Goal: Task Accomplishment & Management: Manage account settings

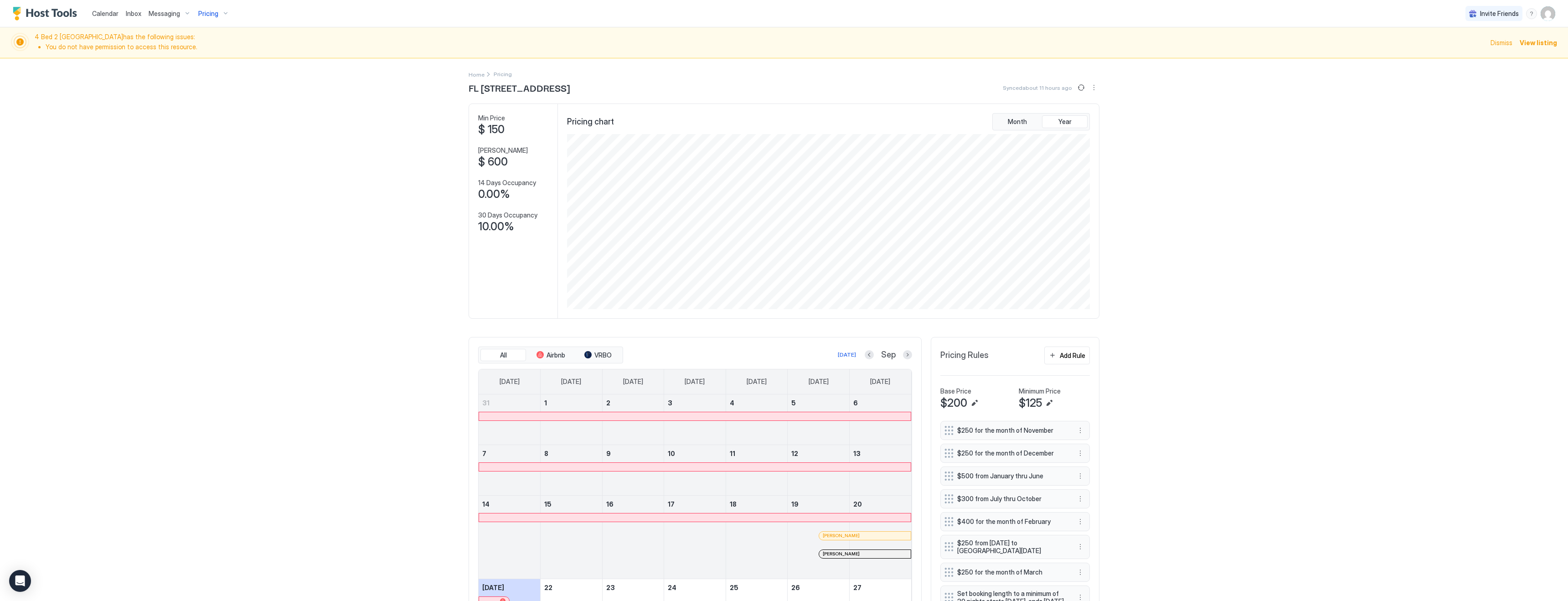
click at [208, 18] on div "Pricing" at bounding box center [213, 14] width 38 height 16
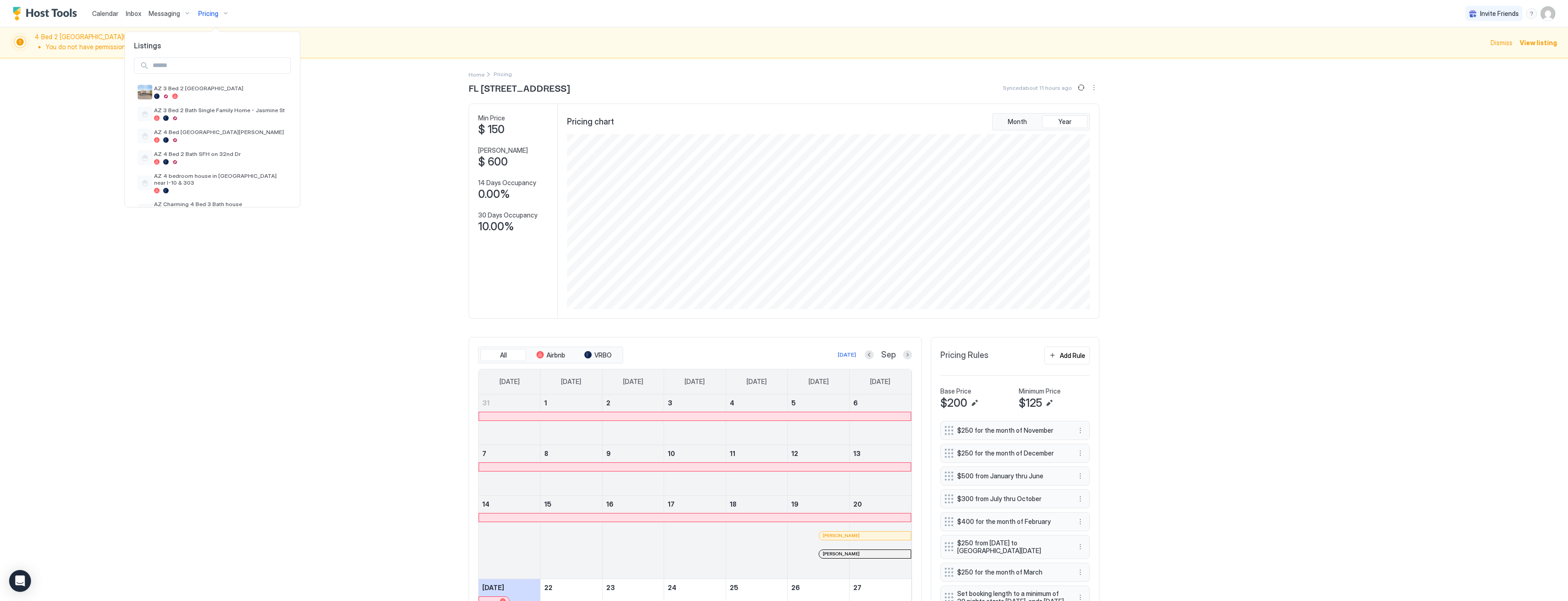
click at [203, 69] on input "Input Field" at bounding box center [219, 66] width 141 height 16
type input "**"
click at [205, 88] on span "FL [GEOGRAPHIC_DATA] way 8C" at bounding box center [197, 88] width 86 height 7
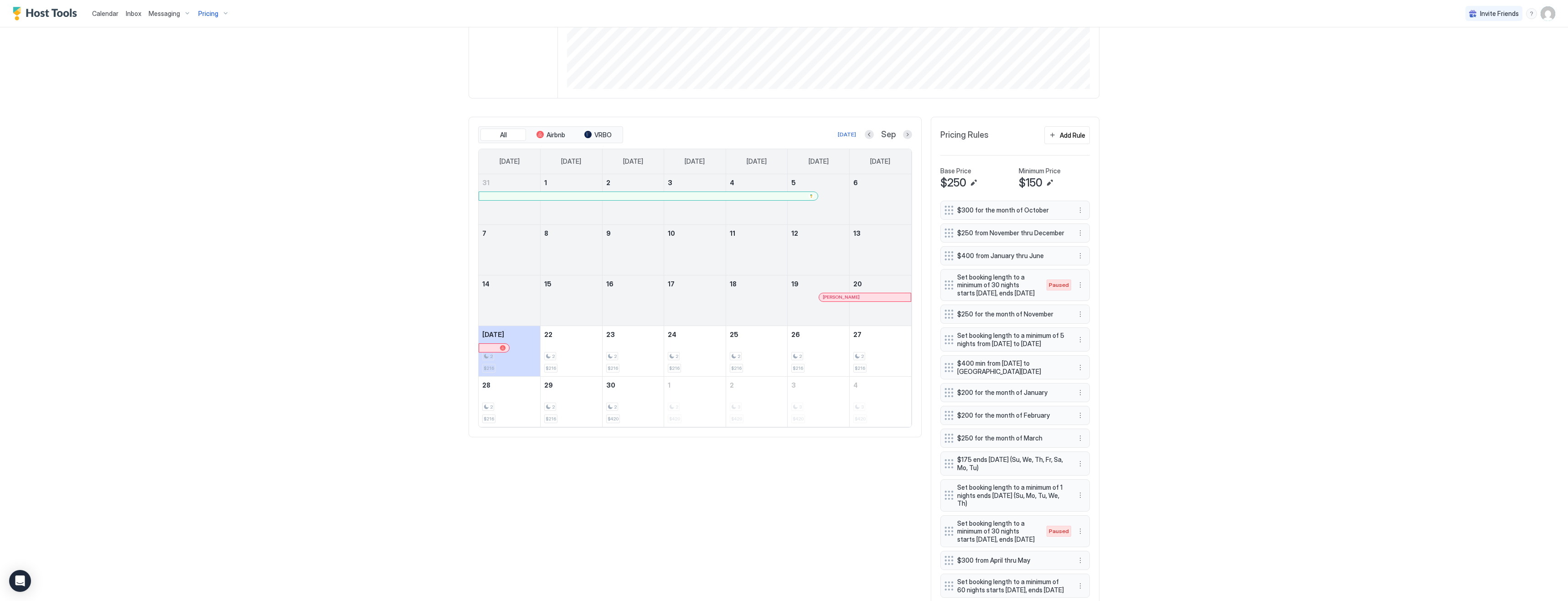
scroll to position [223, 0]
click at [908, 131] on button "Next month" at bounding box center [907, 132] width 10 height 10
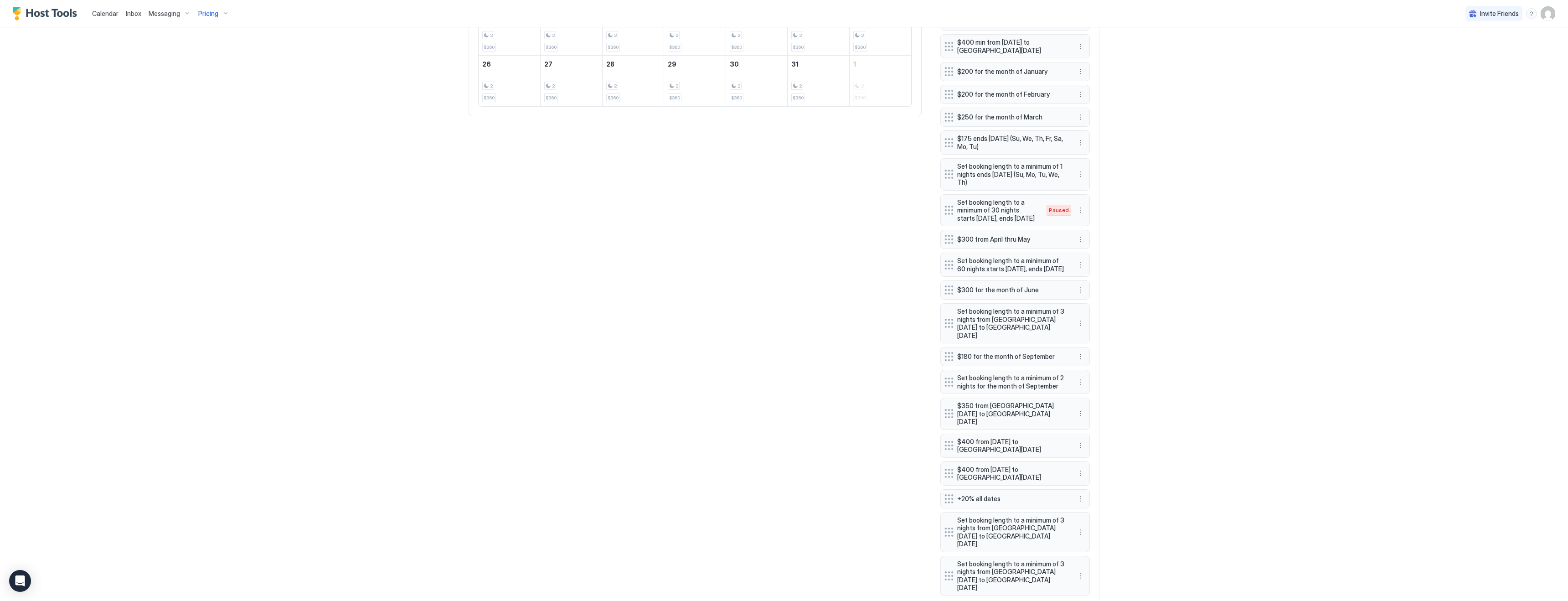
scroll to position [555, 0]
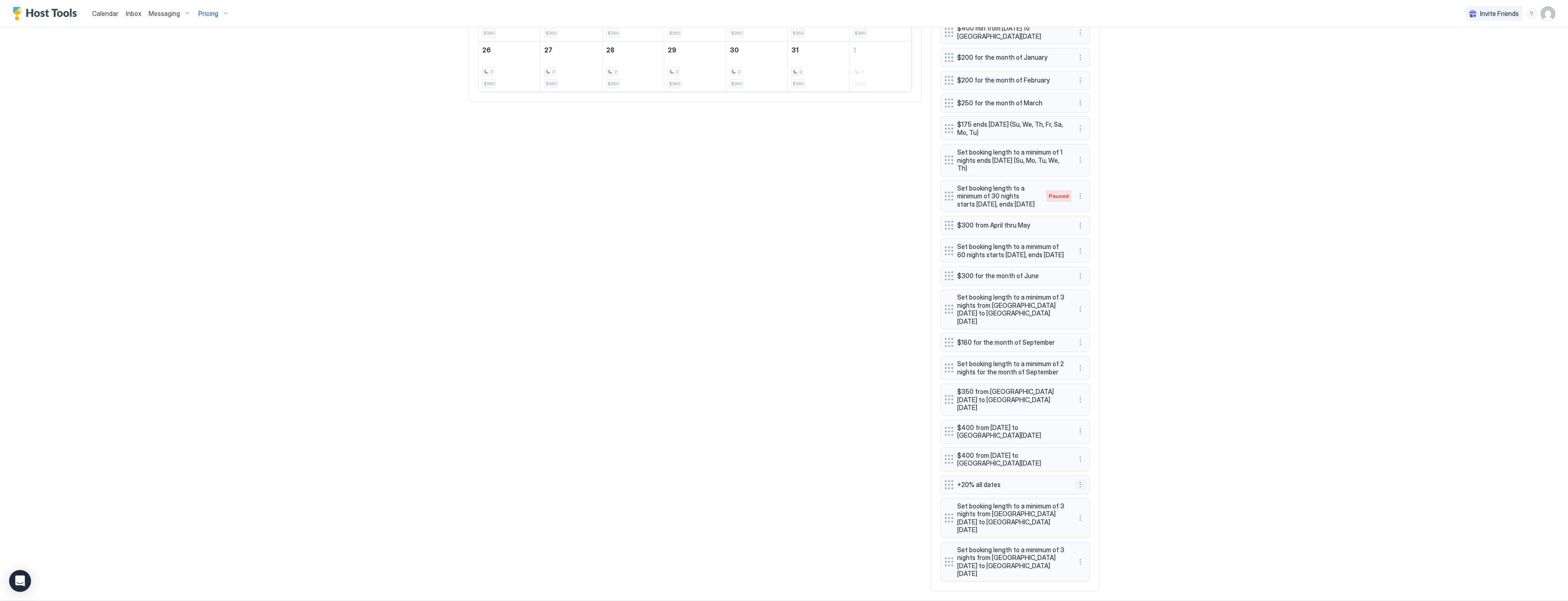
click at [1081, 485] on button "More options" at bounding box center [1080, 484] width 11 height 11
click at [1099, 500] on div "Edit" at bounding box center [1092, 497] width 34 height 15
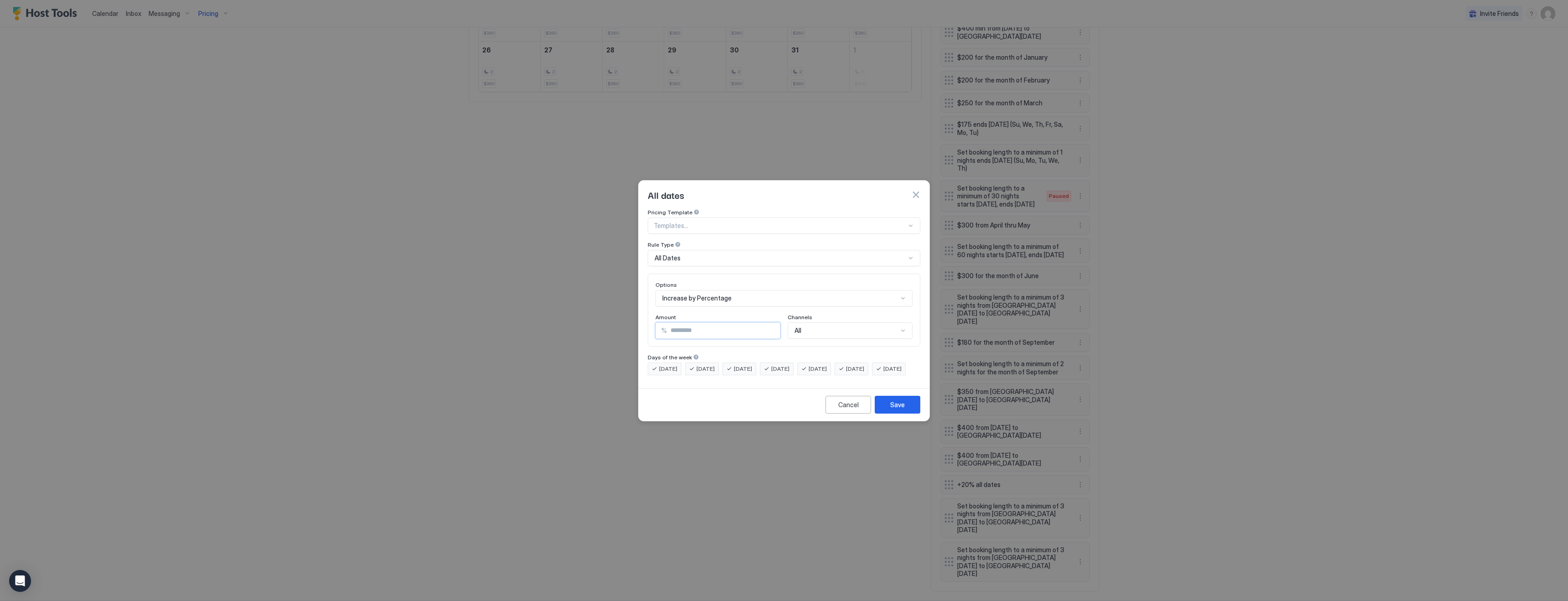
click at [689, 323] on input "**" at bounding box center [723, 330] width 113 height 16
type input "**"
click at [900, 409] on div "Save" at bounding box center [898, 404] width 15 height 10
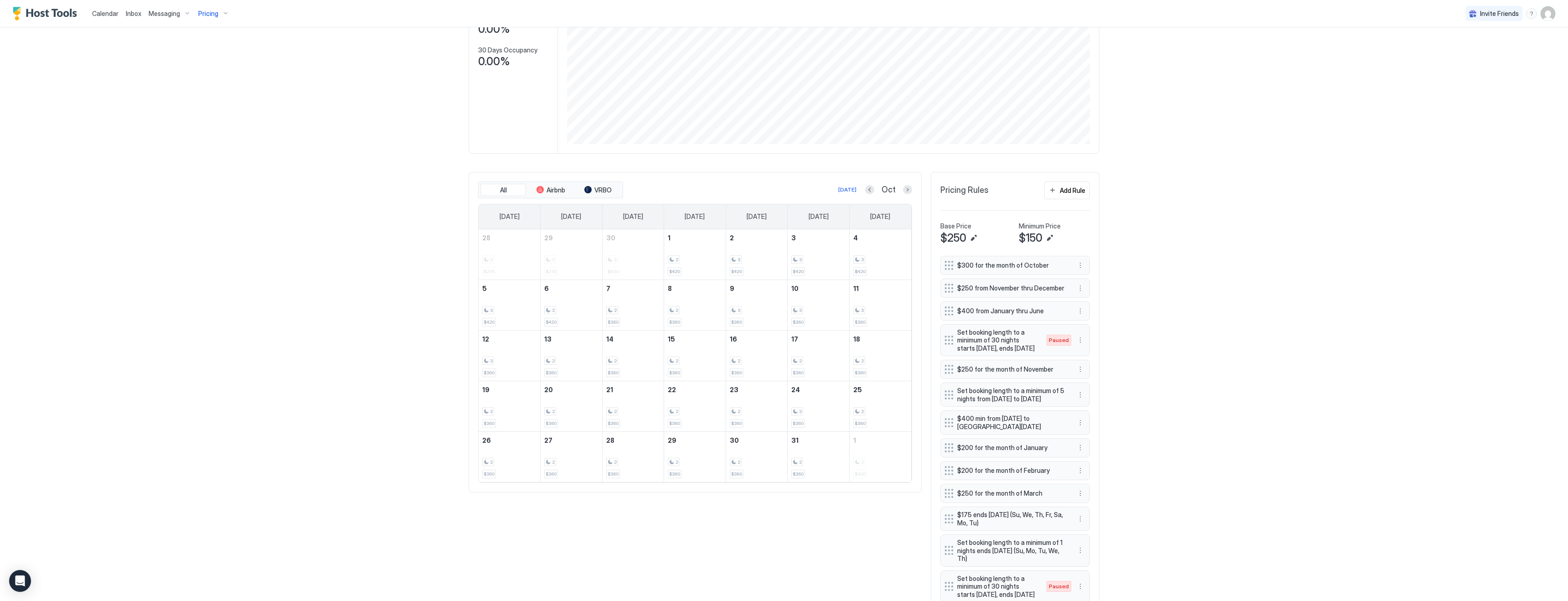
scroll to position [114, 0]
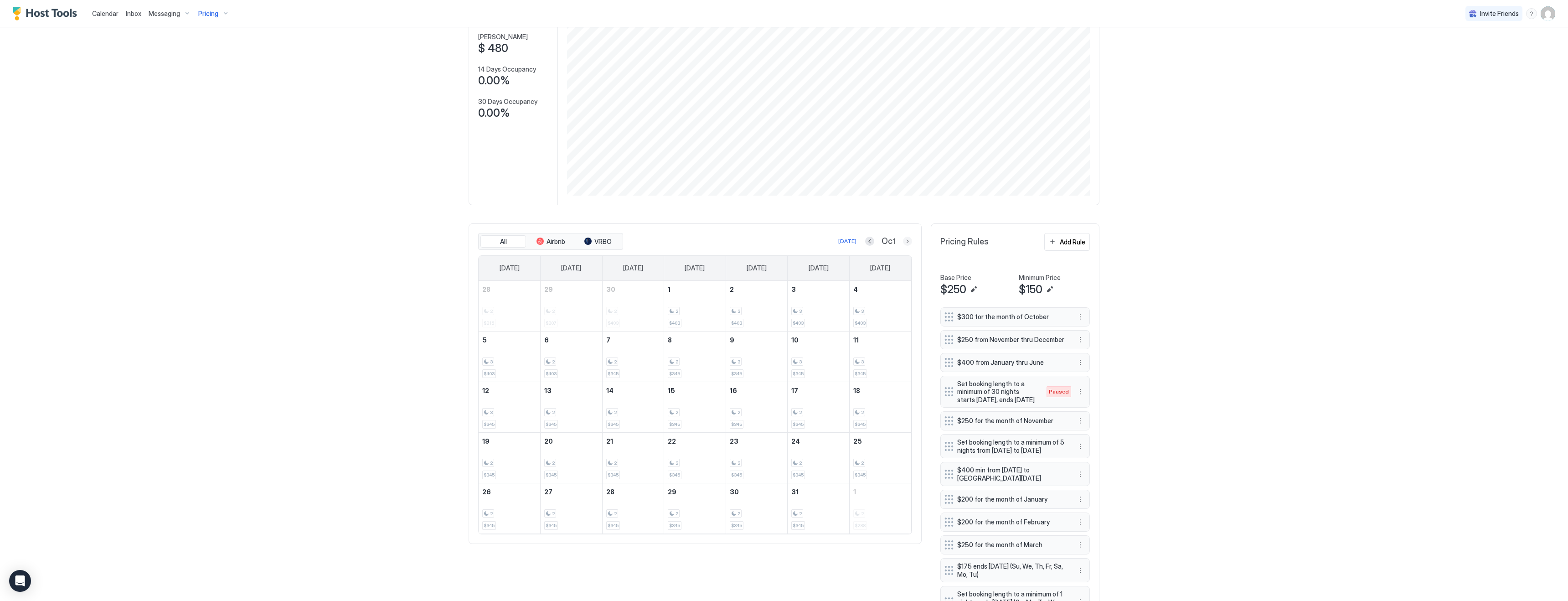
click at [907, 239] on button "Next month" at bounding box center [907, 241] width 10 height 10
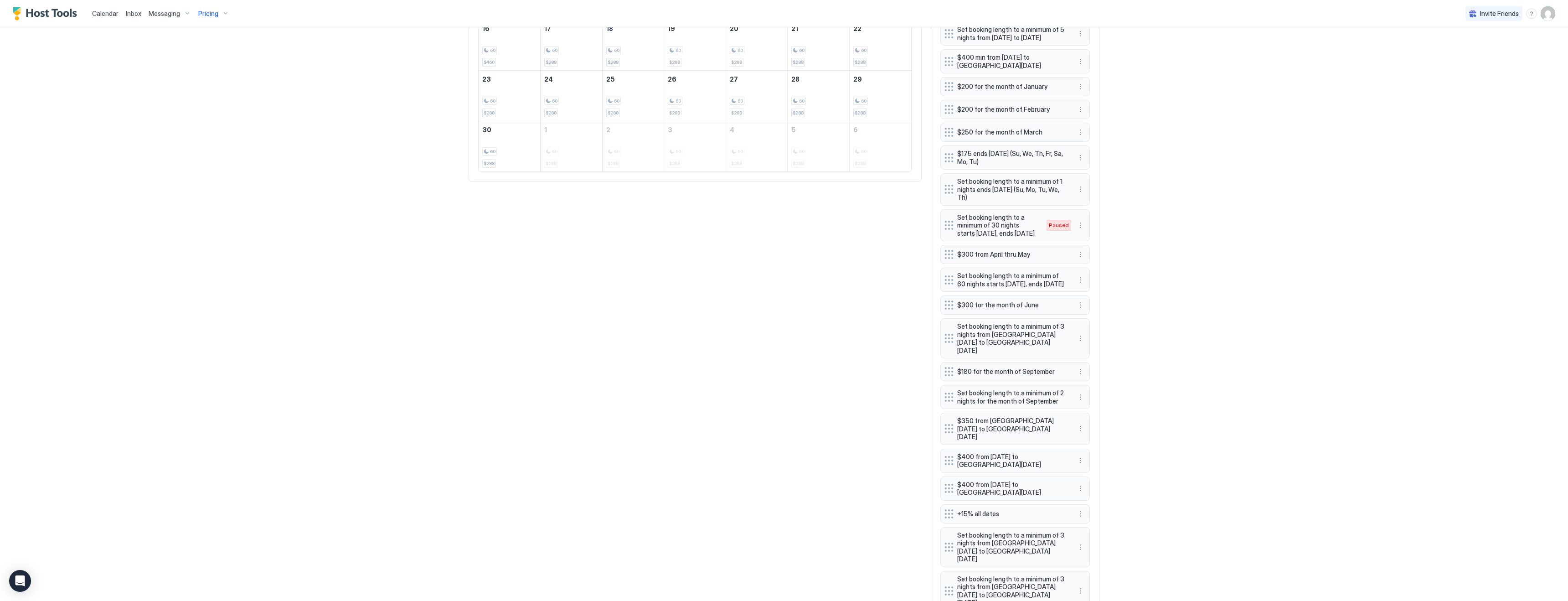
scroll to position [555, 0]
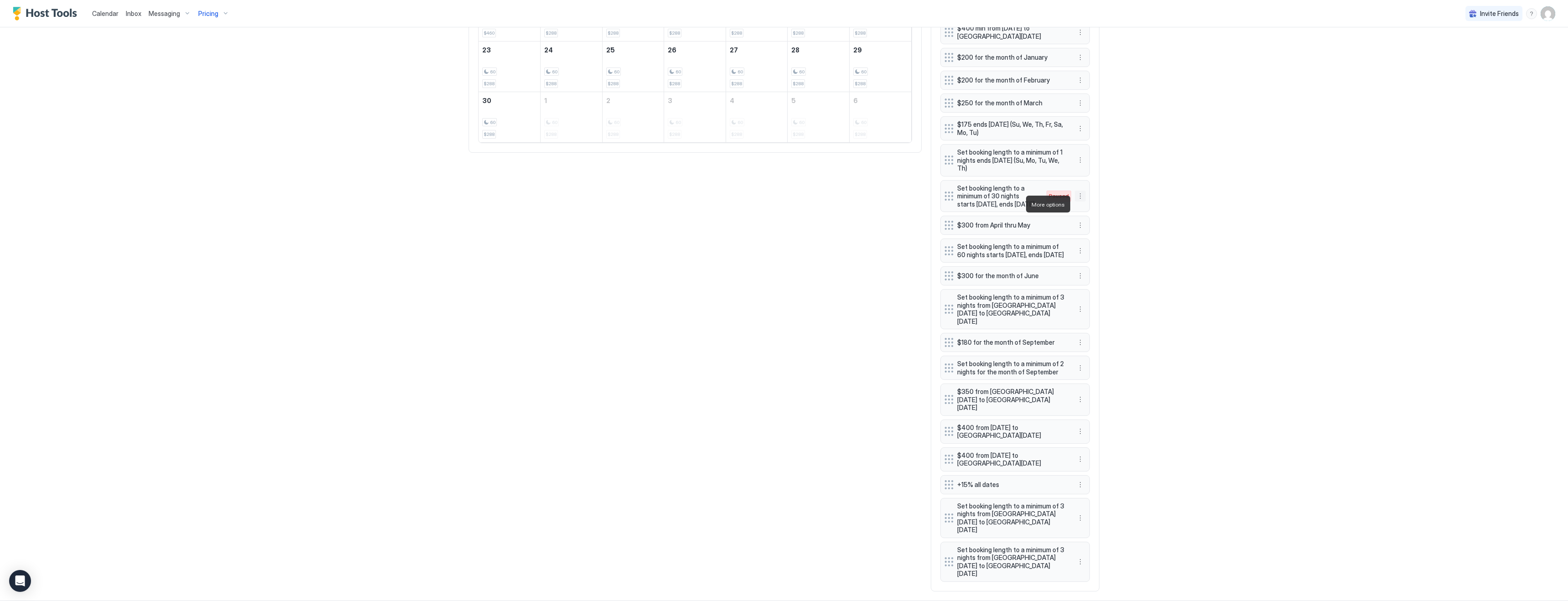
click at [1081, 201] on button "More options" at bounding box center [1080, 196] width 11 height 11
click at [1092, 219] on span "Edit" at bounding box center [1094, 217] width 10 height 7
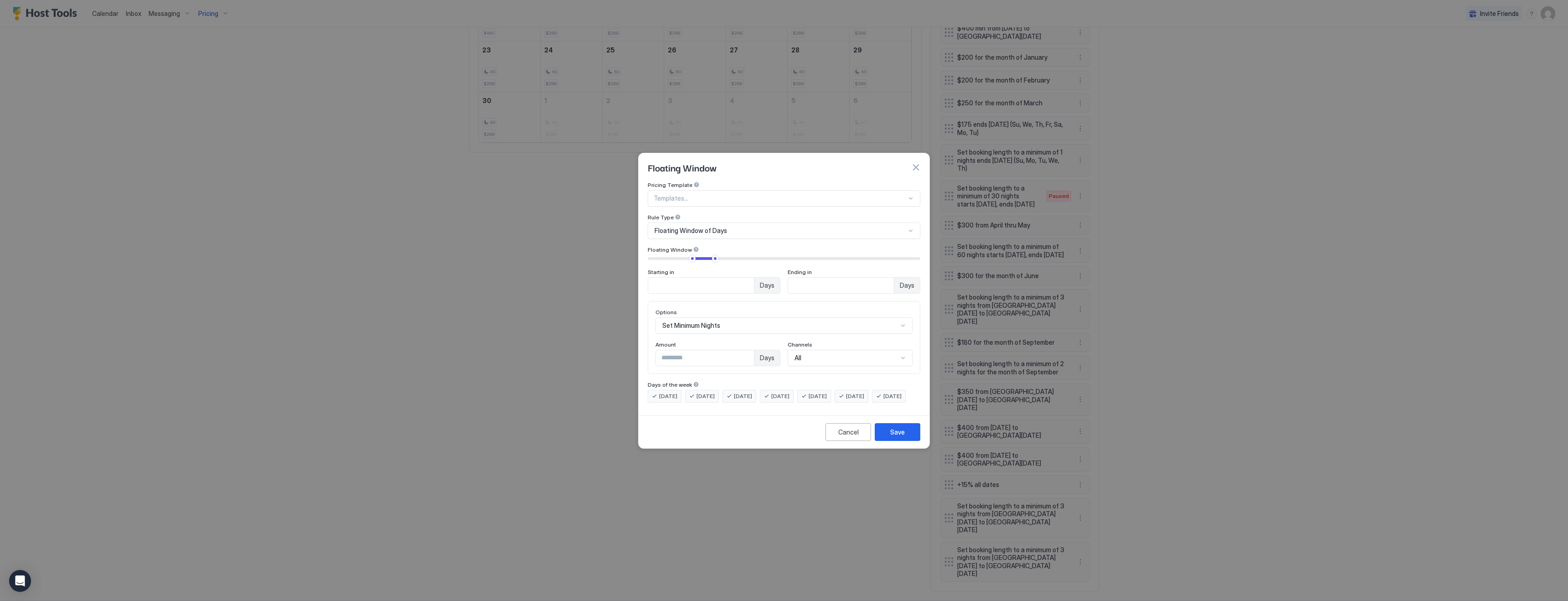
click at [684, 278] on input "**" at bounding box center [701, 285] width 106 height 16
click at [916, 163] on button "button" at bounding box center [916, 167] width 10 height 10
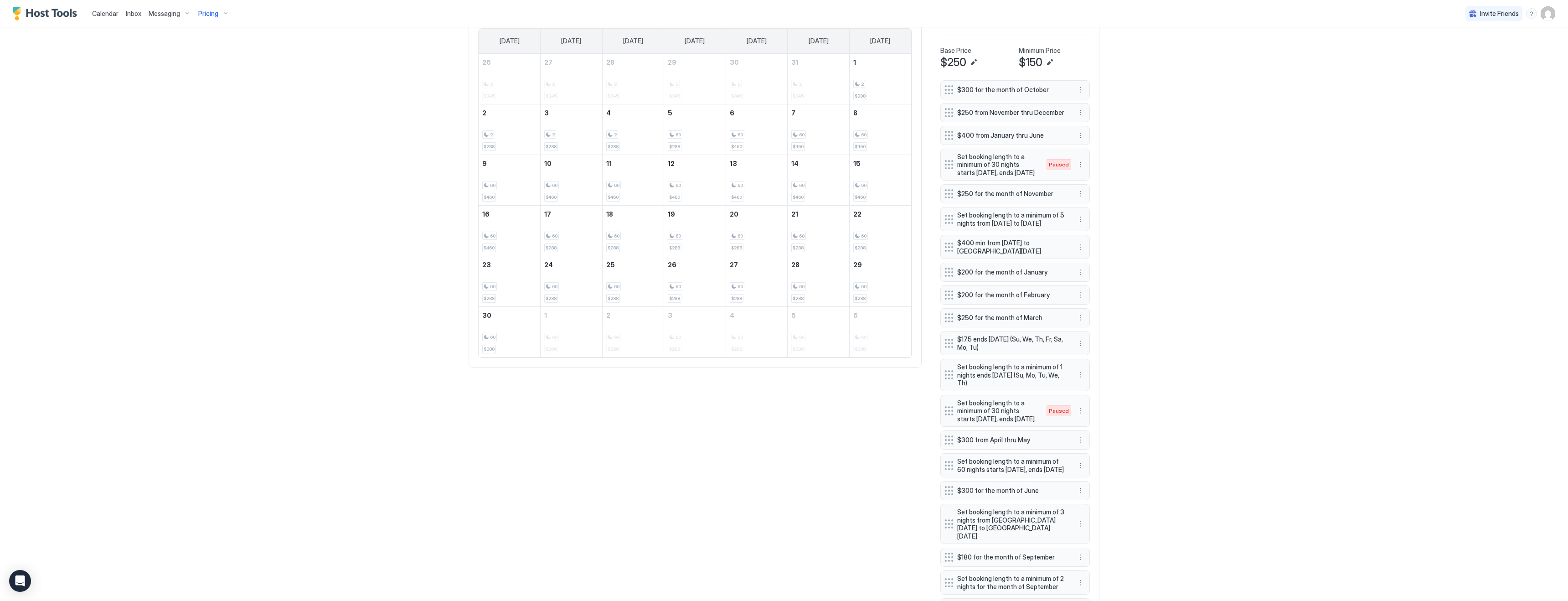
scroll to position [345, 0]
click at [1081, 161] on button "More options" at bounding box center [1080, 160] width 11 height 11
click at [1093, 199] on span "Delete" at bounding box center [1097, 202] width 16 height 7
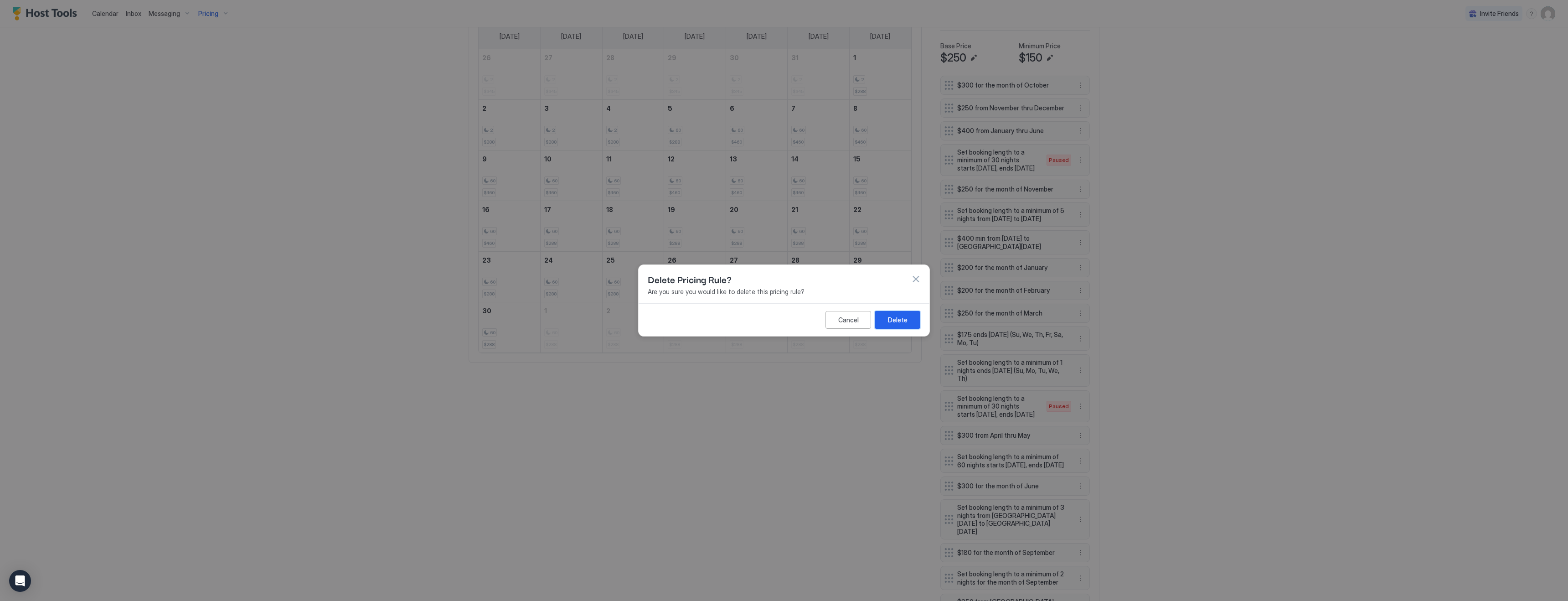
click at [900, 323] on div "Delete" at bounding box center [898, 319] width 20 height 10
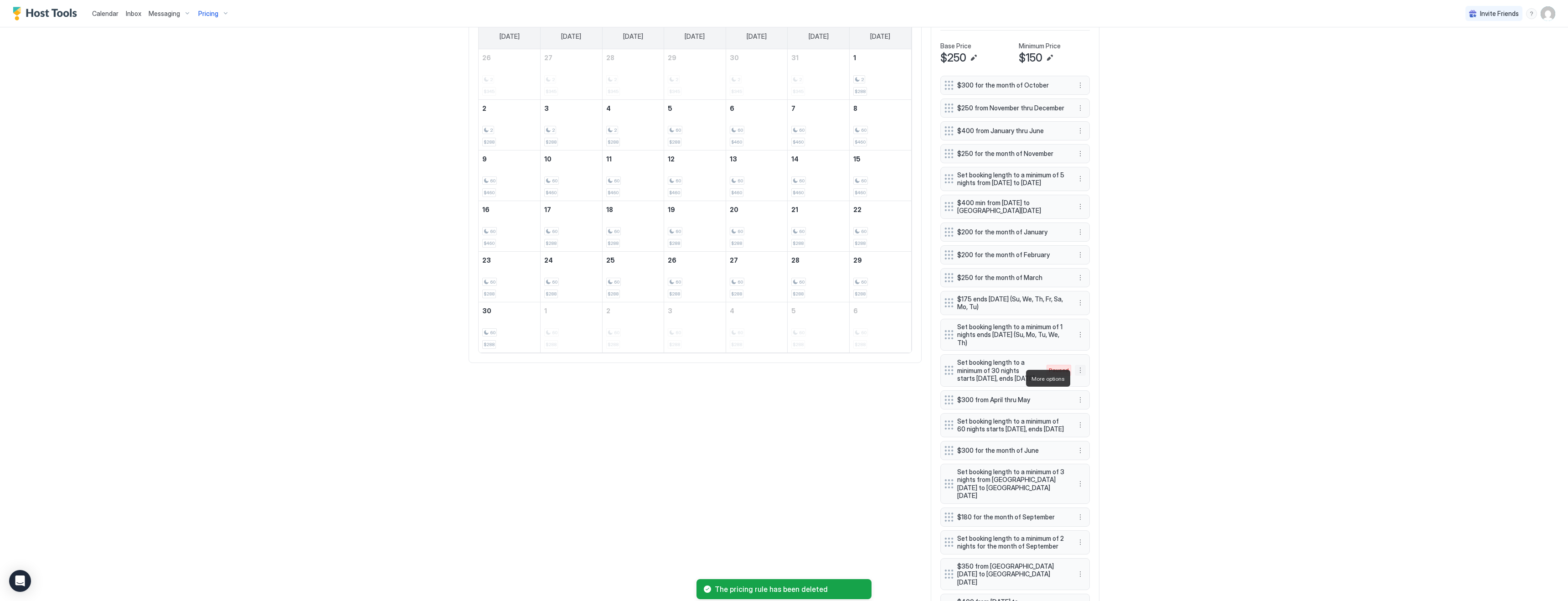
click at [1079, 376] on button "More options" at bounding box center [1080, 369] width 11 height 11
click at [1094, 419] on span "Delete" at bounding box center [1097, 420] width 16 height 7
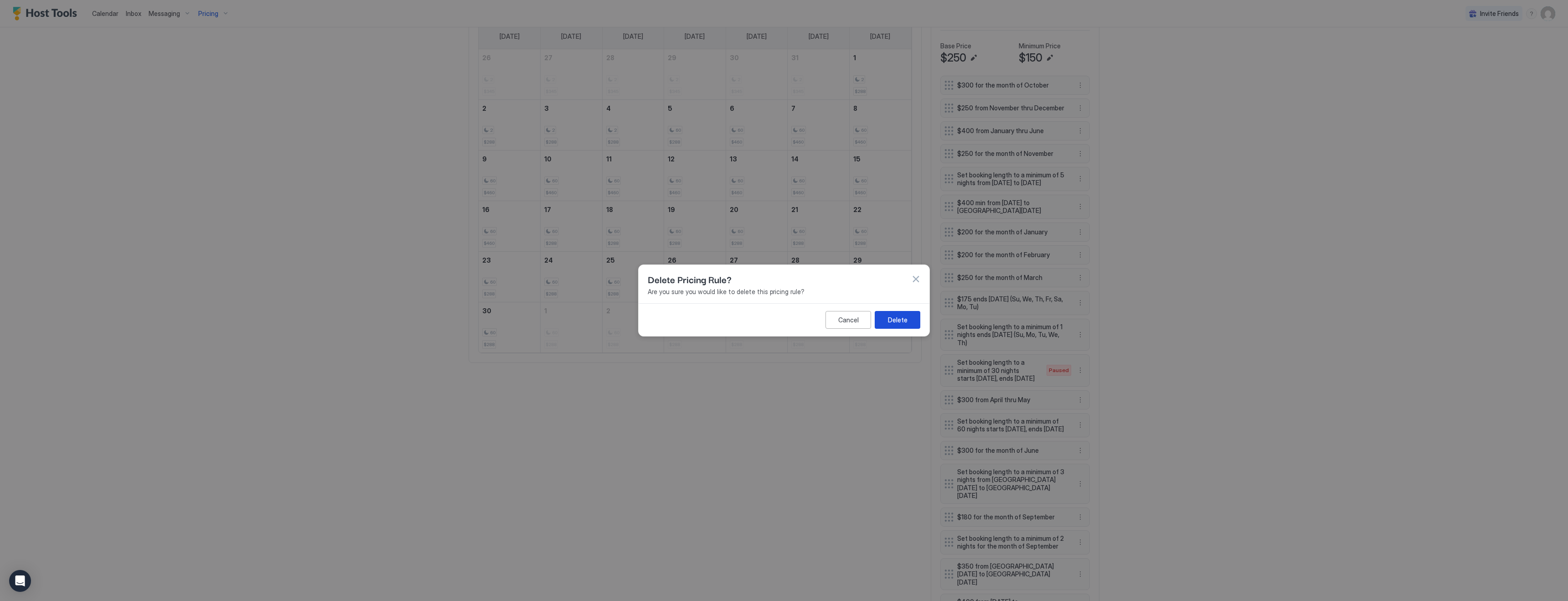
click at [900, 320] on div "Delete" at bounding box center [898, 319] width 20 height 10
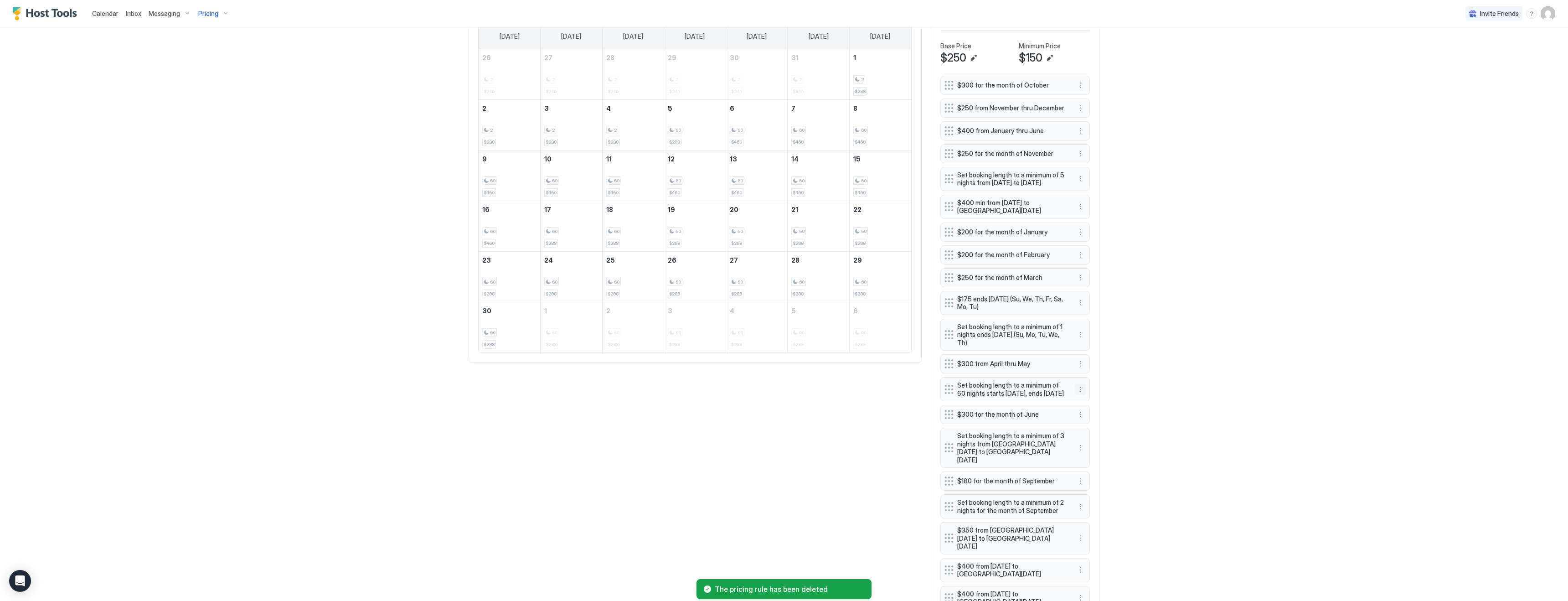
click at [1081, 395] on button "More options" at bounding box center [1080, 389] width 11 height 11
click at [1092, 415] on span "Edit" at bounding box center [1094, 414] width 10 height 7
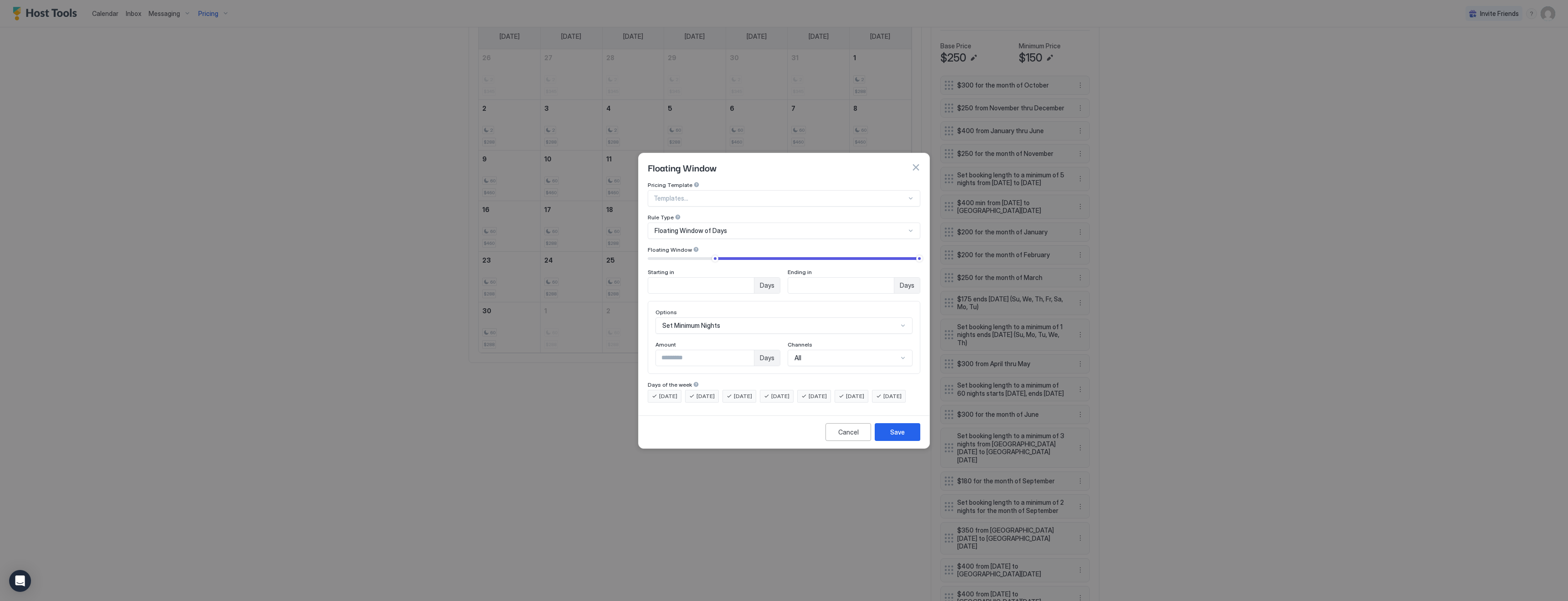
click at [681, 278] on input "**" at bounding box center [701, 285] width 106 height 16
type input "**"
click at [683, 350] on input "**" at bounding box center [704, 358] width 98 height 16
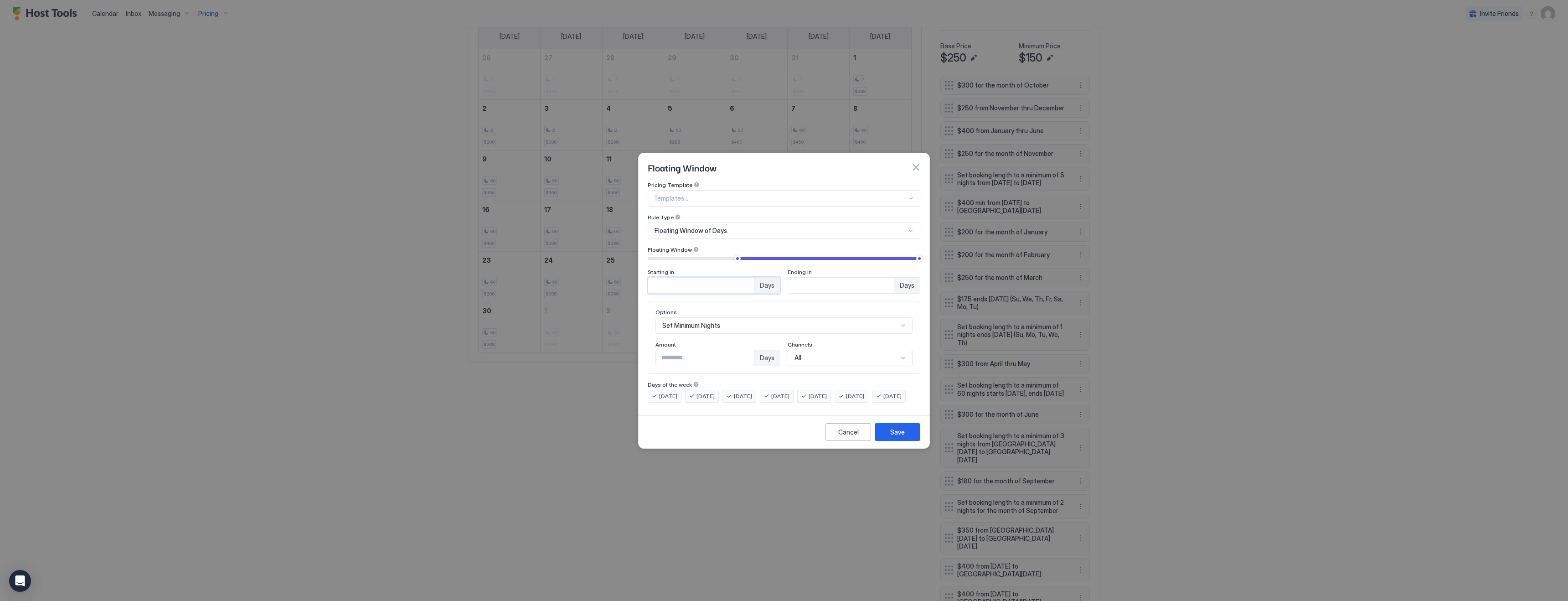
click at [683, 350] on input "**" at bounding box center [704, 358] width 98 height 16
type input "**"
click at [667, 279] on input "**" at bounding box center [701, 285] width 106 height 16
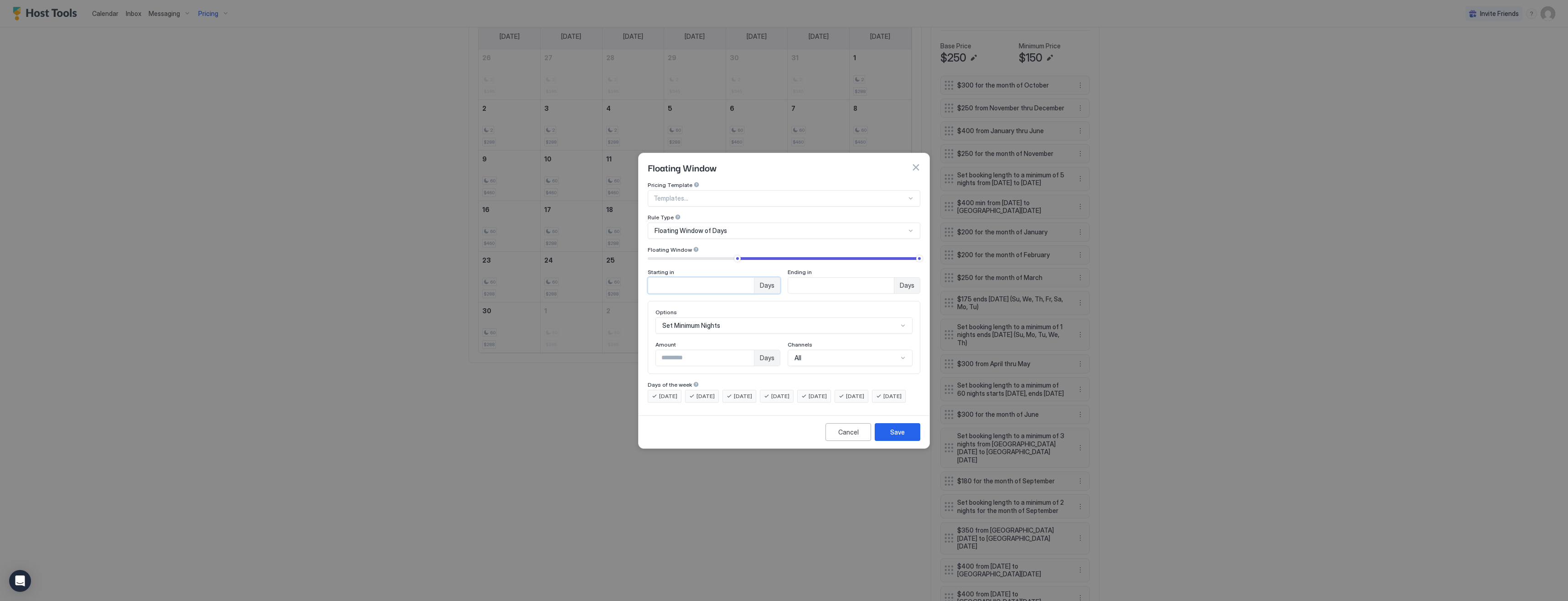
click at [667, 279] on input "**" at bounding box center [701, 285] width 106 height 16
type input "**"
click at [892, 437] on div "Save" at bounding box center [898, 431] width 15 height 10
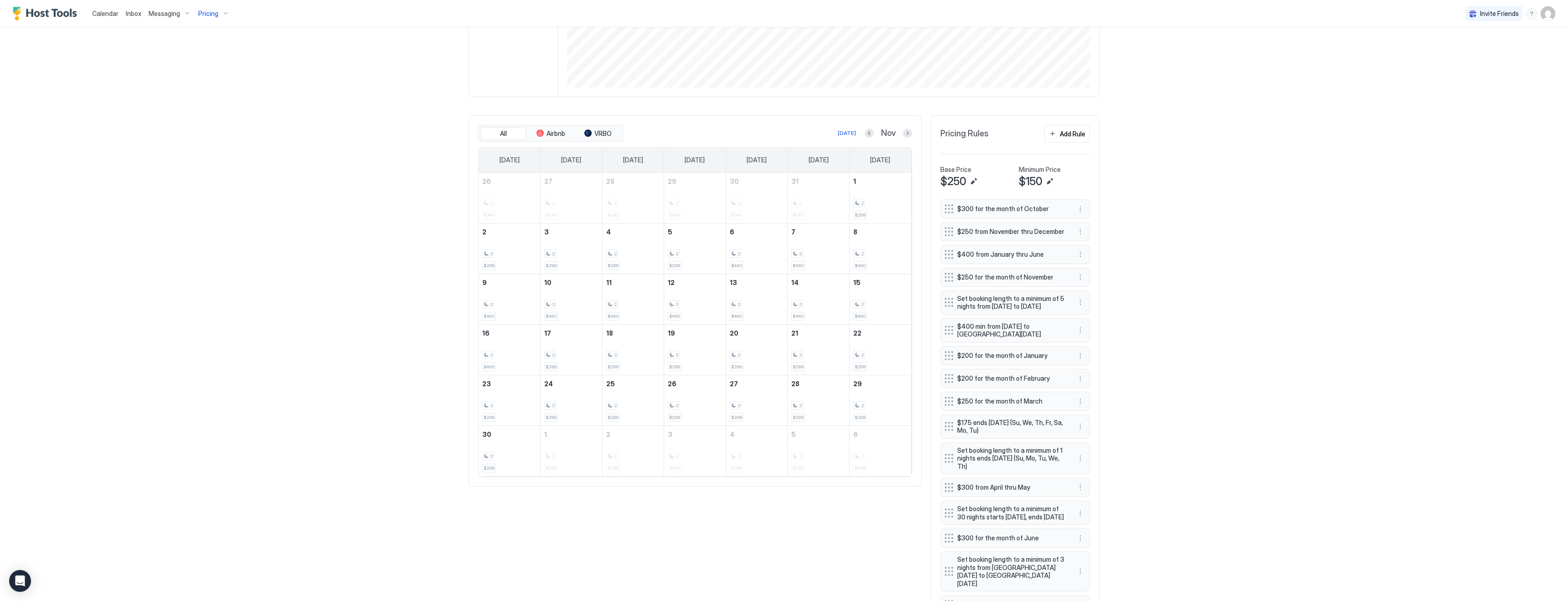
scroll to position [186, 0]
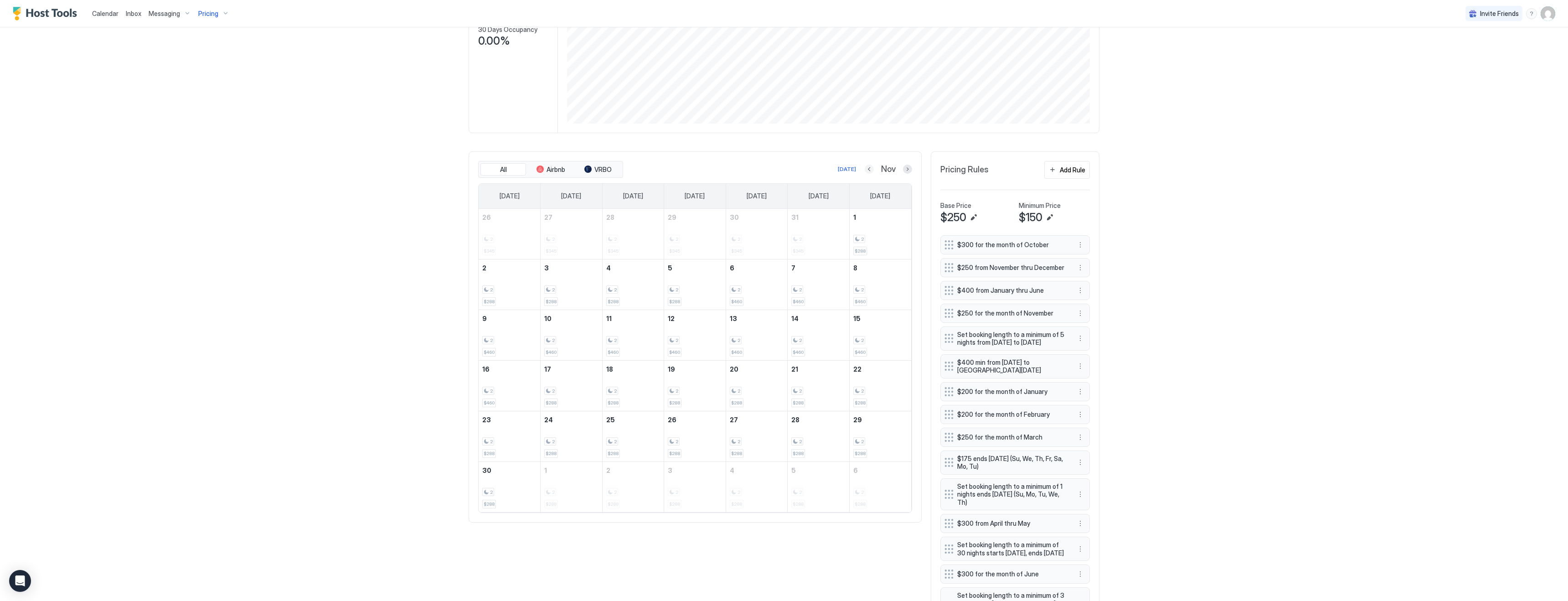
click at [870, 167] on button "Previous month" at bounding box center [869, 169] width 10 height 10
click at [871, 171] on button "Previous month" at bounding box center [870, 169] width 10 height 10
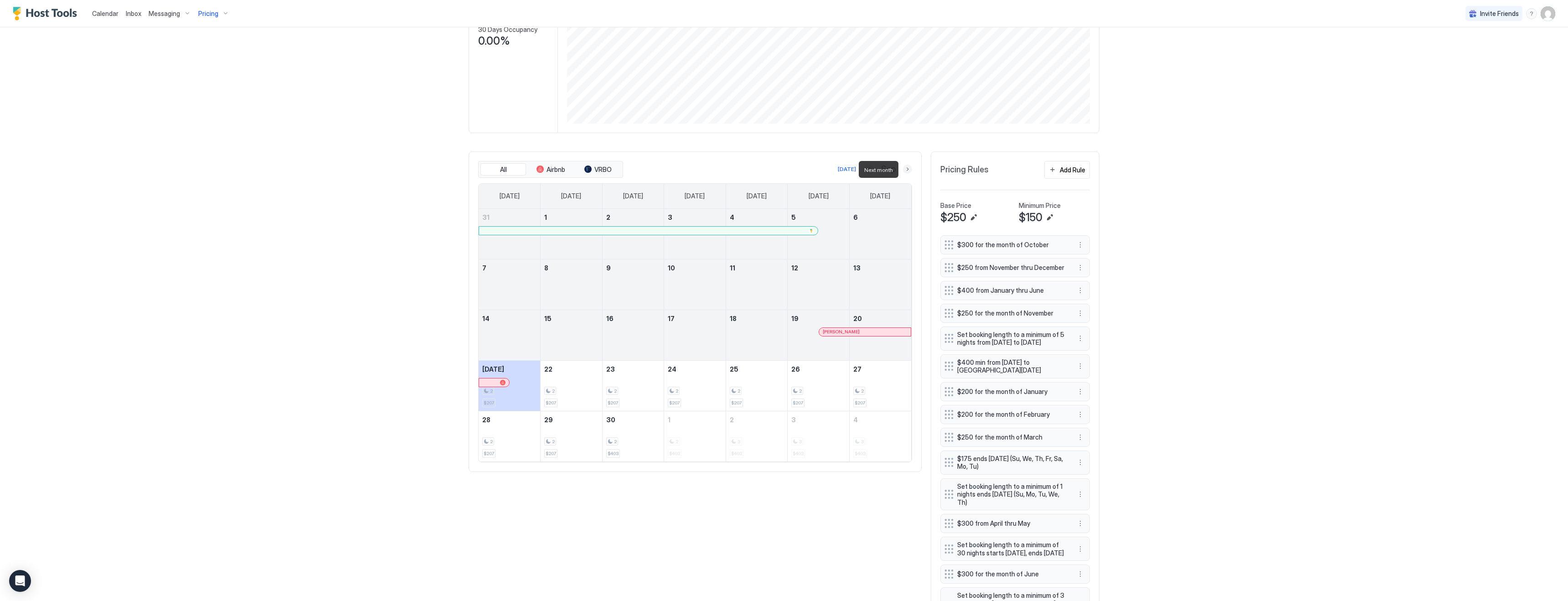
click at [907, 167] on button "Next month" at bounding box center [907, 169] width 10 height 10
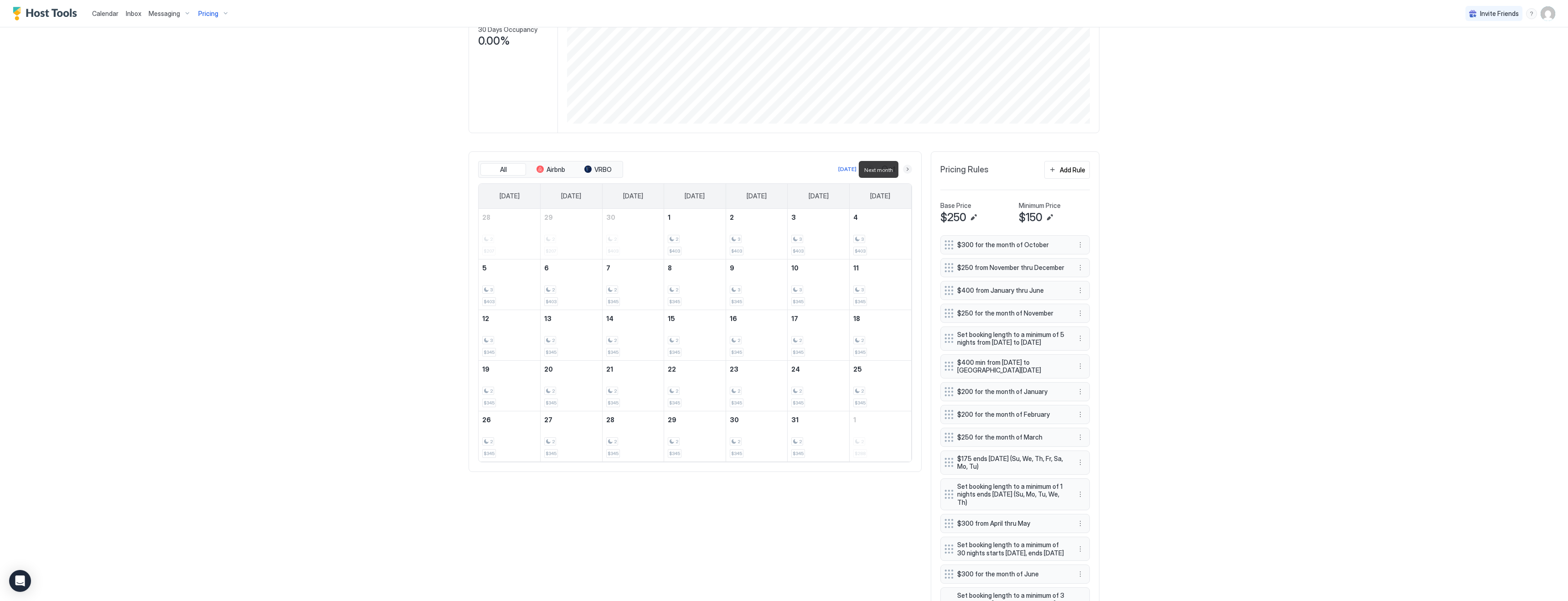
click at [907, 167] on button "Next month" at bounding box center [907, 169] width 10 height 10
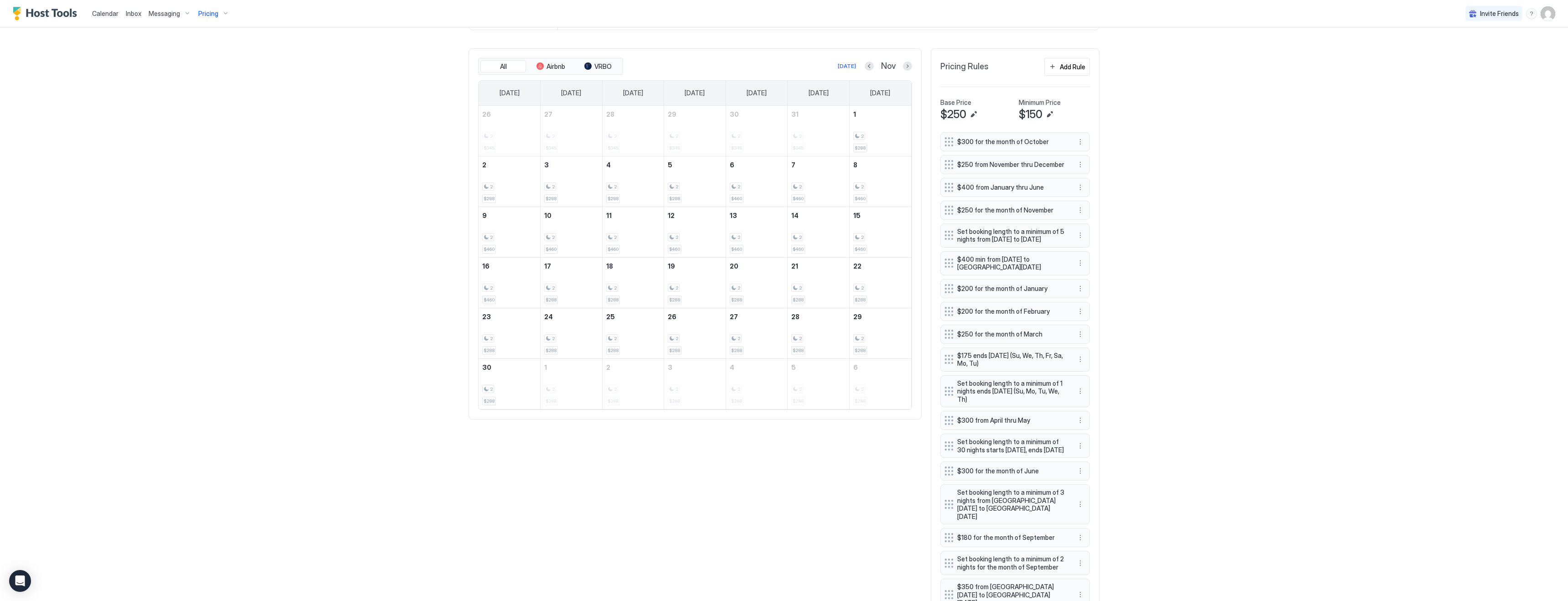
scroll to position [154, 0]
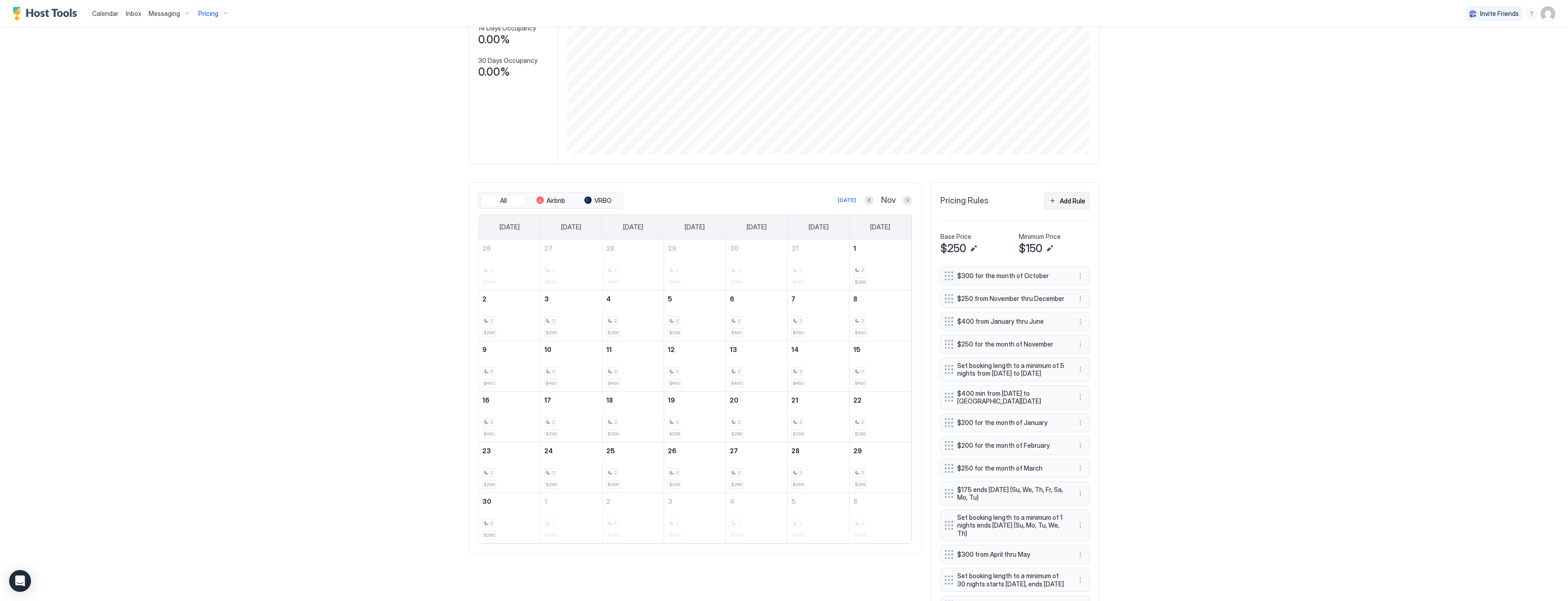
click at [1071, 200] on div "Add Rule" at bounding box center [1072, 200] width 25 height 10
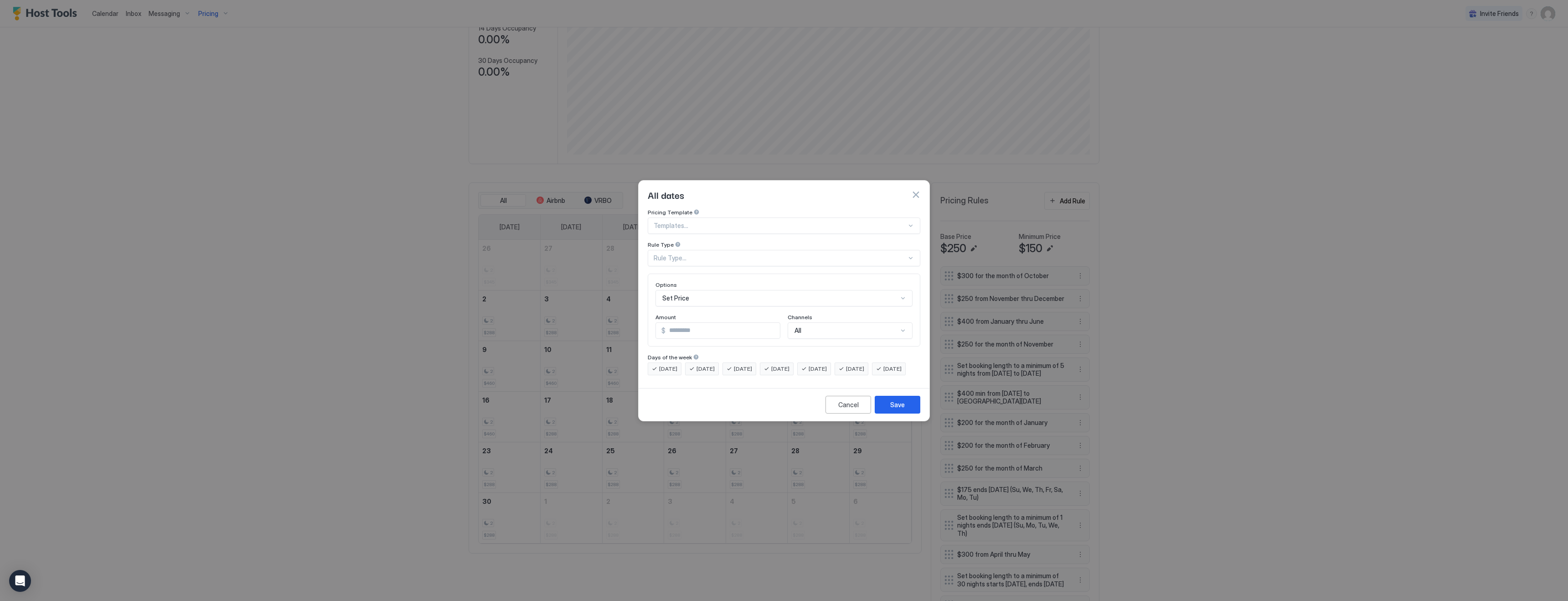
click at [689, 254] on div "Rule Type..." at bounding box center [781, 258] width 253 height 8
click at [866, 189] on div "All dates" at bounding box center [784, 195] width 272 height 14
click at [707, 254] on div "Rule Type..." at bounding box center [781, 258] width 253 height 8
click at [693, 230] on div "Pricing Template Templates... Rule Type All Dates, 1 of 7. 7 results available.…" at bounding box center [784, 238] width 272 height 57
click at [691, 290] on div "Set Price" at bounding box center [784, 297] width 257 height 16
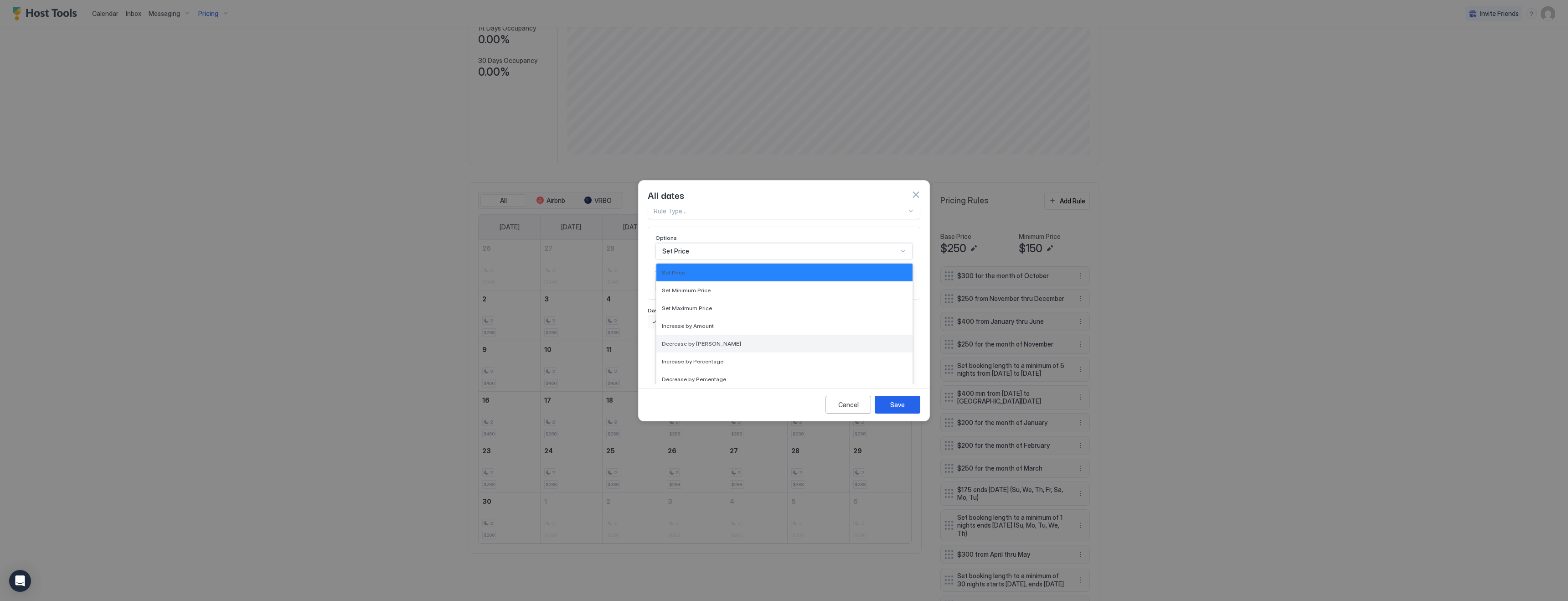
scroll to position [166, 0]
click at [688, 335] on span "Set Minimum Nights" at bounding box center [688, 338] width 53 height 7
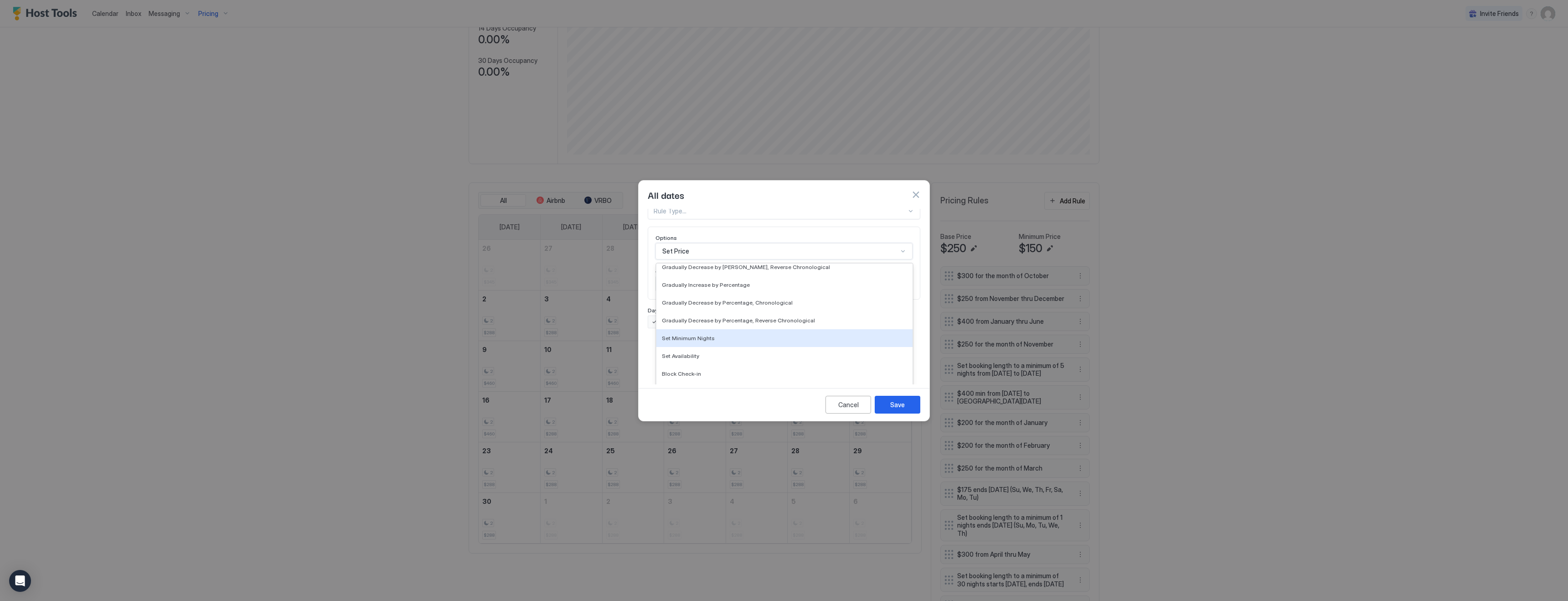
scroll to position [0, 0]
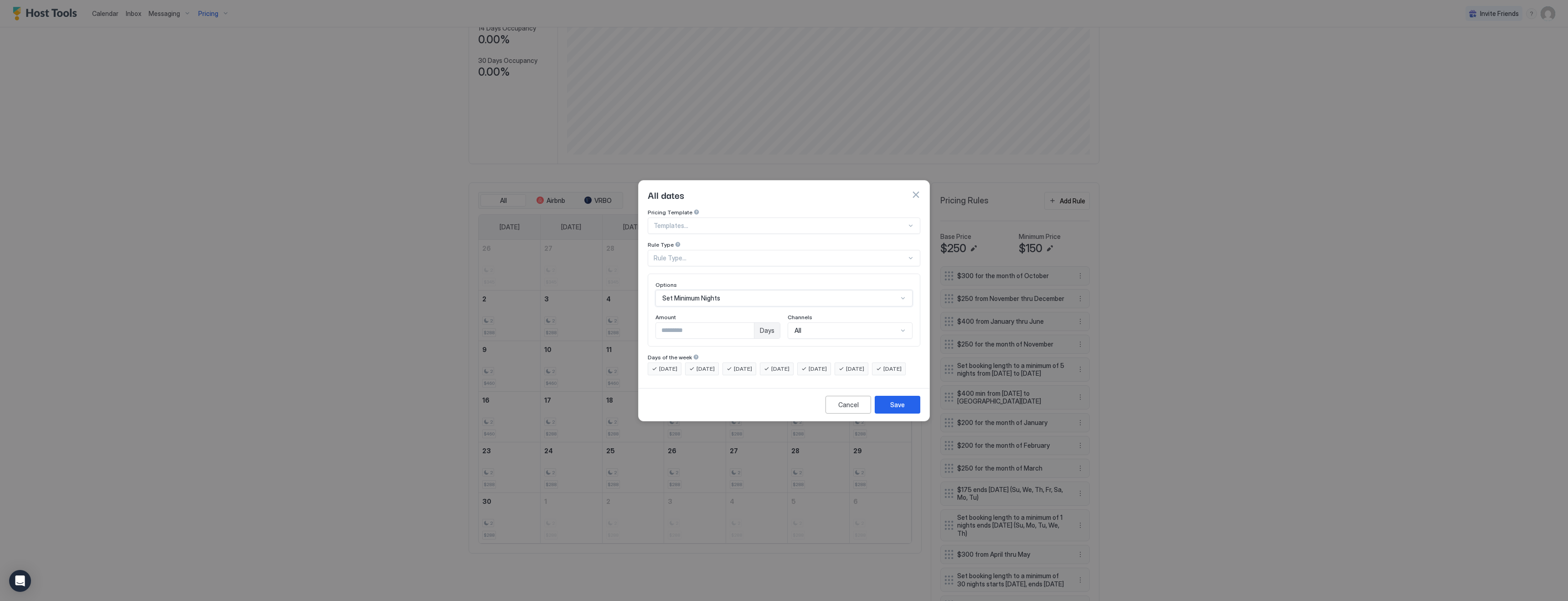
click at [698, 323] on input "*" at bounding box center [704, 330] width 98 height 16
type input "*"
click at [789, 364] on span "[DATE]" at bounding box center [780, 368] width 18 height 8
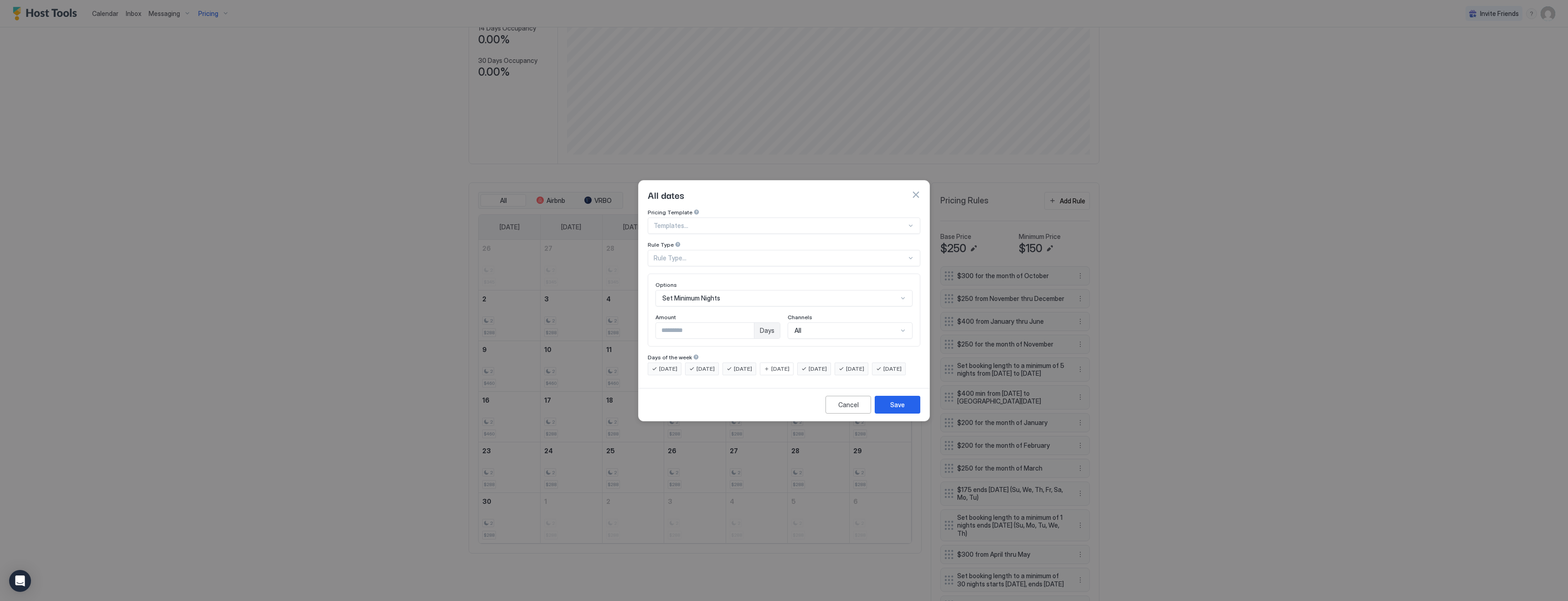
click at [826, 364] on span "[DATE]" at bounding box center [817, 368] width 18 height 8
click at [901, 414] on button "Save" at bounding box center [898, 404] width 46 height 17
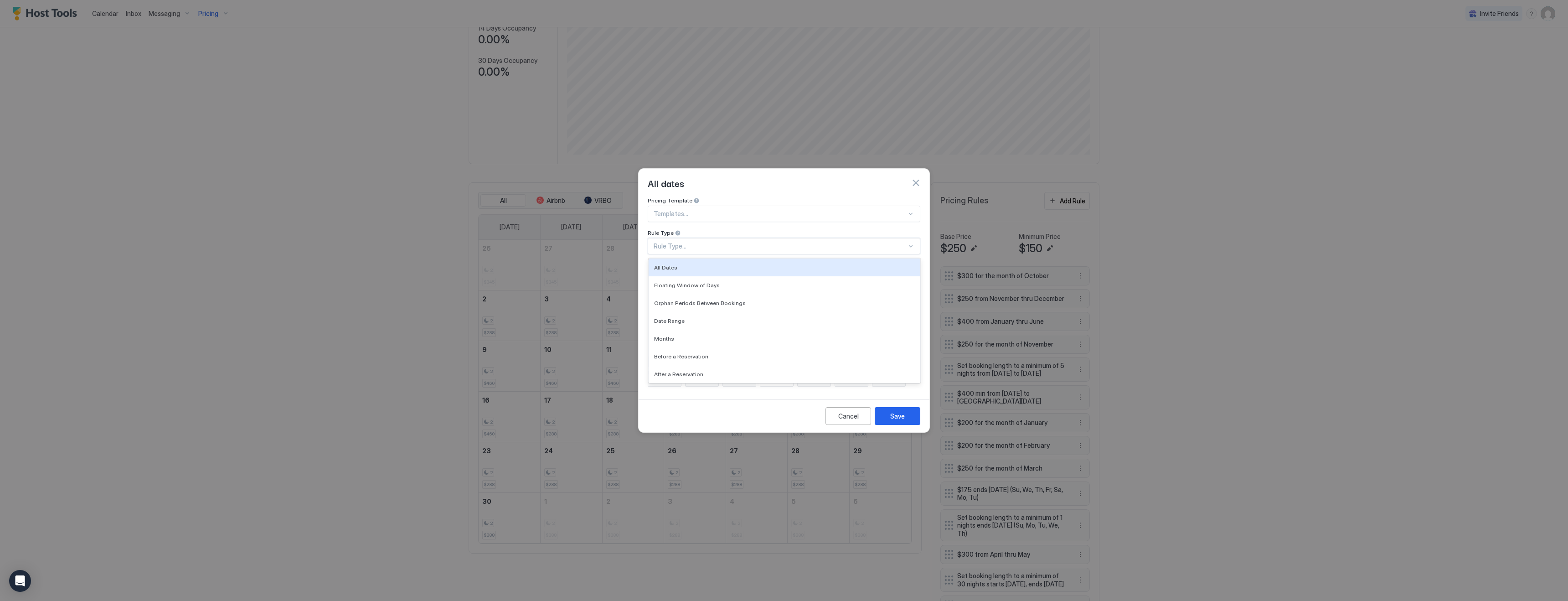
click at [712, 242] on div "Rule Type..." at bounding box center [781, 245] width 253 height 8
click at [715, 182] on div "All dates" at bounding box center [783, 182] width 291 height 29
click at [692, 210] on div at bounding box center [781, 213] width 253 height 8
click at [916, 179] on button "button" at bounding box center [916, 183] width 10 height 10
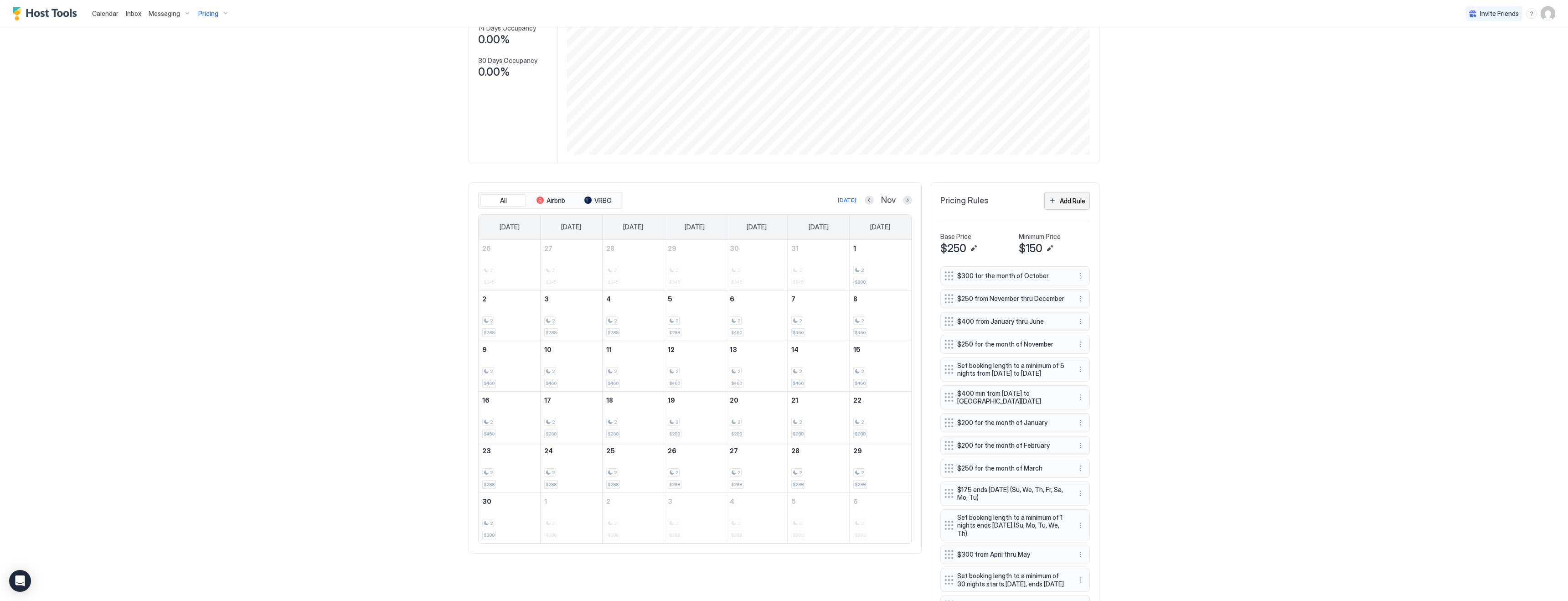
click at [1062, 199] on div "Add Rule" at bounding box center [1072, 200] width 25 height 10
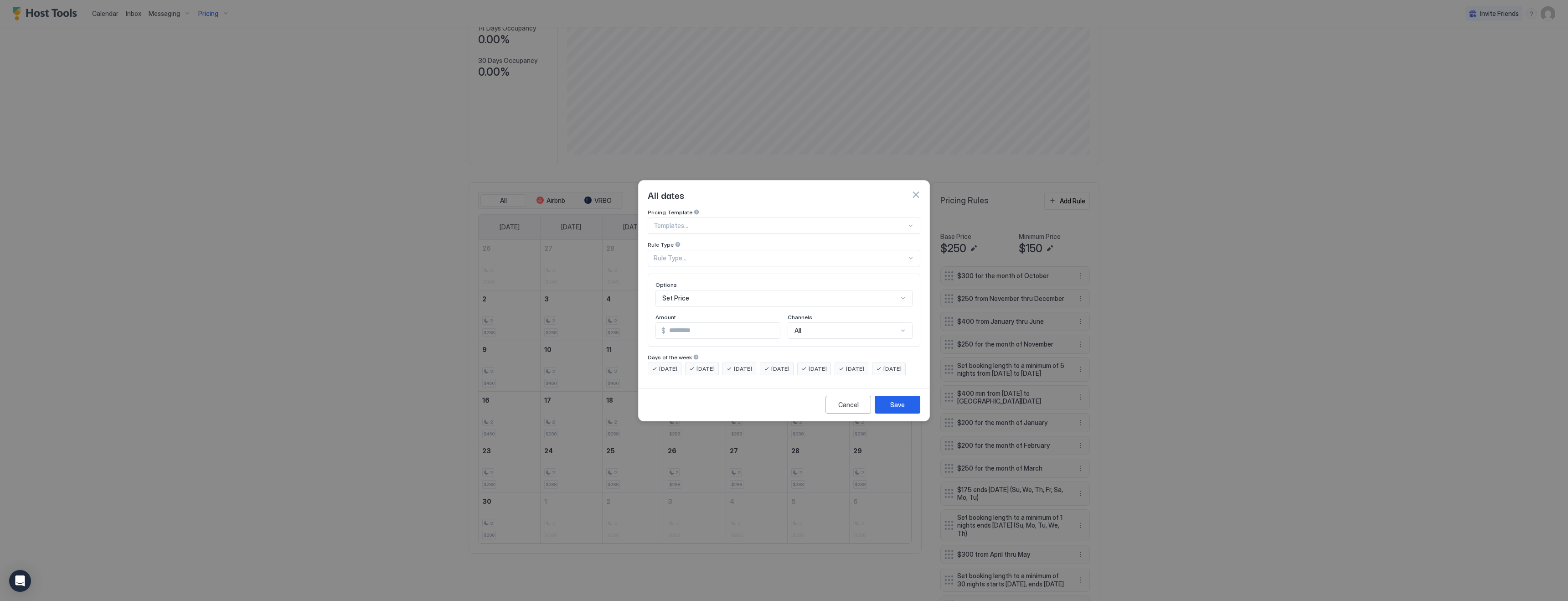
click at [693, 254] on div "Rule Type..." at bounding box center [781, 258] width 253 height 8
click at [687, 276] on div "All Dates" at bounding box center [784, 279] width 261 height 7
click at [687, 290] on div "Set Price" at bounding box center [784, 297] width 257 height 16
click at [700, 335] on span "Set Minimum Nights" at bounding box center [688, 338] width 53 height 7
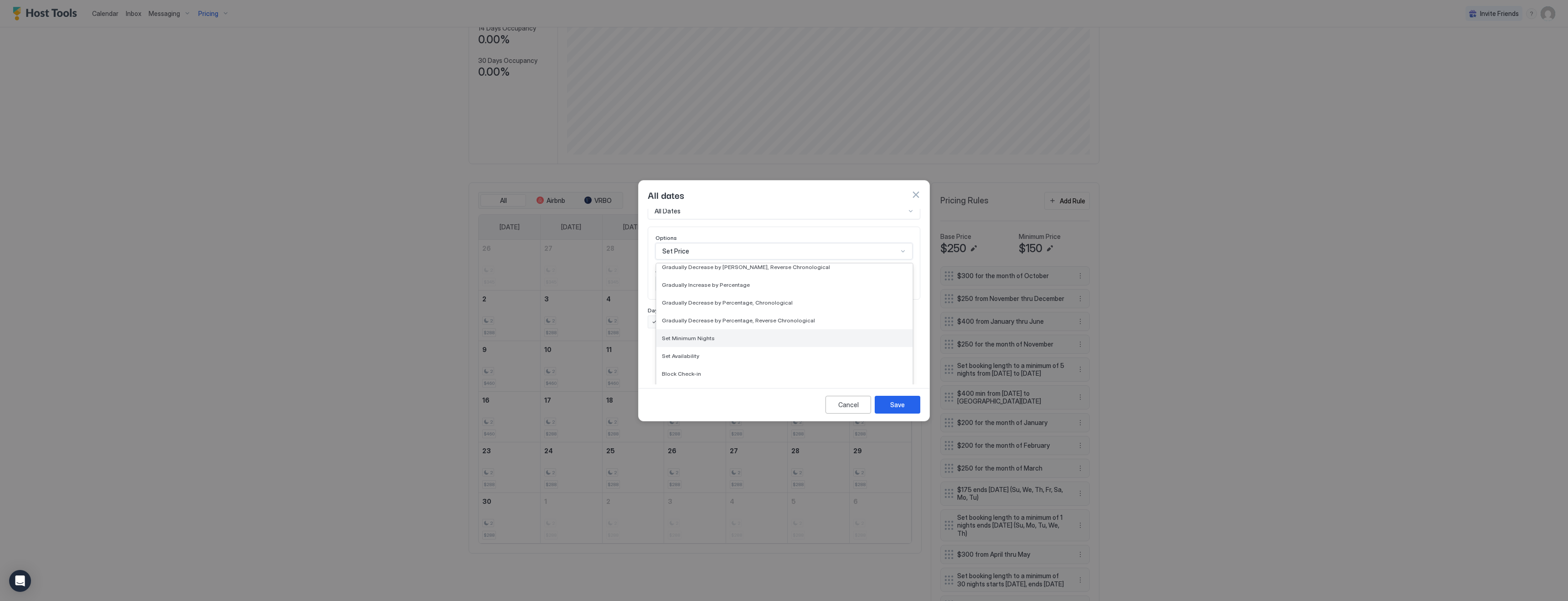
scroll to position [0, 0]
click at [686, 323] on input "*" at bounding box center [704, 330] width 98 height 16
type input "*"
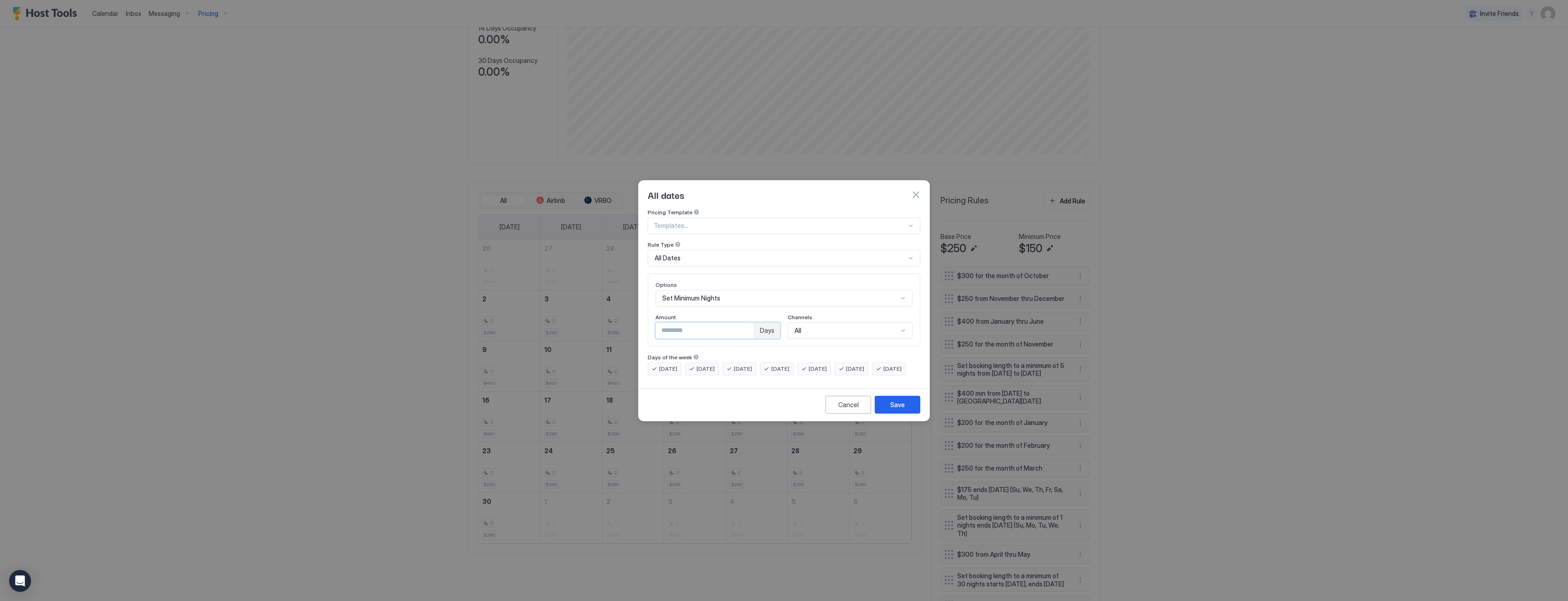
click at [789, 364] on span "[DATE]" at bounding box center [780, 368] width 18 height 8
click at [894, 409] on div "Save" at bounding box center [898, 404] width 15 height 10
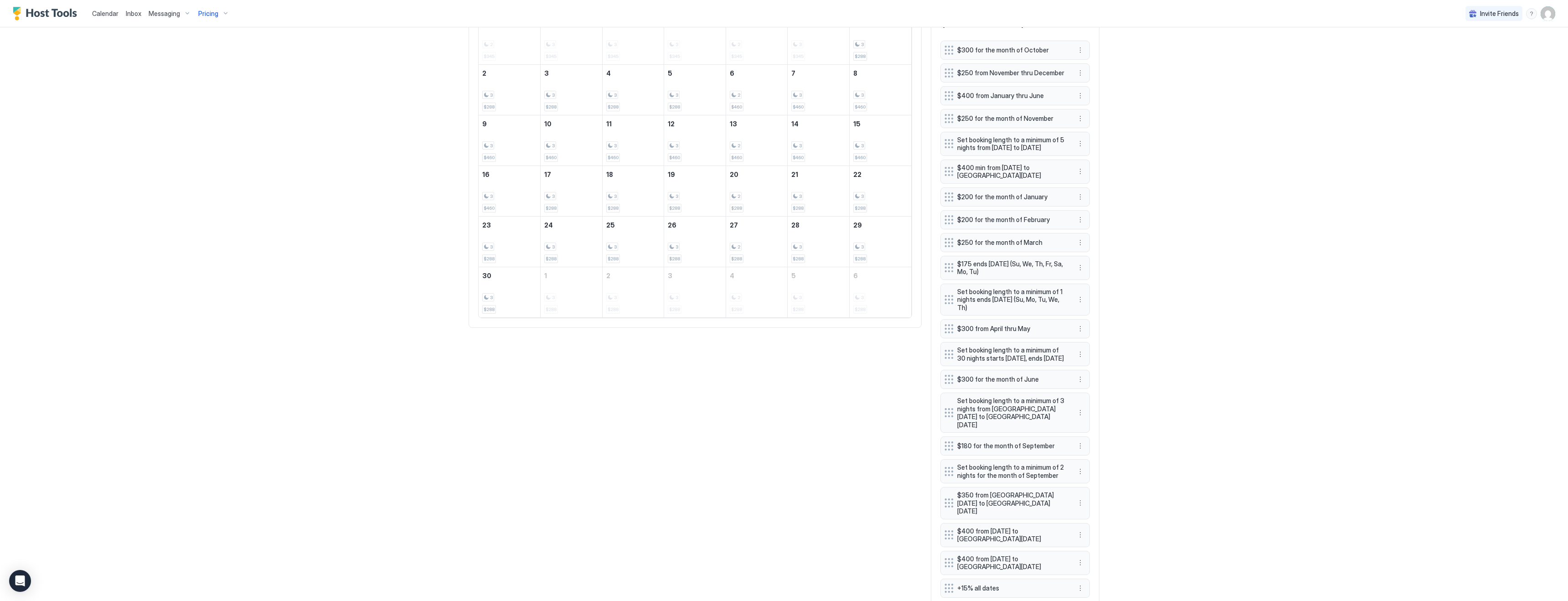
scroll to position [512, 0]
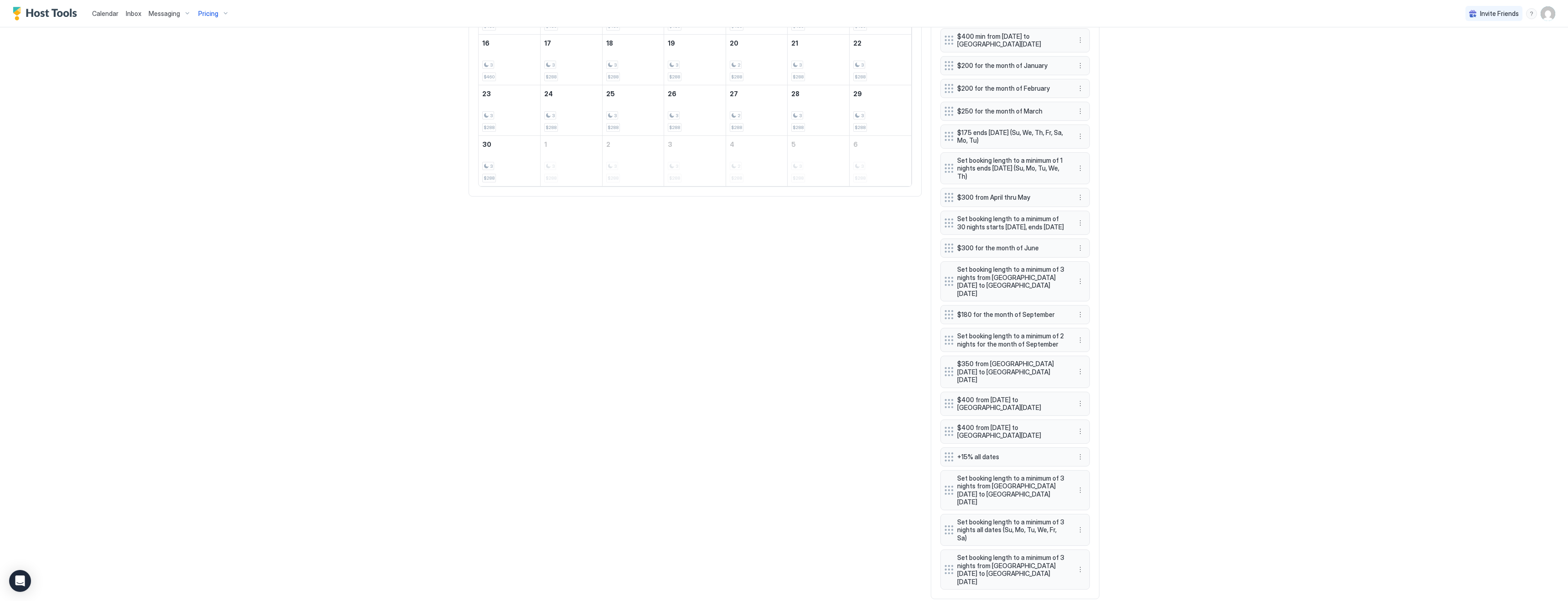
click at [1124, 549] on div "Calendar Inbox Messaging Pricing Invite Friends KG 4 Bed 2 Bath [GEOGRAPHIC_DAT…" at bounding box center [784, 300] width 1568 height 601
click at [1081, 524] on button "More options" at bounding box center [1080, 529] width 11 height 11
click at [1095, 529] on span "Edit" at bounding box center [1094, 531] width 10 height 7
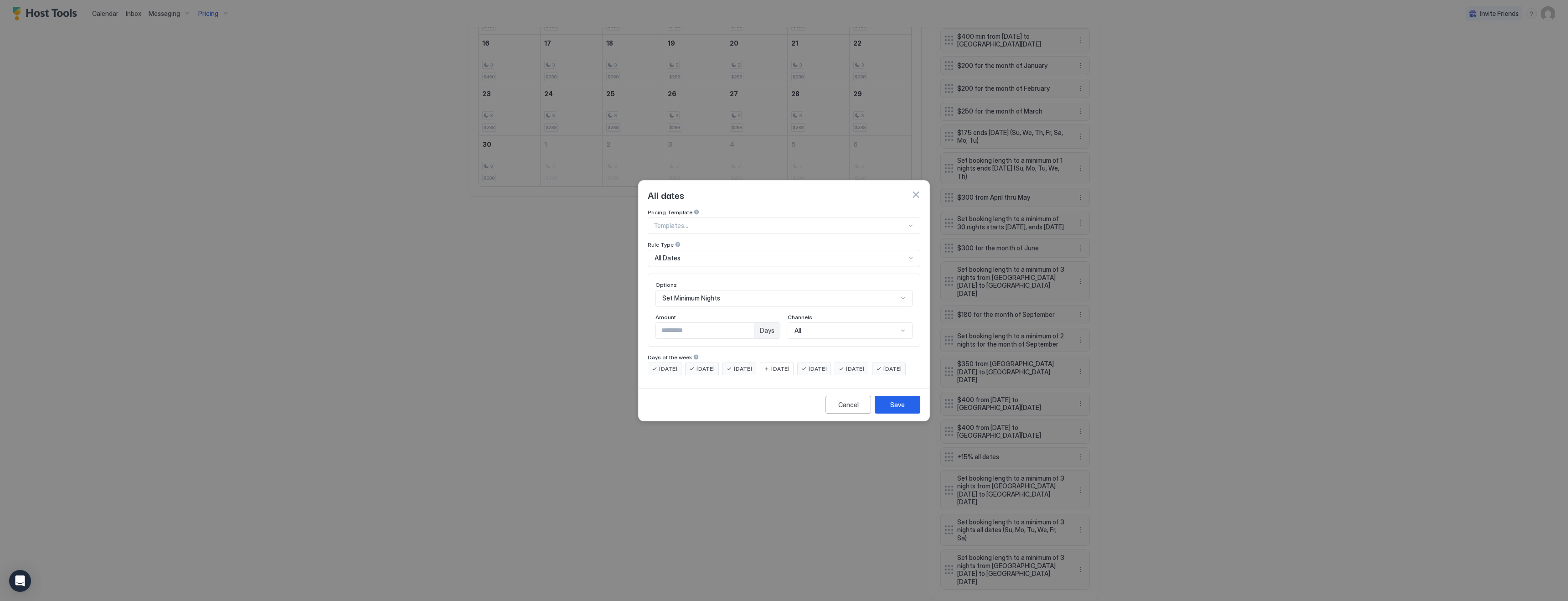
click at [673, 364] on span "[DATE]" at bounding box center [668, 368] width 18 height 8
click at [701, 364] on span "[DATE]" at bounding box center [705, 368] width 18 height 8
click at [742, 364] on span "[DATE]" at bounding box center [742, 368] width 18 height 8
click at [826, 364] on span "[DATE]" at bounding box center [817, 368] width 18 height 8
click at [865, 364] on span "[DATE]" at bounding box center [855, 368] width 18 height 8
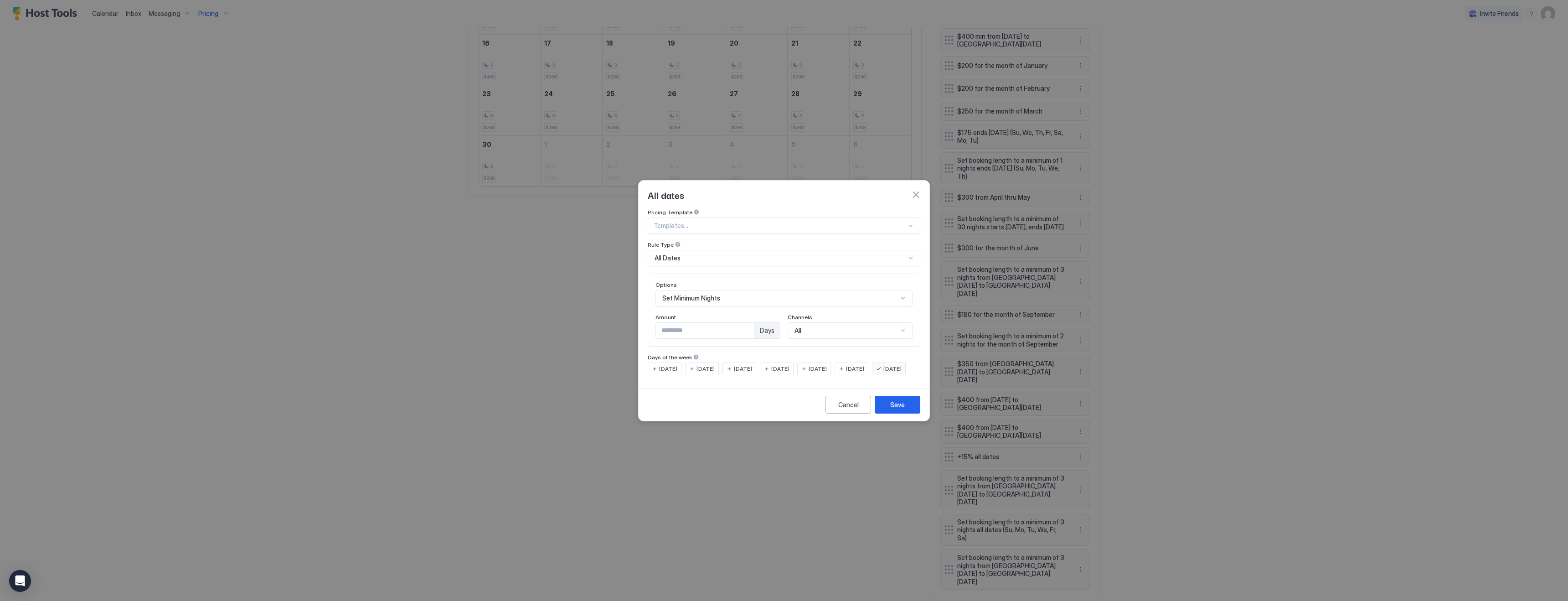
click at [787, 364] on span "[DATE]" at bounding box center [780, 368] width 18 height 8
click at [884, 373] on span "[DATE]" at bounding box center [892, 368] width 18 height 8
click at [890, 412] on button "Save" at bounding box center [898, 404] width 46 height 17
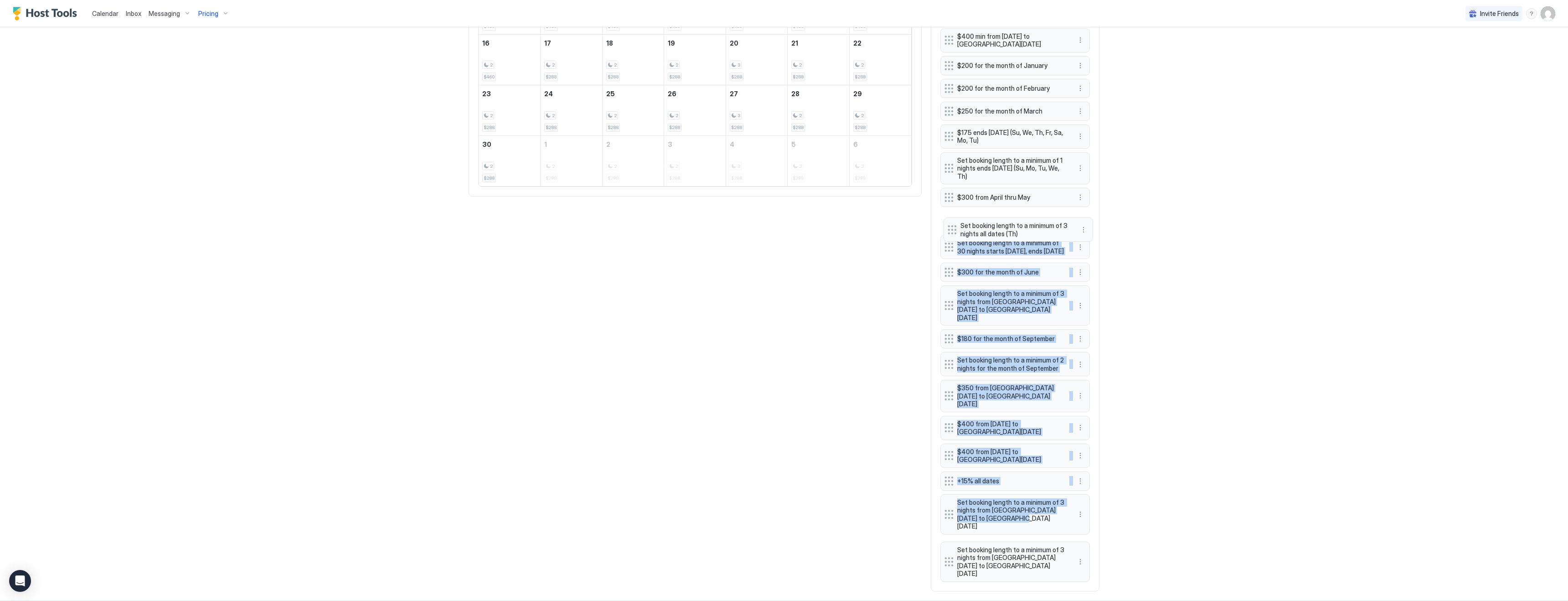
drag, startPoint x: 950, startPoint y: 518, endPoint x: 953, endPoint y: 229, distance: 289.0
click at [953, 229] on div "$300 for the month of October $250 from November thru December $400 from Januar…" at bounding box center [1015, 245] width 149 height 672
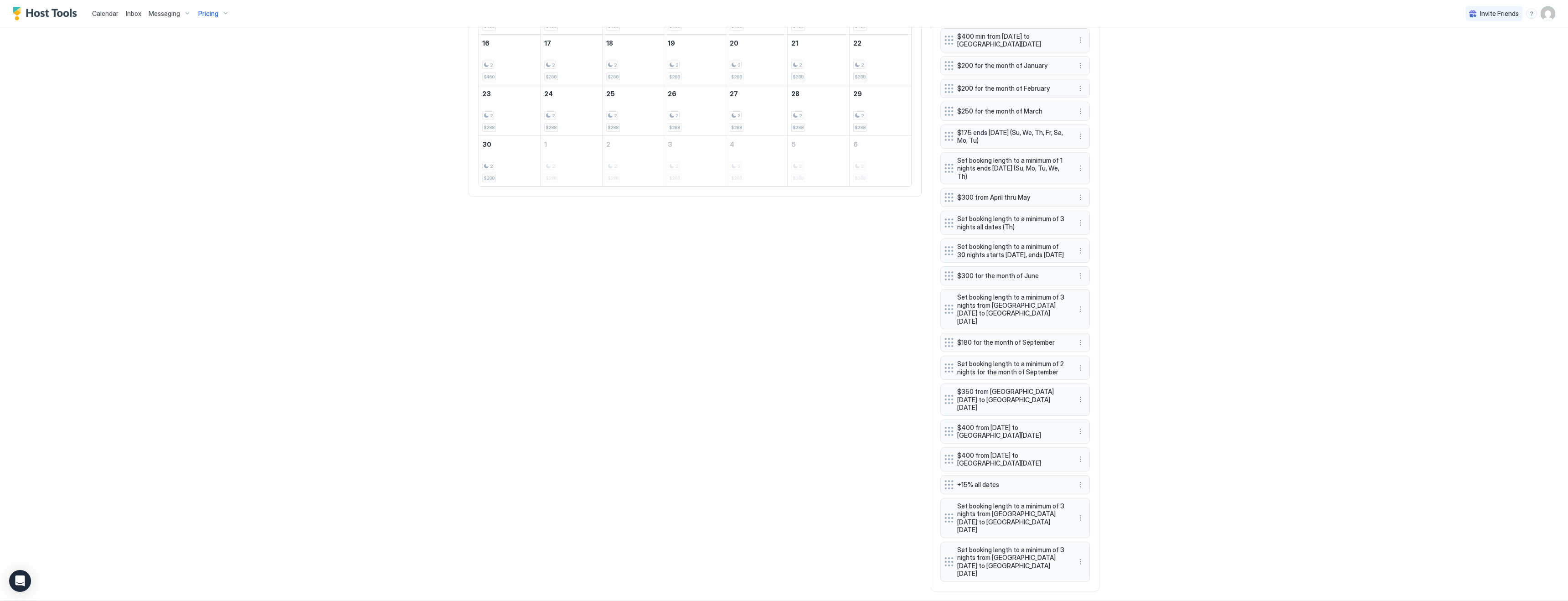
click at [1181, 292] on div "Calendar Inbox Messaging Pricing Invite Friends KG 4 Bed 2 Bath [GEOGRAPHIC_DAT…" at bounding box center [784, 300] width 1568 height 601
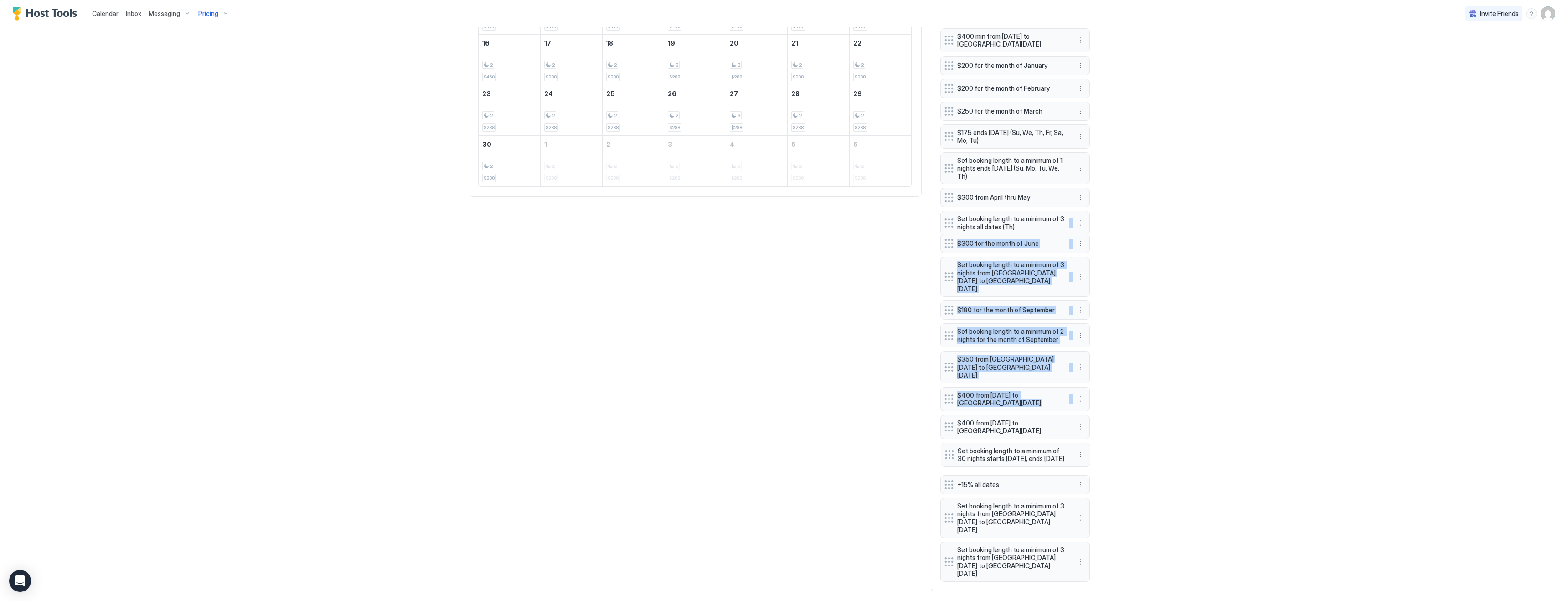
drag, startPoint x: 950, startPoint y: 261, endPoint x: 951, endPoint y: 457, distance: 196.0
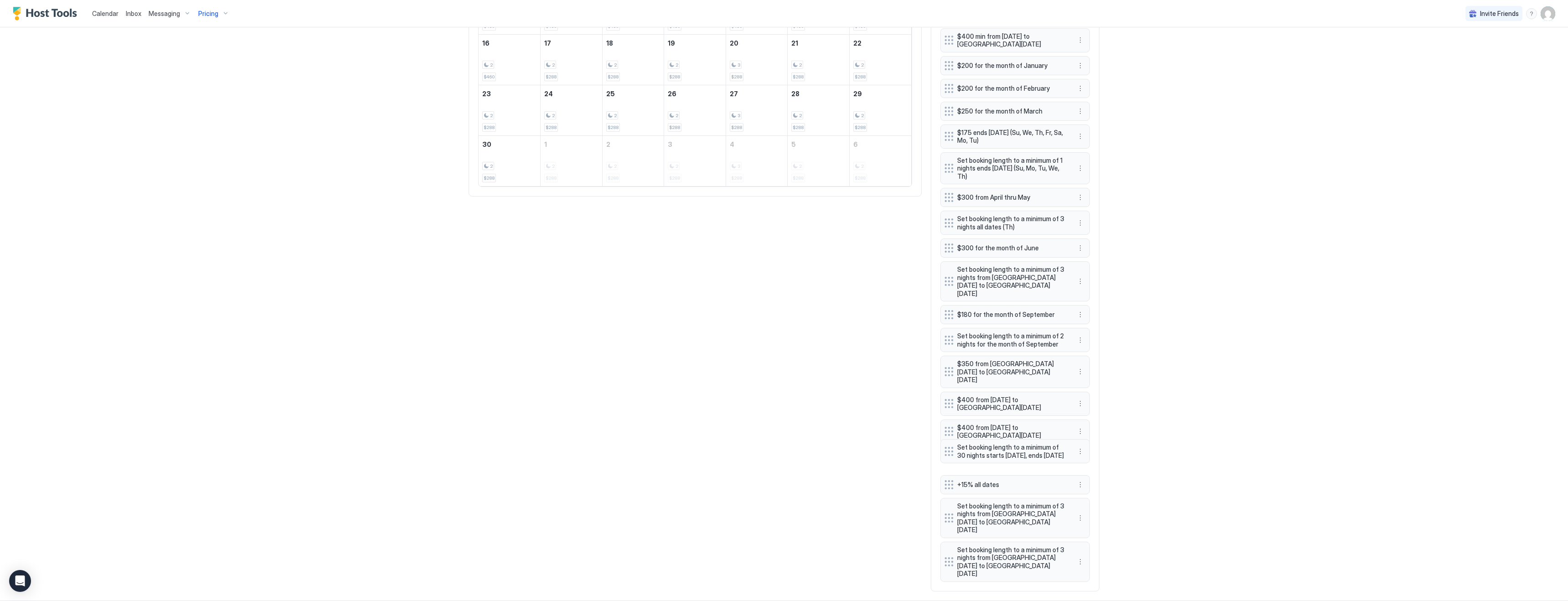
click at [951, 454] on div "$300 for the month of October $250 from November thru December $400 from Januar…" at bounding box center [1015, 245] width 149 height 672
drag, startPoint x: 951, startPoint y: 454, endPoint x: 951, endPoint y: 343, distance: 111.0
click at [951, 343] on div "$300 for the month of October $250 from November thru December $400 from Januar…" at bounding box center [1015, 245] width 149 height 672
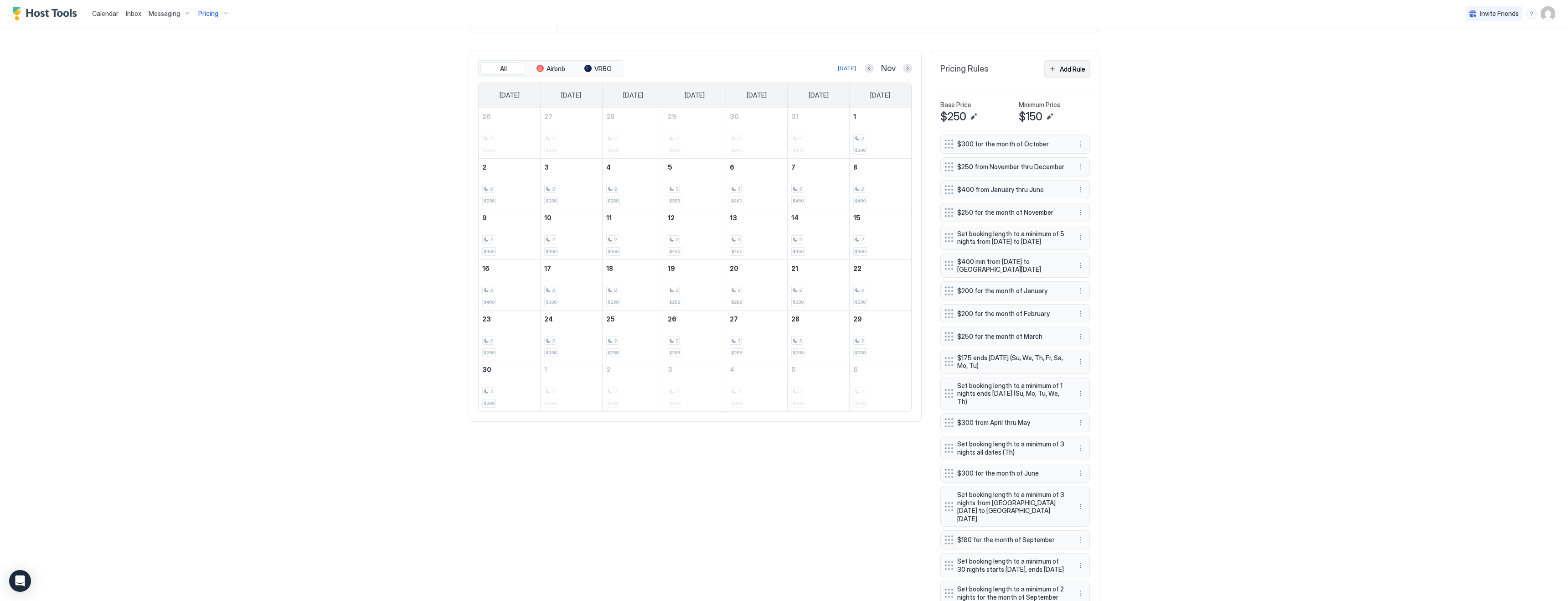
click at [1068, 70] on div "Add Rule" at bounding box center [1072, 69] width 25 height 10
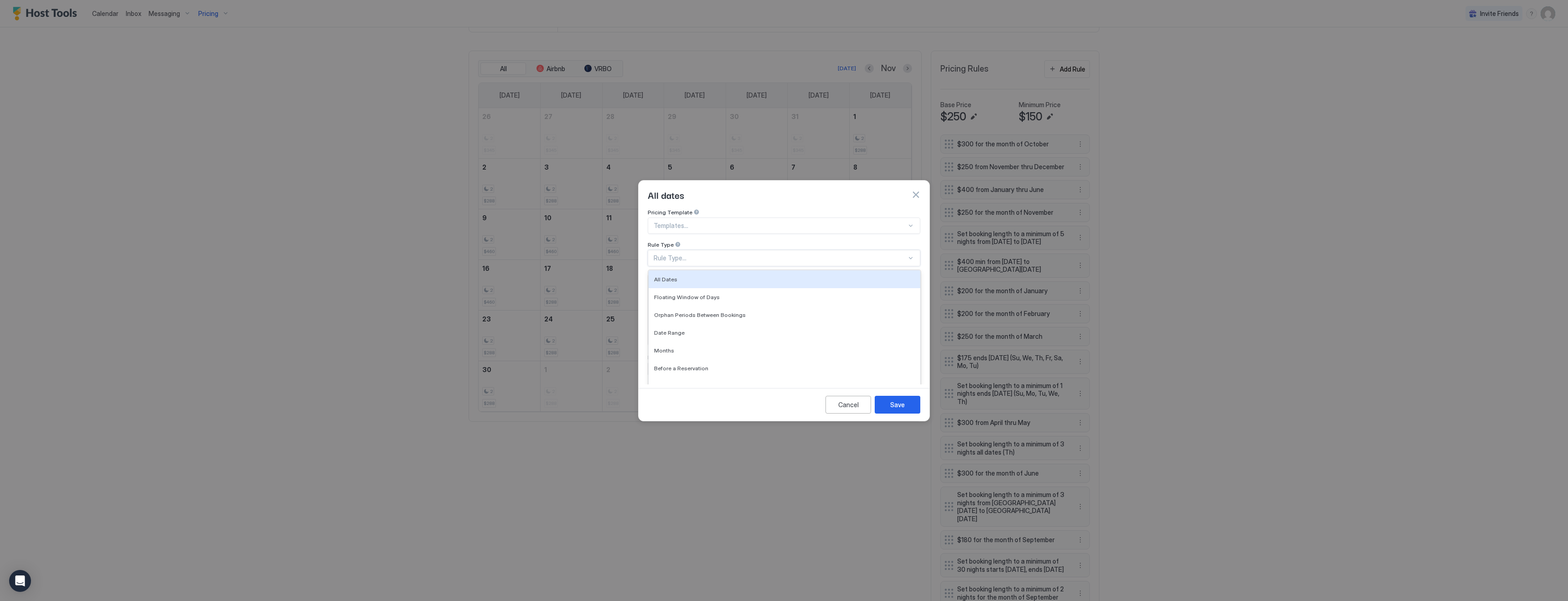
click at [694, 250] on div "Rule Type..." at bounding box center [784, 258] width 272 height 16
click at [678, 329] on span "Date Range" at bounding box center [669, 332] width 30 height 7
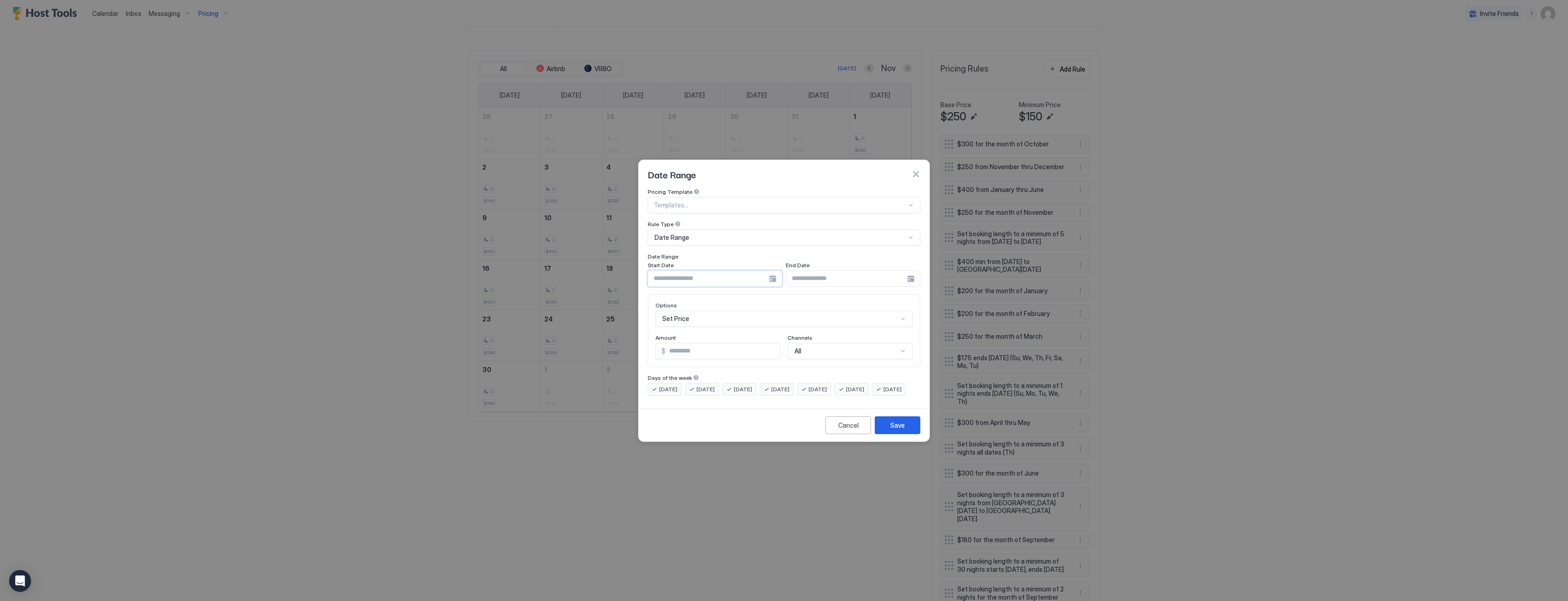
click at [715, 271] on input "Input Field" at bounding box center [708, 278] width 121 height 16
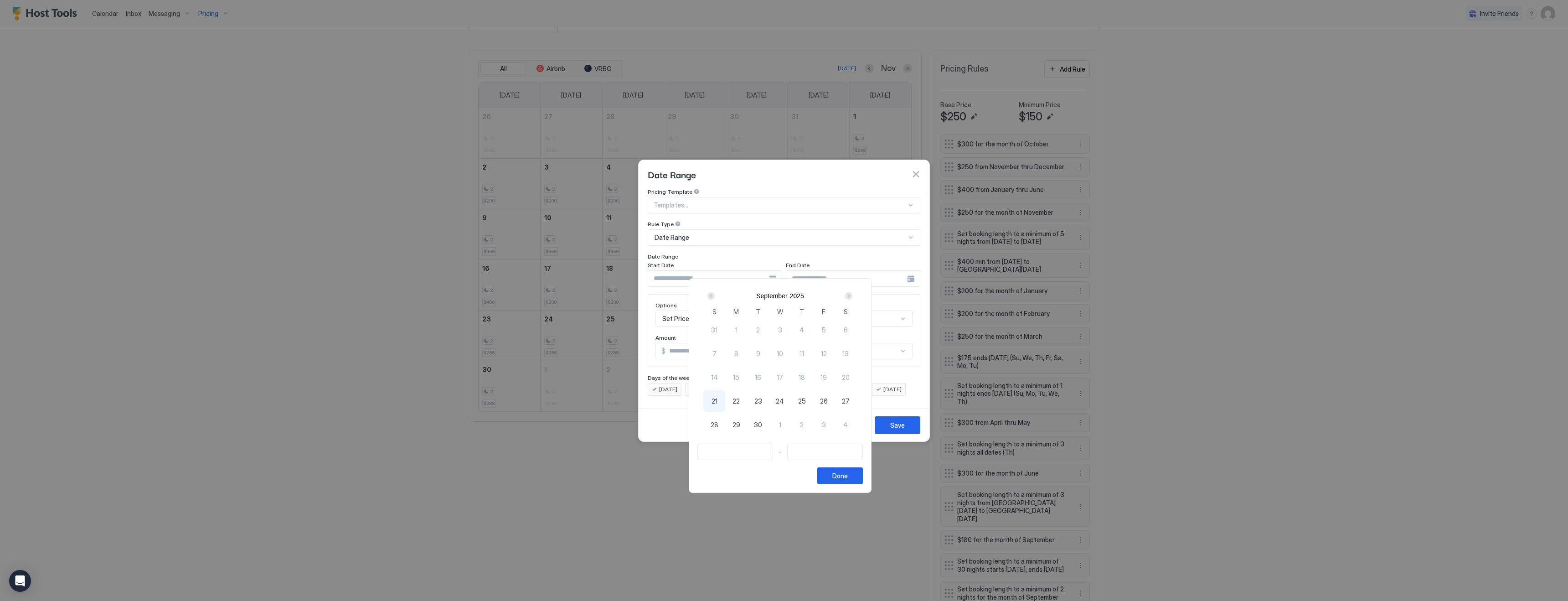
click at [853, 296] on div "Next" at bounding box center [848, 296] width 7 height 7
click at [853, 297] on div "Next" at bounding box center [848, 296] width 7 height 7
click at [849, 401] on span "22" at bounding box center [846, 401] width 7 height 10
type input "**********"
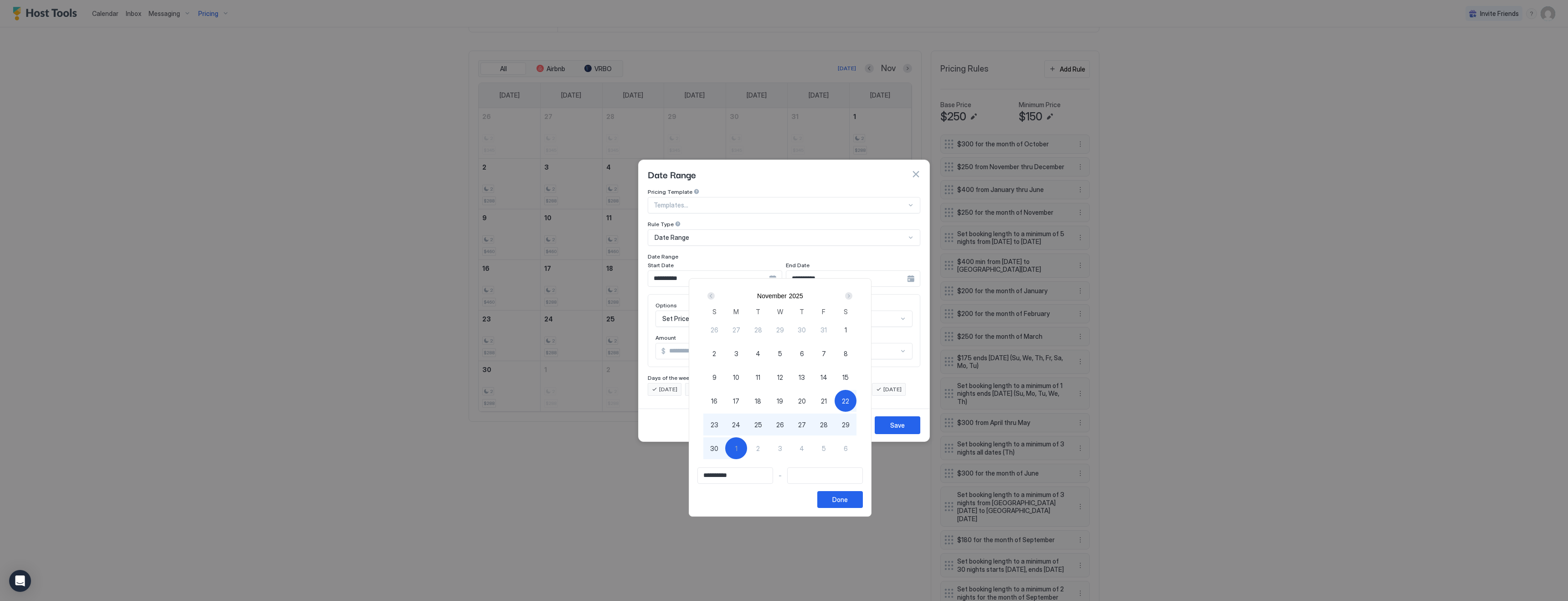
type input "**********"
click at [806, 400] on span "20" at bounding box center [801, 401] width 8 height 10
type input "**********"
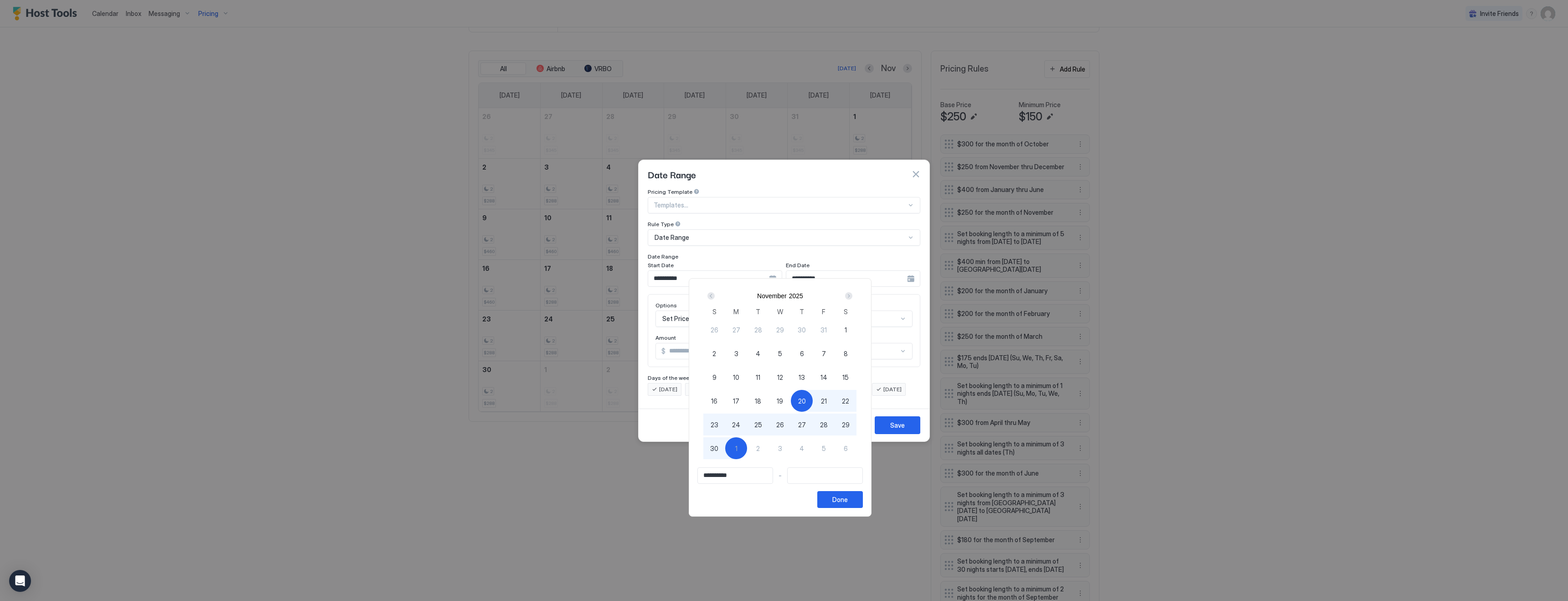
click at [745, 446] on div "1" at bounding box center [735, 447] width 22 height 22
type input "**********"
click at [848, 502] on div "Done" at bounding box center [840, 499] width 16 height 10
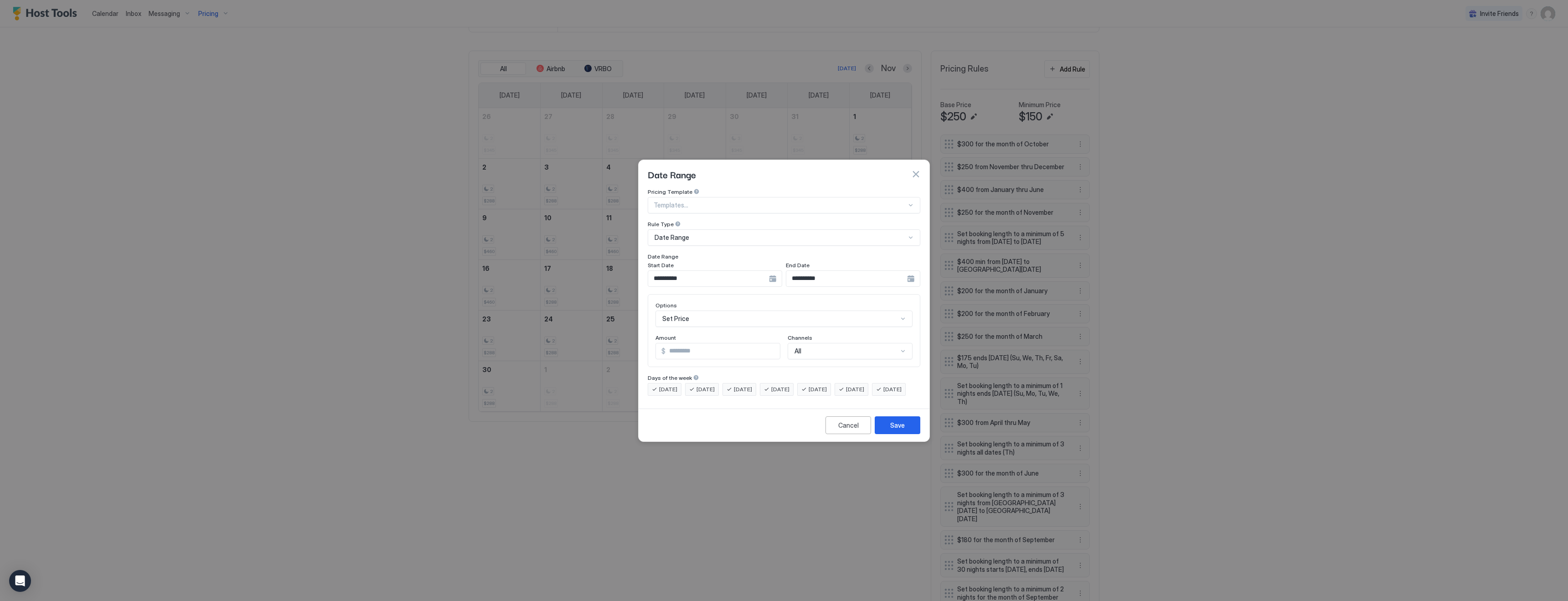
click at [734, 310] on div "Set Price" at bounding box center [784, 318] width 257 height 16
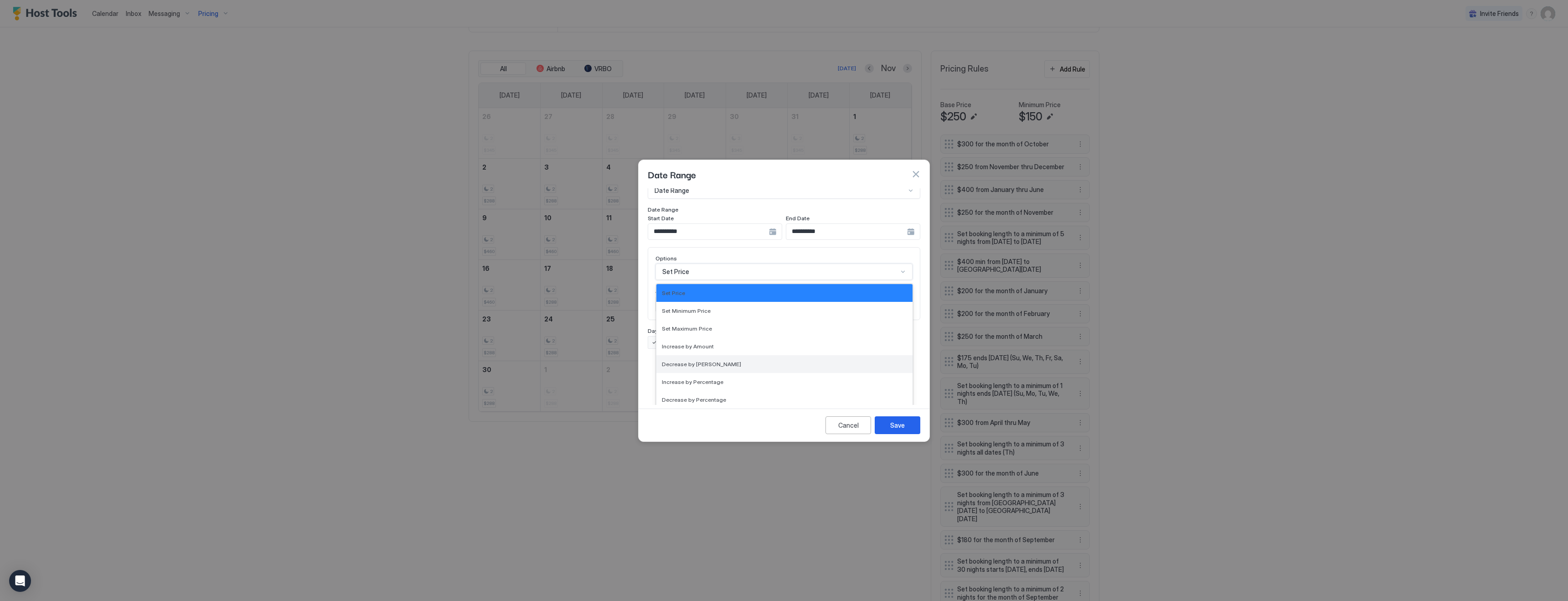
scroll to position [166, 0]
click at [712, 355] on div "Set Minimum Nights" at bounding box center [784, 358] width 245 height 7
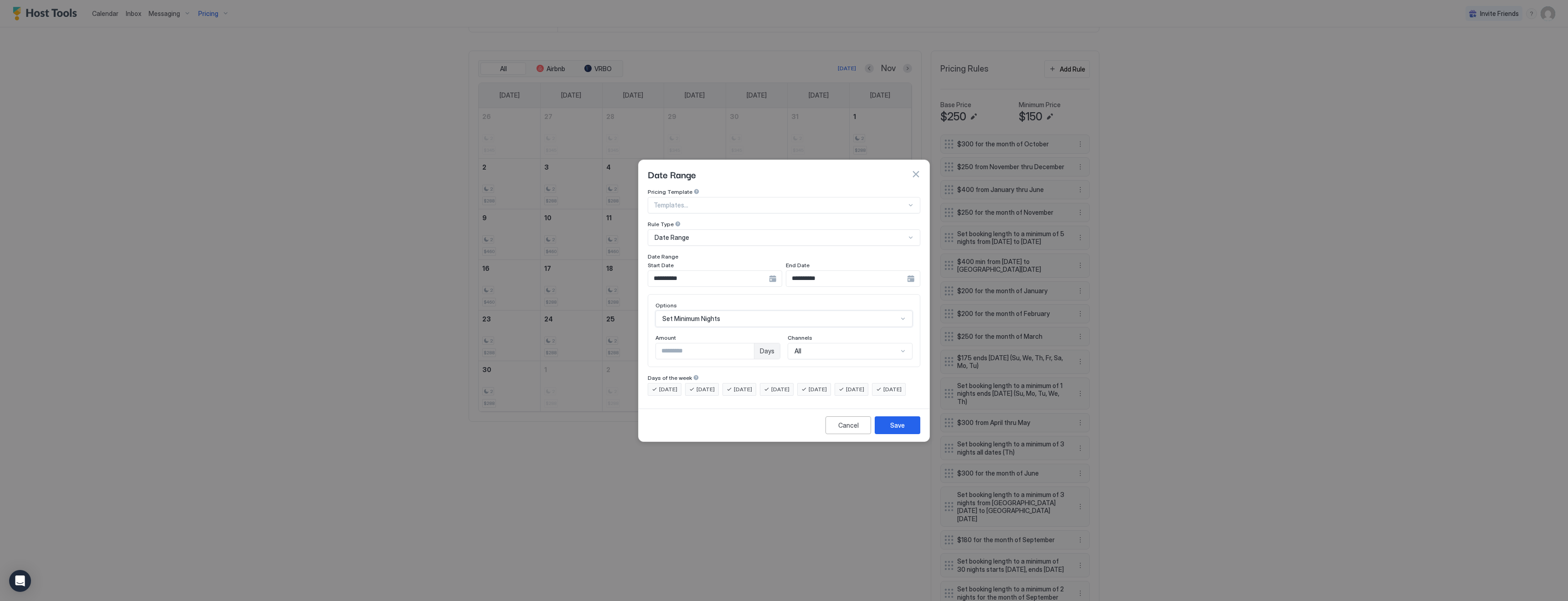
scroll to position [0, 0]
click at [692, 343] on input "*" at bounding box center [704, 351] width 98 height 16
type input "*"
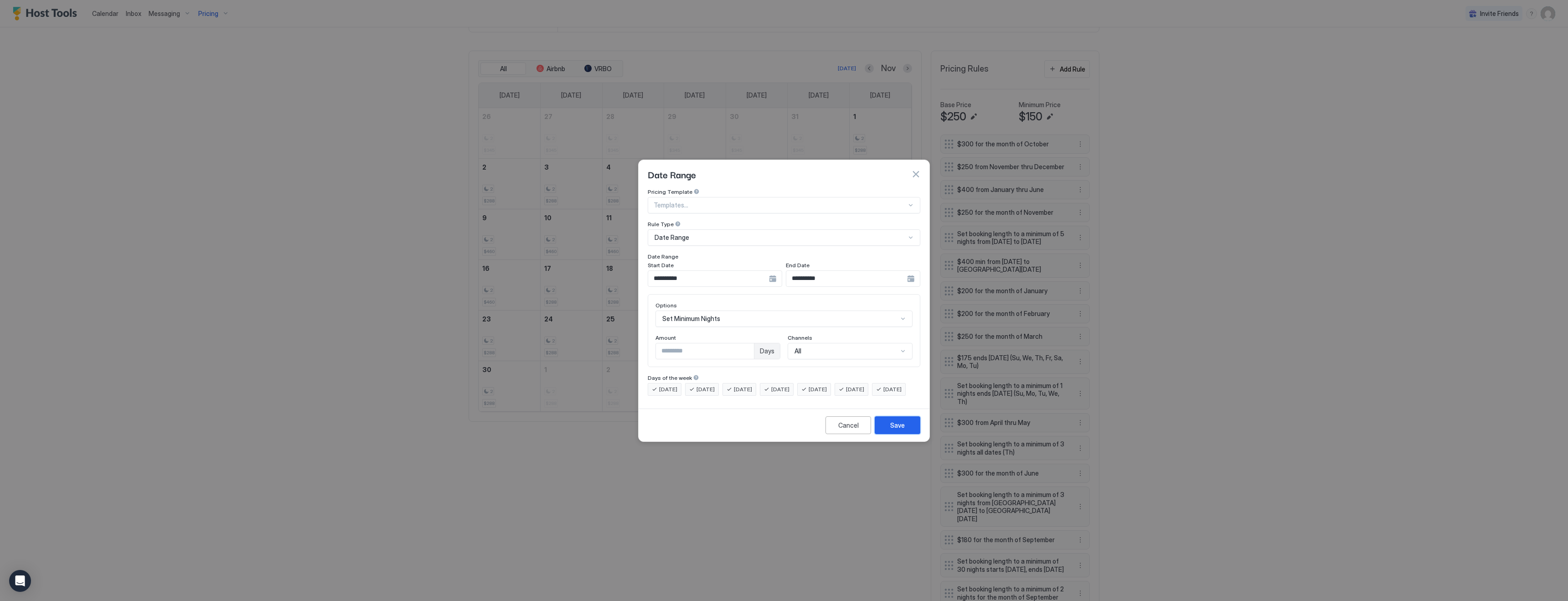
click at [905, 430] on button "Save" at bounding box center [898, 425] width 46 height 17
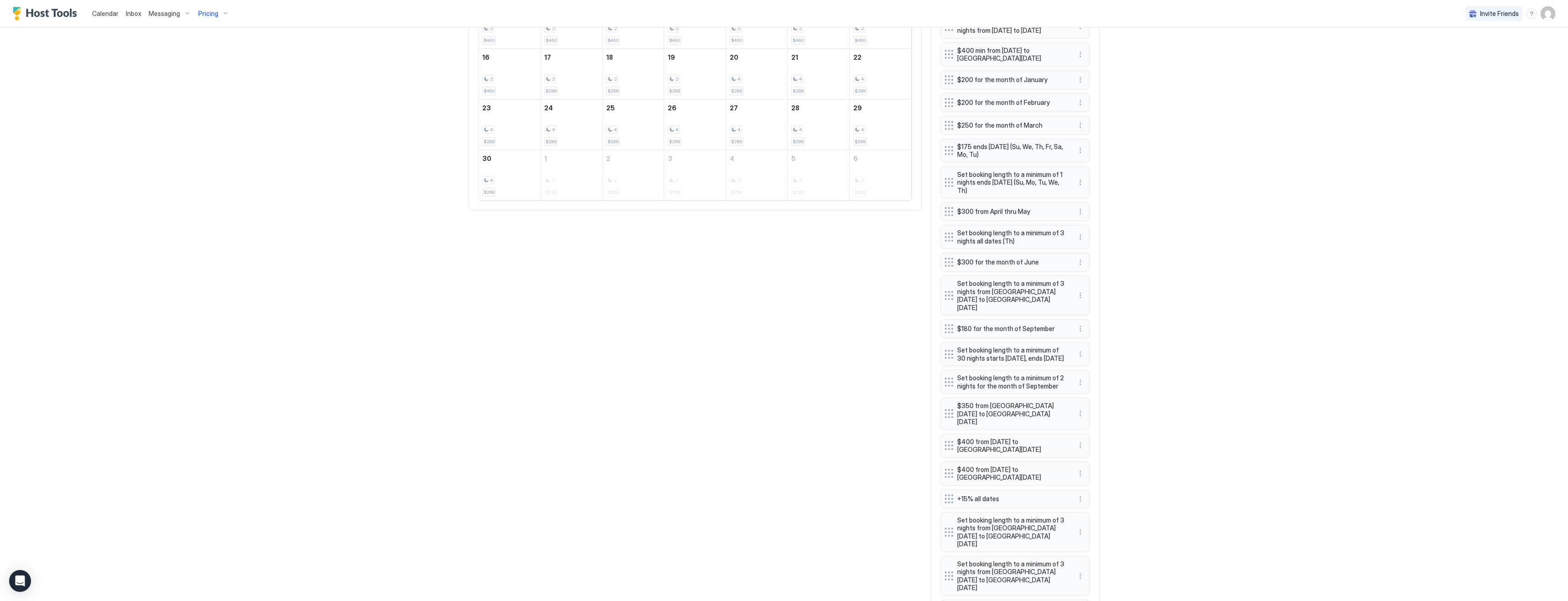
scroll to position [444, 0]
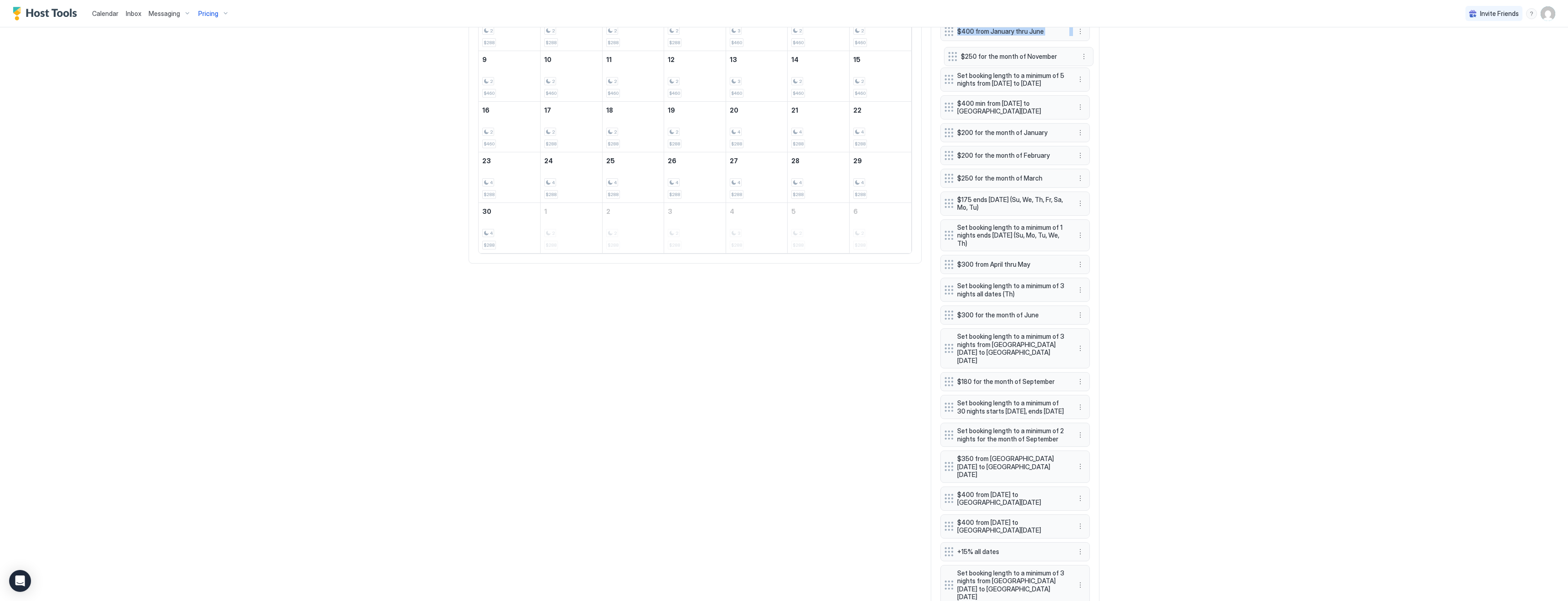
click at [953, 55] on div "$300 for the month of October $250 from November thru December $400 from Januar…" at bounding box center [1015, 335] width 149 height 716
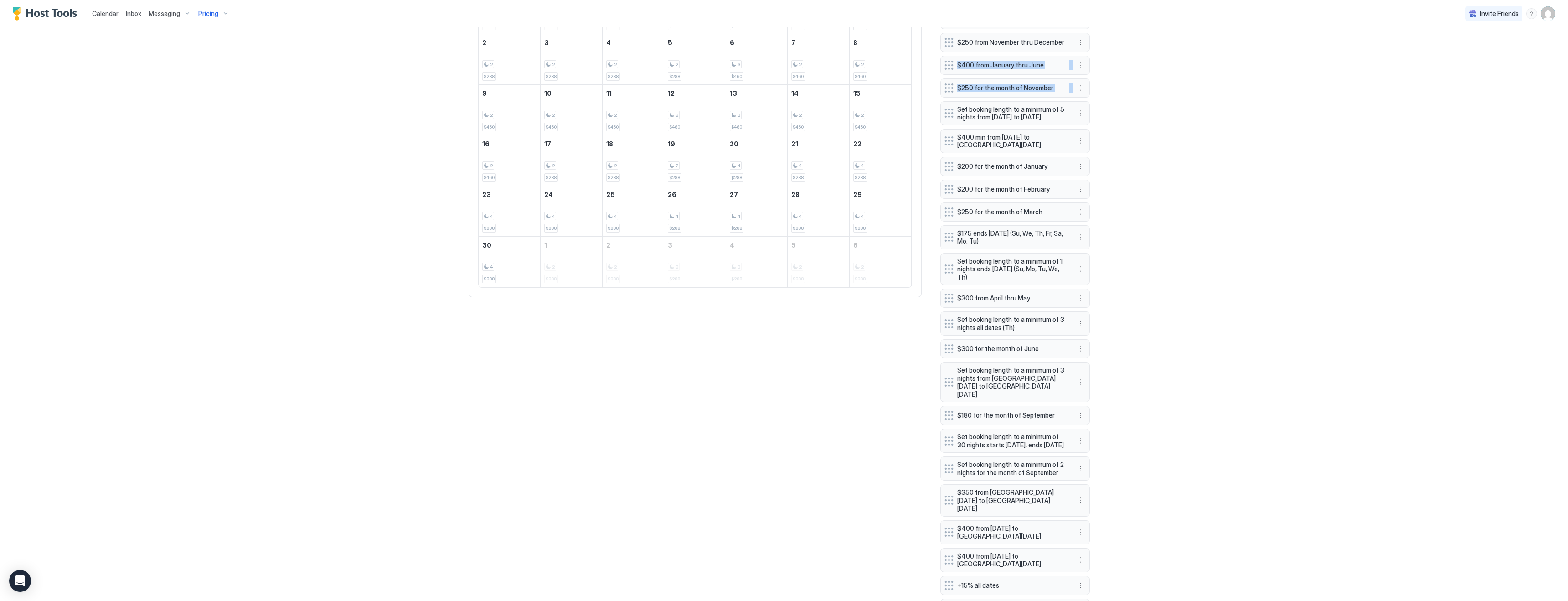
scroll to position [375, 0]
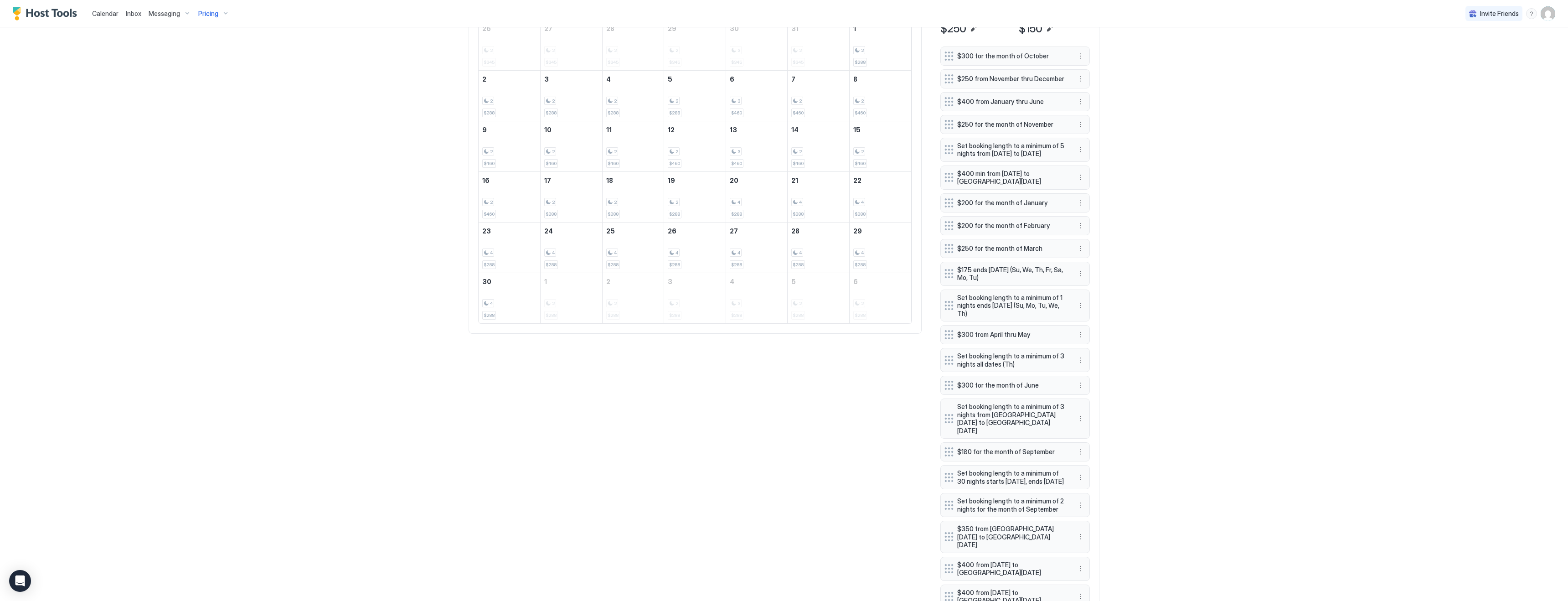
click at [1172, 143] on div "Calendar Inbox Messaging Pricing Invite Friends KG 4 Bed 2 Bath [GEOGRAPHIC_DAT…" at bounding box center [784, 300] width 1568 height 601
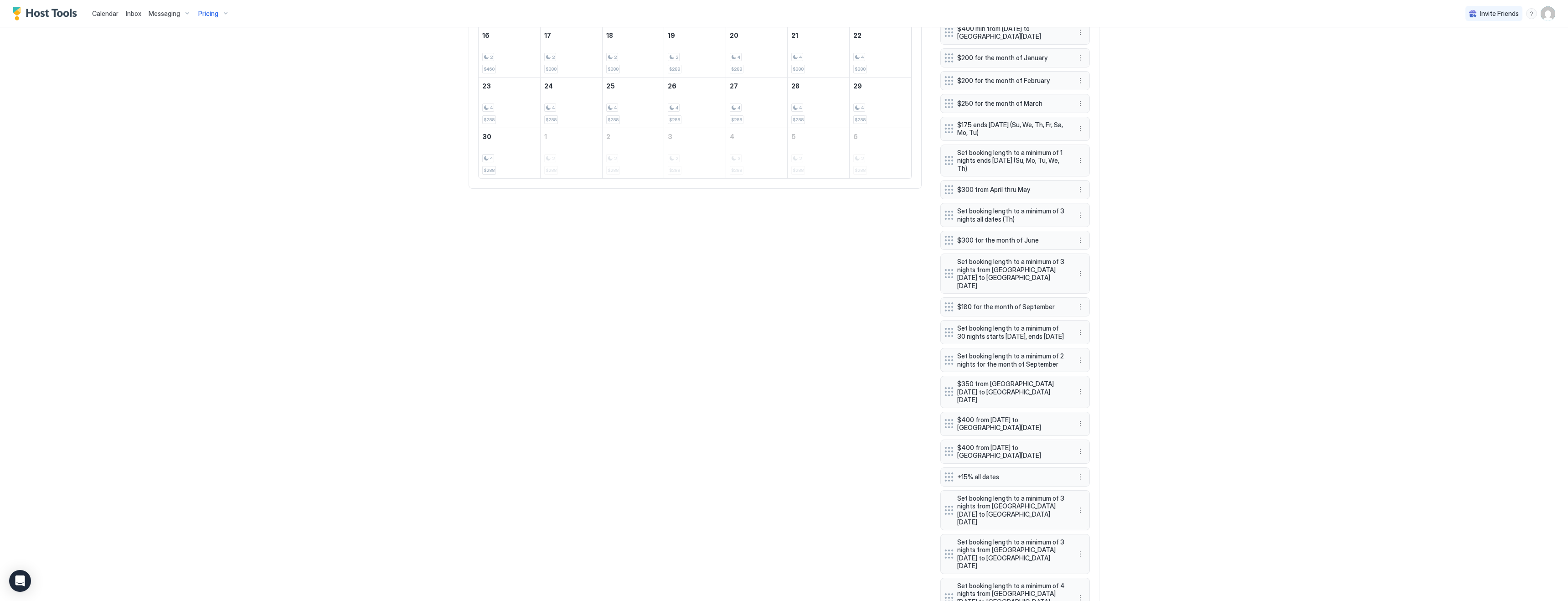
scroll to position [547, 0]
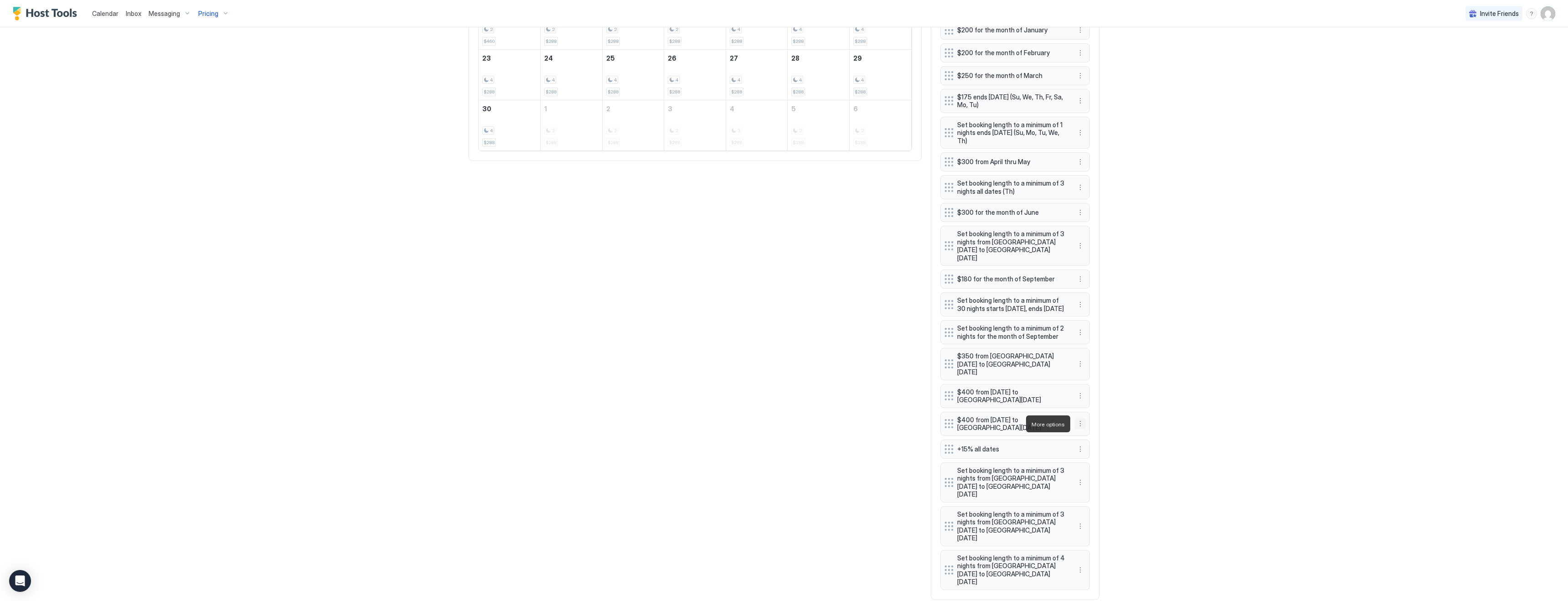
click at [1081, 424] on button "More options" at bounding box center [1080, 423] width 11 height 11
click at [1094, 437] on span "Edit" at bounding box center [1094, 436] width 10 height 7
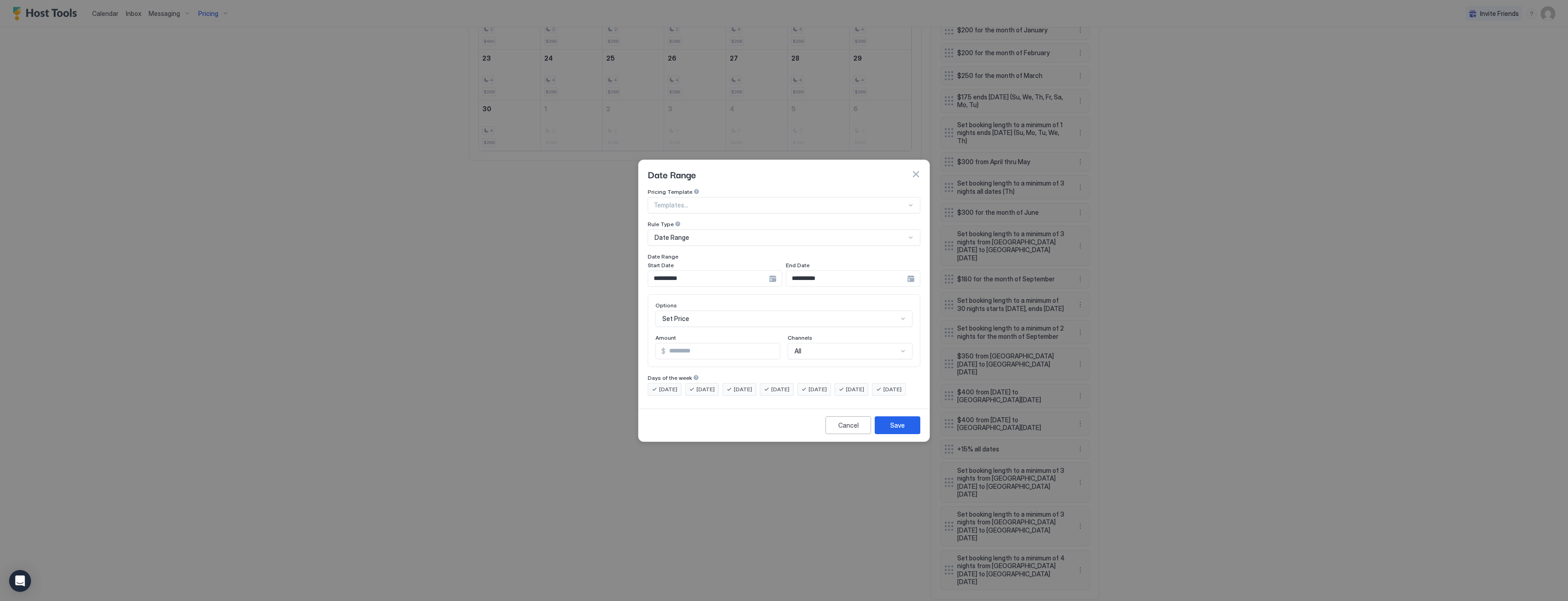
click at [772, 271] on div "**********" at bounding box center [715, 278] width 134 height 16
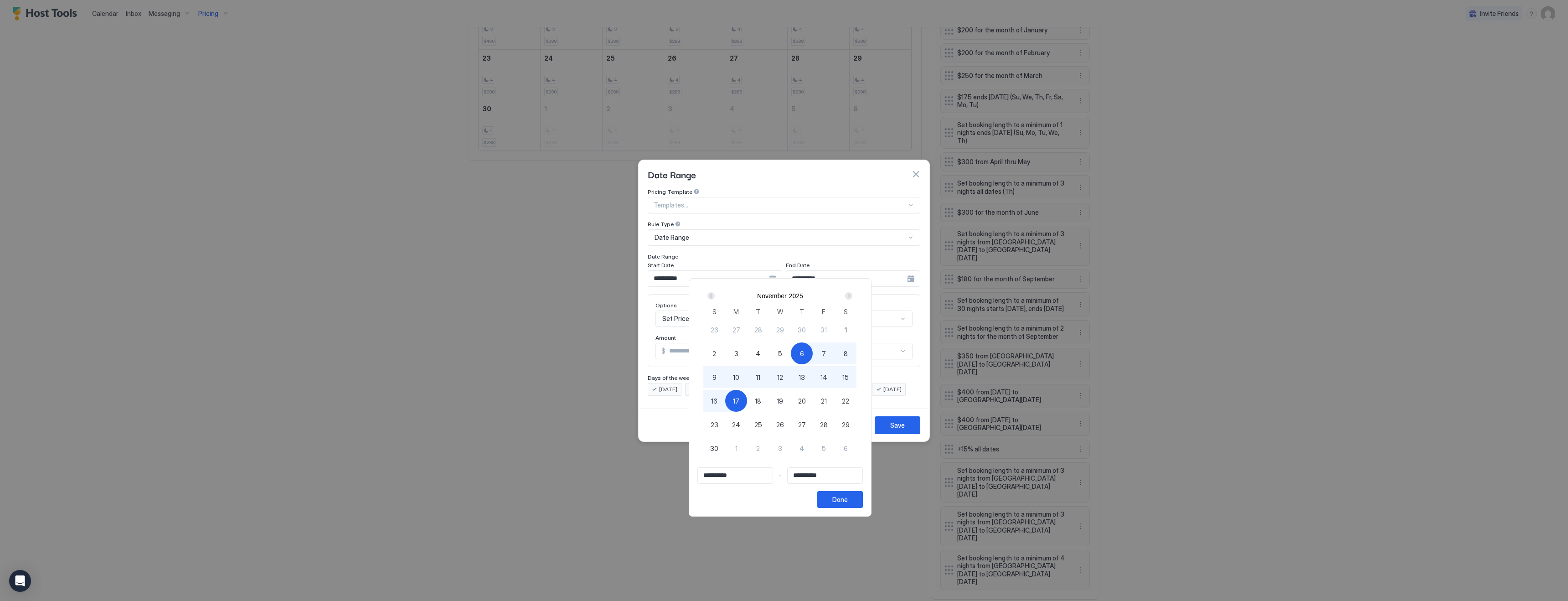
click at [826, 402] on span "21" at bounding box center [824, 401] width 6 height 10
type input "**********"
click at [745, 447] on div "1" at bounding box center [735, 447] width 22 height 22
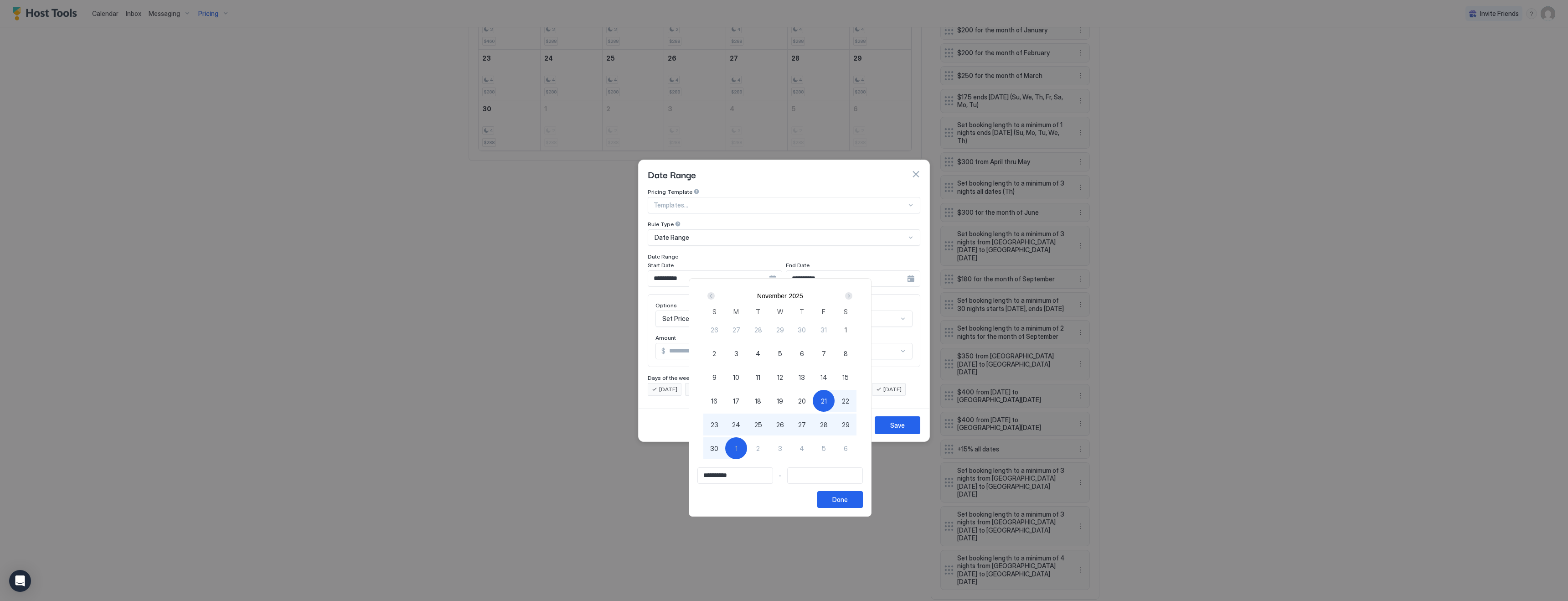
type input "**********"
click at [846, 498] on div "Done" at bounding box center [840, 499] width 16 height 10
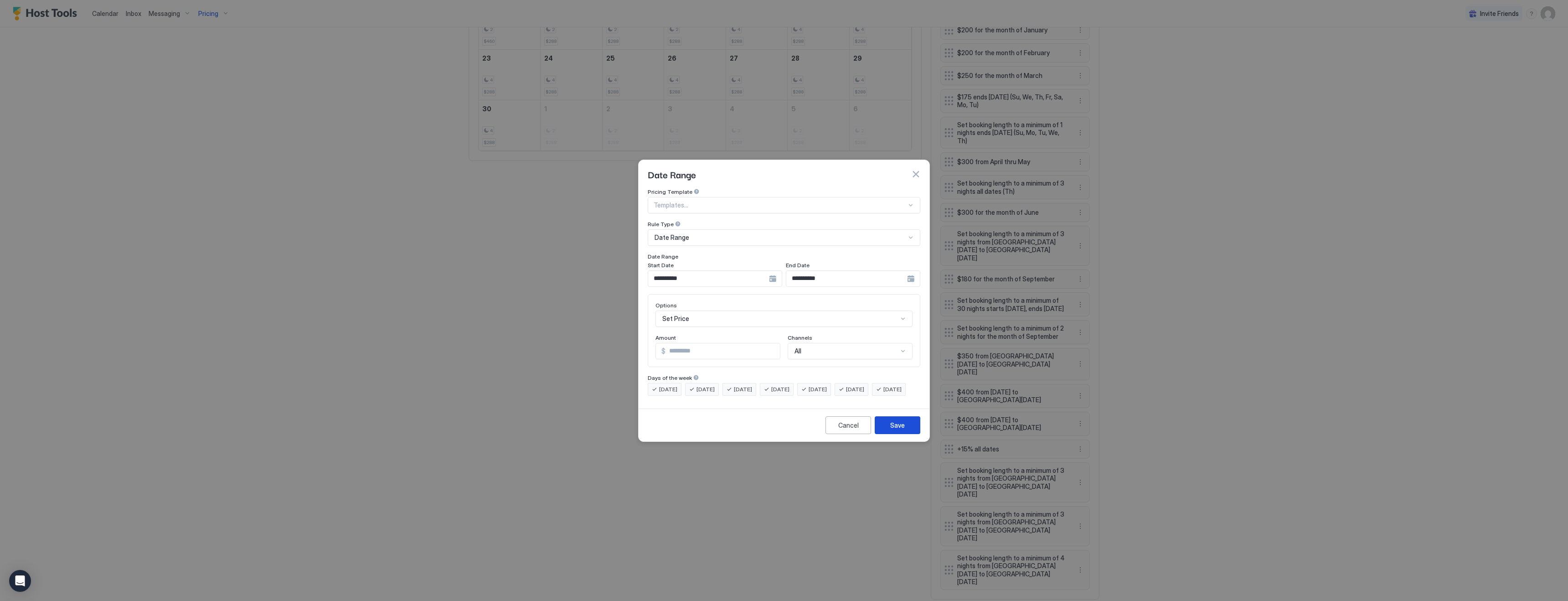
click at [898, 430] on div "Save" at bounding box center [898, 425] width 15 height 10
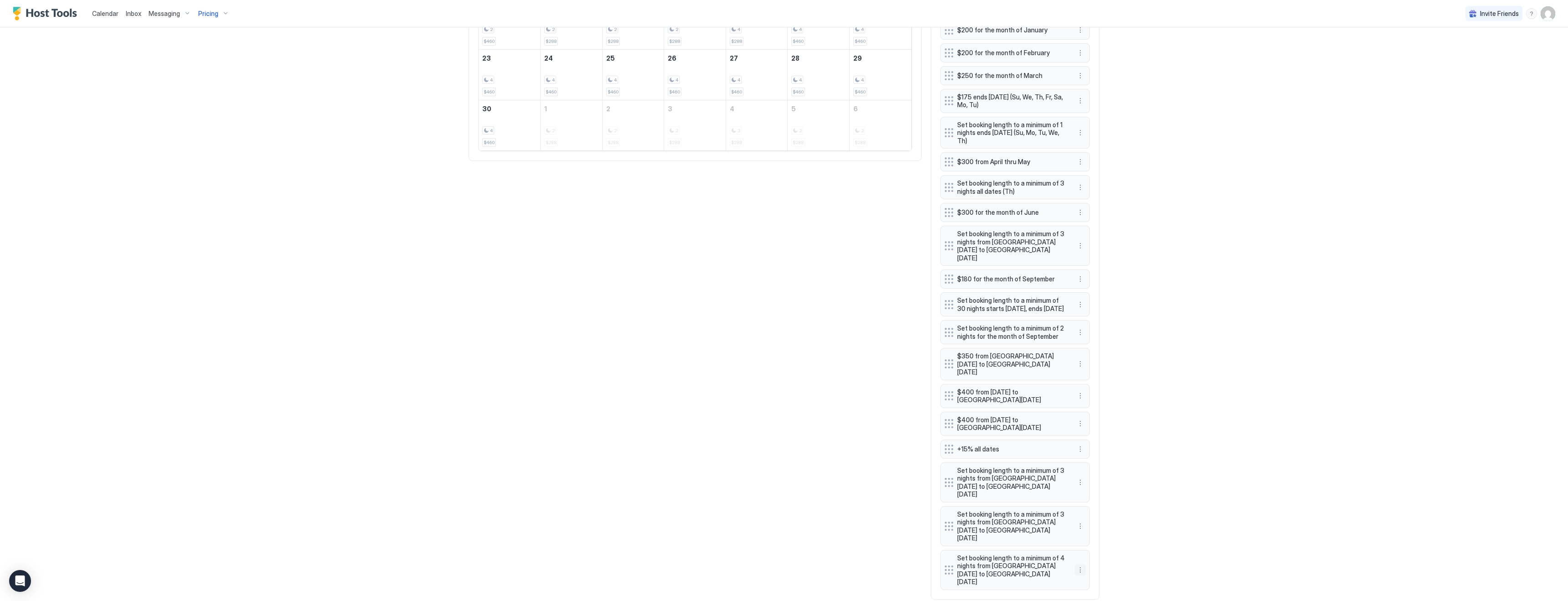
click at [1081, 565] on button "More options" at bounding box center [1080, 570] width 11 height 11
click at [1093, 565] on span "Edit" at bounding box center [1094, 562] width 10 height 7
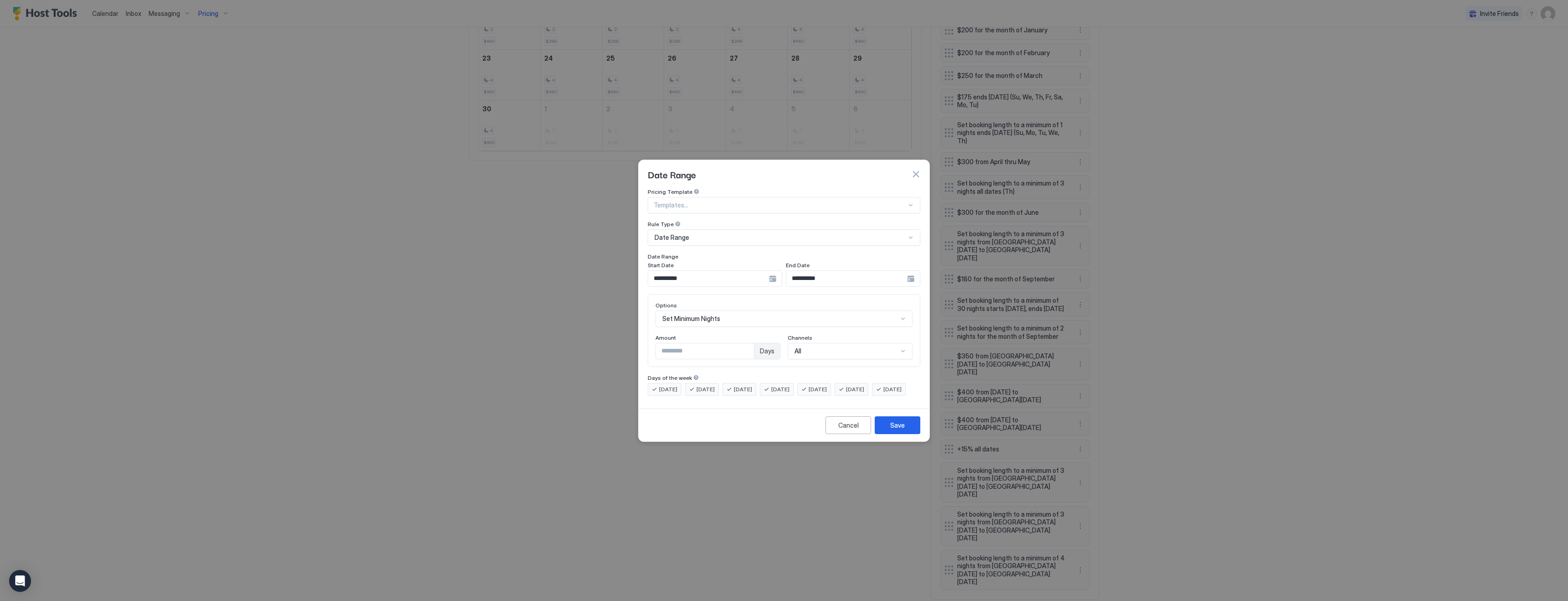
click at [918, 170] on button "button" at bounding box center [916, 174] width 10 height 10
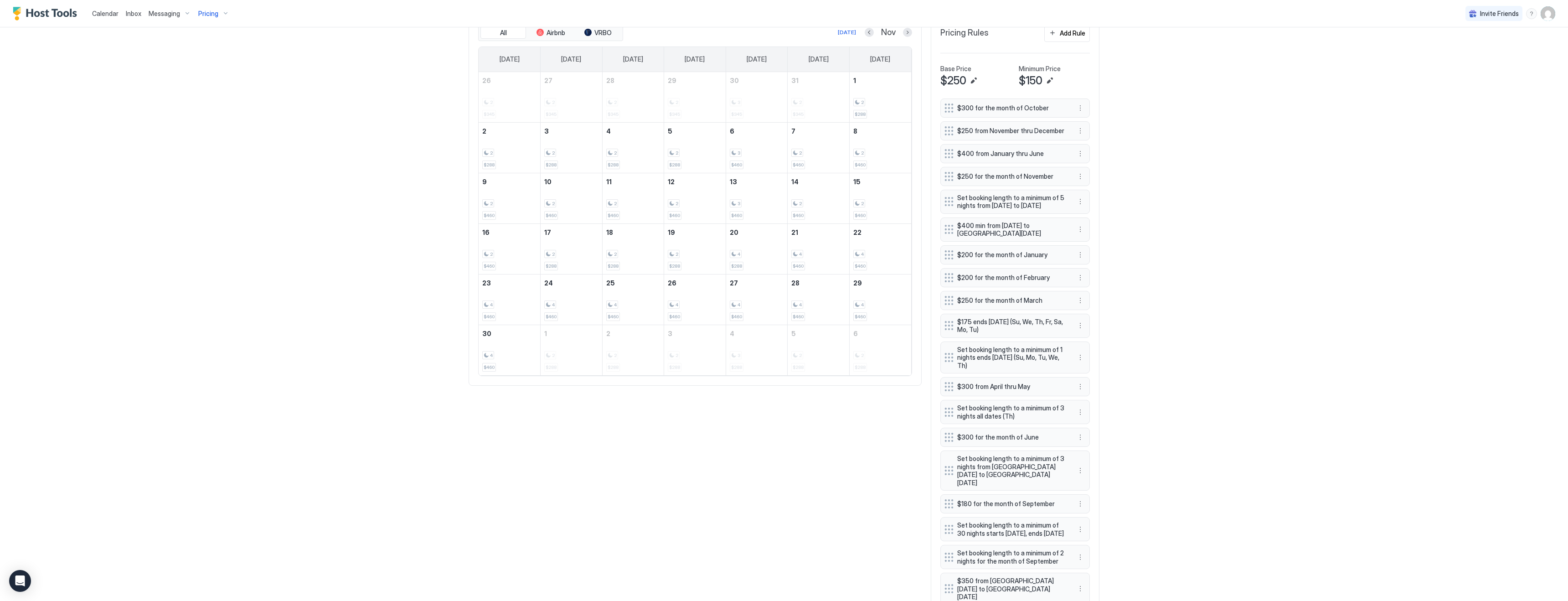
scroll to position [241, 0]
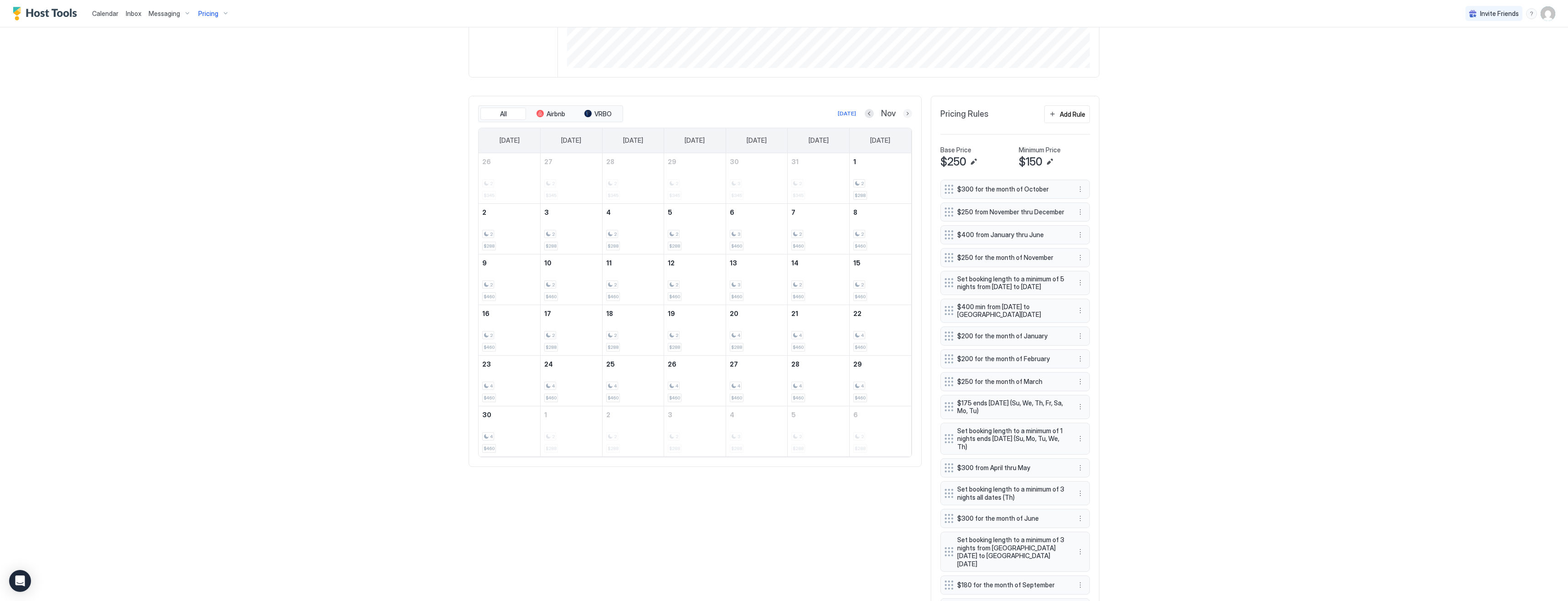
click at [907, 114] on button "Next month" at bounding box center [907, 114] width 10 height 10
click at [1073, 114] on div "Add Rule" at bounding box center [1072, 114] width 25 height 10
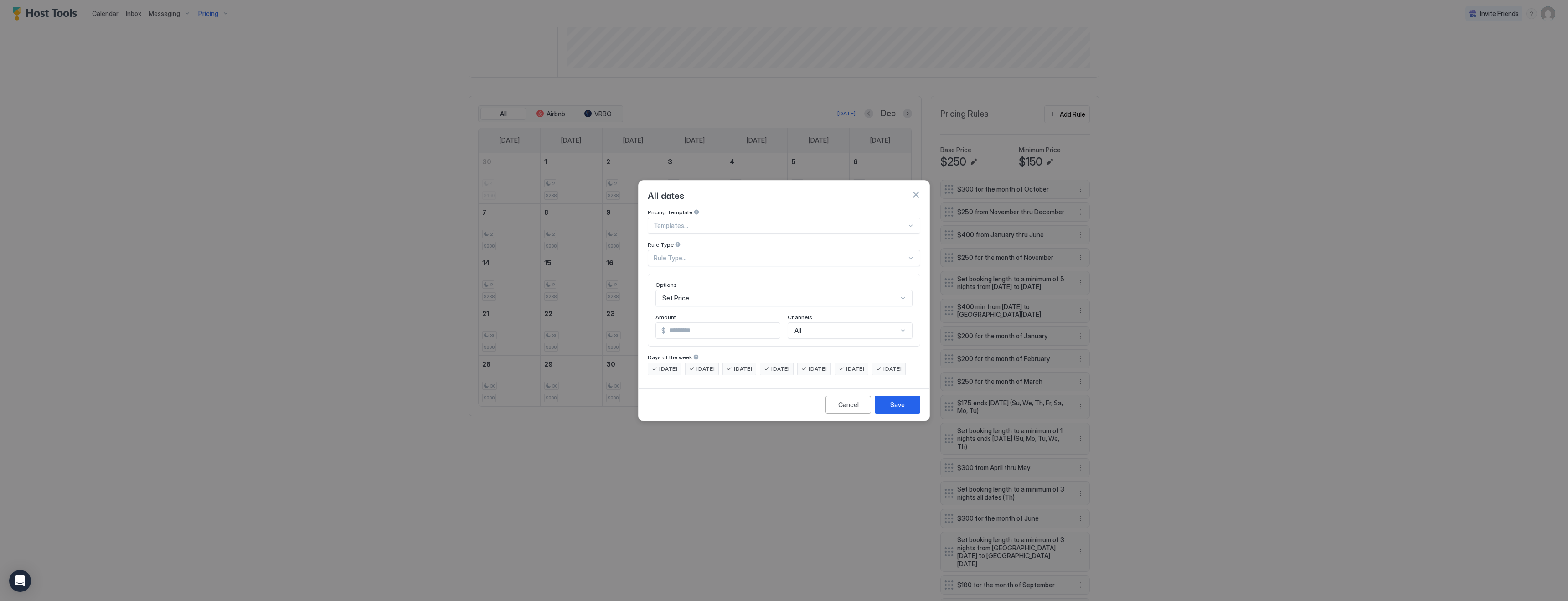
click at [688, 254] on div "Rule Type..." at bounding box center [781, 258] width 253 height 8
click at [682, 329] on span "Date Range" at bounding box center [669, 332] width 30 height 7
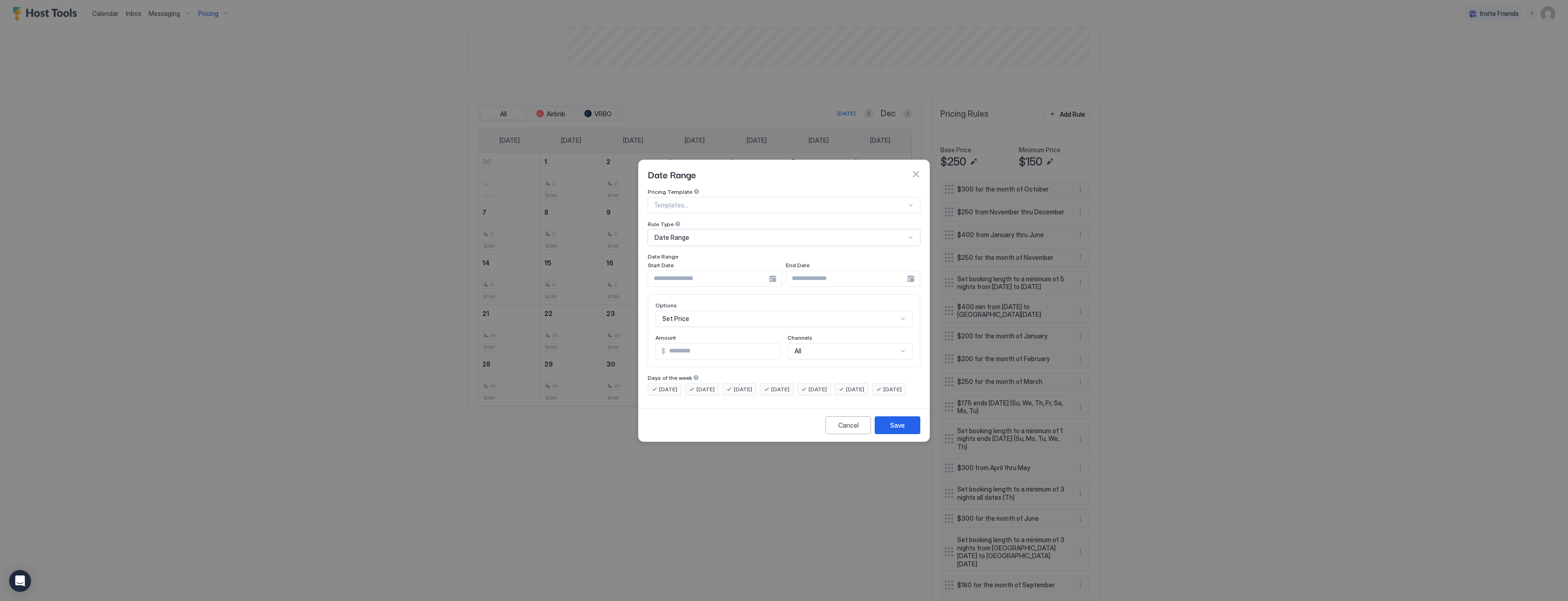
click at [705, 271] on input "Input Field" at bounding box center [708, 278] width 121 height 16
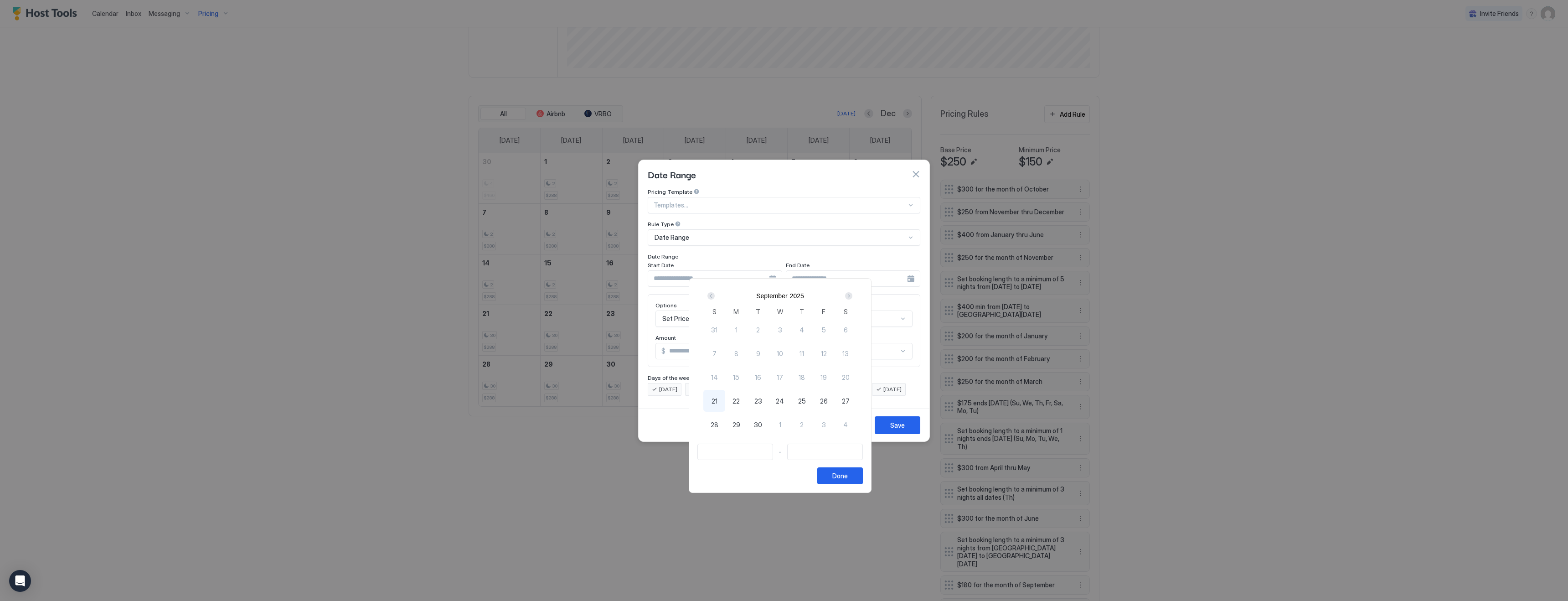
click at [853, 297] on div "Next" at bounding box center [848, 296] width 7 height 7
click at [805, 378] on span "18" at bounding box center [801, 376] width 6 height 10
type input "**********"
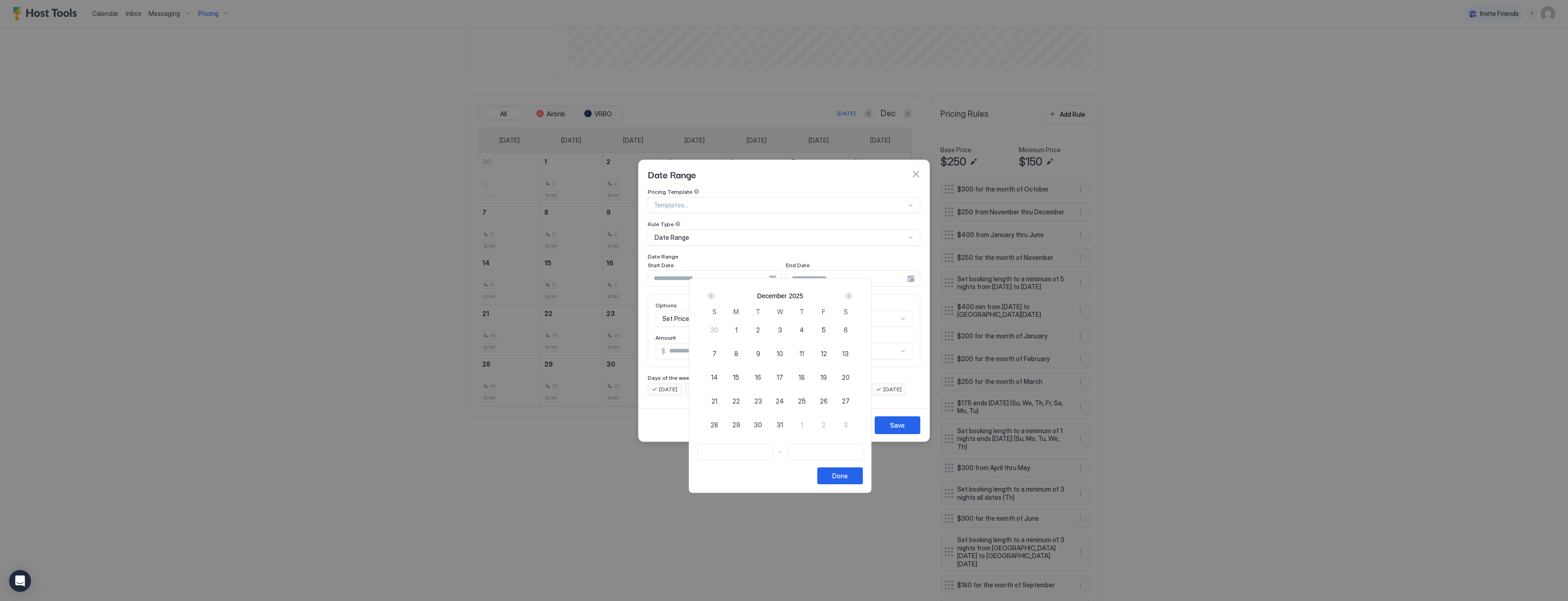
type input "**********"
click at [834, 424] on div "2" at bounding box center [823, 424] width 22 height 22
type input "**********"
click at [853, 297] on div "Next" at bounding box center [848, 296] width 7 height 7
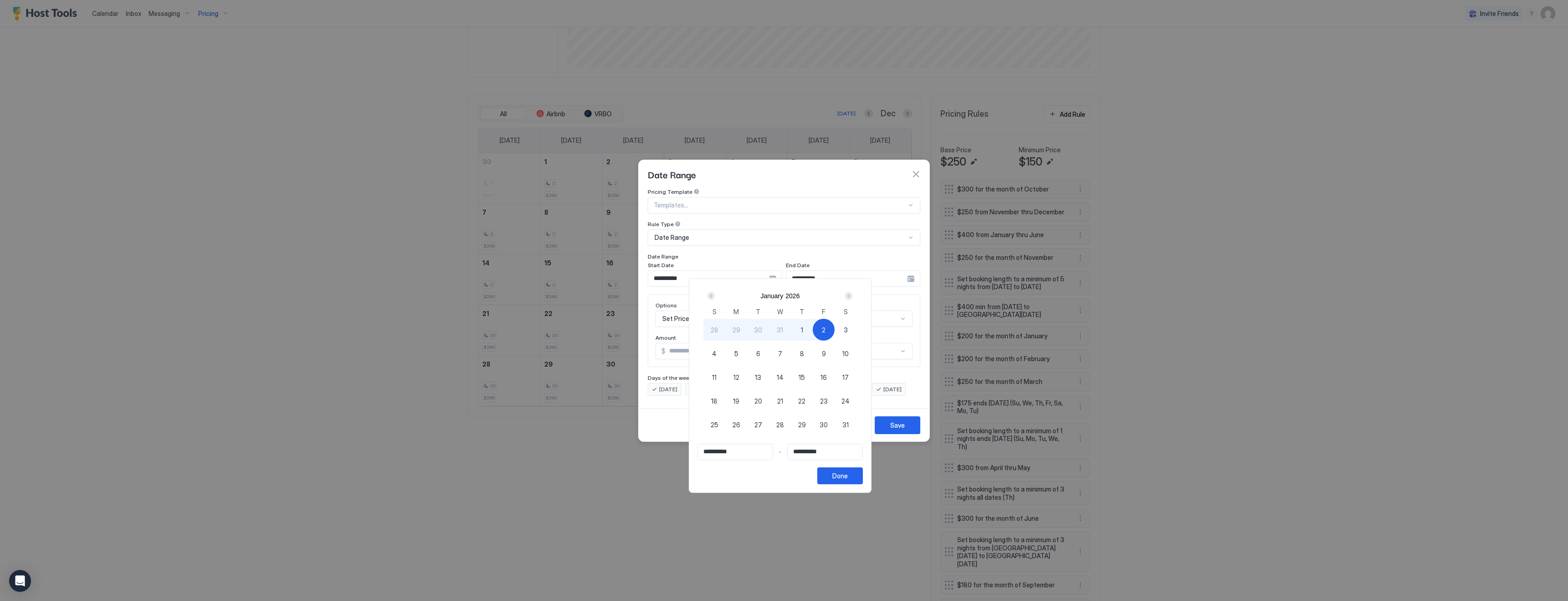
click at [715, 297] on div "Prev" at bounding box center [711, 296] width 7 height 7
click at [805, 373] on span "18" at bounding box center [801, 376] width 6 height 10
click at [805, 376] on span "18" at bounding box center [801, 376] width 6 height 10
type input "**********"
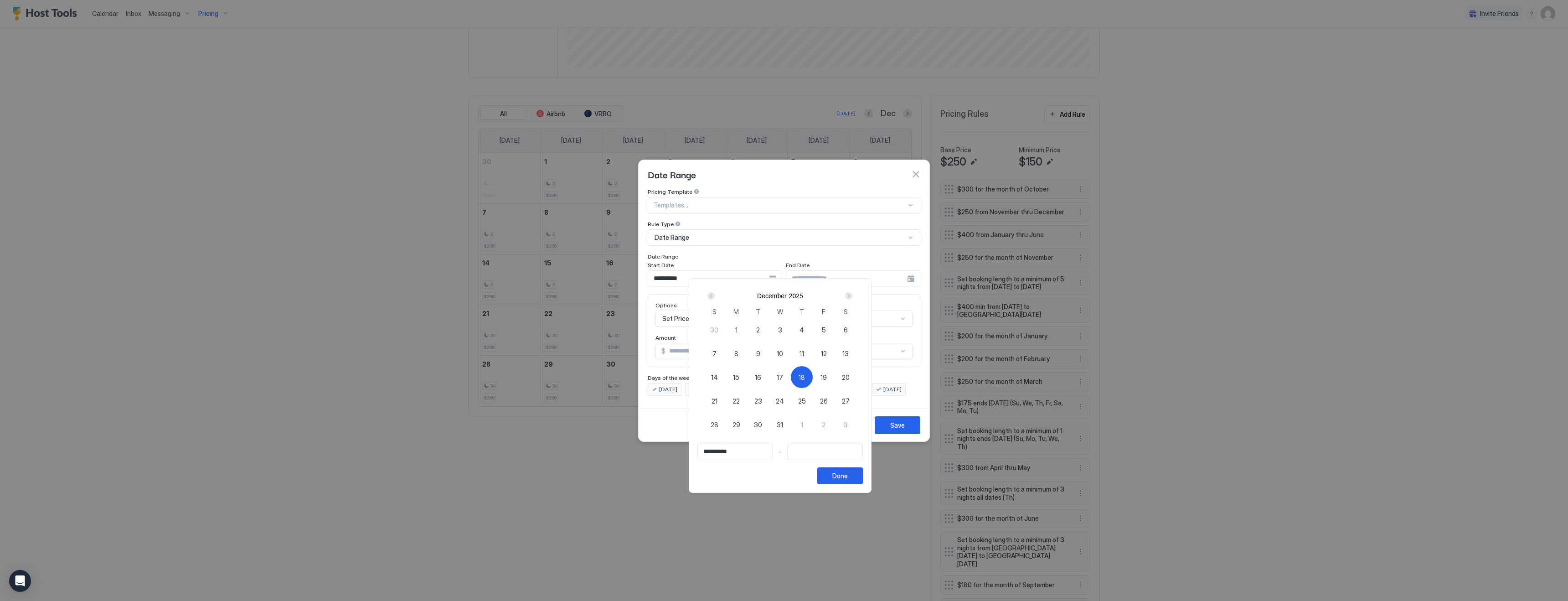
click at [852, 292] on div "Next" at bounding box center [848, 296] width 7 height 7
type input "**********"
click at [744, 352] on div "5" at bounding box center [735, 353] width 22 height 22
type input "**********"
click at [845, 475] on div "Done" at bounding box center [840, 475] width 16 height 10
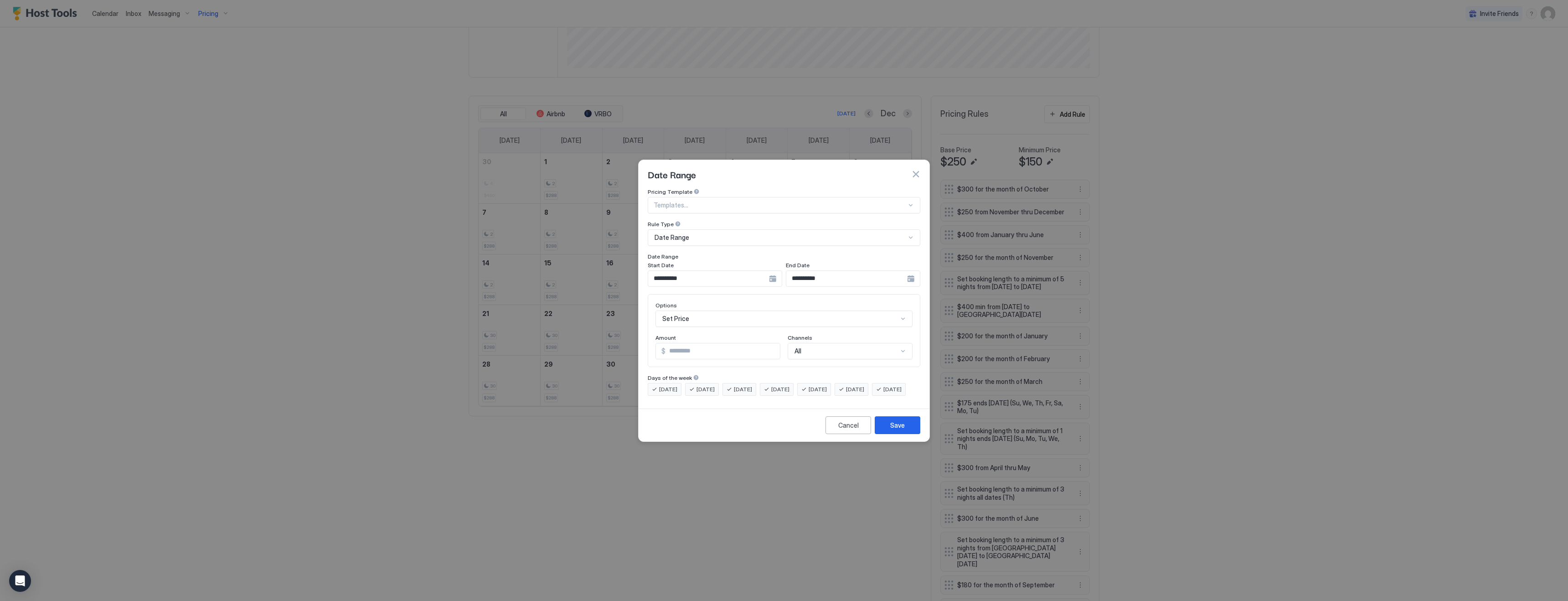
click at [750, 310] on div "Set Price" at bounding box center [784, 318] width 257 height 16
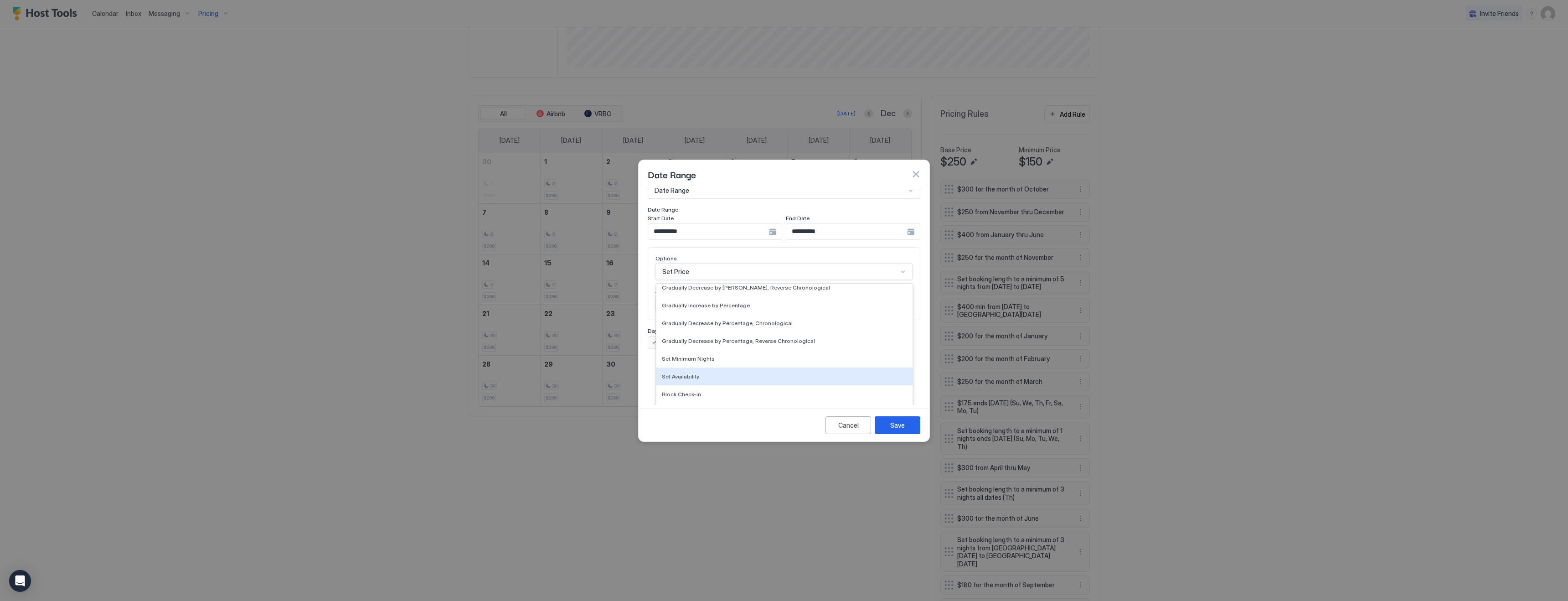
scroll to position [0, 0]
click at [711, 290] on div "Set Price" at bounding box center [784, 293] width 245 height 7
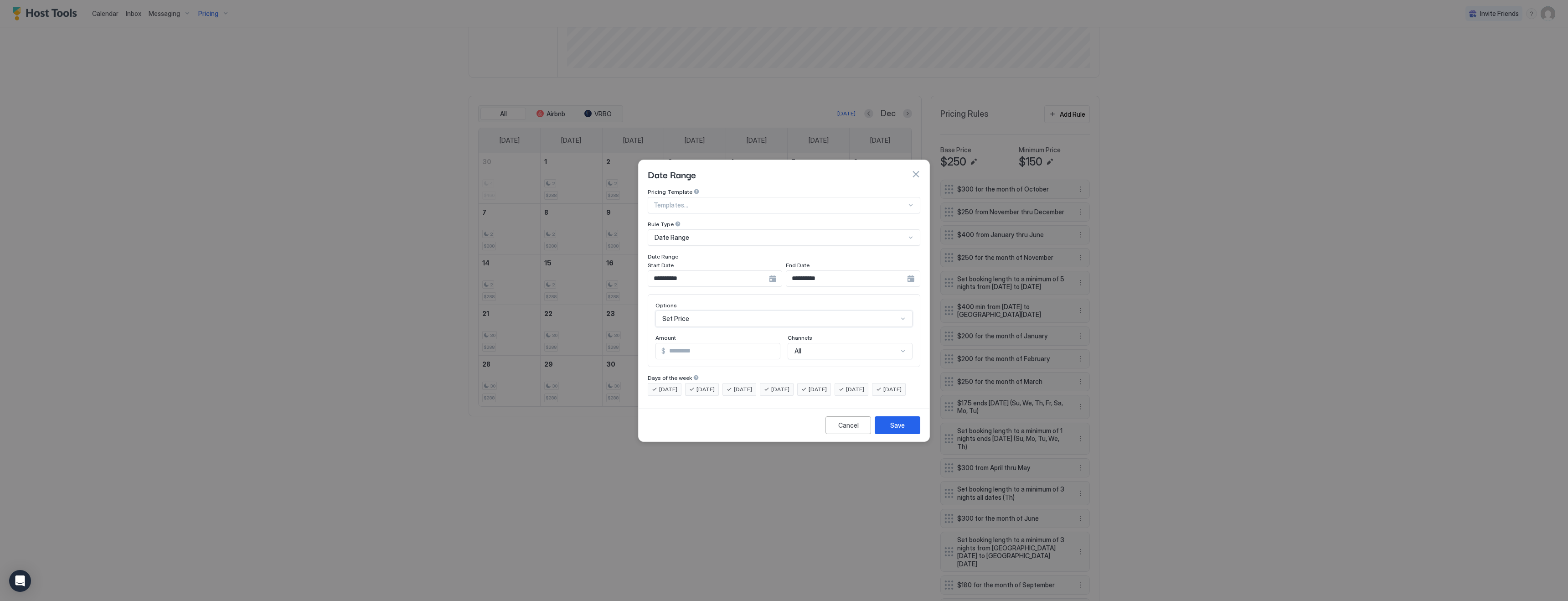
click at [691, 343] on input "*" at bounding box center [722, 351] width 114 height 16
type input "***"
click at [902, 423] on div "Cancel Save" at bounding box center [783, 425] width 291 height 33
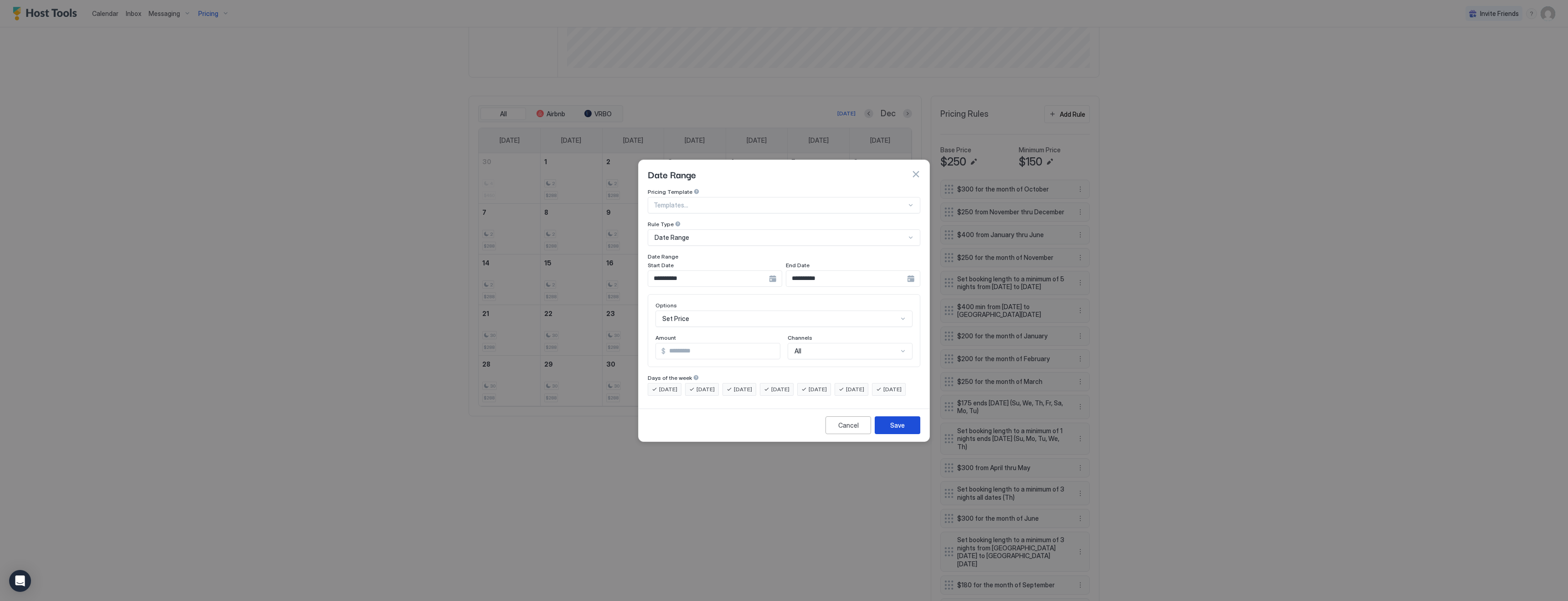
click at [898, 430] on div "Save" at bounding box center [898, 425] width 15 height 10
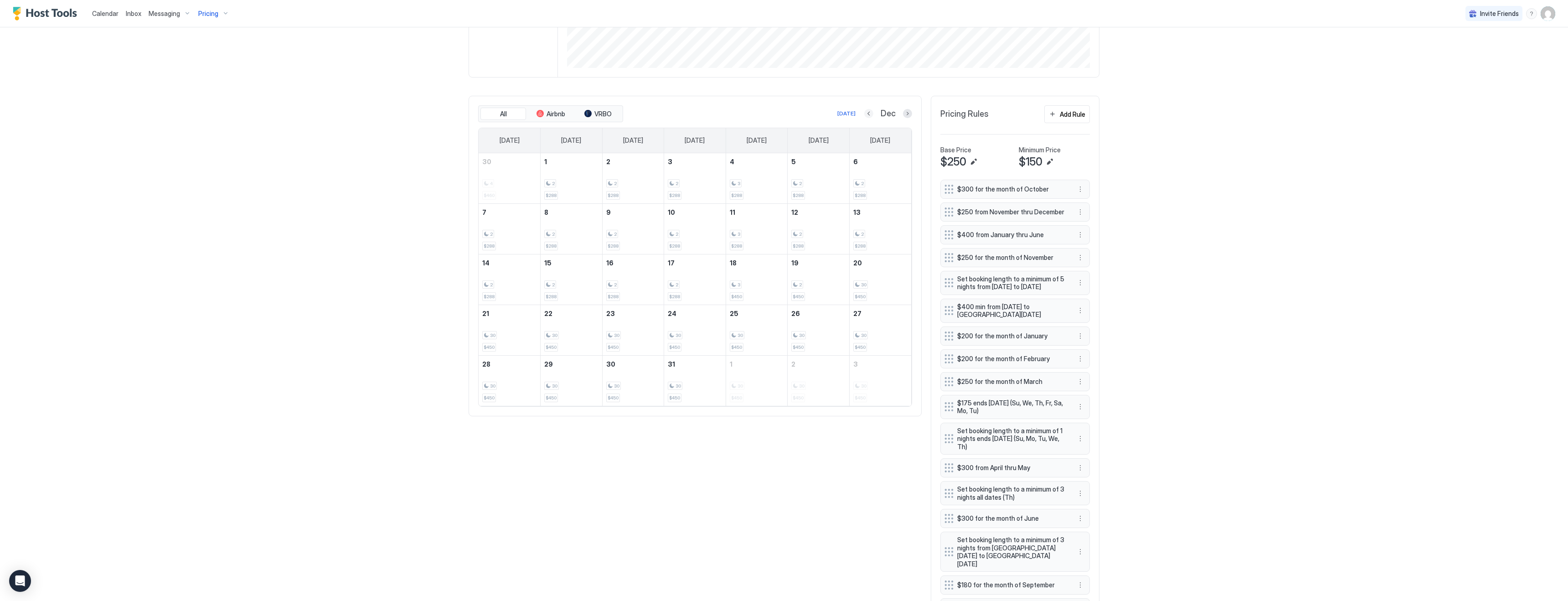
click at [872, 111] on button "Previous month" at bounding box center [869, 114] width 10 height 10
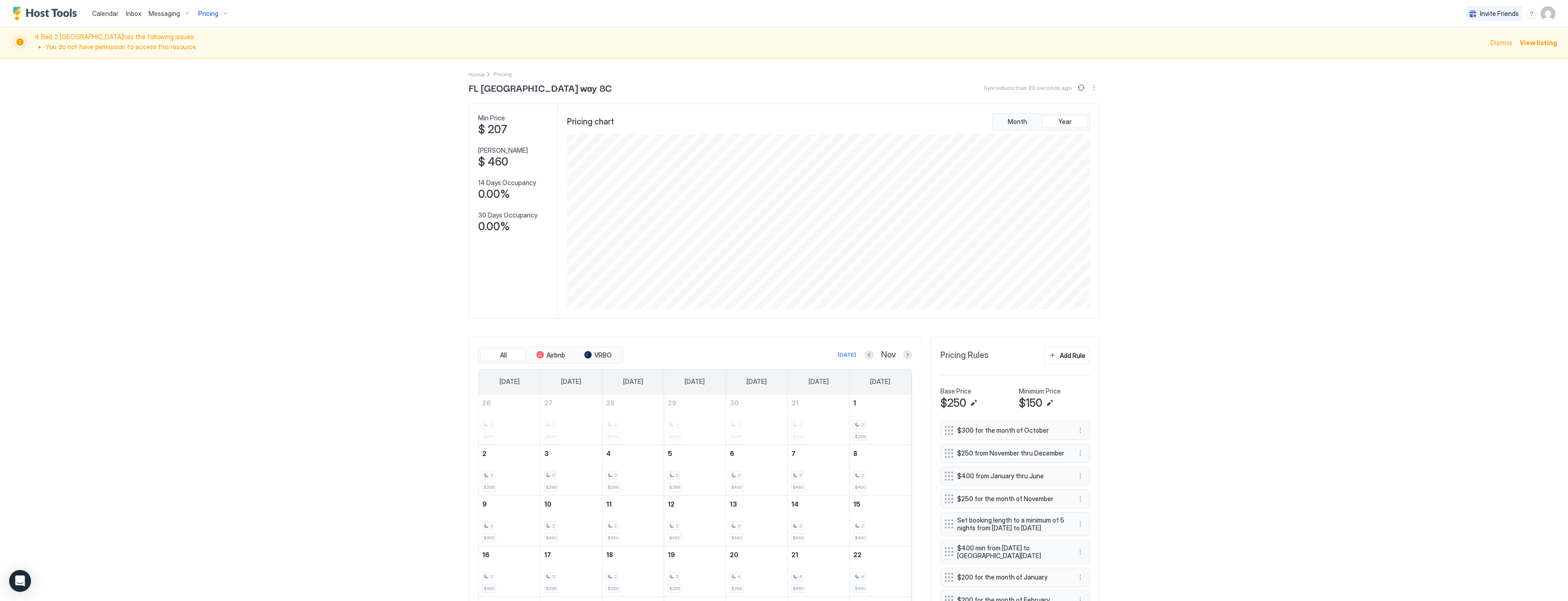
click at [223, 157] on div "Calendar Inbox Messaging Pricing Invite Friends KG 4 Bed 2 Bath [GEOGRAPHIC_DAT…" at bounding box center [784, 300] width 1568 height 601
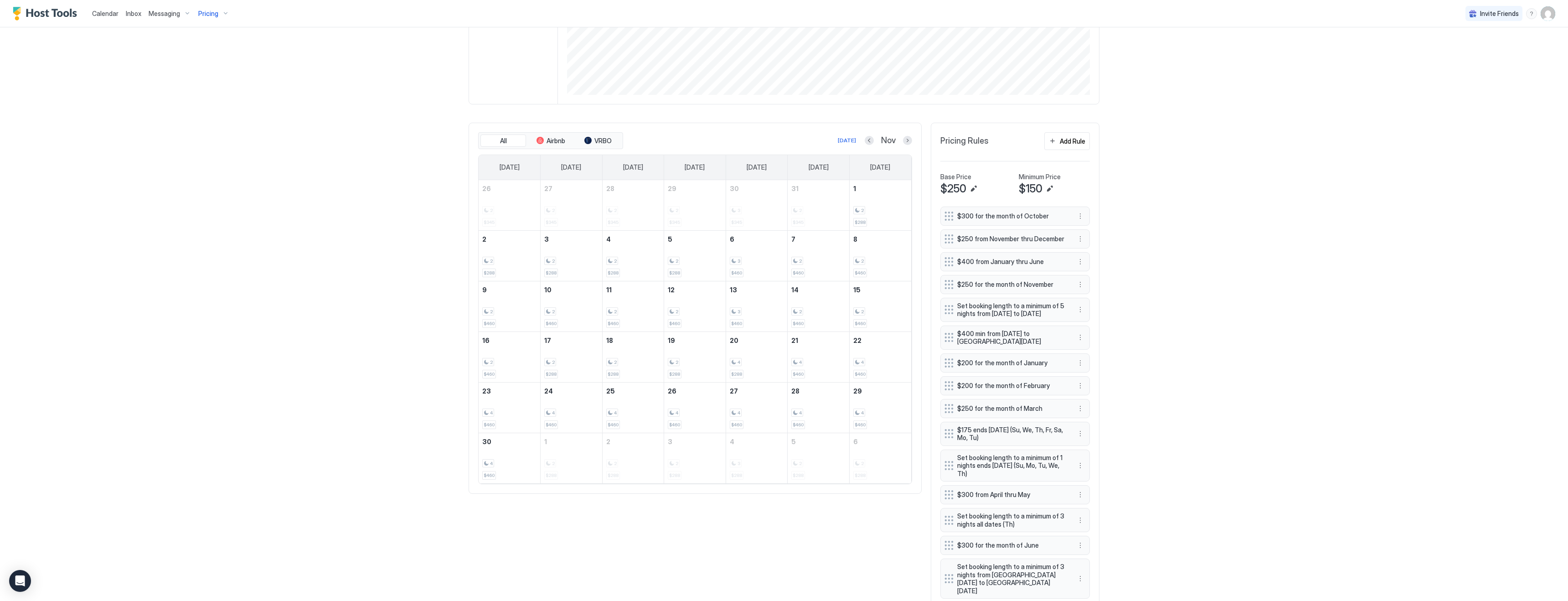
scroll to position [146, 0]
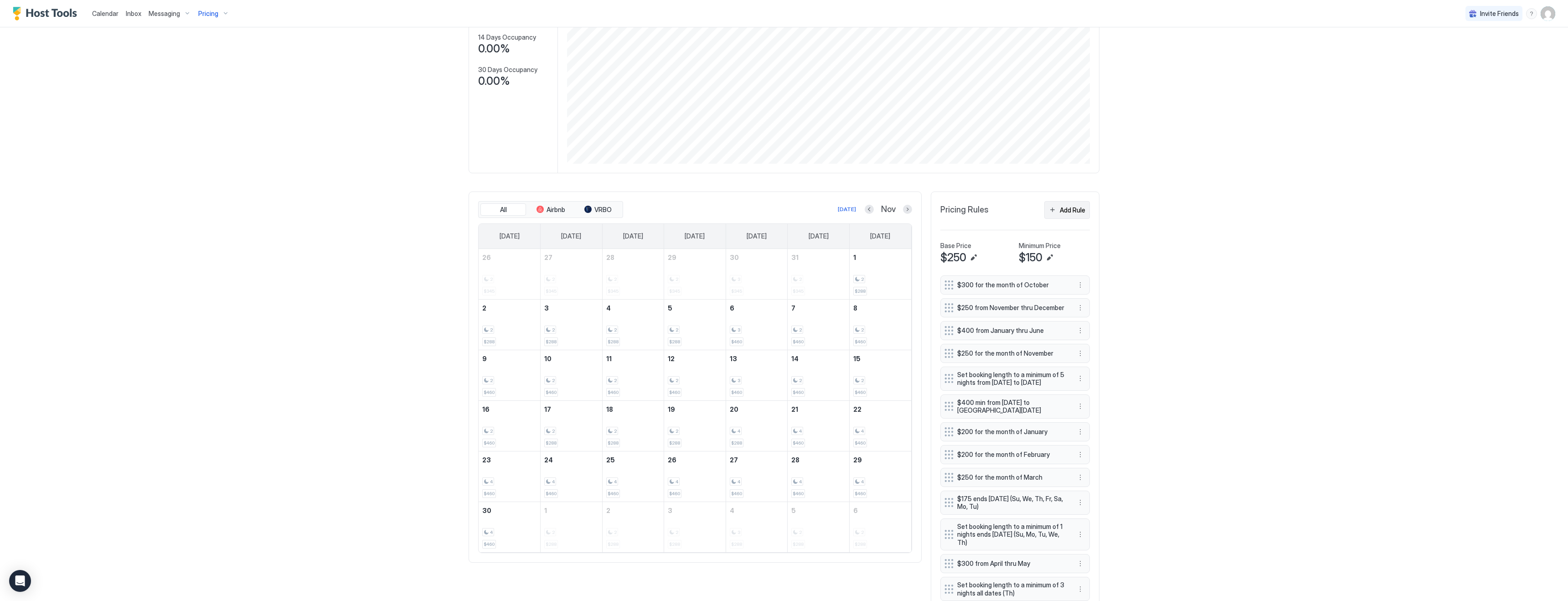
click at [1074, 209] on div "Add Rule" at bounding box center [1072, 210] width 25 height 10
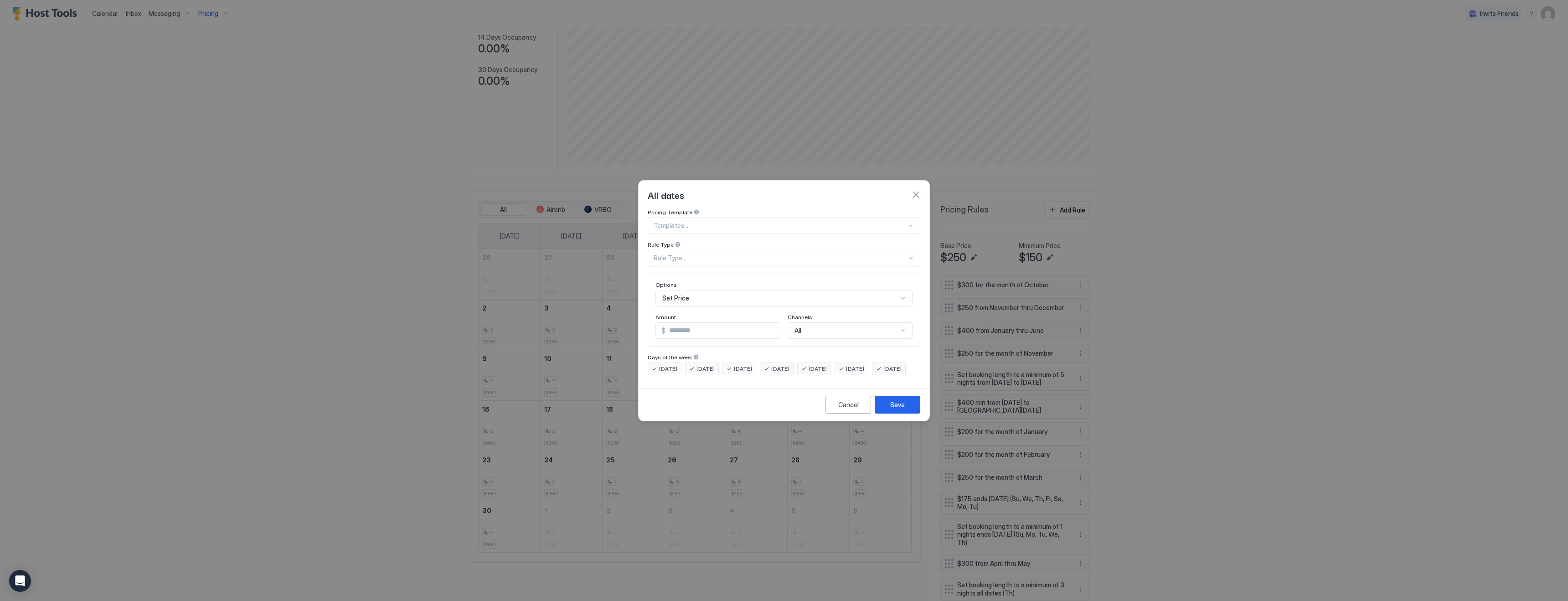
click at [726, 254] on div "Rule Type..." at bounding box center [781, 258] width 253 height 8
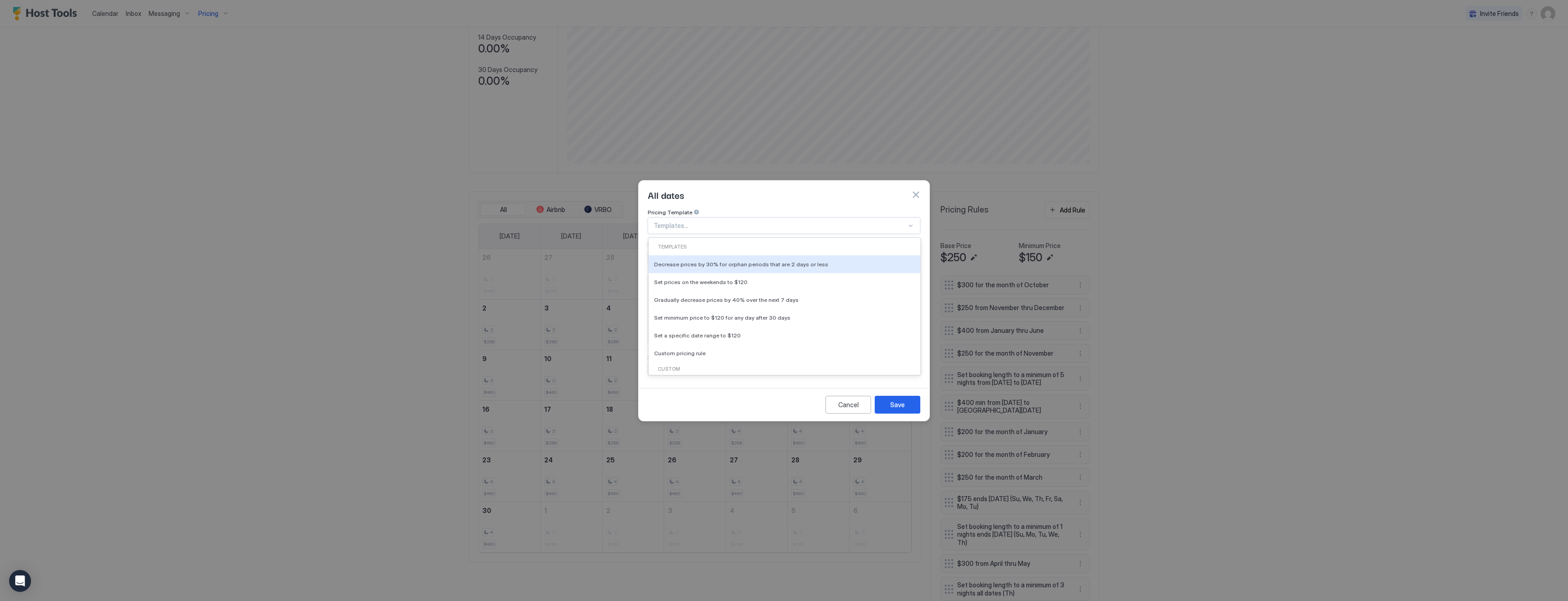
click at [722, 221] on div at bounding box center [781, 225] width 253 height 8
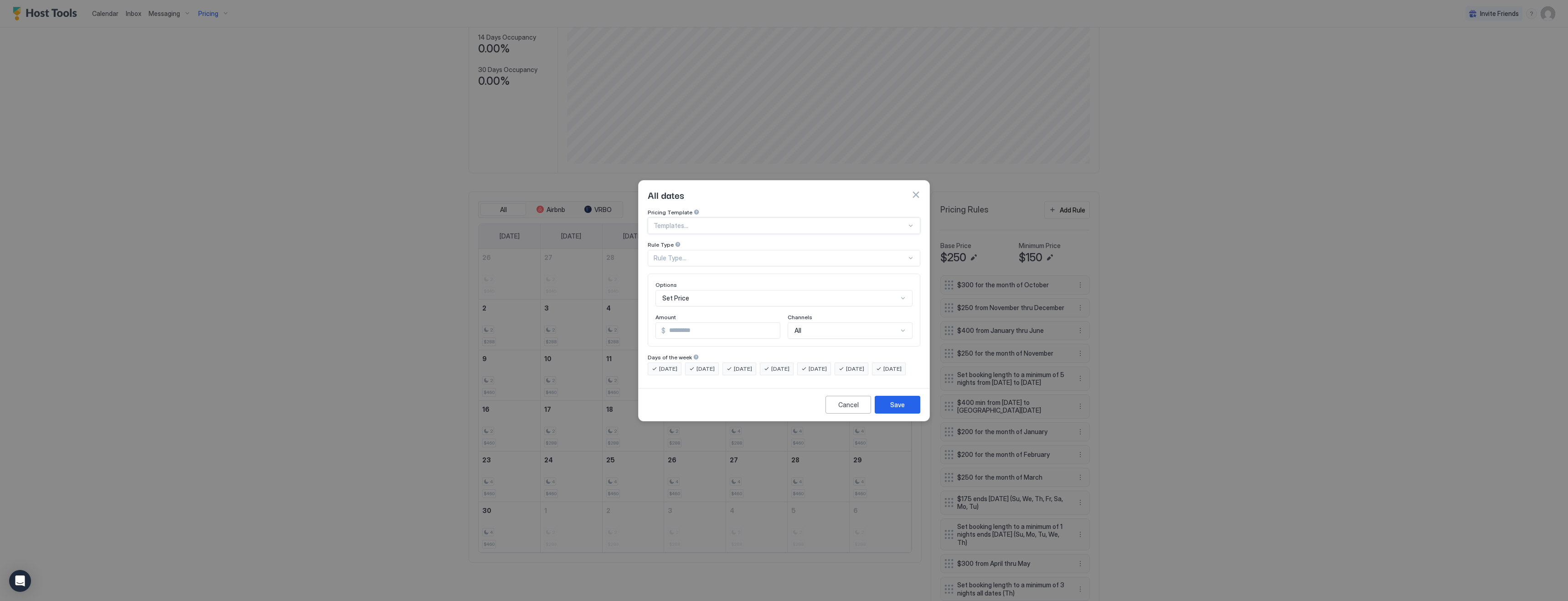
click at [708, 221] on div at bounding box center [781, 225] width 253 height 8
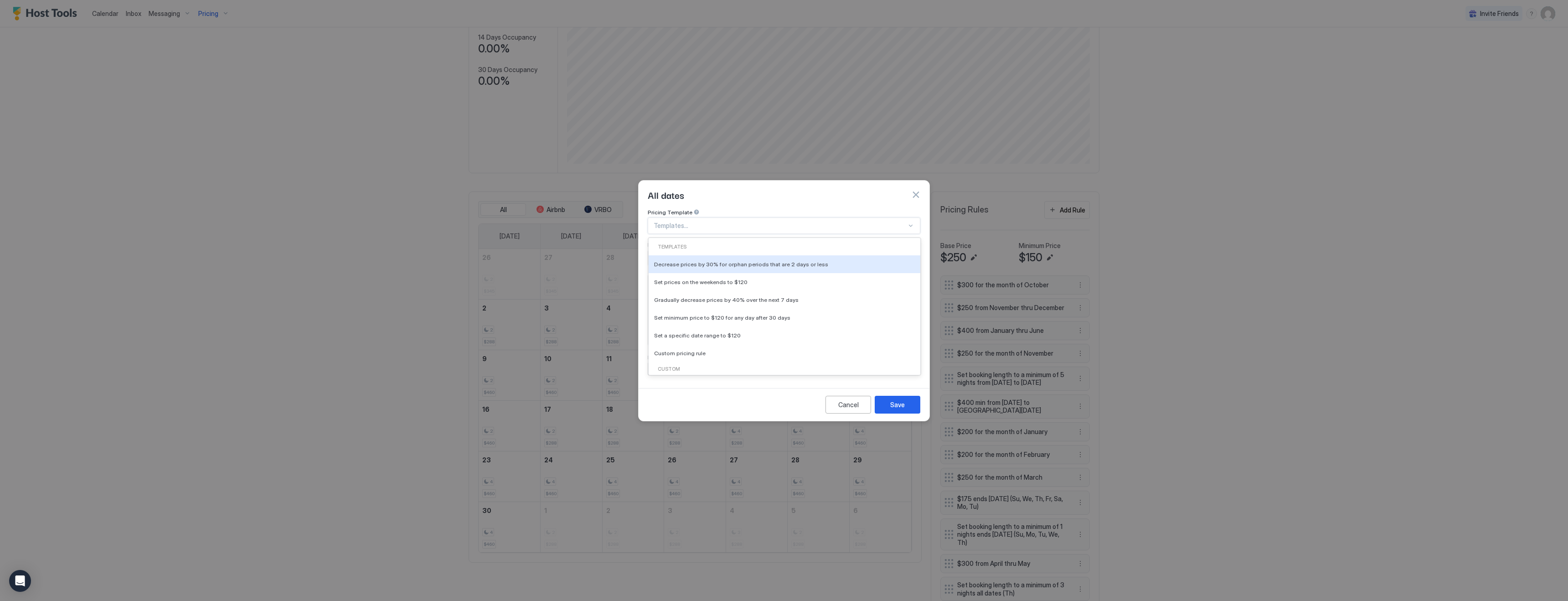
click at [708, 221] on div at bounding box center [781, 225] width 253 height 8
type input "*****"
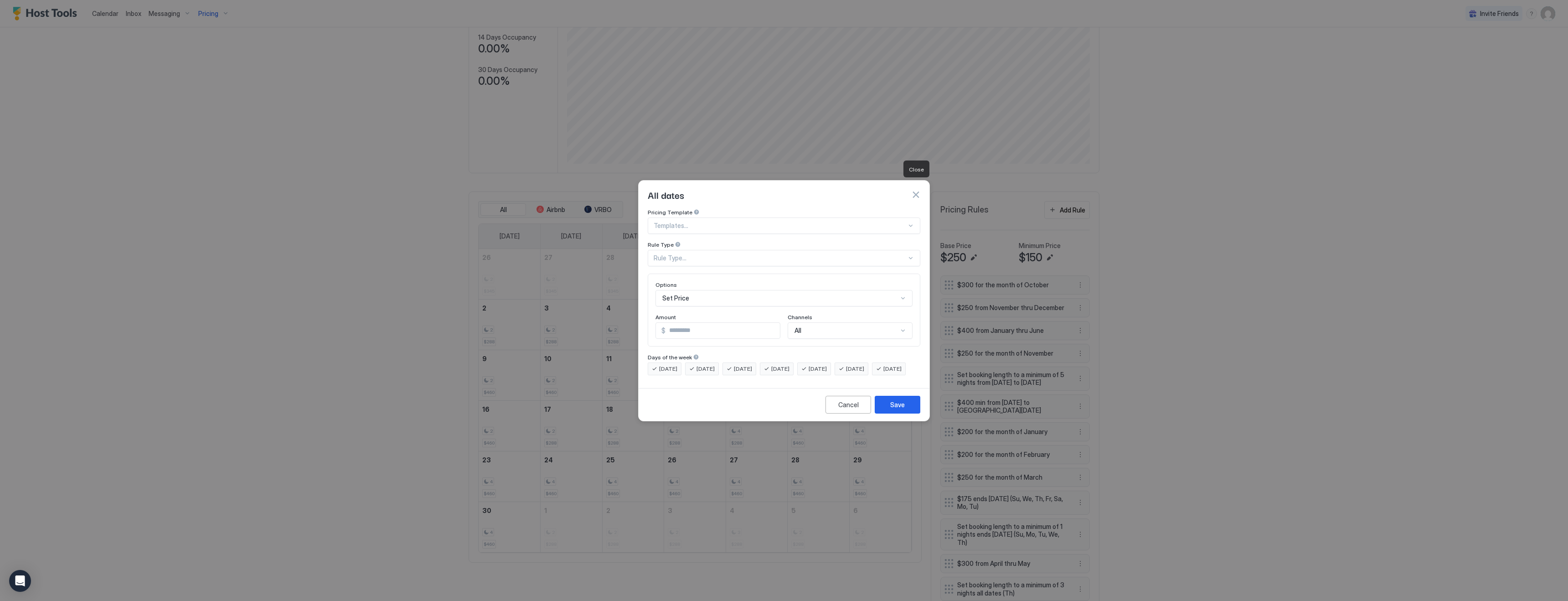
click at [915, 190] on button "button" at bounding box center [916, 194] width 10 height 10
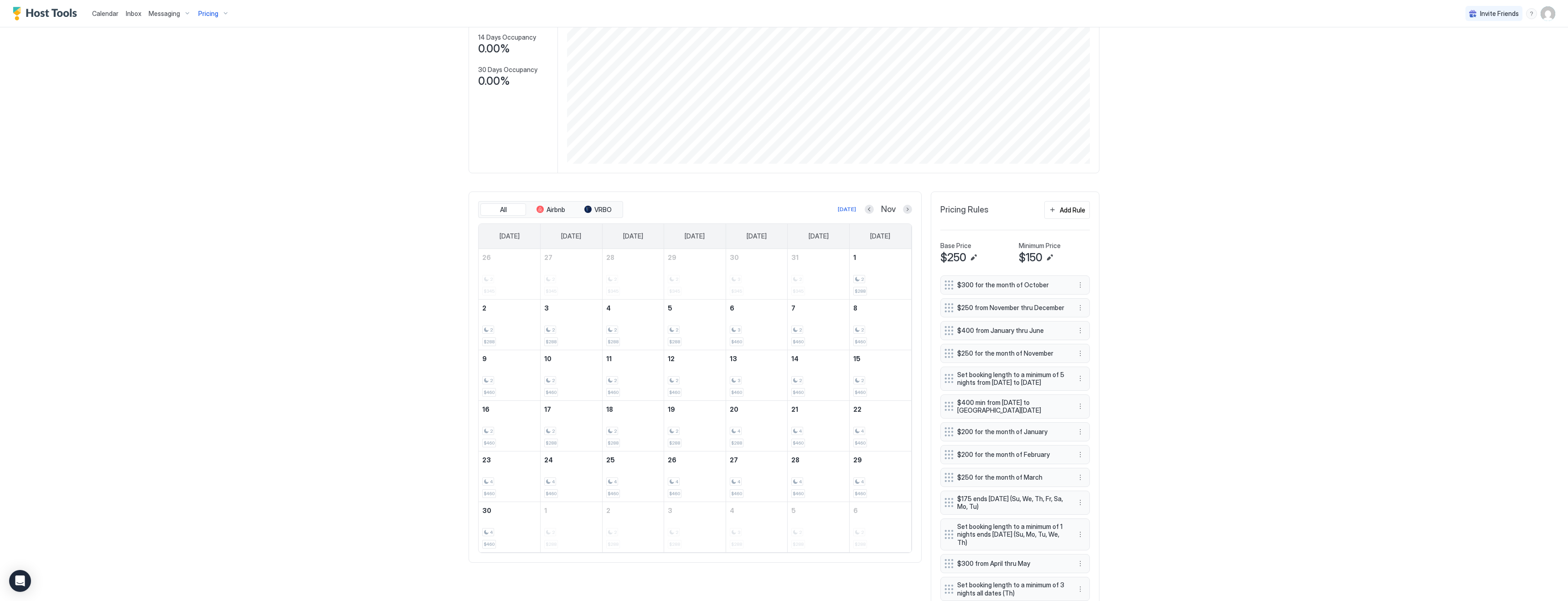
click at [1279, 378] on div "Calendar Inbox Messaging Pricing Invite Friends KG 4 Bed 2 Bath [GEOGRAPHIC_DAT…" at bounding box center [784, 300] width 1568 height 601
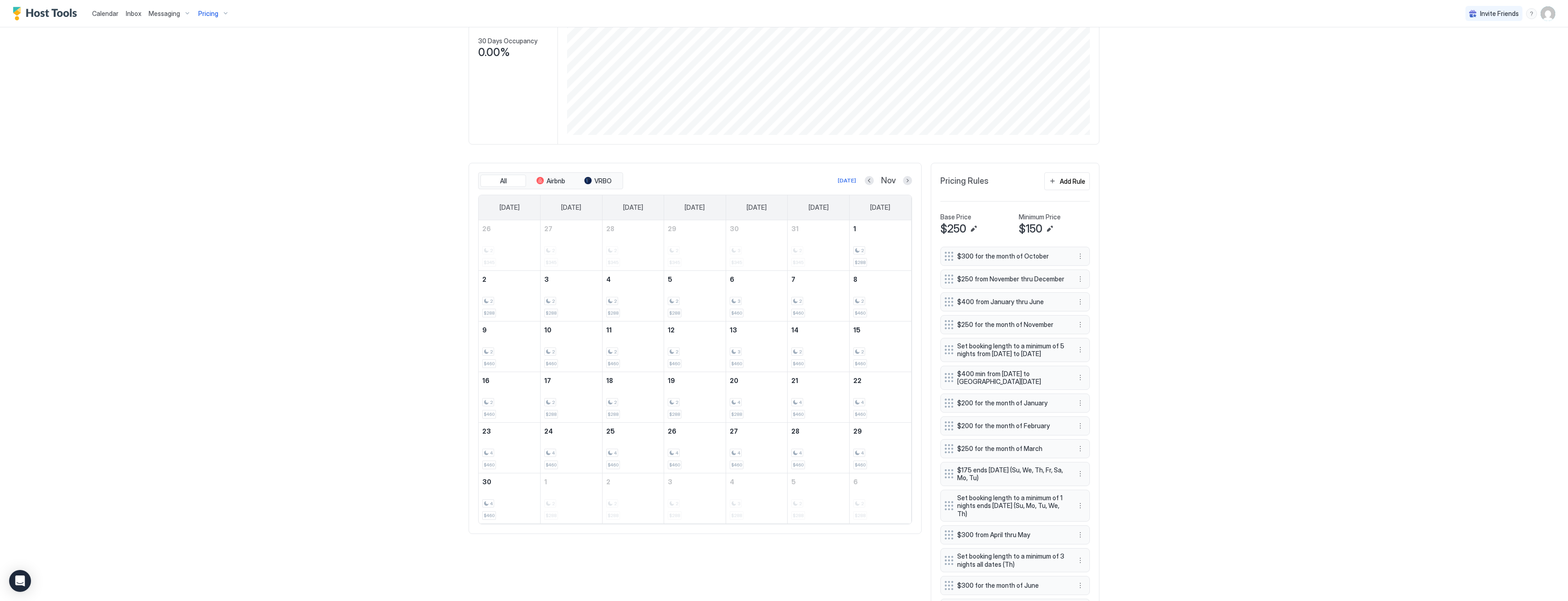
scroll to position [208, 0]
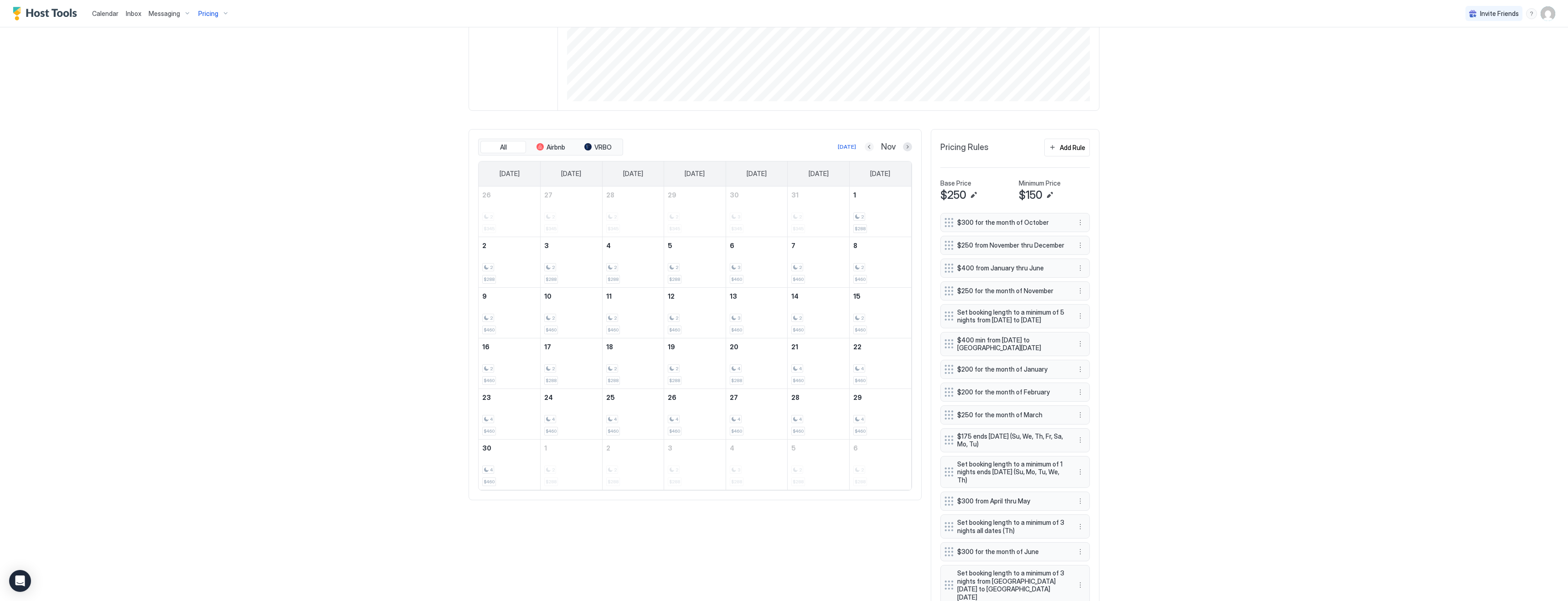
click at [871, 150] on button "Previous month" at bounding box center [869, 147] width 10 height 10
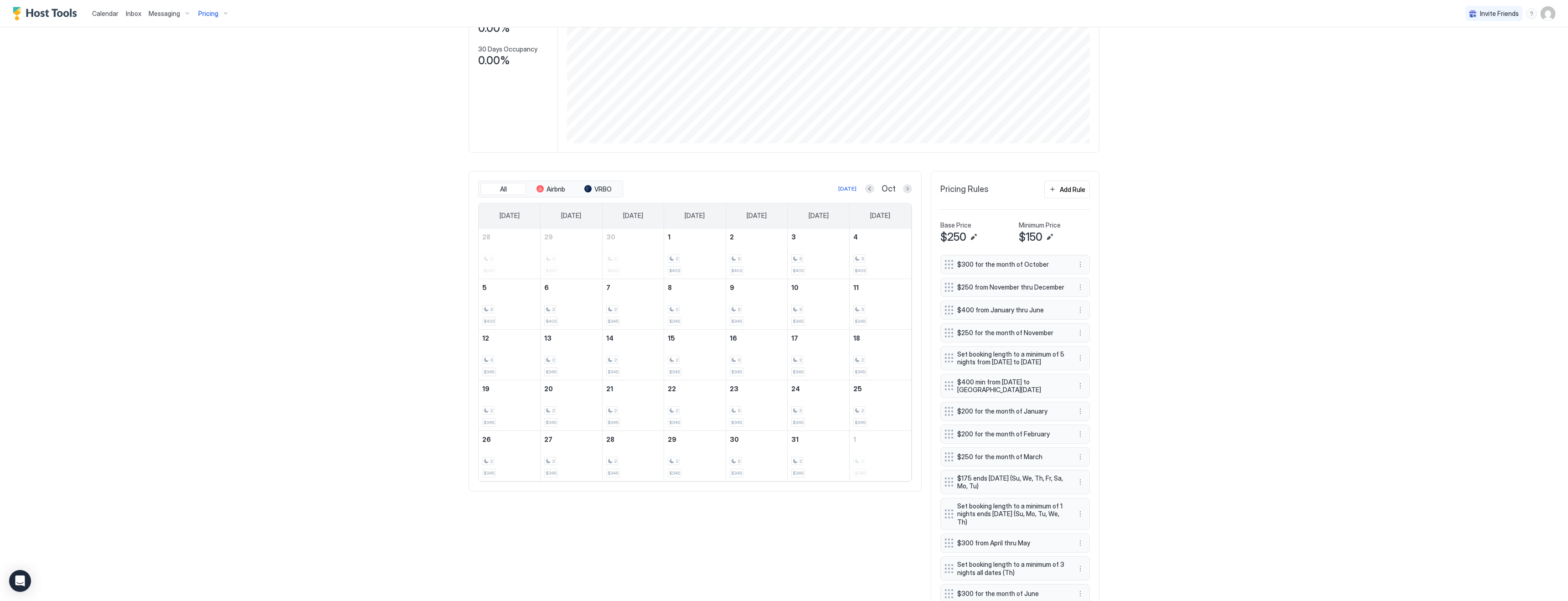
scroll to position [143, 0]
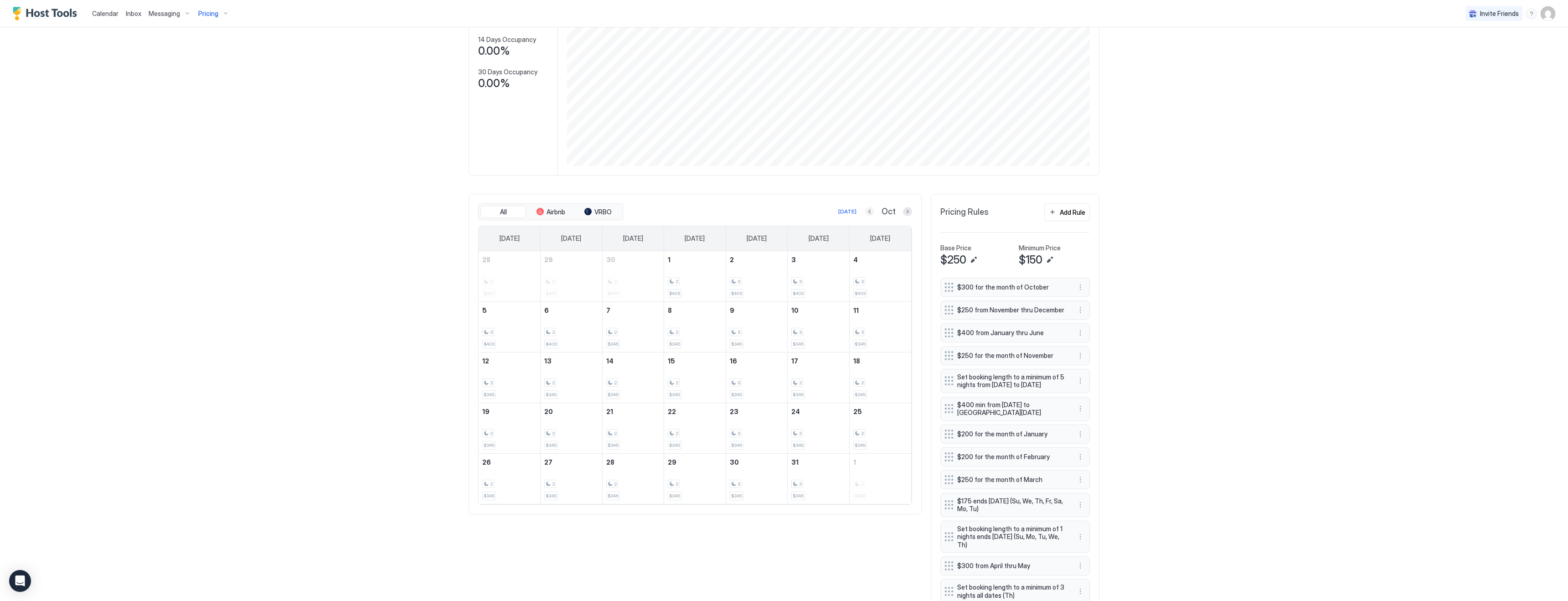
click at [869, 212] on button "Previous month" at bounding box center [870, 212] width 10 height 10
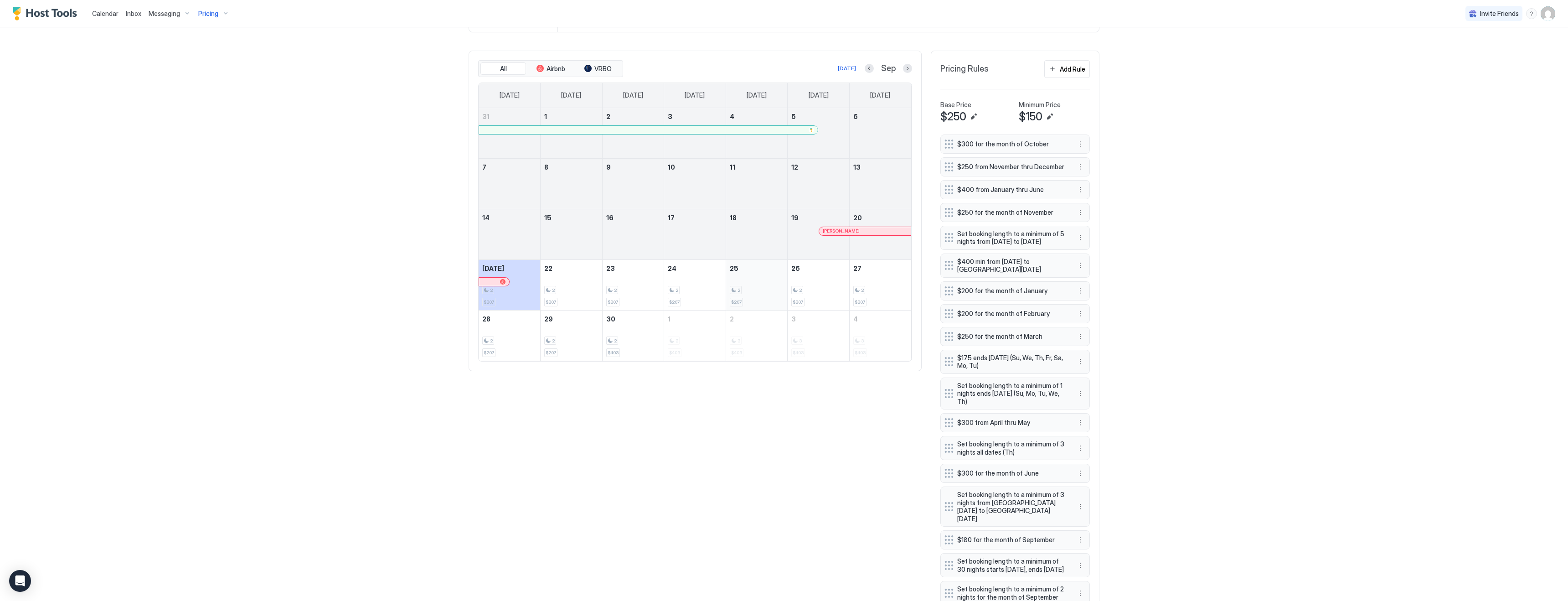
scroll to position [166, 0]
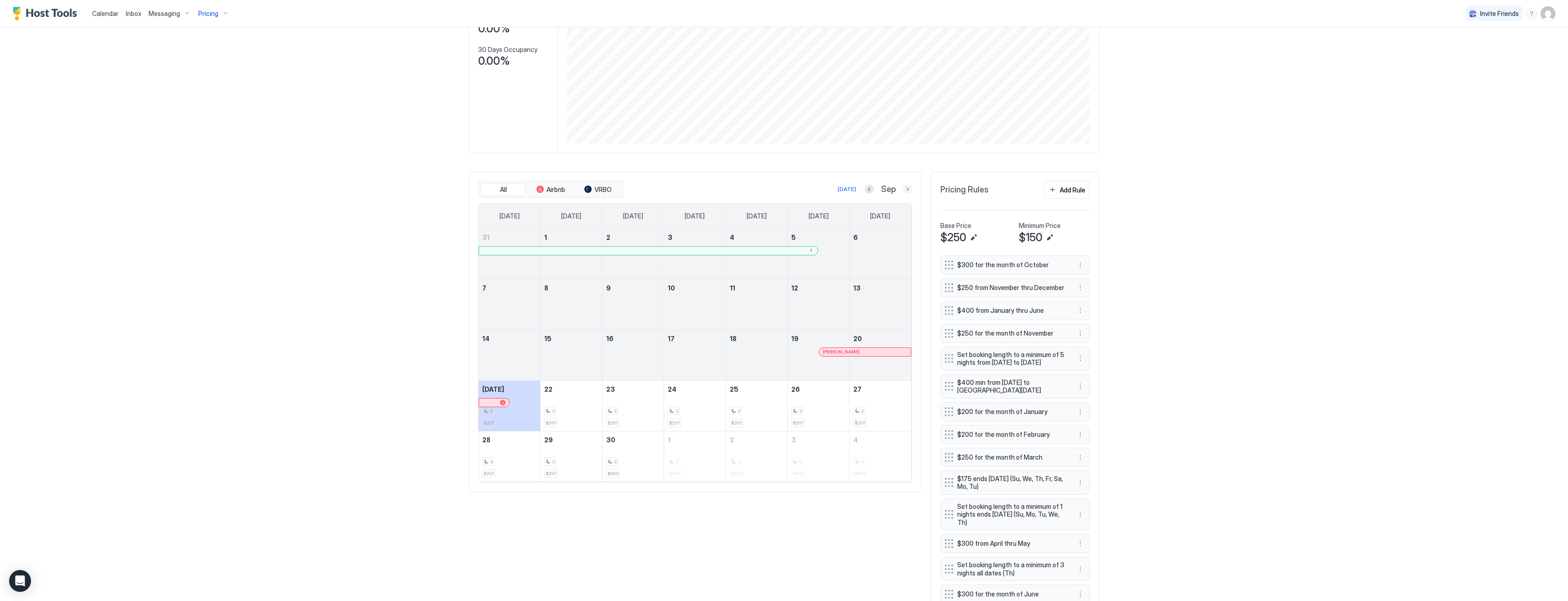
click at [907, 189] on button "Next month" at bounding box center [907, 189] width 10 height 10
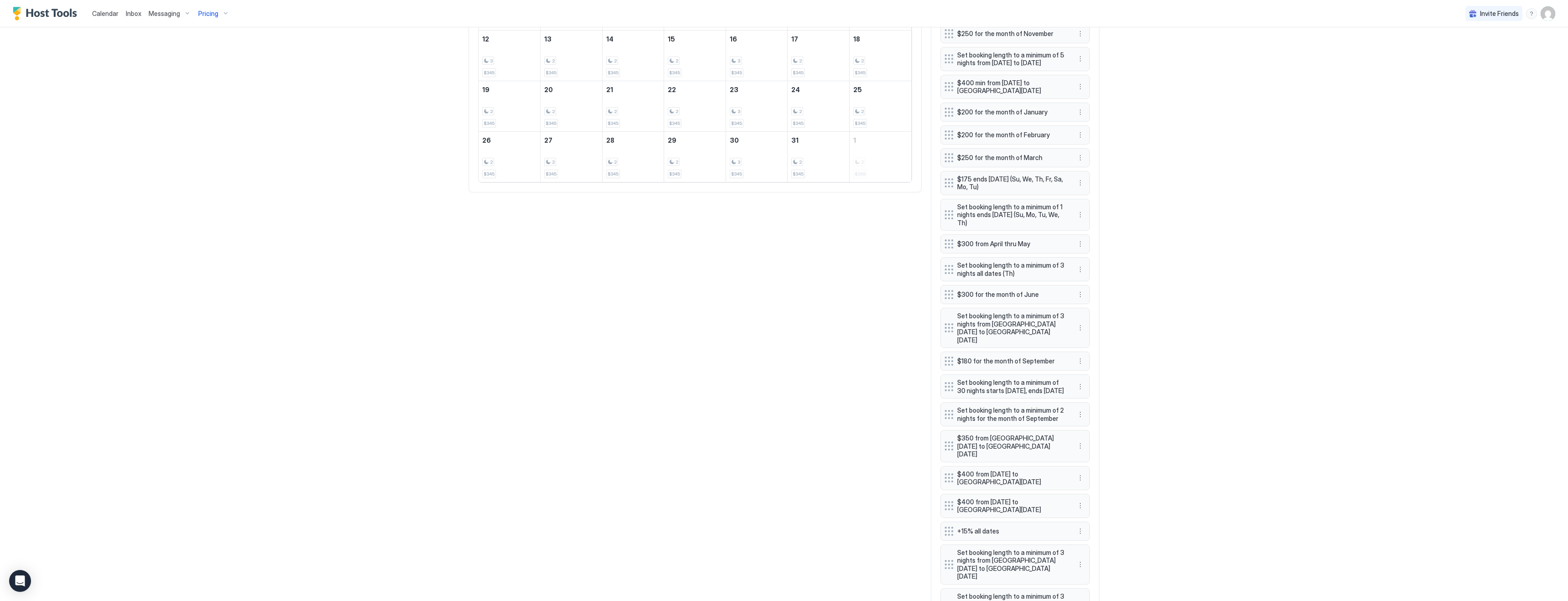
scroll to position [306, 0]
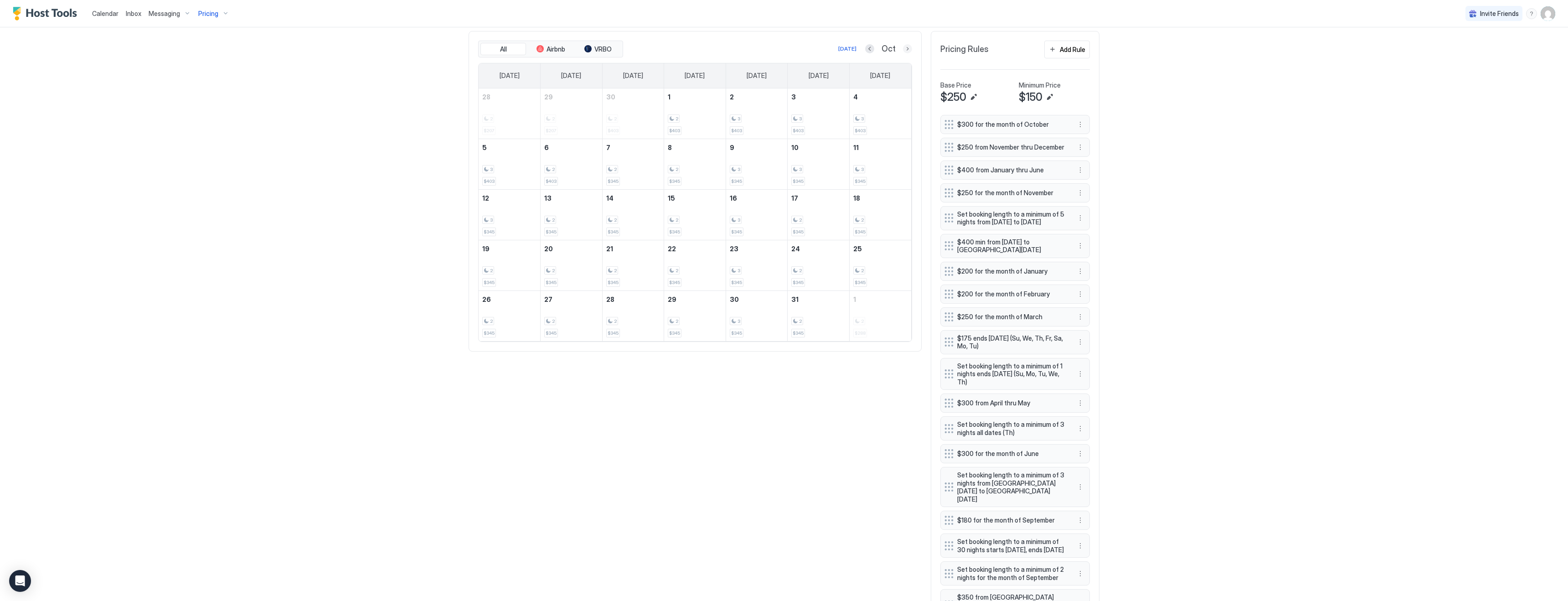
click at [907, 48] on button "Next month" at bounding box center [907, 49] width 10 height 10
click at [871, 52] on button "Previous month" at bounding box center [869, 49] width 10 height 10
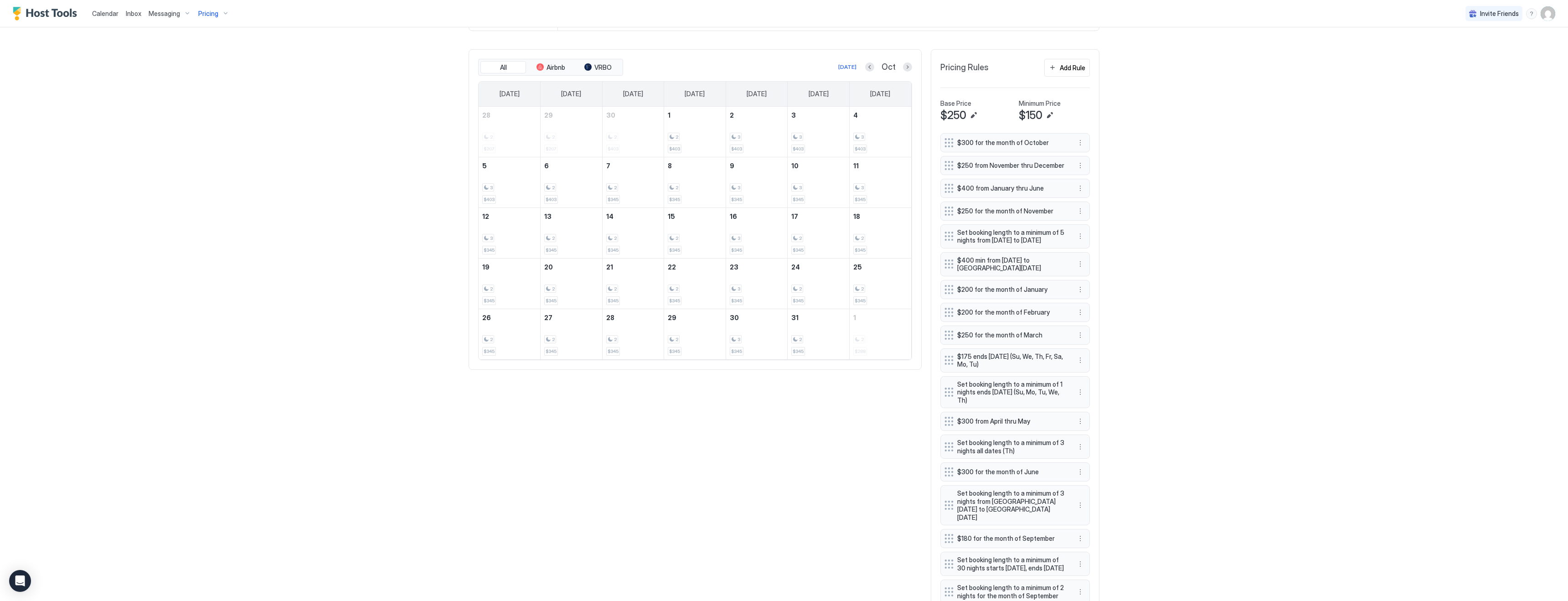
scroll to position [253, 0]
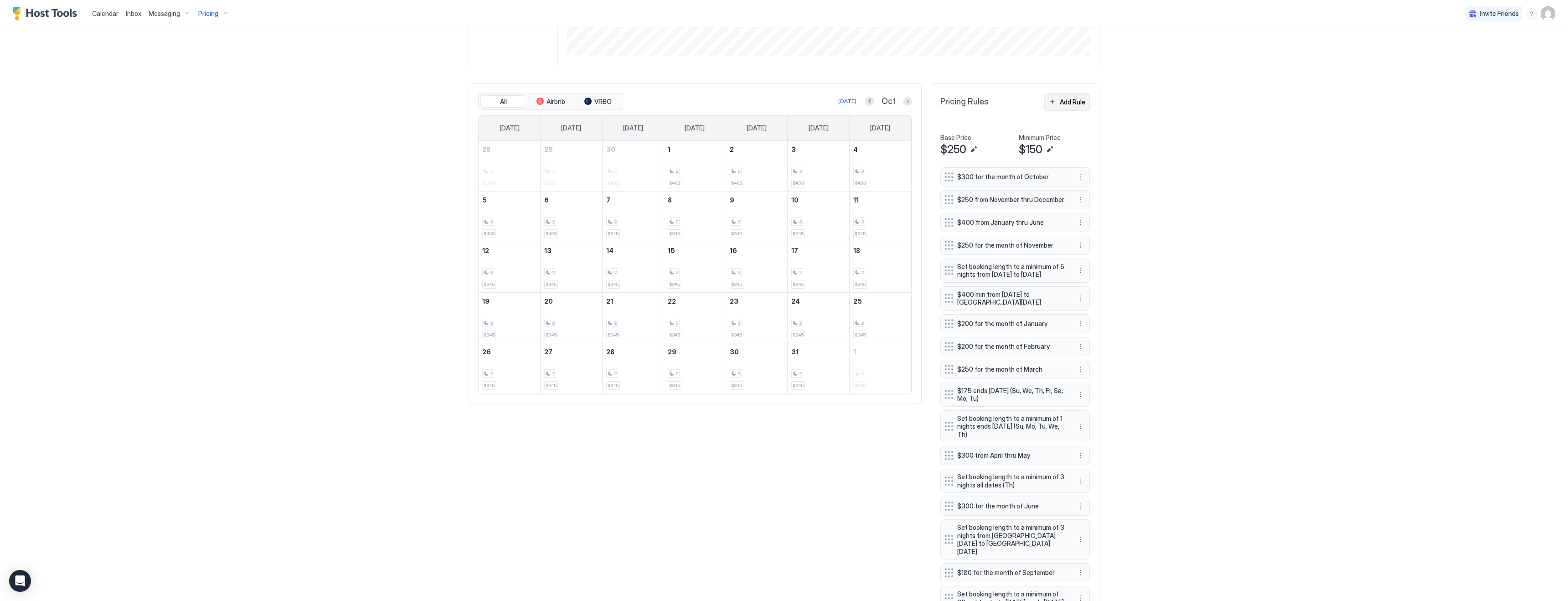
click at [1070, 105] on div "Add Rule" at bounding box center [1072, 101] width 25 height 10
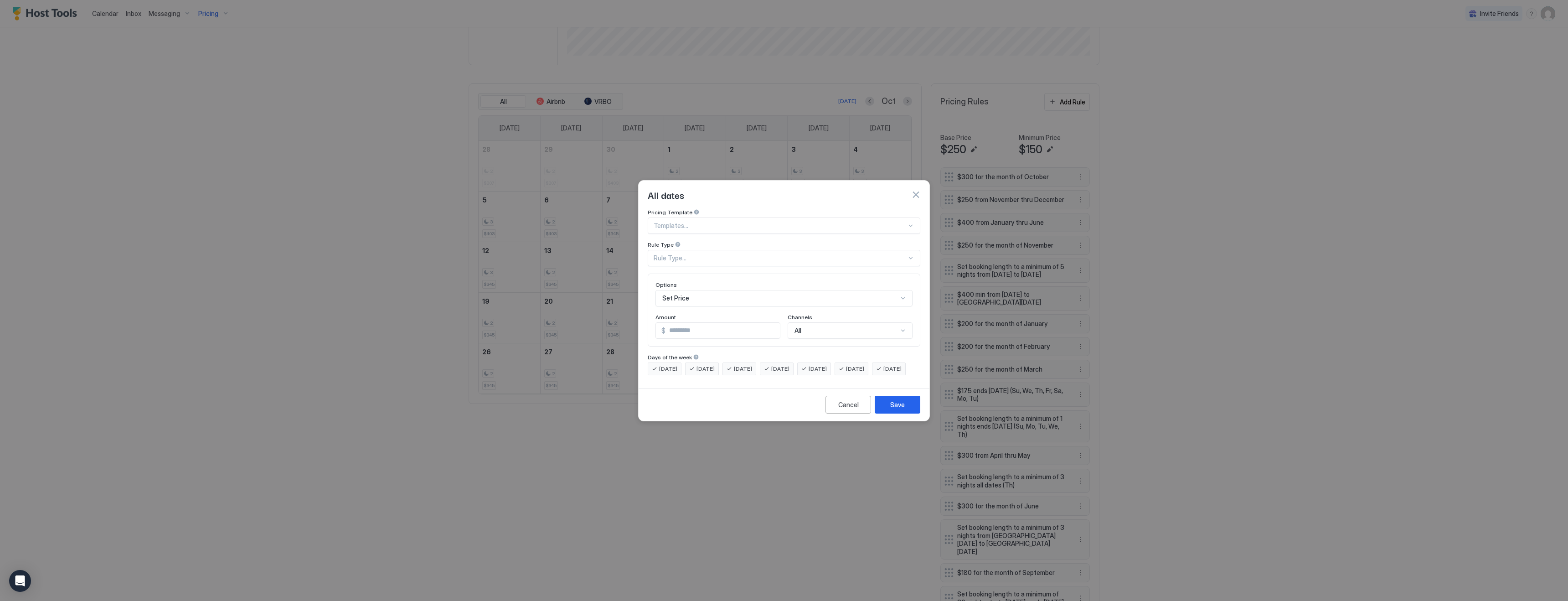
click at [681, 221] on div at bounding box center [781, 225] width 253 height 8
click at [691, 278] on span "Set prices on the weekends to $120" at bounding box center [701, 282] width 94 height 7
type input "***"
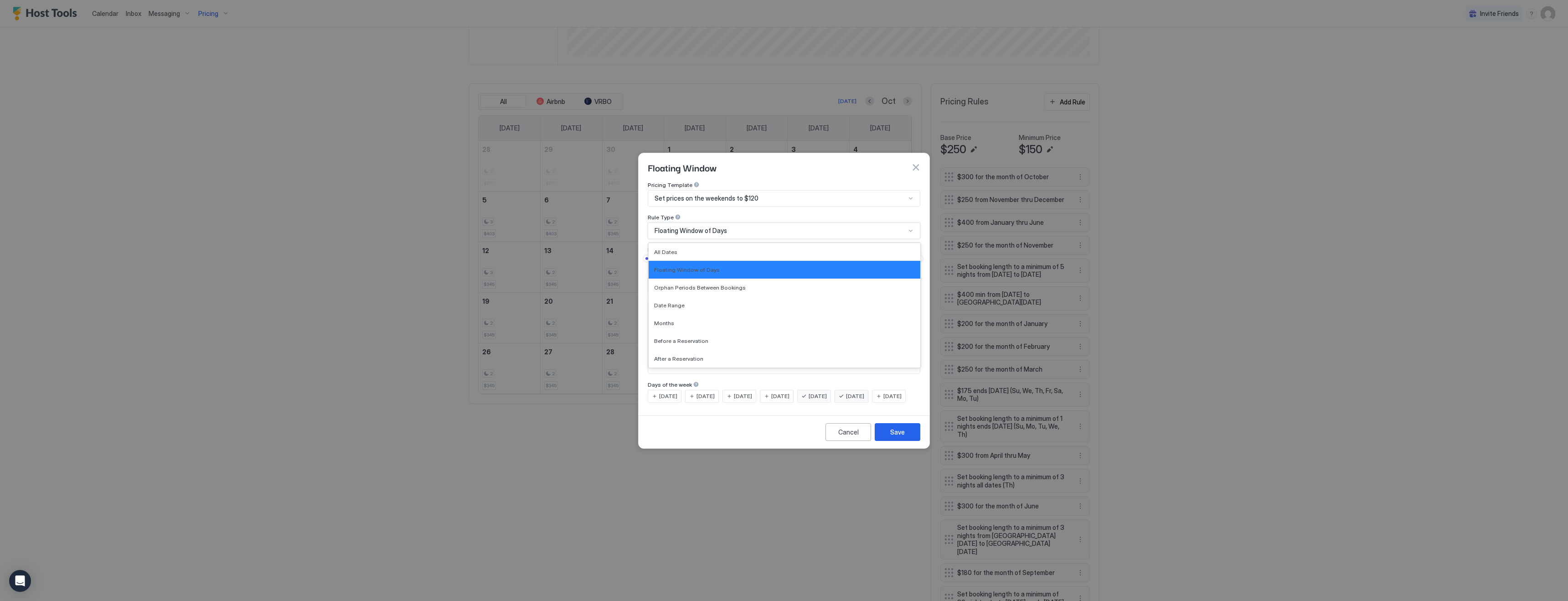
click at [683, 226] on span "Floating Window of Days" at bounding box center [691, 230] width 73 height 8
click at [681, 248] on div "All Dates" at bounding box center [784, 252] width 261 height 7
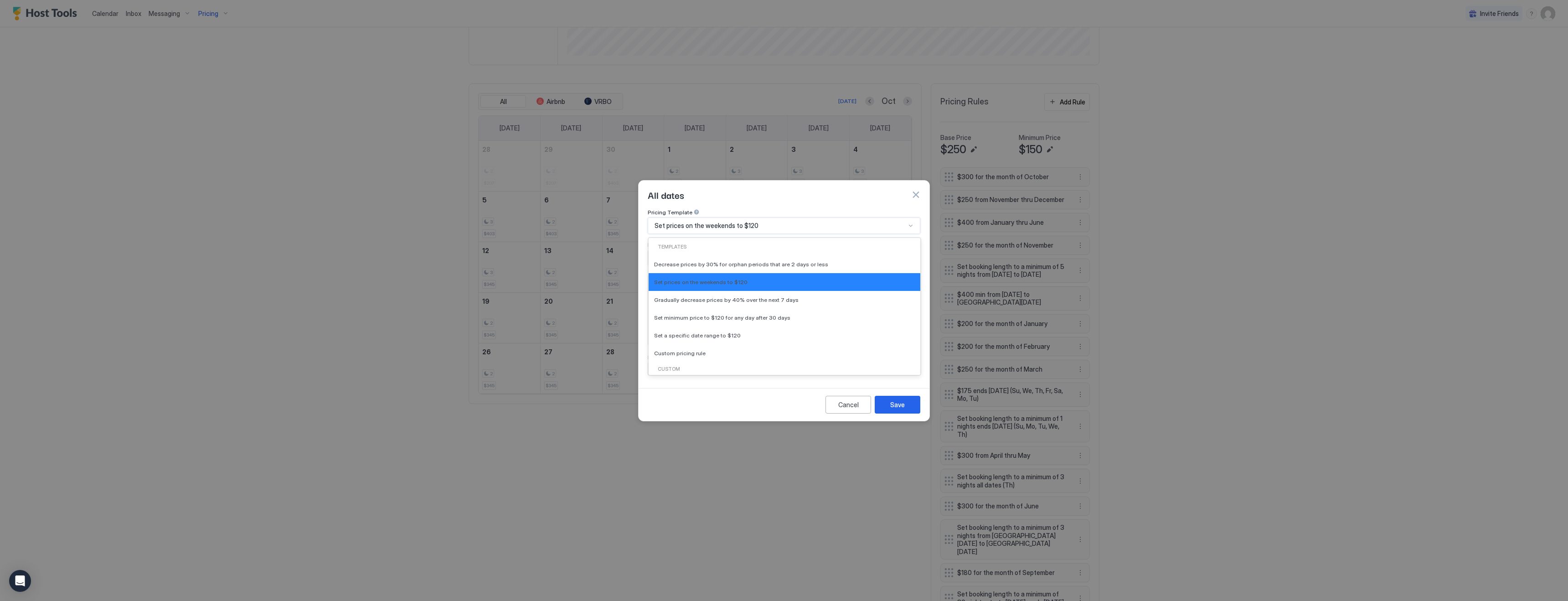
click at [698, 221] on span "Set prices on the weekends to $120" at bounding box center [707, 225] width 104 height 8
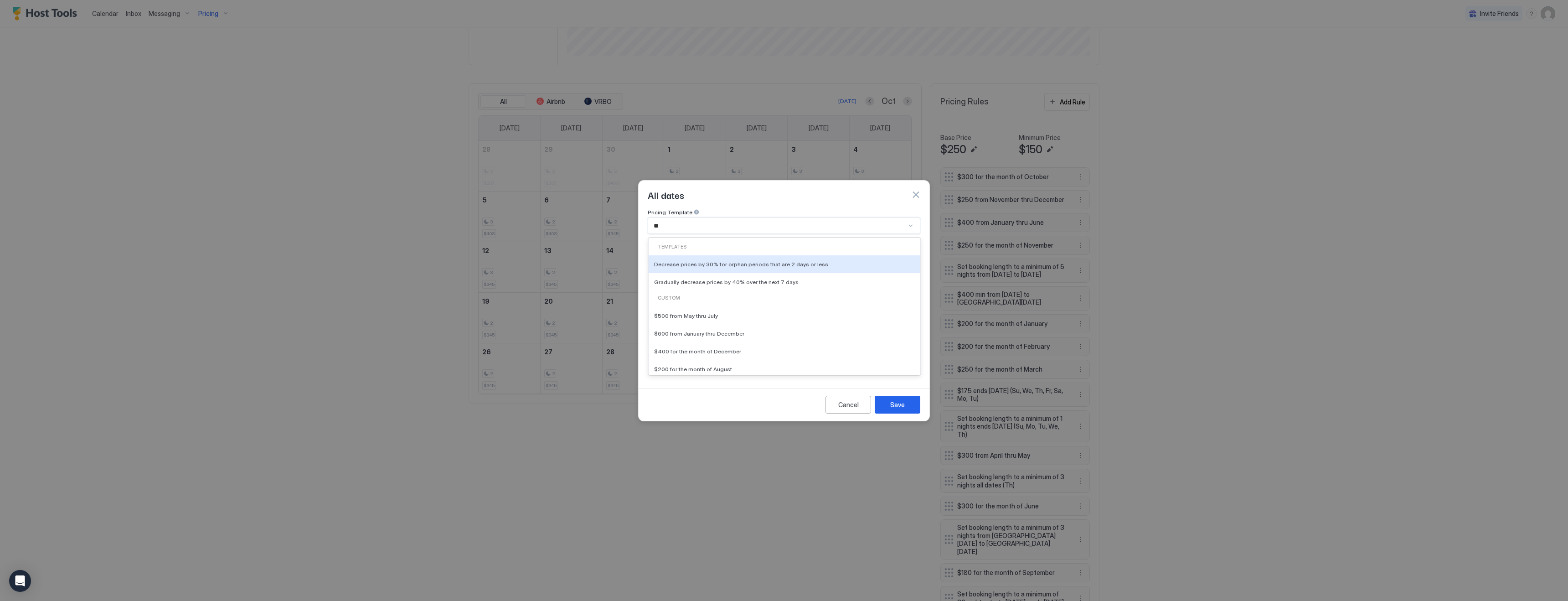
type input "*"
type input "*******"
click at [715, 221] on div at bounding box center [781, 225] width 253 height 8
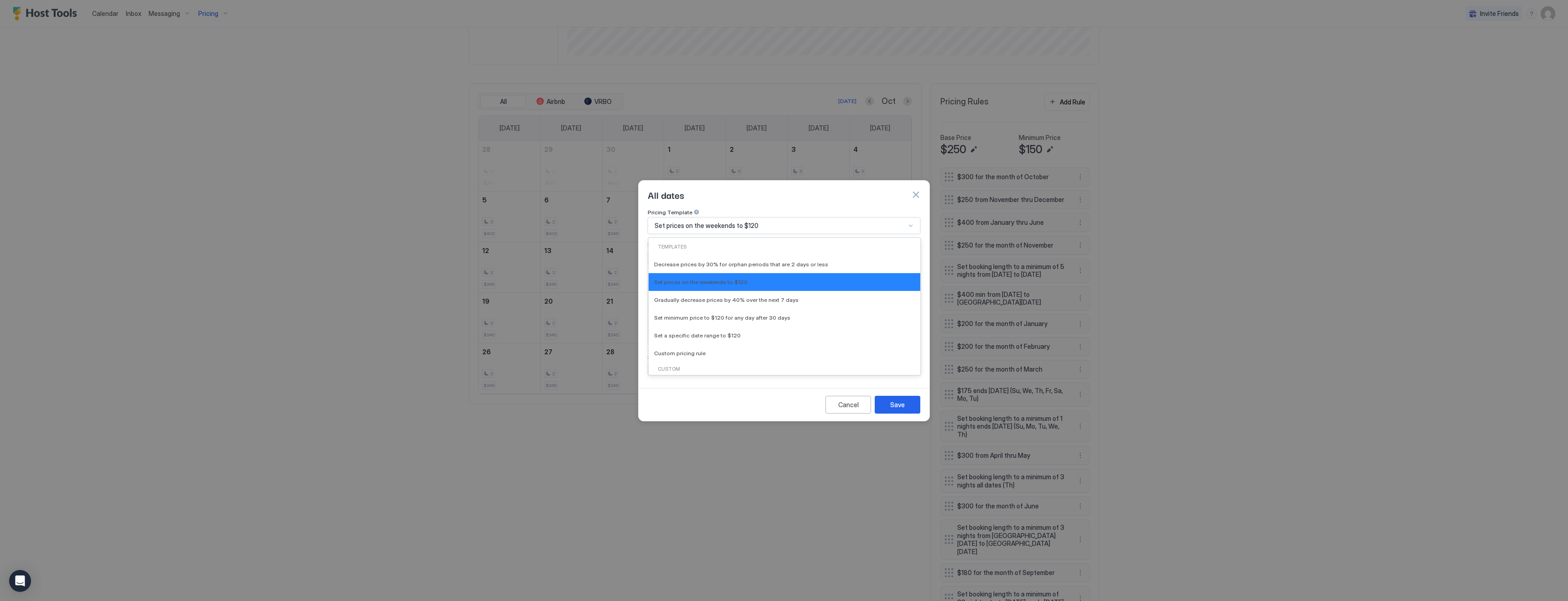
click at [715, 221] on span "Set prices on the weekends to $120" at bounding box center [707, 225] width 104 height 8
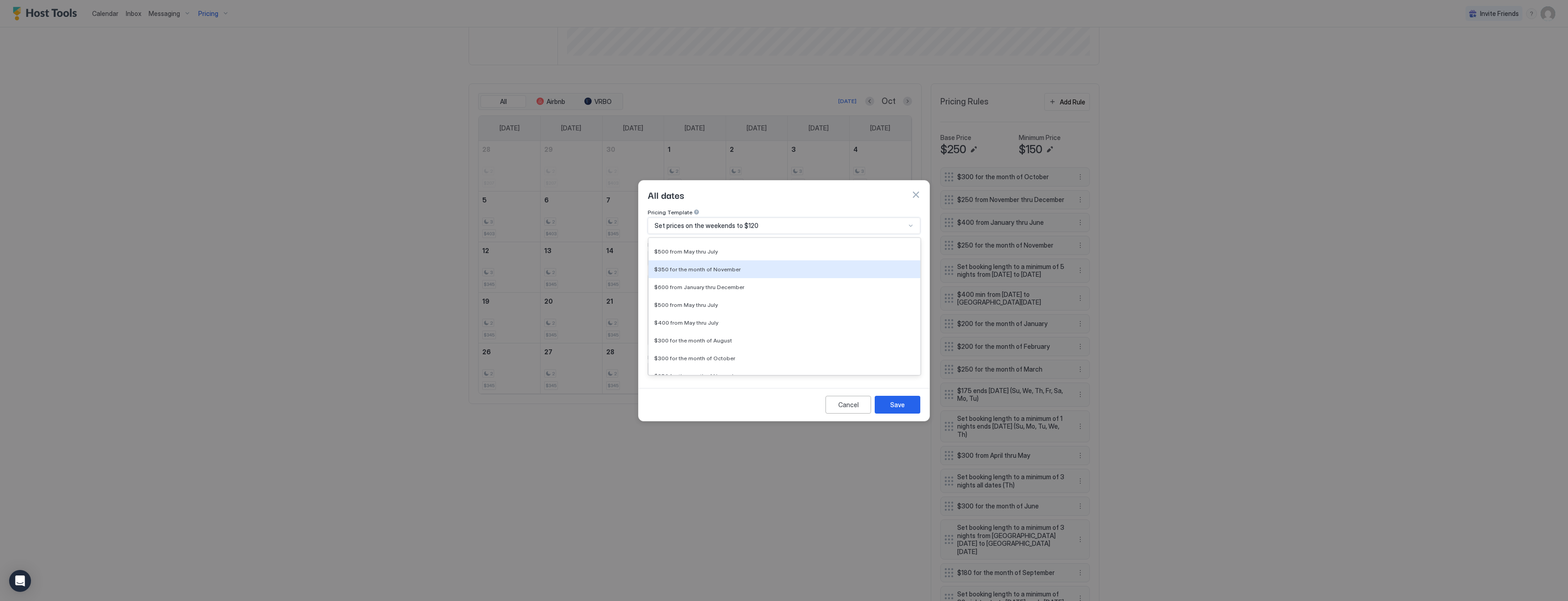
scroll to position [154, 0]
click at [689, 300] on span "$400 from May thru July" at bounding box center [686, 304] width 64 height 7
type input "***"
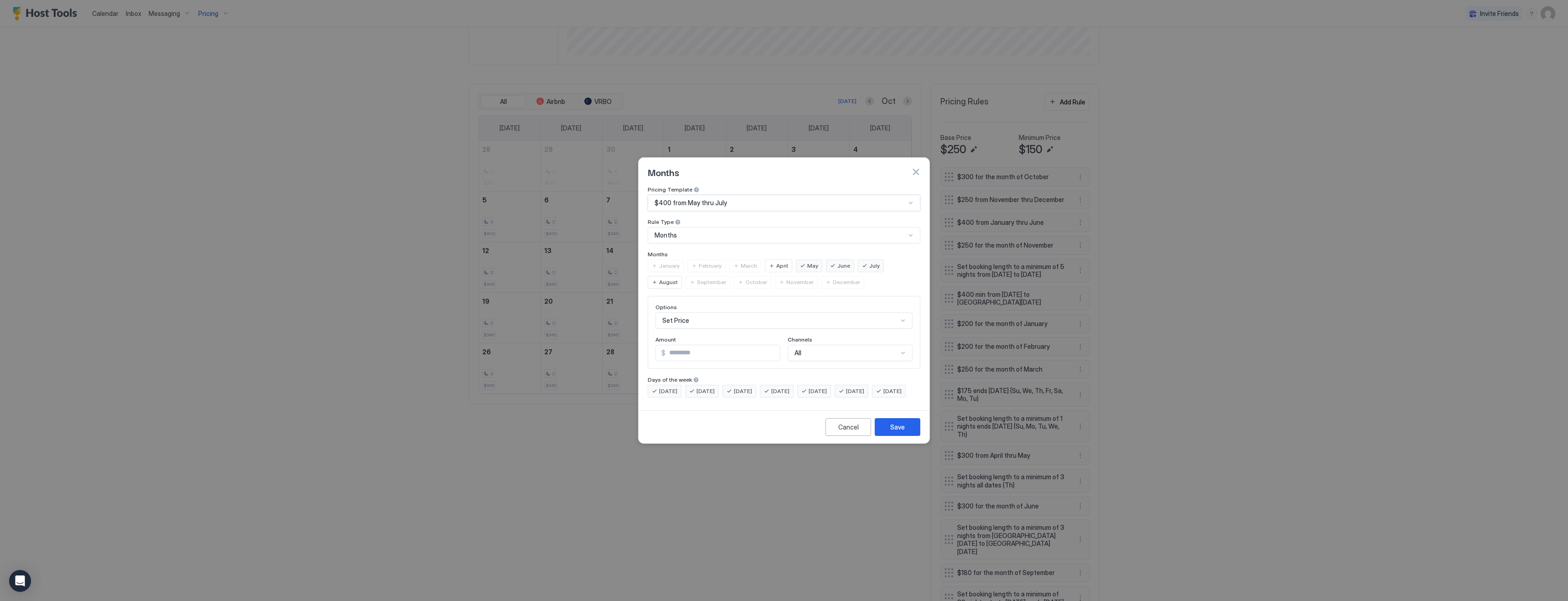
click at [742, 199] on div "$400 from May thru July" at bounding box center [781, 202] width 252 height 8
click at [917, 167] on button "button" at bounding box center [916, 172] width 10 height 10
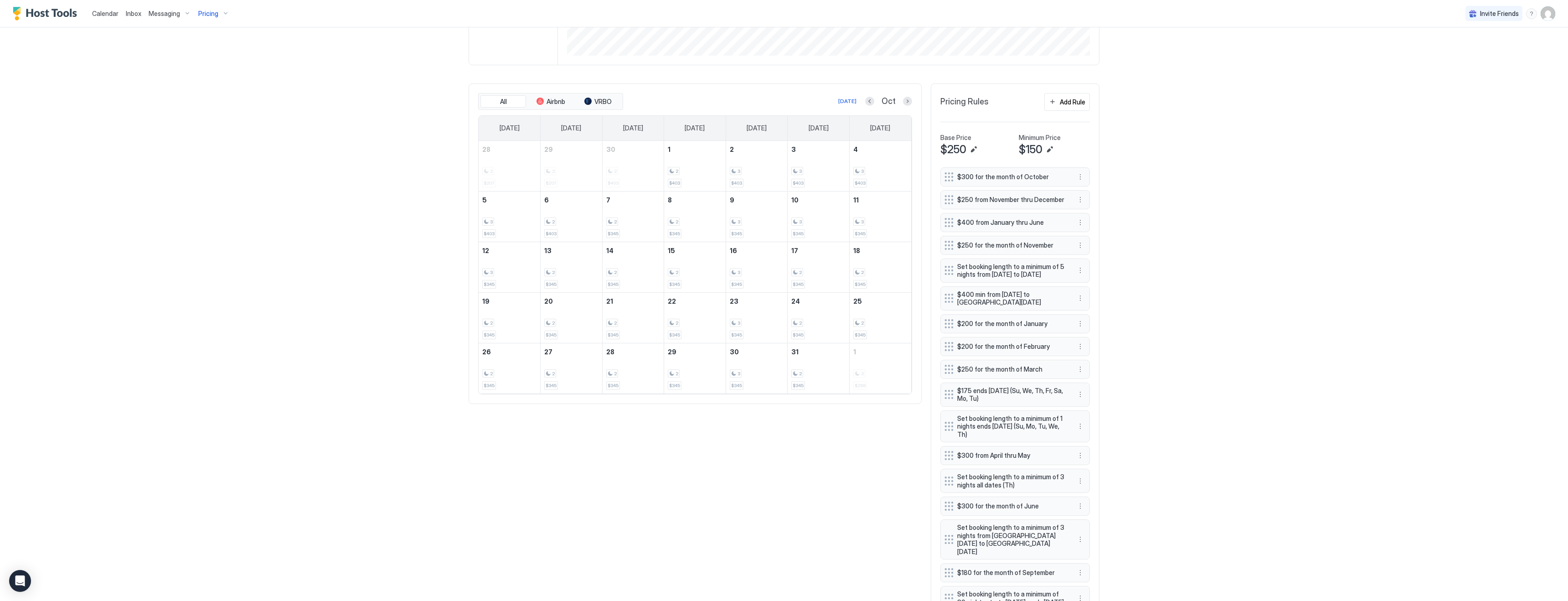
scroll to position [250, 0]
click at [1080, 180] on button "More options" at bounding box center [1080, 180] width 11 height 11
click at [1188, 199] on div at bounding box center [784, 300] width 1568 height 601
click at [1081, 183] on button "More options" at bounding box center [1080, 180] width 11 height 11
click at [1094, 190] on span "Edit" at bounding box center [1094, 193] width 10 height 7
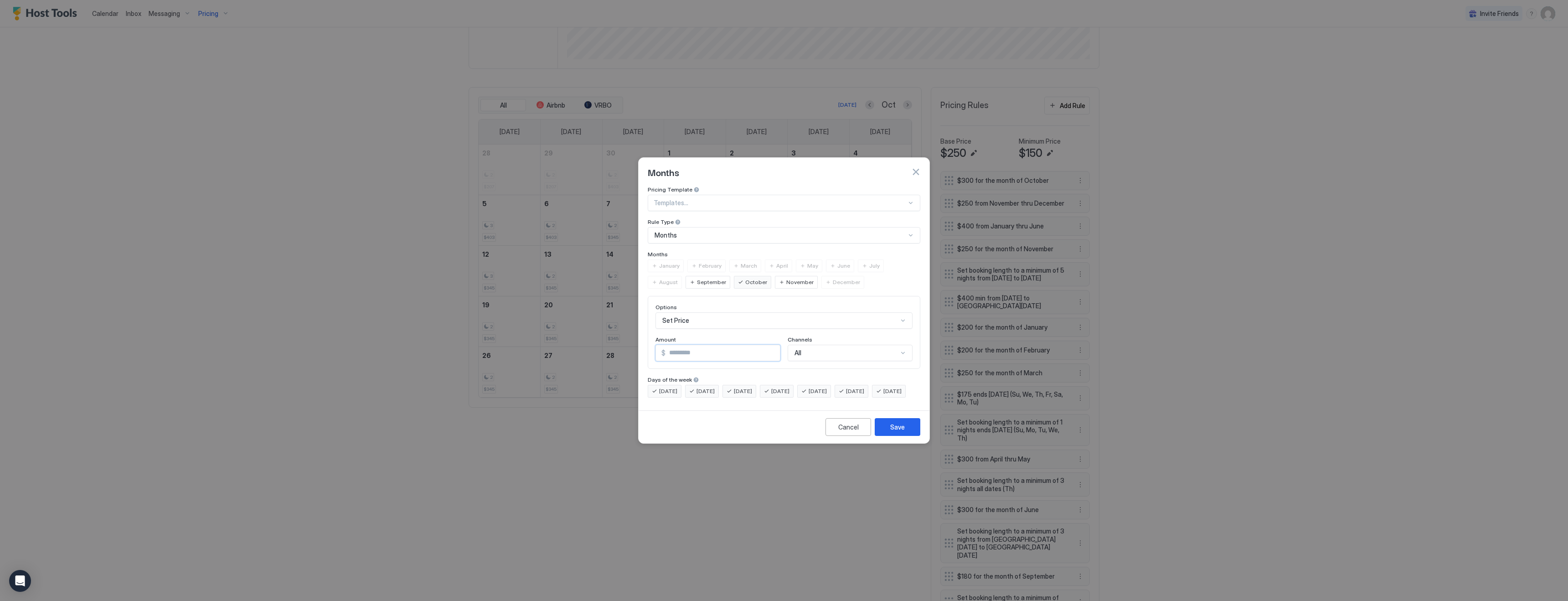
click at [696, 345] on input "***" at bounding box center [722, 353] width 114 height 16
type input "***"
click at [885, 433] on button "Save" at bounding box center [898, 427] width 46 height 17
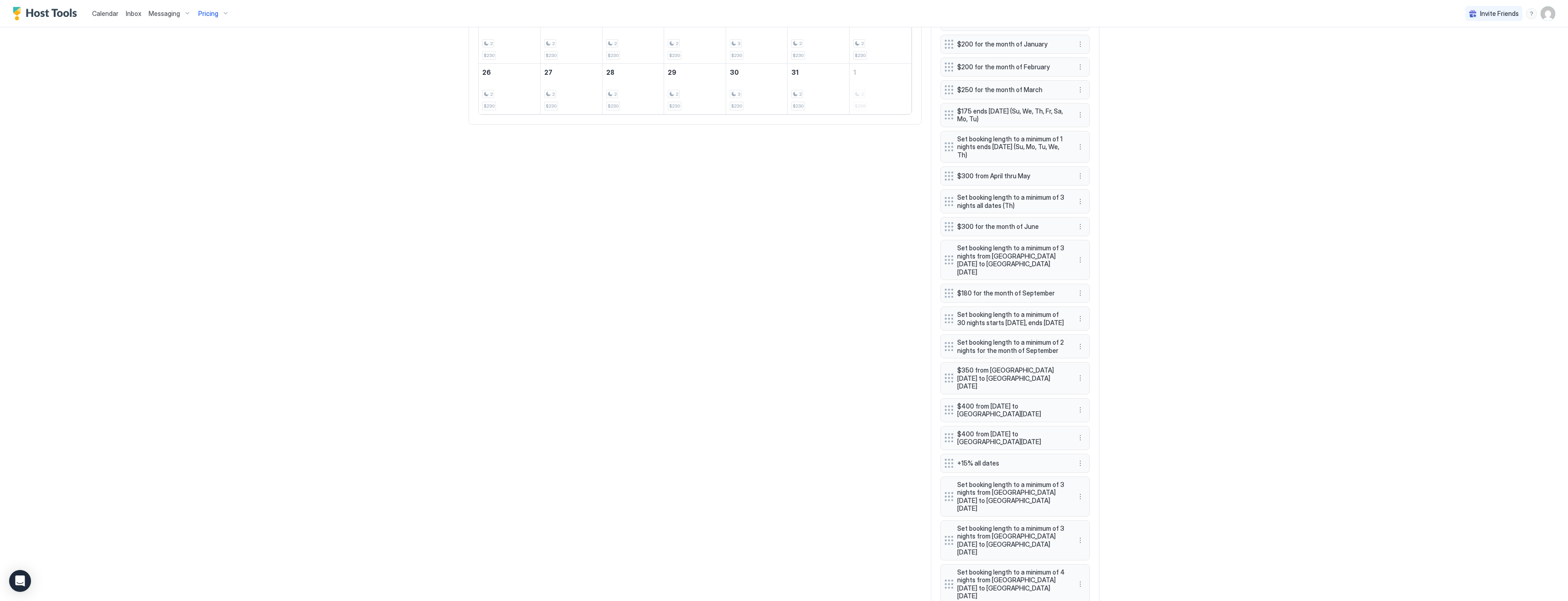
scroll to position [575, 0]
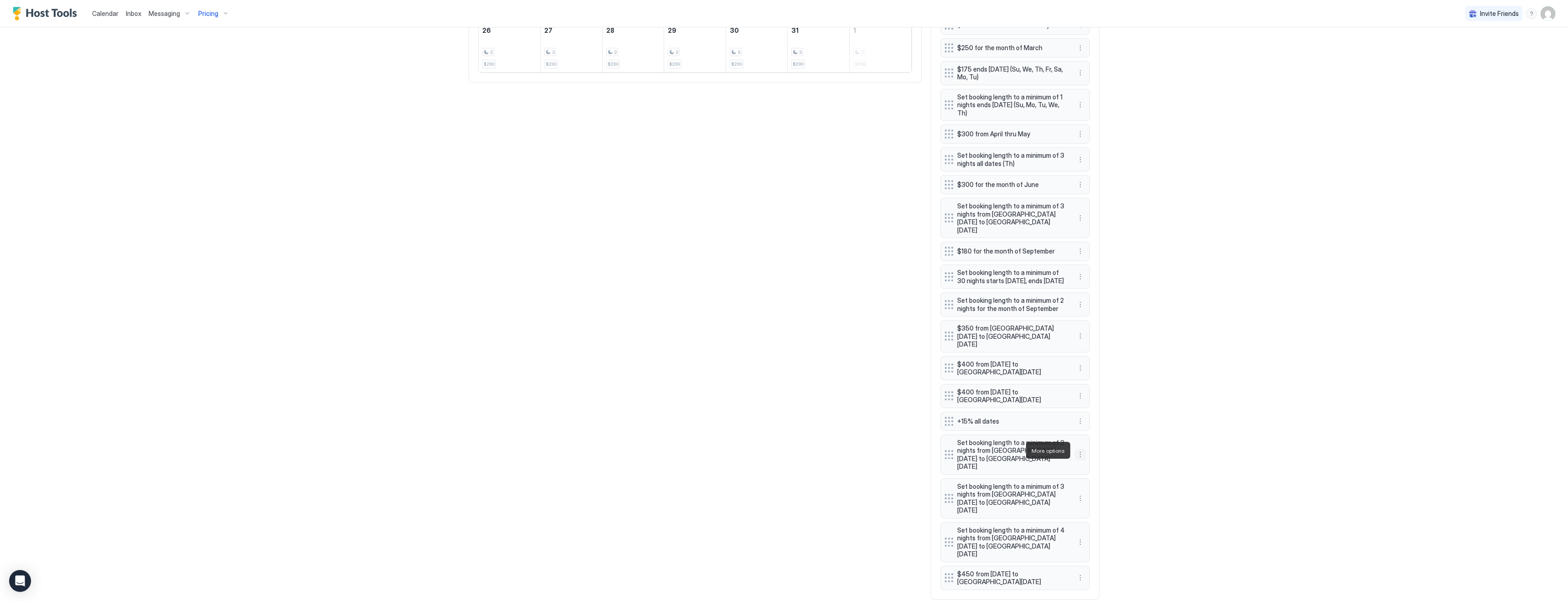
click at [1082, 451] on button "More options" at bounding box center [1080, 454] width 11 height 11
click at [1099, 493] on span "Delete" at bounding box center [1097, 492] width 16 height 7
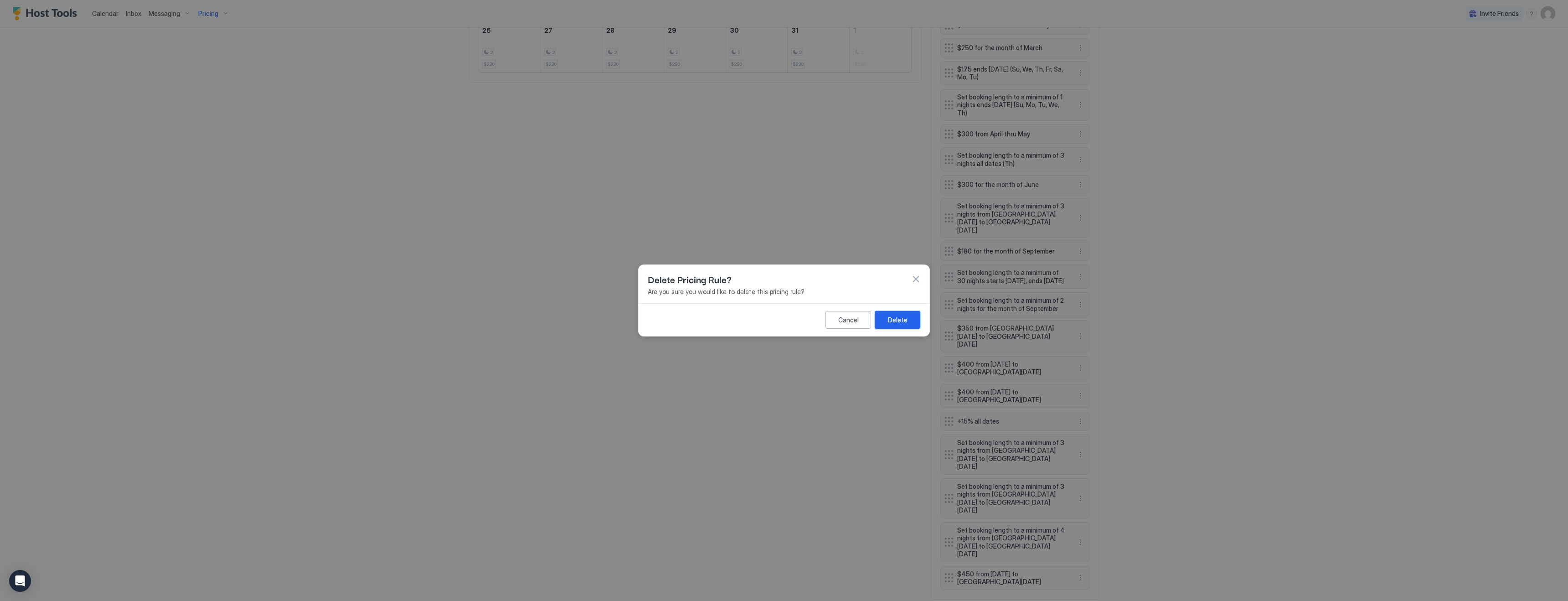
click at [898, 314] on button "Delete" at bounding box center [898, 319] width 46 height 17
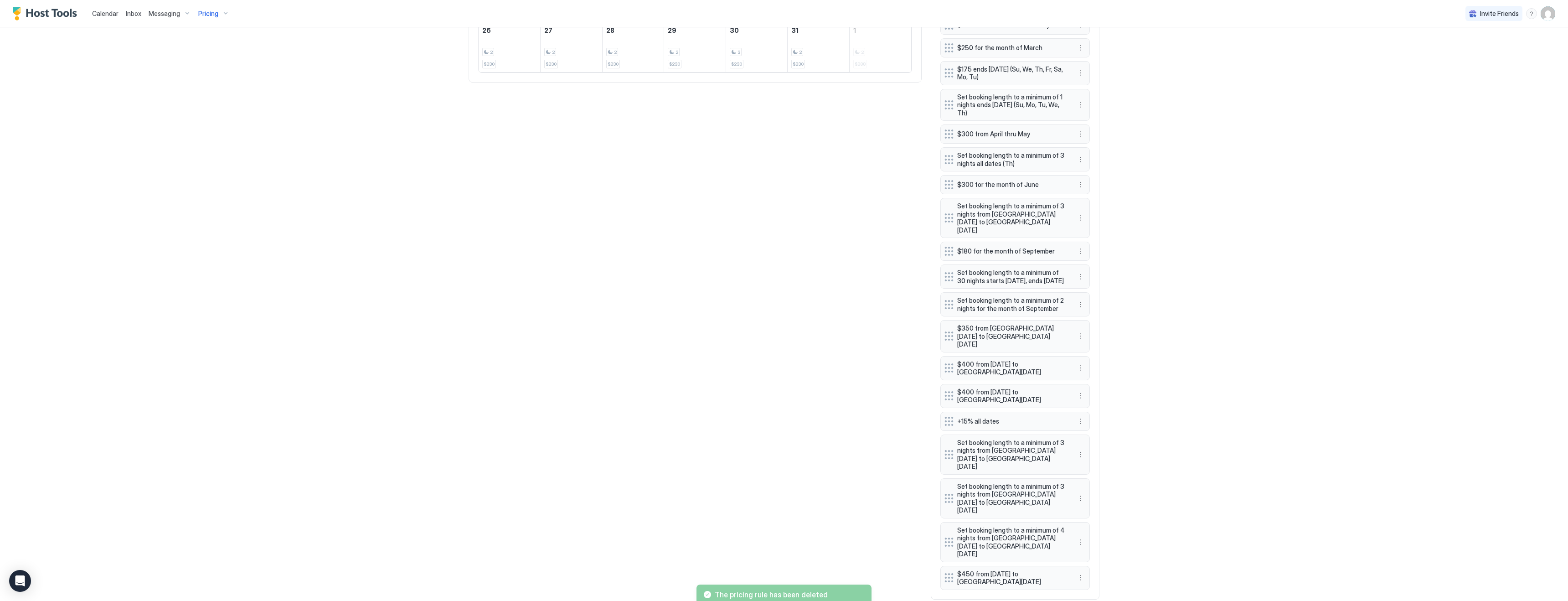
scroll to position [539, 0]
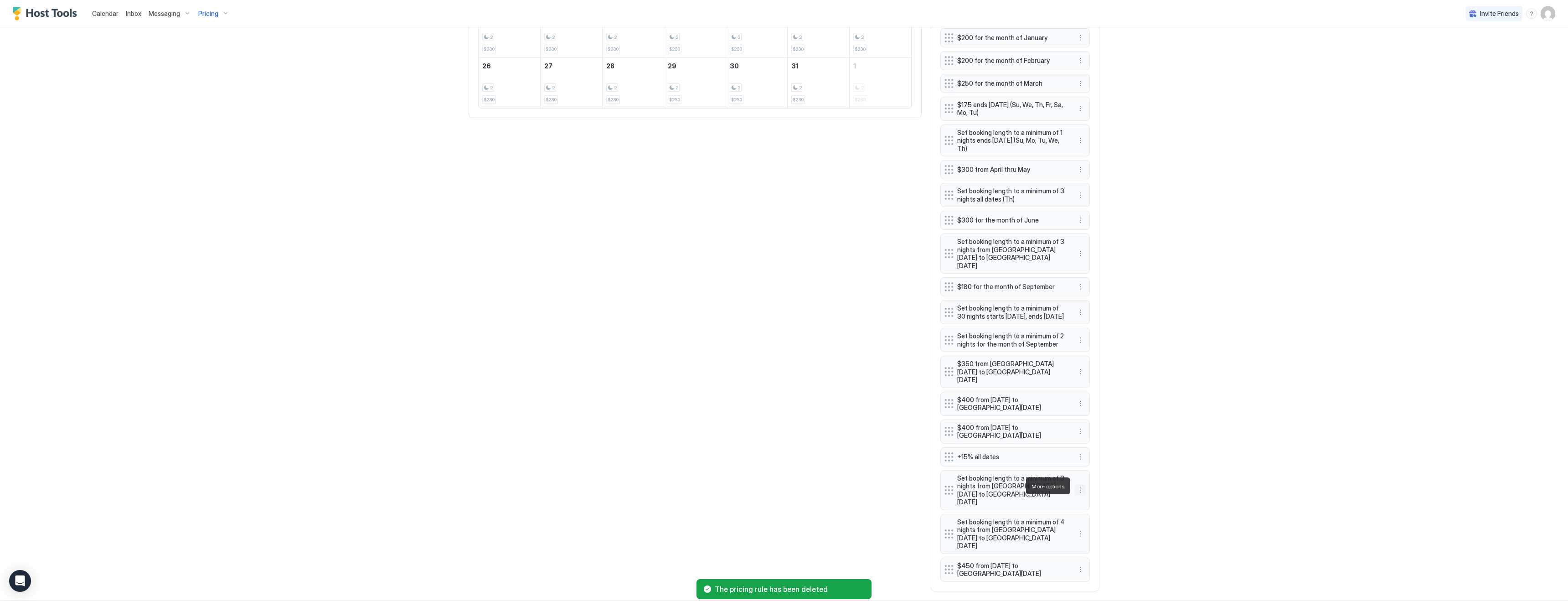
click at [1081, 487] on button "More options" at bounding box center [1080, 490] width 11 height 11
click at [1099, 529] on span "Delete" at bounding box center [1097, 527] width 16 height 7
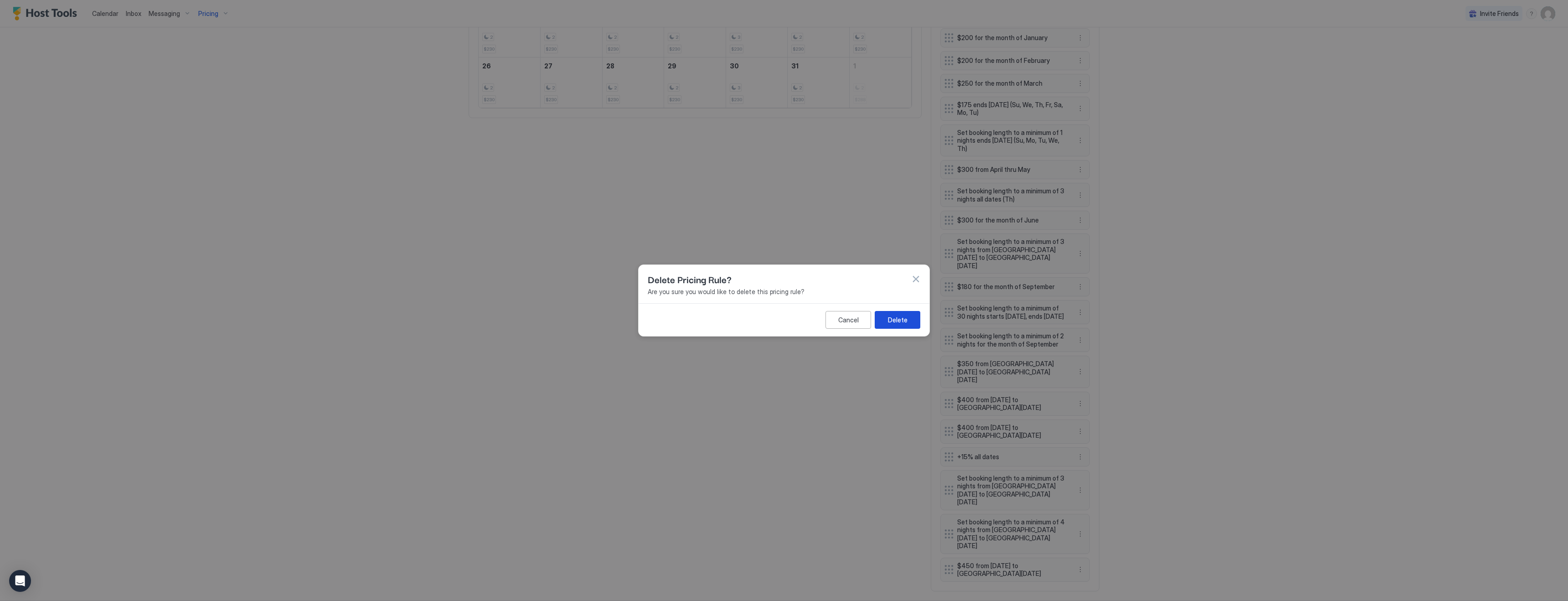
click at [889, 325] on button "Delete" at bounding box center [898, 319] width 46 height 17
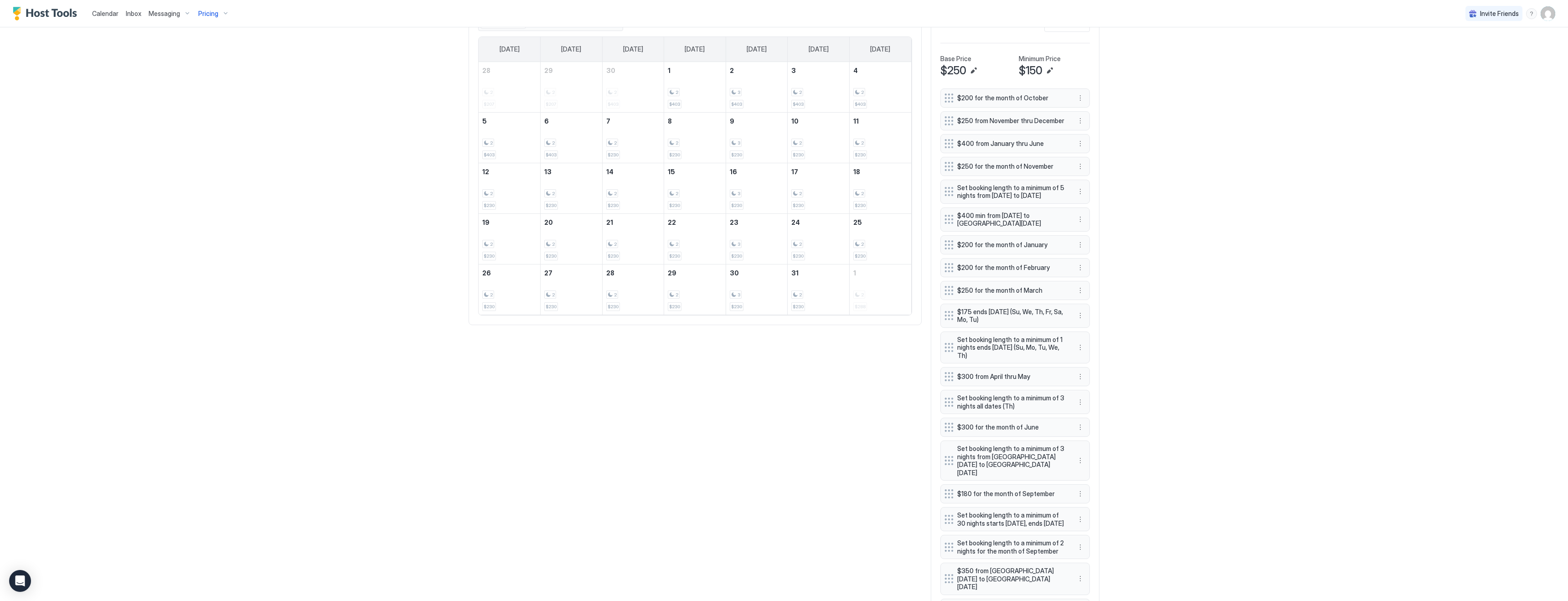
scroll to position [324, 0]
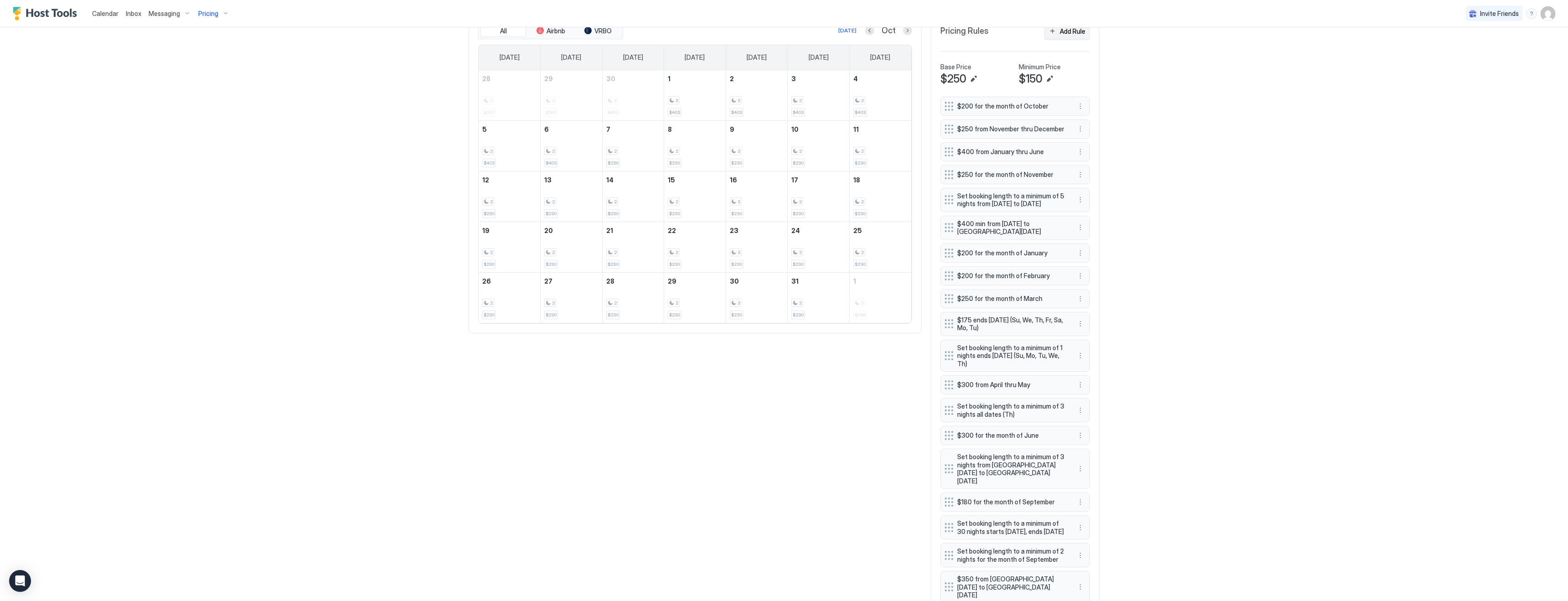
click at [1072, 34] on div "Add Rule" at bounding box center [1072, 30] width 25 height 10
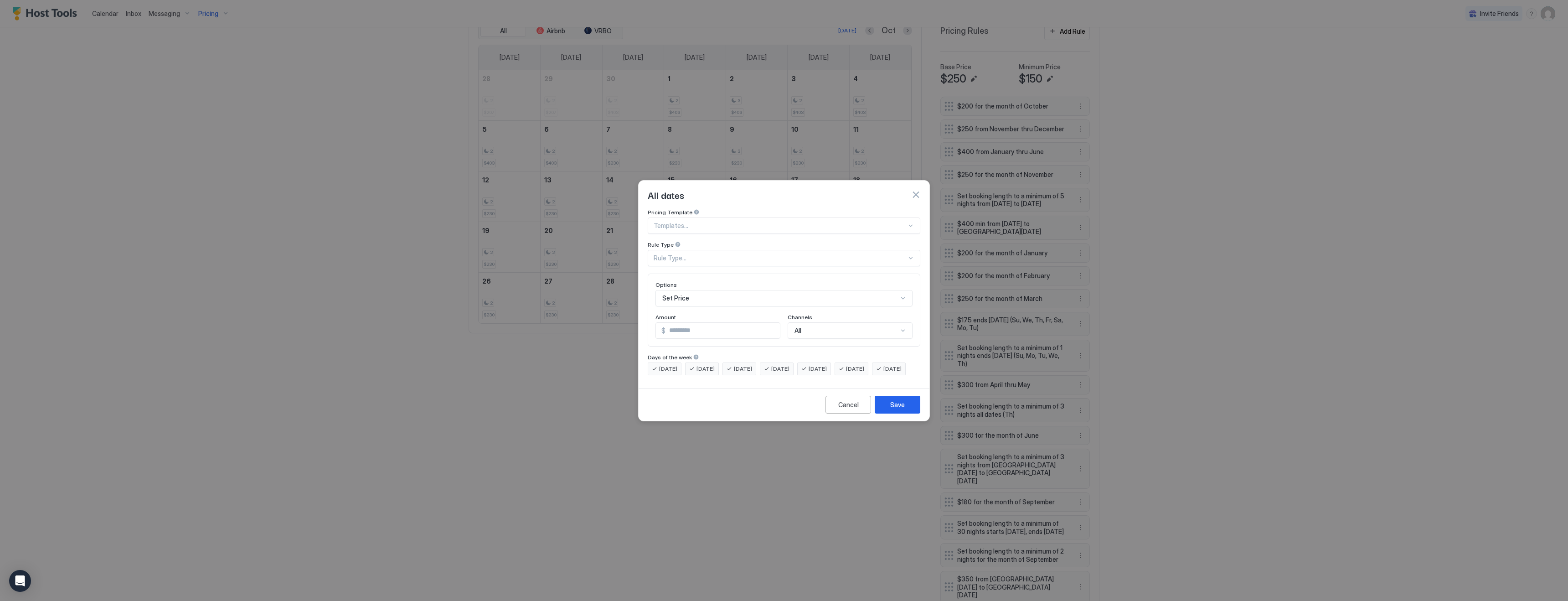
click at [715, 254] on div "Rule Type..." at bounding box center [781, 258] width 253 height 8
click at [693, 347] on div "Months" at bounding box center [784, 350] width 261 height 7
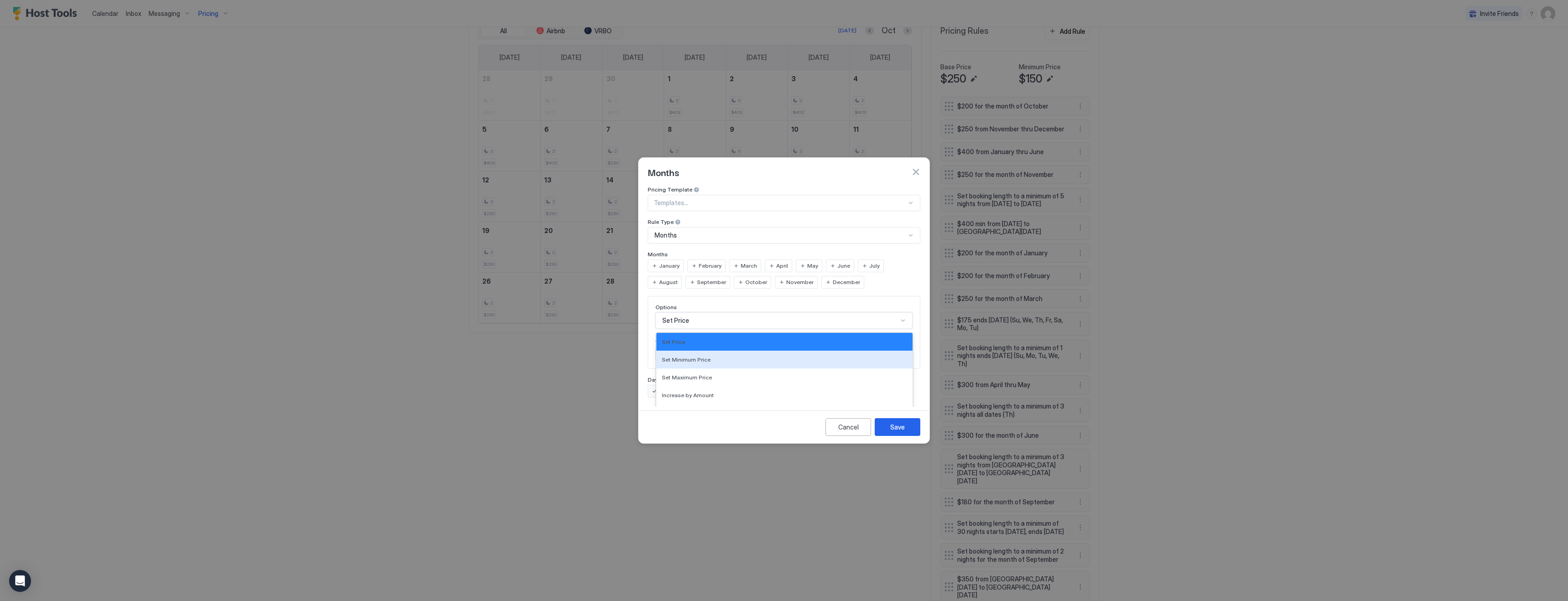
click at [680, 312] on div "Set Minimum Price, 2 of 17. 17 results available. Use Up and Down to choose opt…" at bounding box center [784, 320] width 257 height 16
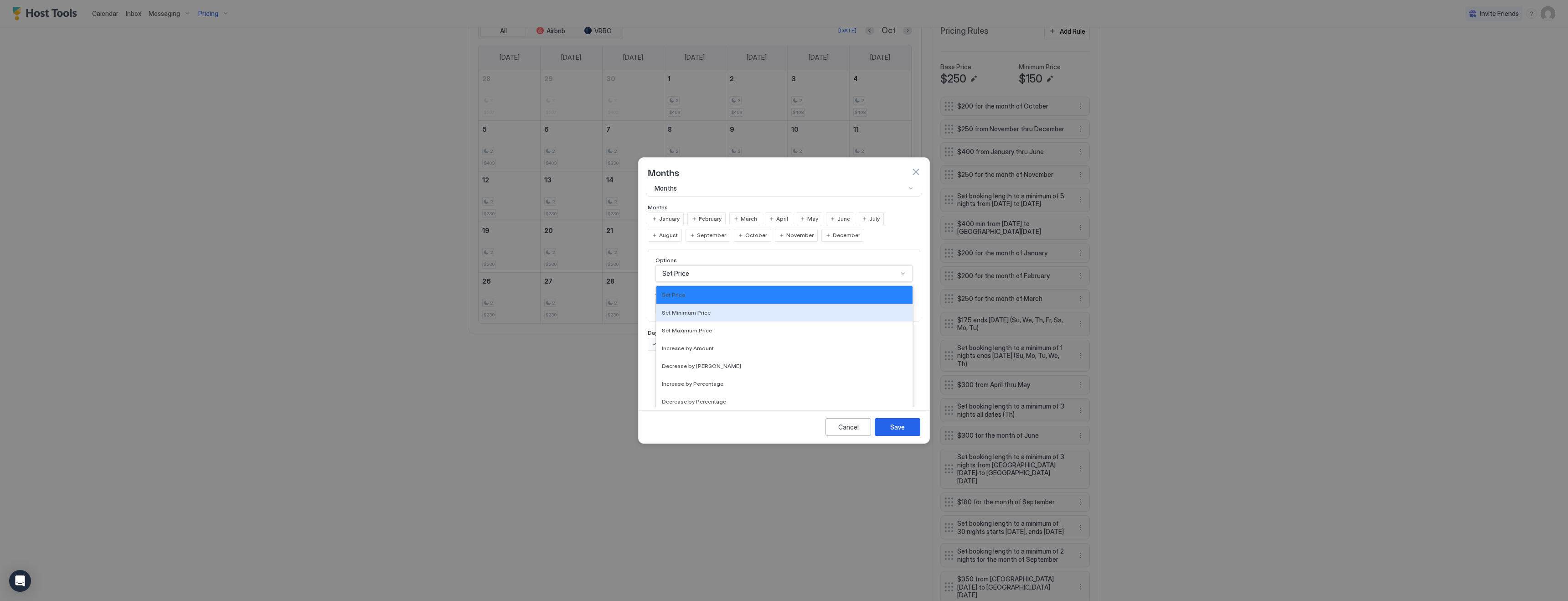
scroll to position [0, 0]
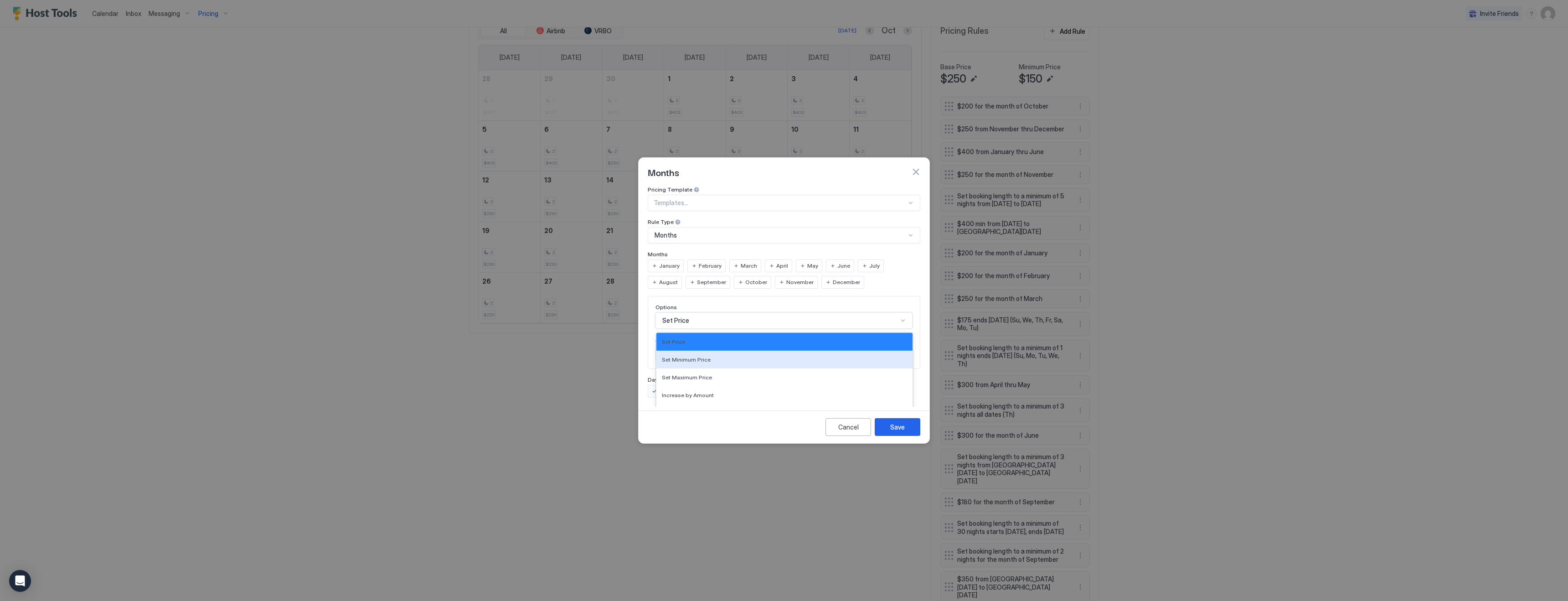
click at [696, 249] on div "Pricing Template Templates... Rule Type Months Months January February March Ap…" at bounding box center [784, 291] width 272 height 212
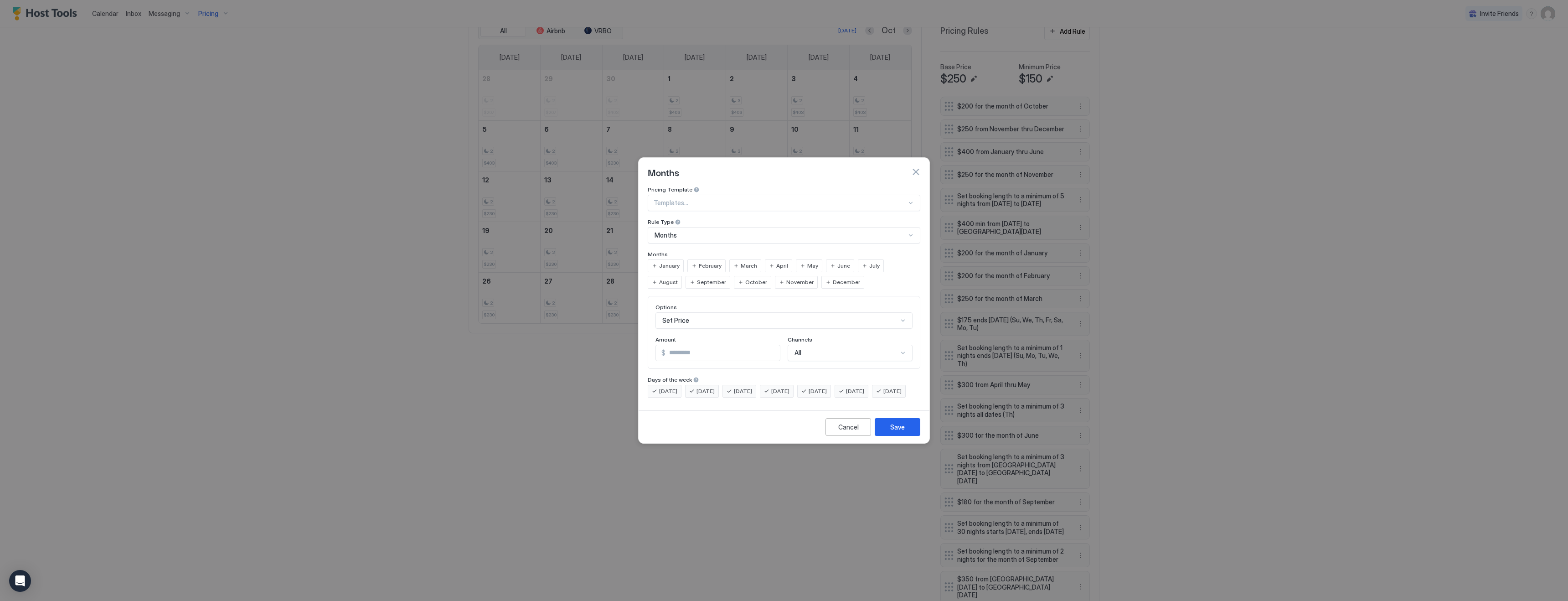
click at [734, 276] on div "October" at bounding box center [752, 282] width 37 height 13
click at [671, 387] on span "[DATE]" at bounding box center [668, 390] width 18 height 8
click at [694, 385] on div "[DATE]" at bounding box center [702, 391] width 34 height 13
click at [751, 387] on span "[DATE]" at bounding box center [742, 390] width 18 height 8
click at [789, 387] on span "[DATE]" at bounding box center [780, 390] width 18 height 8
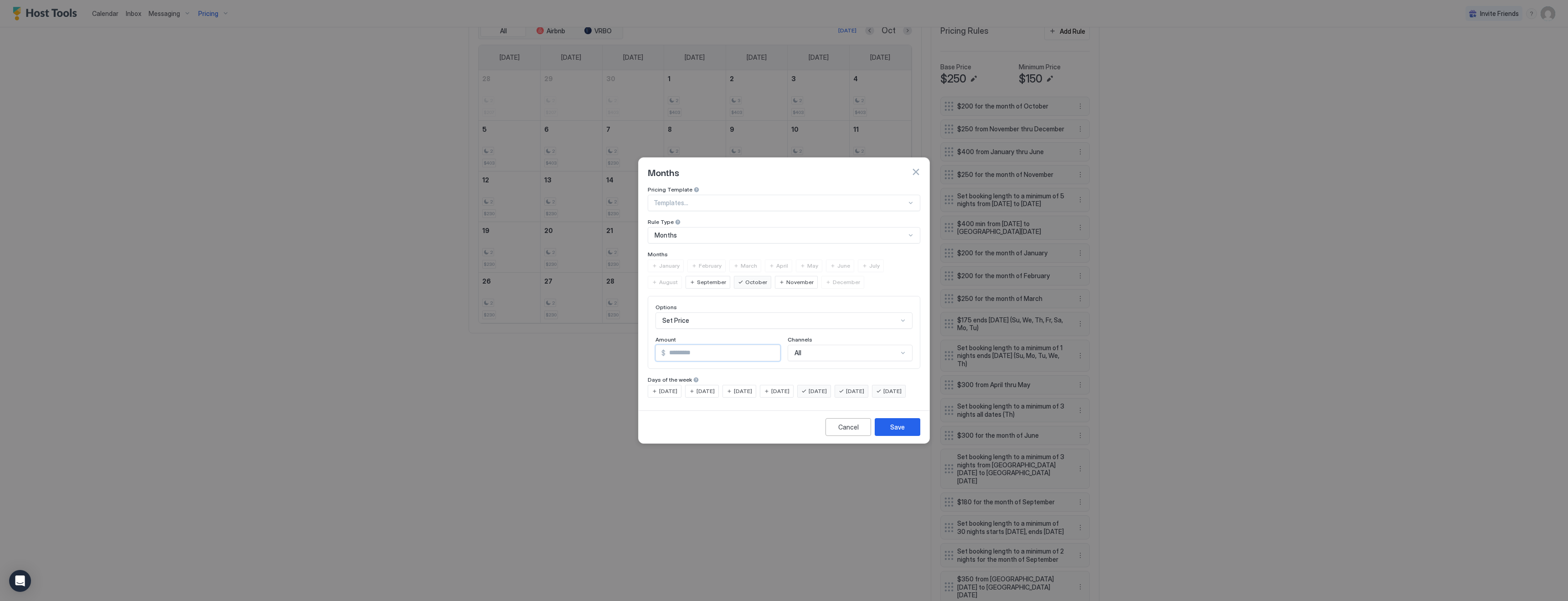
click at [678, 346] on input "*" at bounding box center [722, 353] width 114 height 16
type input "***"
click at [884, 435] on button "Save" at bounding box center [898, 427] width 46 height 17
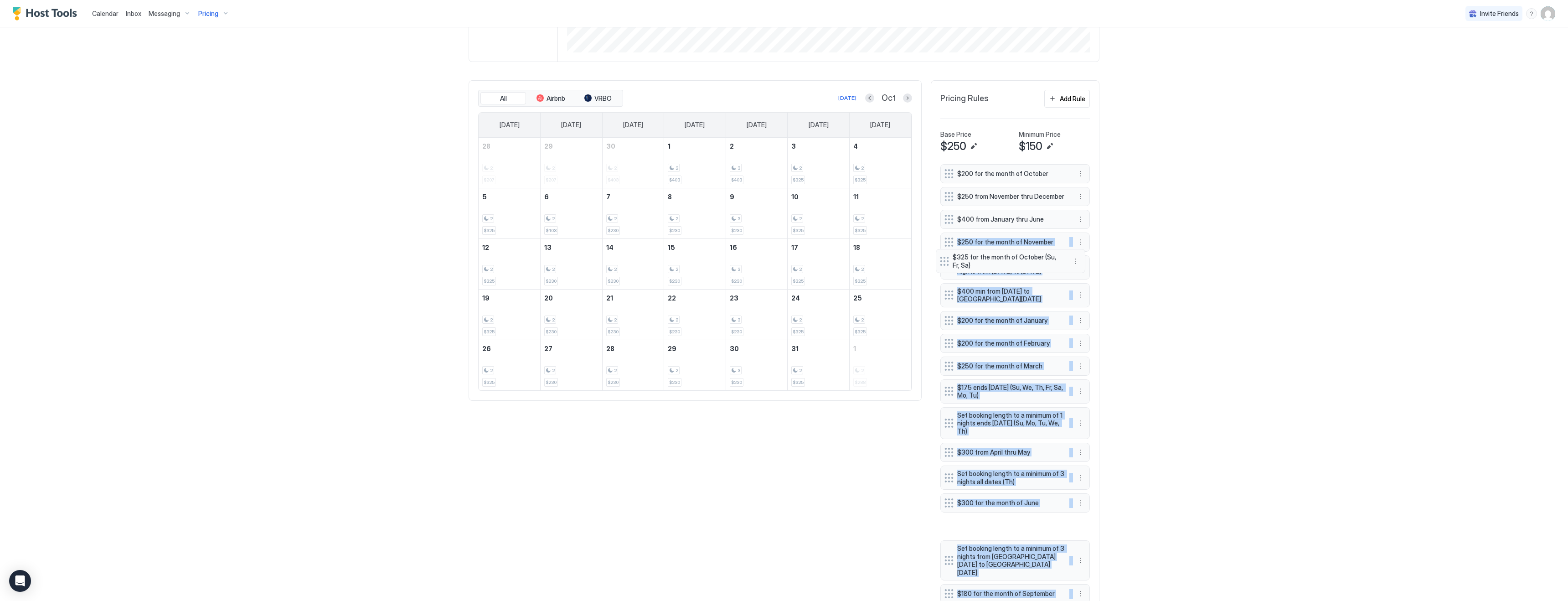
scroll to position [225, 0]
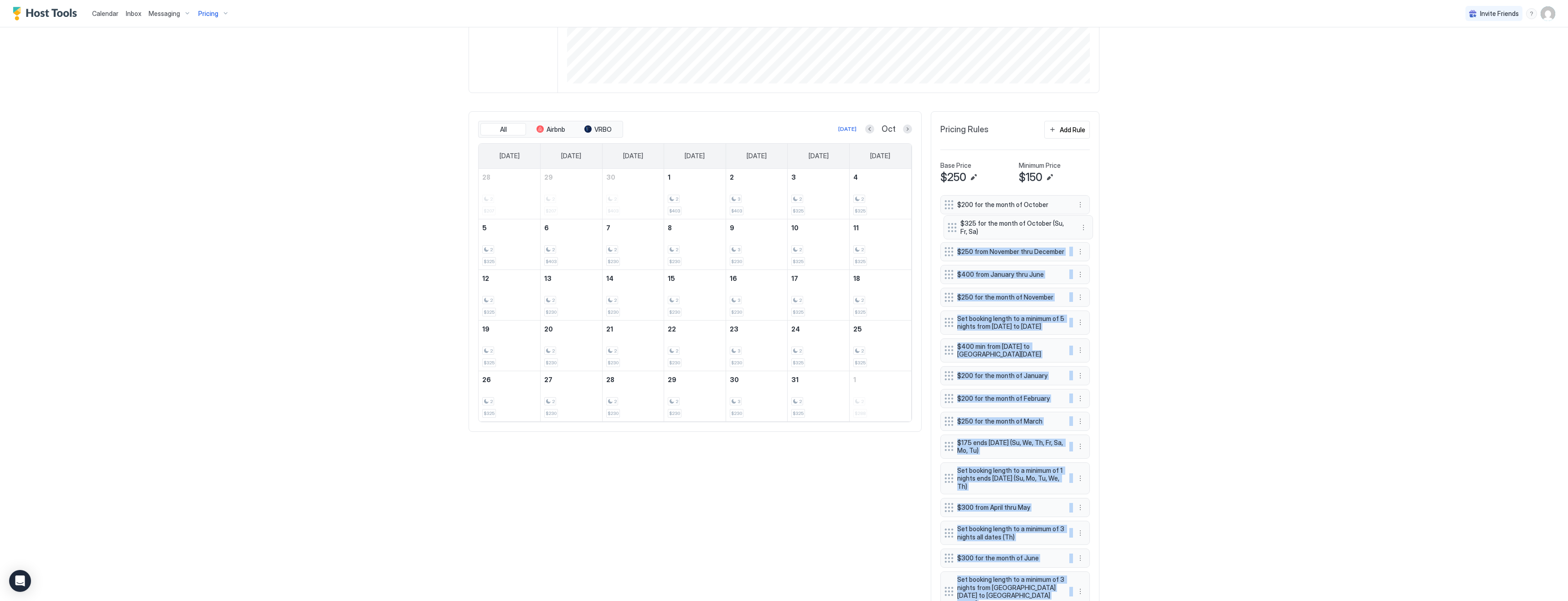
drag, startPoint x: 947, startPoint y: 526, endPoint x: 951, endPoint y: 227, distance: 299.0
click at [951, 227] on div "$200 for the month of October $250 from November thru December $400 from Januar…" at bounding box center [1015, 537] width 149 height 684
click at [1161, 254] on div "Calendar Inbox Messaging Pricing Invite Friends KG 4 Bed 2 Bath [GEOGRAPHIC_DAT…" at bounding box center [784, 300] width 1568 height 601
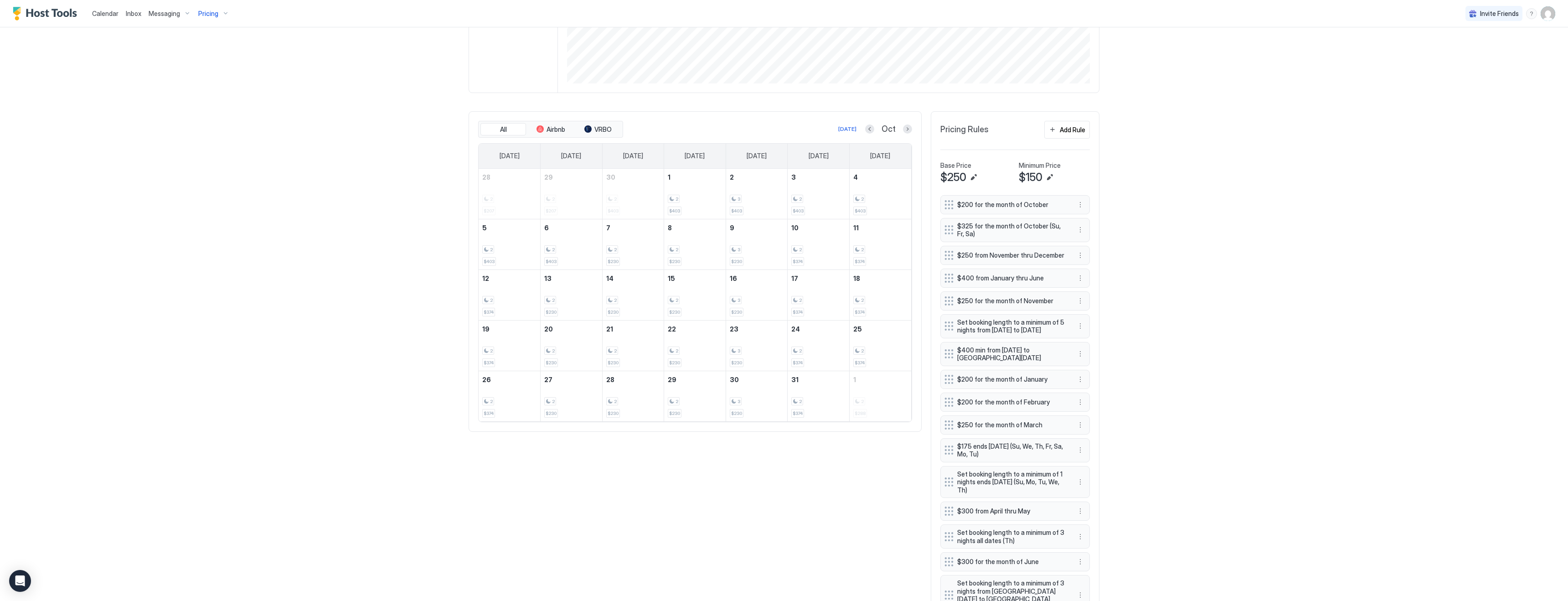
scroll to position [531, 0]
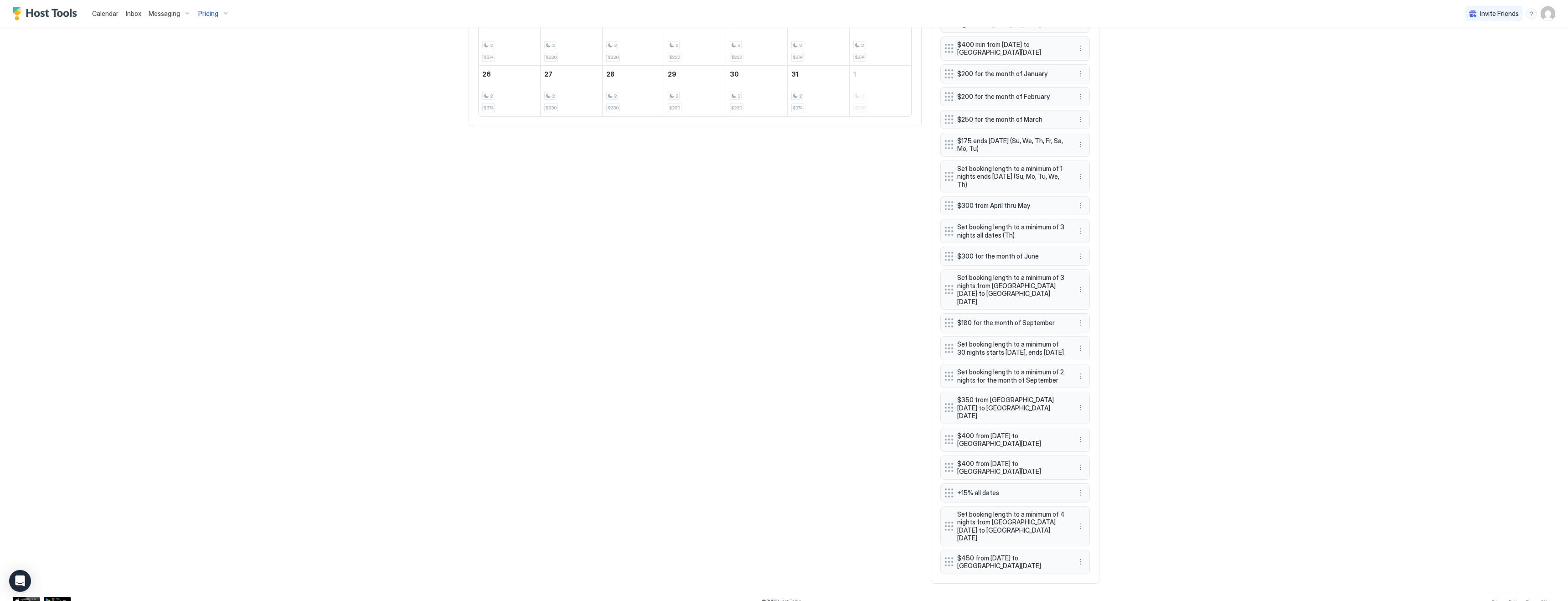
click at [1168, 411] on div "Calendar Inbox Messaging Pricing Invite Friends KG 4 Bed 2 Bath [GEOGRAPHIC_DAT…" at bounding box center [784, 300] width 1568 height 601
click at [1081, 412] on button "More options" at bounding box center [1080, 408] width 11 height 11
click at [1099, 453] on span "Delete" at bounding box center [1097, 454] width 16 height 7
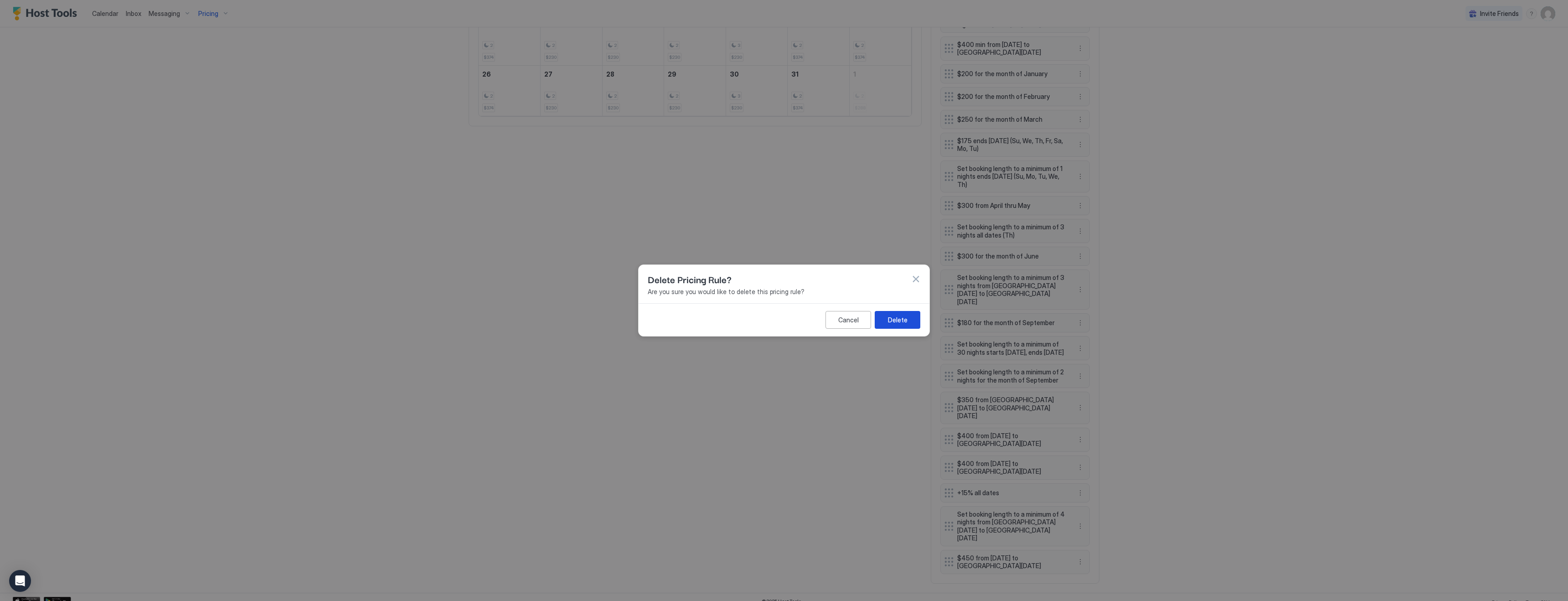
click at [892, 319] on div "Delete" at bounding box center [898, 319] width 20 height 10
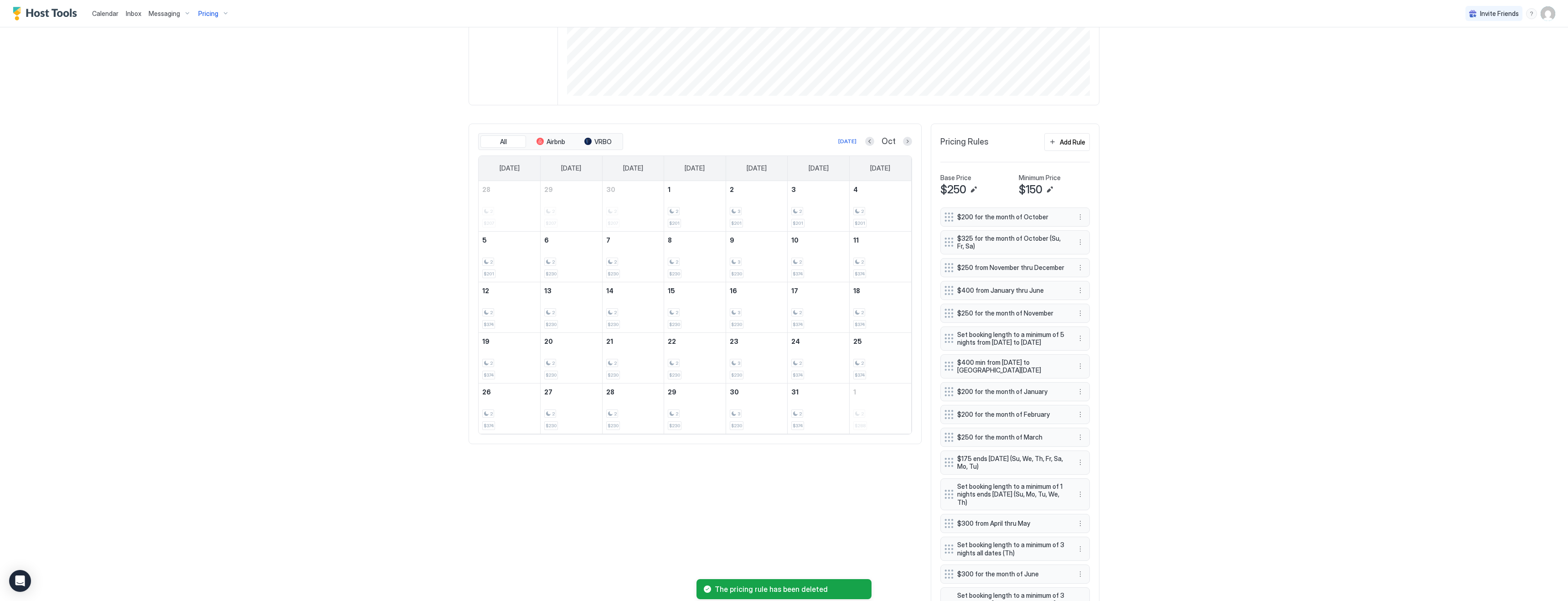
scroll to position [206, 0]
click at [1187, 271] on div "Calendar Inbox Messaging Pricing Invite Friends KG 4 Bed 2 Bath [GEOGRAPHIC_DAT…" at bounding box center [784, 300] width 1568 height 601
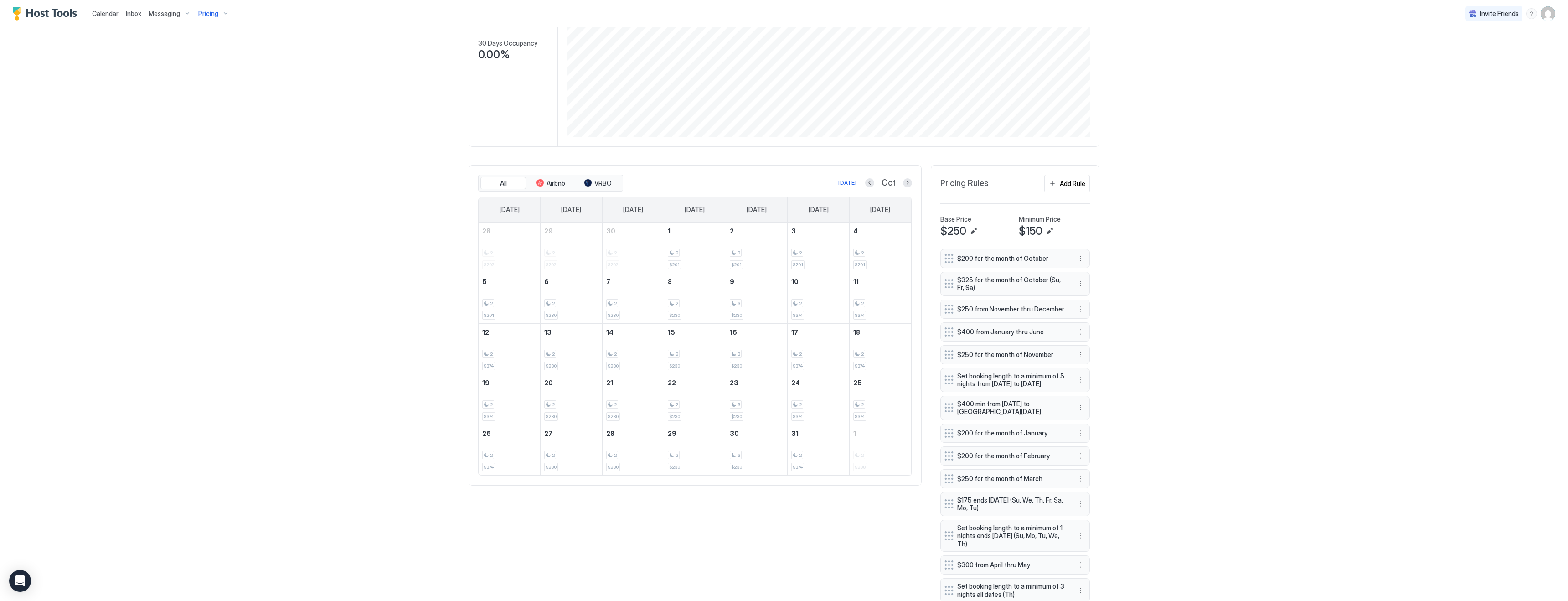
scroll to position [171, 0]
click at [1191, 329] on div "Calendar Inbox Messaging Pricing Invite Friends KG 4 Bed 2 Bath [GEOGRAPHIC_DAT…" at bounding box center [784, 300] width 1568 height 601
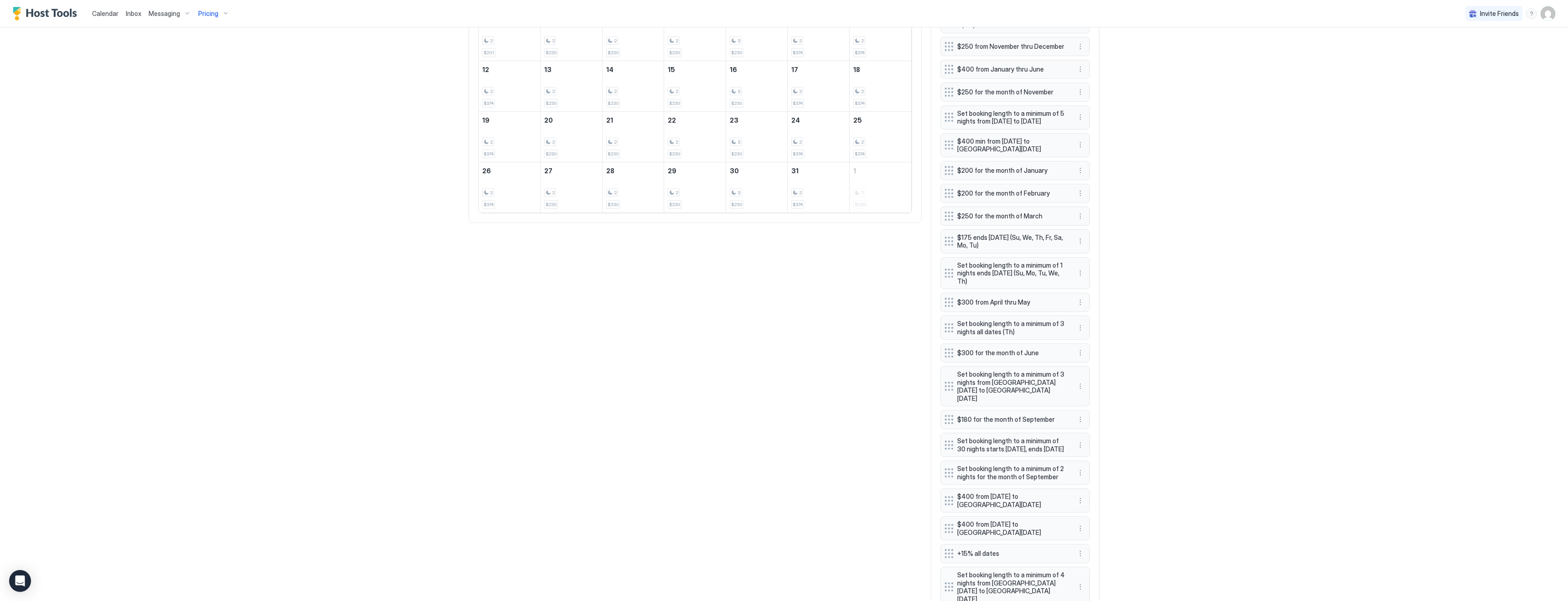
scroll to position [503, 0]
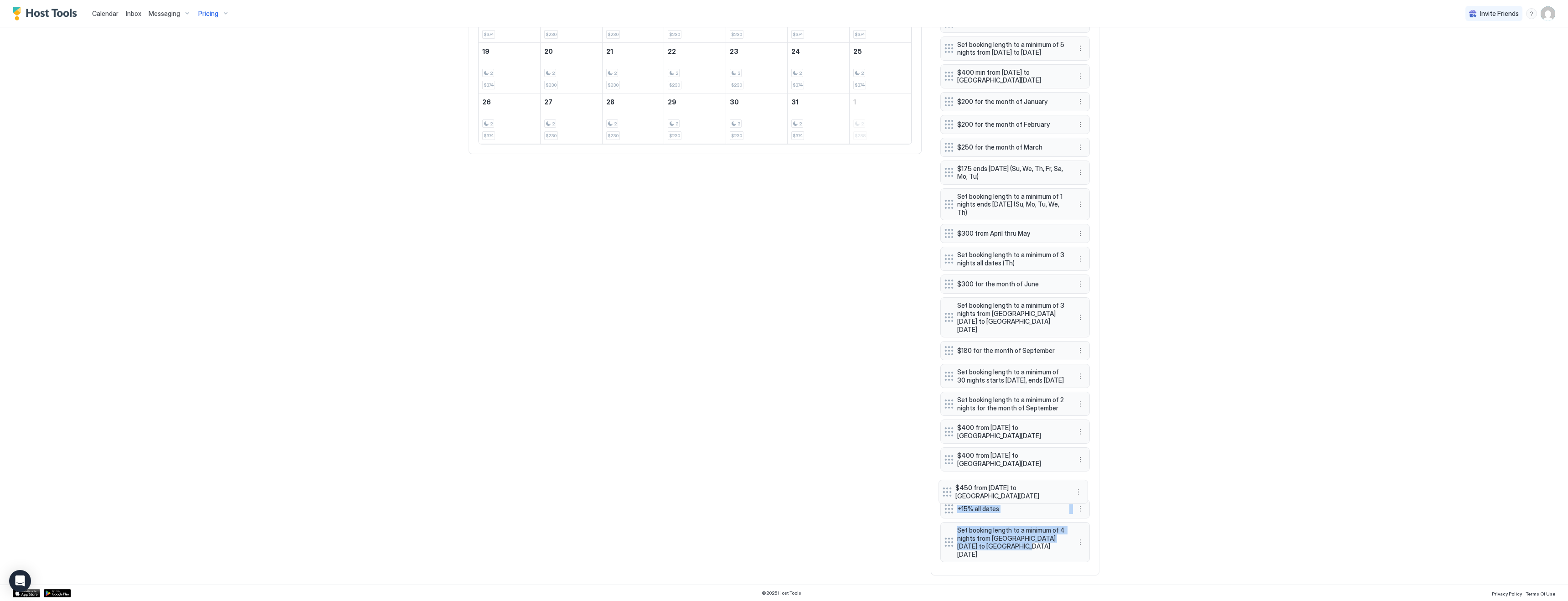
drag, startPoint x: 949, startPoint y: 554, endPoint x: 947, endPoint y: 493, distance: 61.0
click at [947, 493] on div "$200 for the month of October $325 for the month of October (Su, Fr, Sa) $250 f…" at bounding box center [1015, 242] width 149 height 649
click at [850, 483] on div "All Airbnb VRBO [DATE] Oct [DATE] [DATE] [DATE] [DATE] [DATE] [DATE] [DATE] 28 …" at bounding box center [783, 205] width 630 height 742
click at [1081, 178] on button "More options" at bounding box center [1080, 172] width 11 height 11
click at [1096, 206] on span "Pause" at bounding box center [1097, 207] width 16 height 7
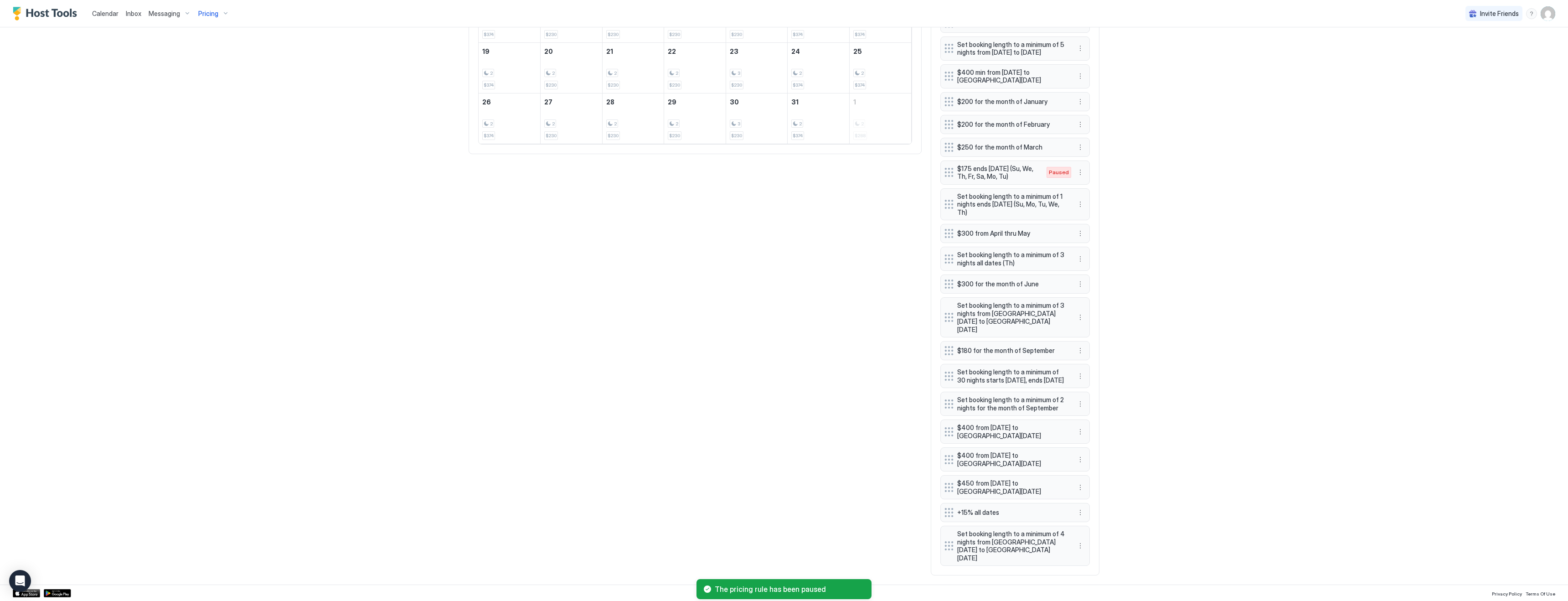
click at [1131, 207] on div "Calendar Inbox Messaging Pricing Invite Friends KG 4 Bed 2 Bath [GEOGRAPHIC_DAT…" at bounding box center [784, 300] width 1568 height 601
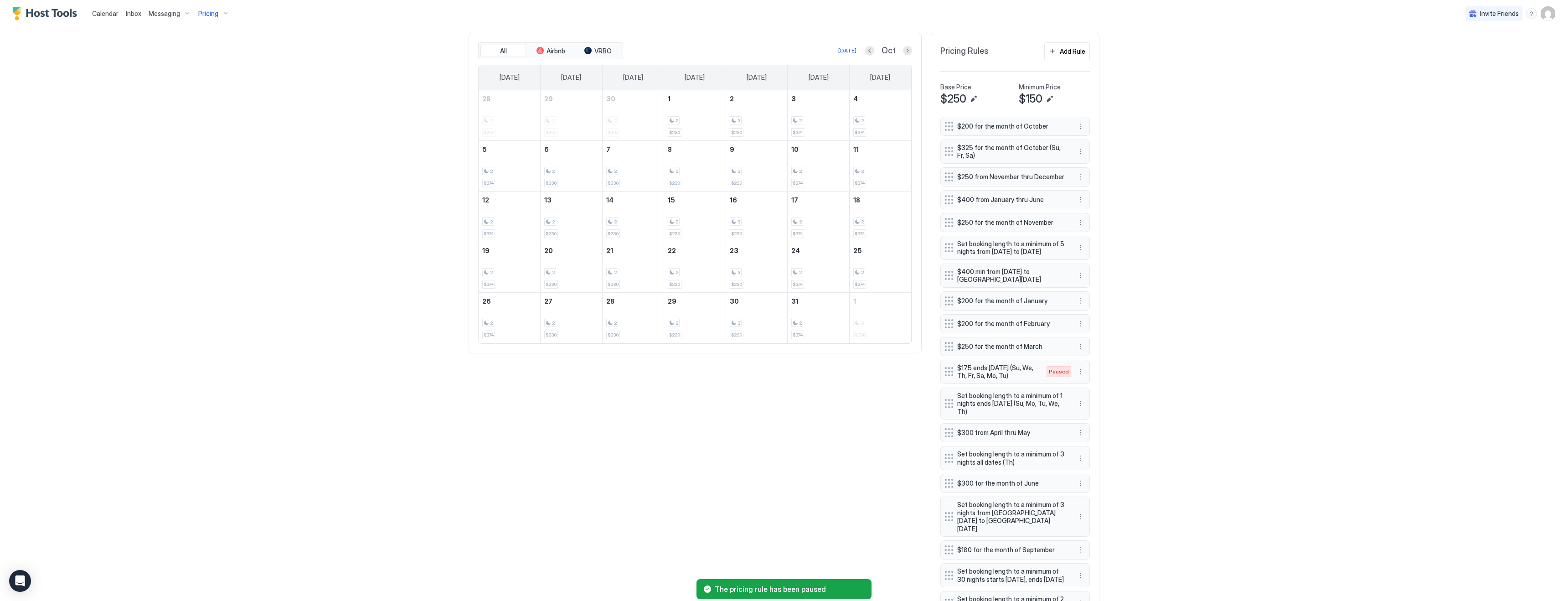
scroll to position [279, 0]
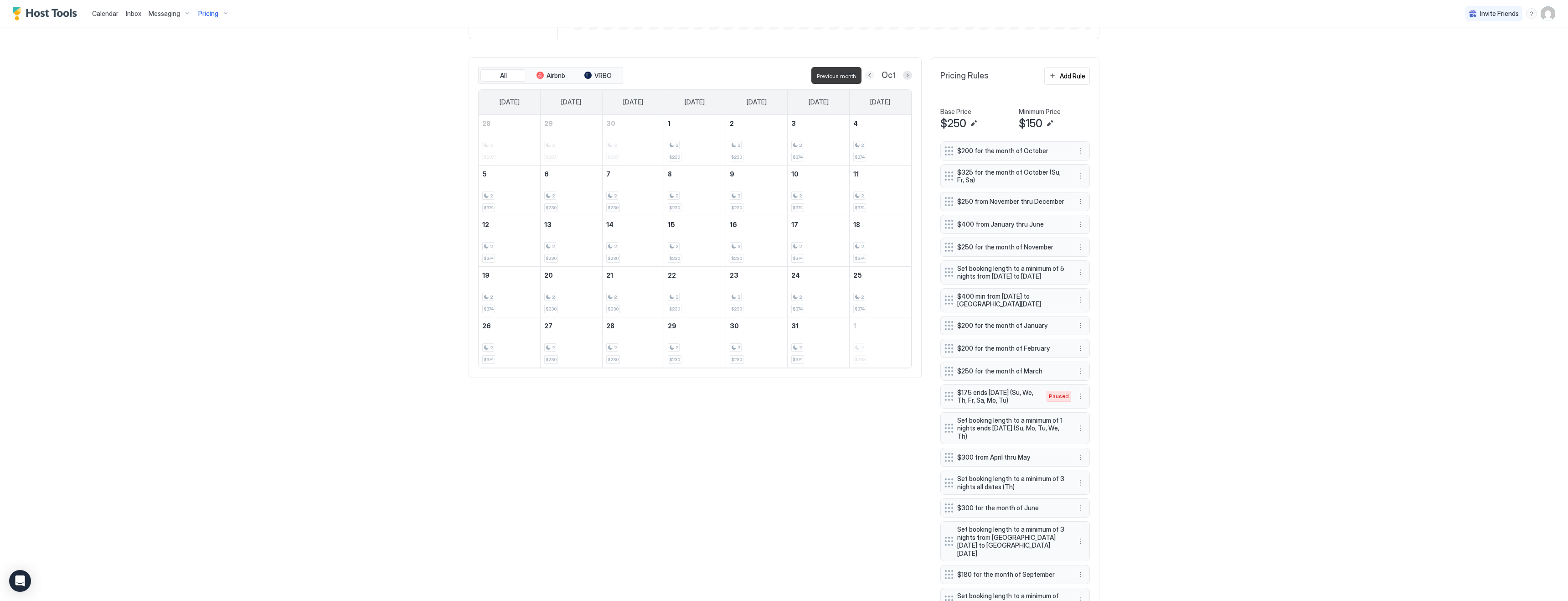
click at [870, 76] on button "Previous month" at bounding box center [870, 75] width 10 height 10
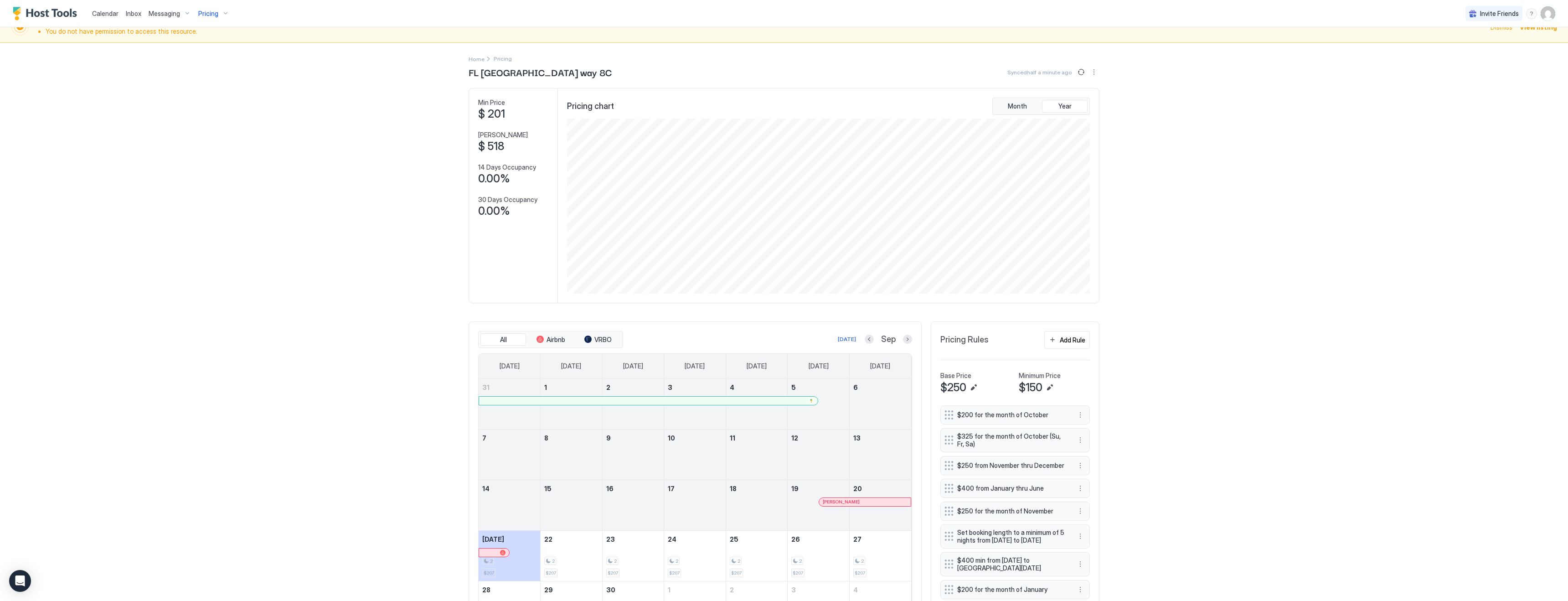
scroll to position [18, 0]
click at [910, 338] on button "Next month" at bounding box center [907, 336] width 10 height 10
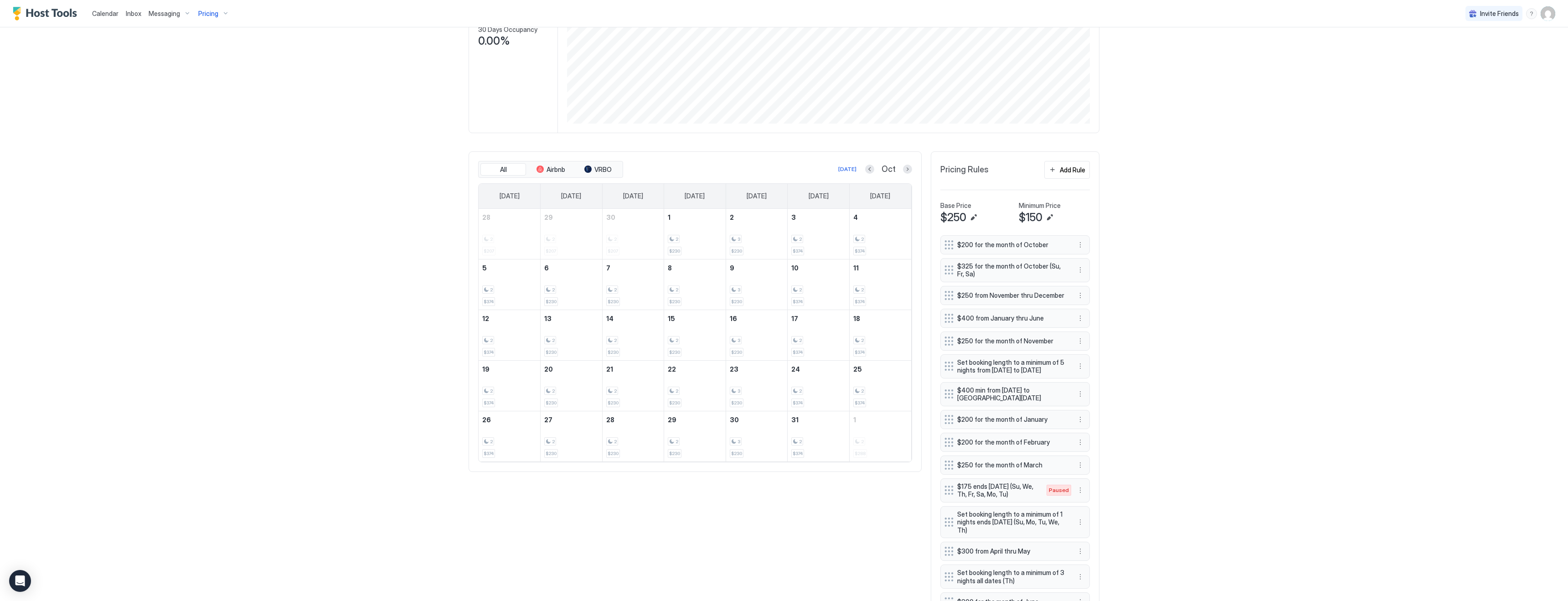
scroll to position [195, 0]
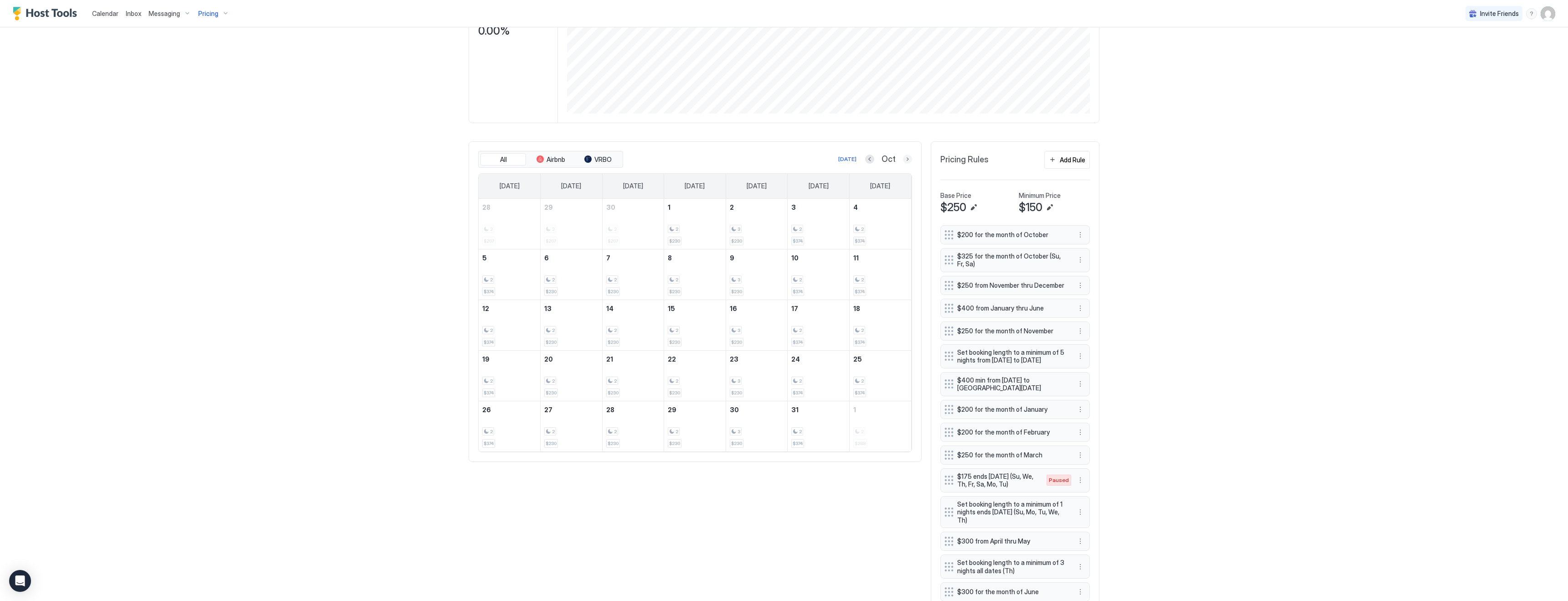
click at [905, 160] on button "Next month" at bounding box center [907, 159] width 10 height 10
click at [910, 161] on button "Next month" at bounding box center [907, 159] width 10 height 10
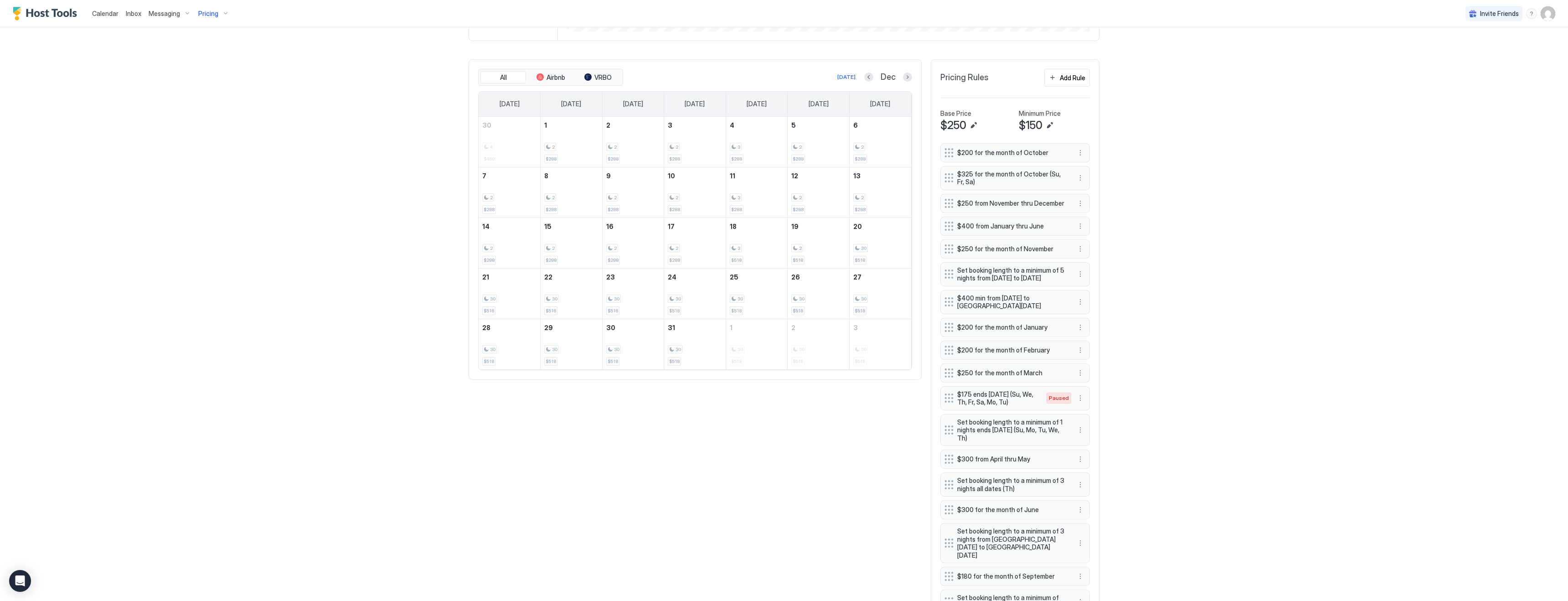
scroll to position [234, 0]
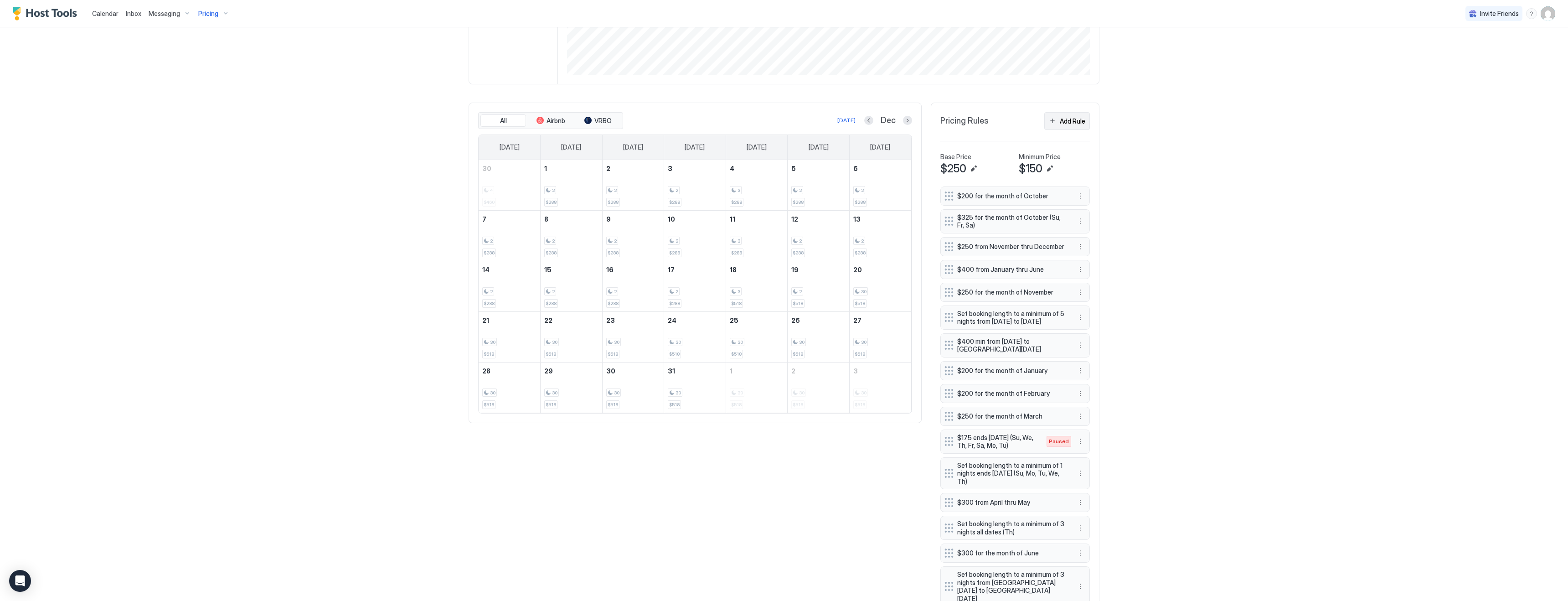
click at [1077, 122] on div "Add Rule" at bounding box center [1072, 121] width 25 height 10
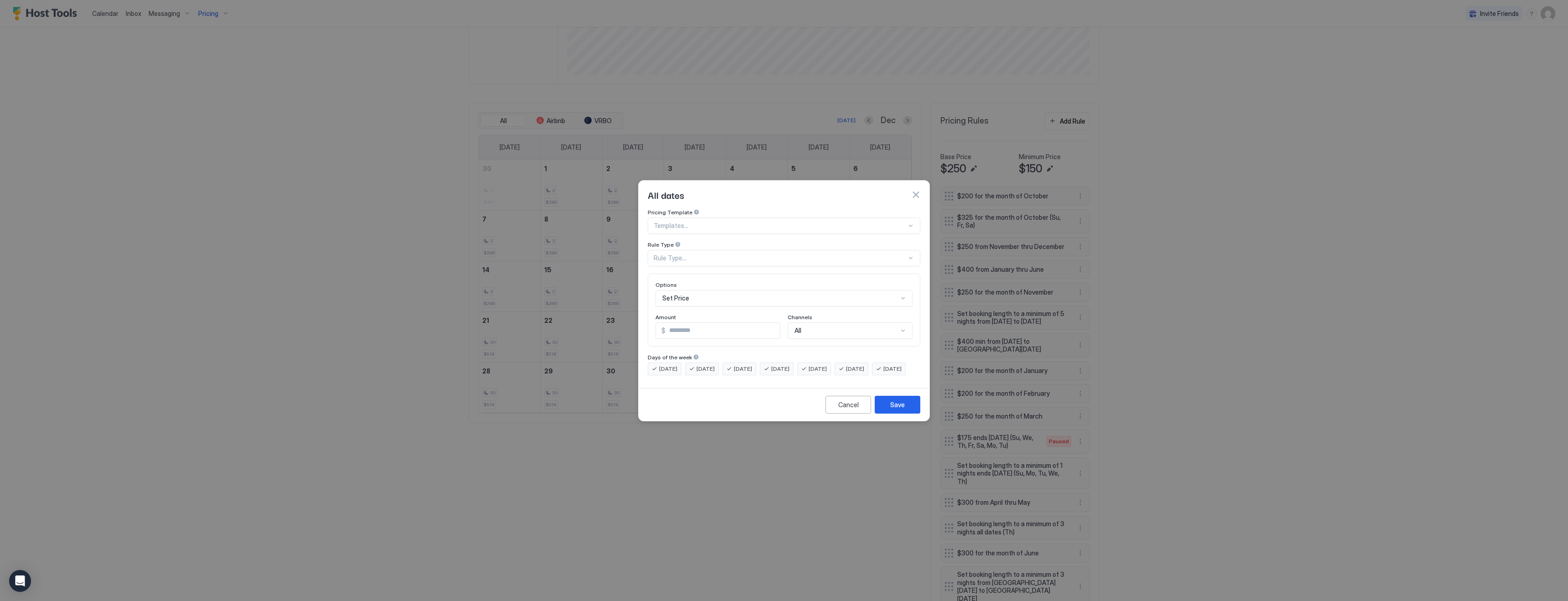
click at [917, 190] on button "button" at bounding box center [916, 194] width 10 height 10
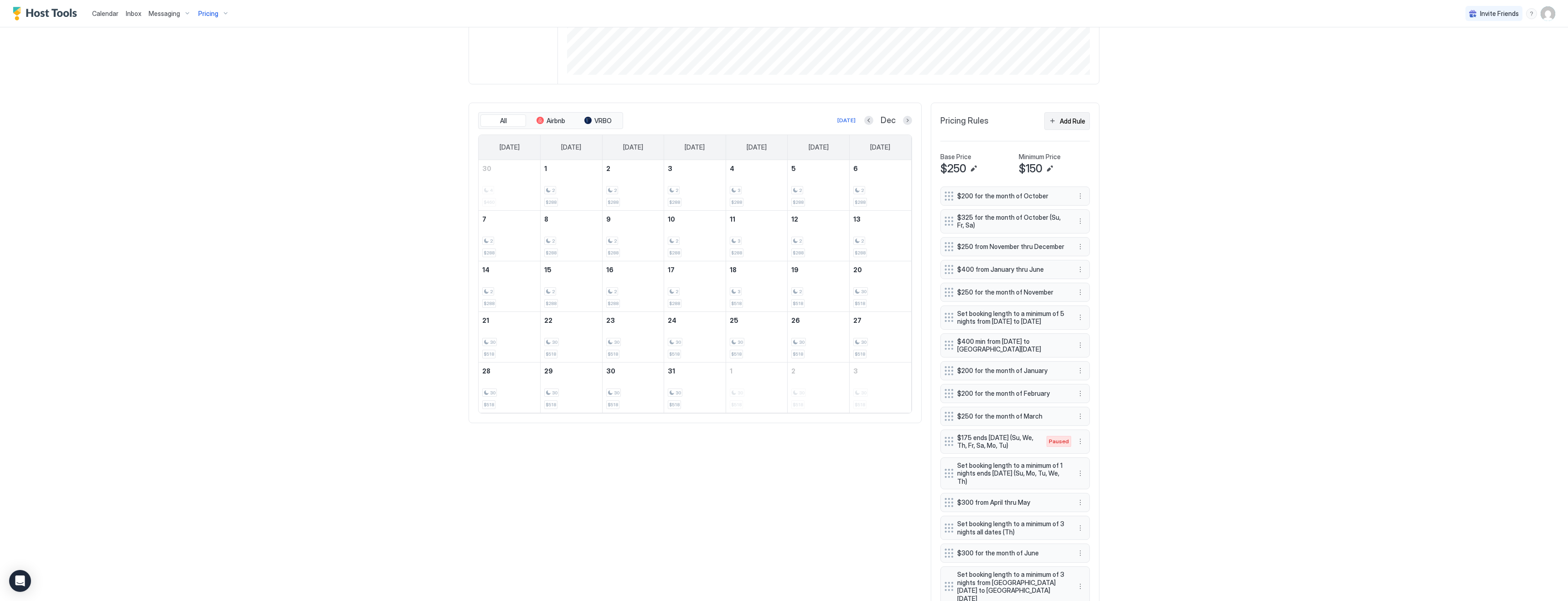
click at [1064, 125] on div "Add Rule" at bounding box center [1072, 121] width 25 height 10
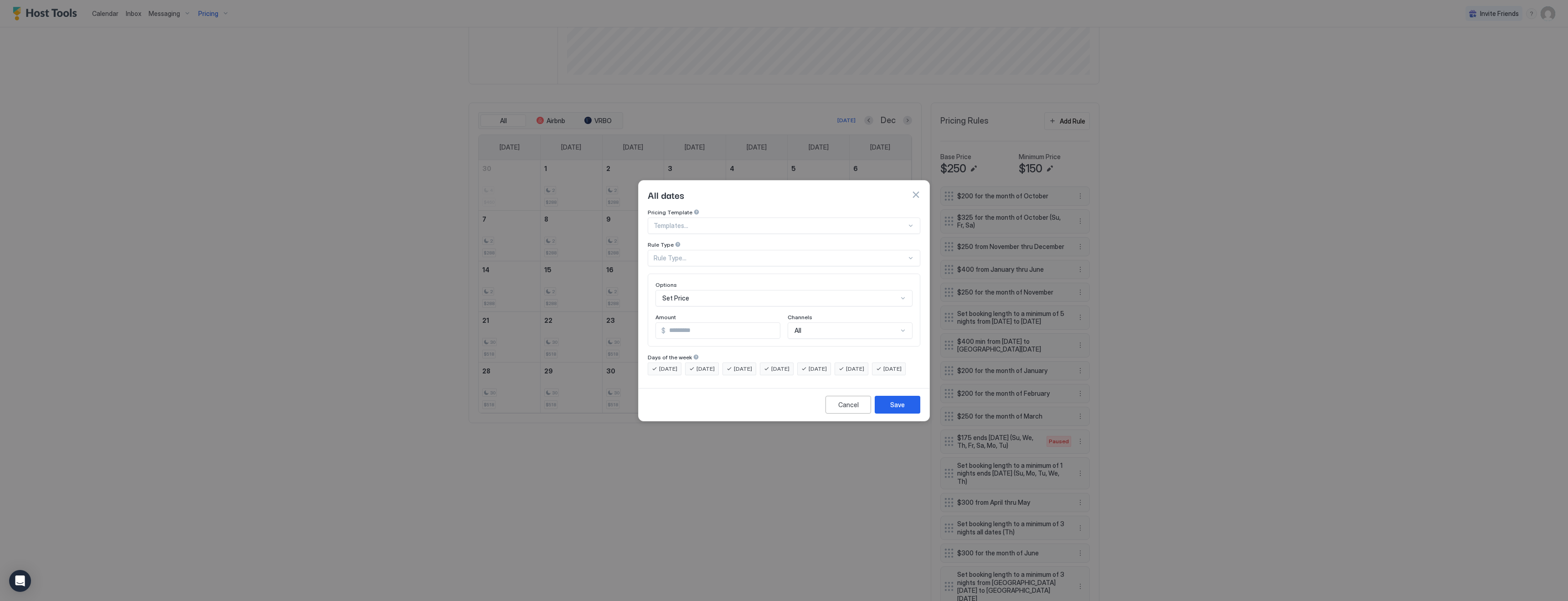
click at [689, 254] on div "Rule Type..." at bounding box center [781, 258] width 253 height 8
click at [692, 231] on div "Pricing Template Templates... Rule Type All Dates, 1 of 7. 7 results available.…" at bounding box center [784, 238] width 272 height 57
click at [682, 254] on div "Rule Type..." at bounding box center [781, 258] width 253 height 8
click at [679, 329] on span "Date Range" at bounding box center [669, 332] width 30 height 7
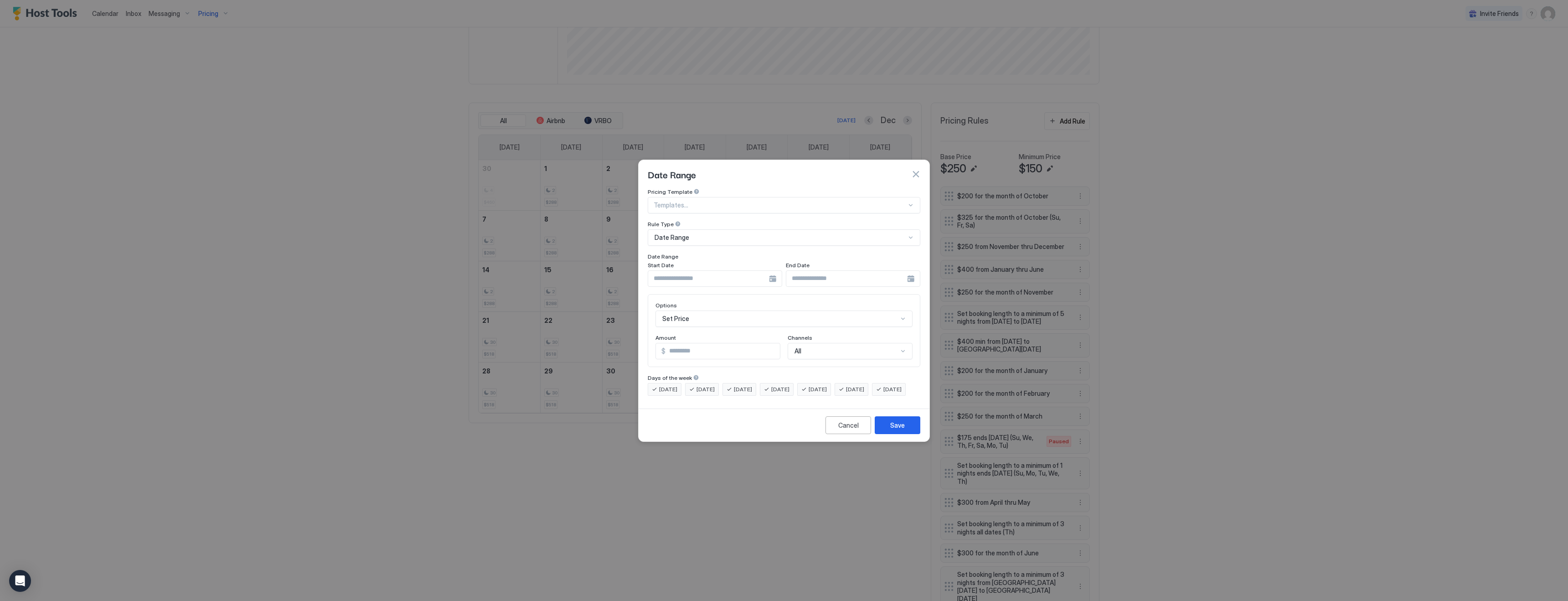
click at [773, 271] on div at bounding box center [715, 278] width 134 height 16
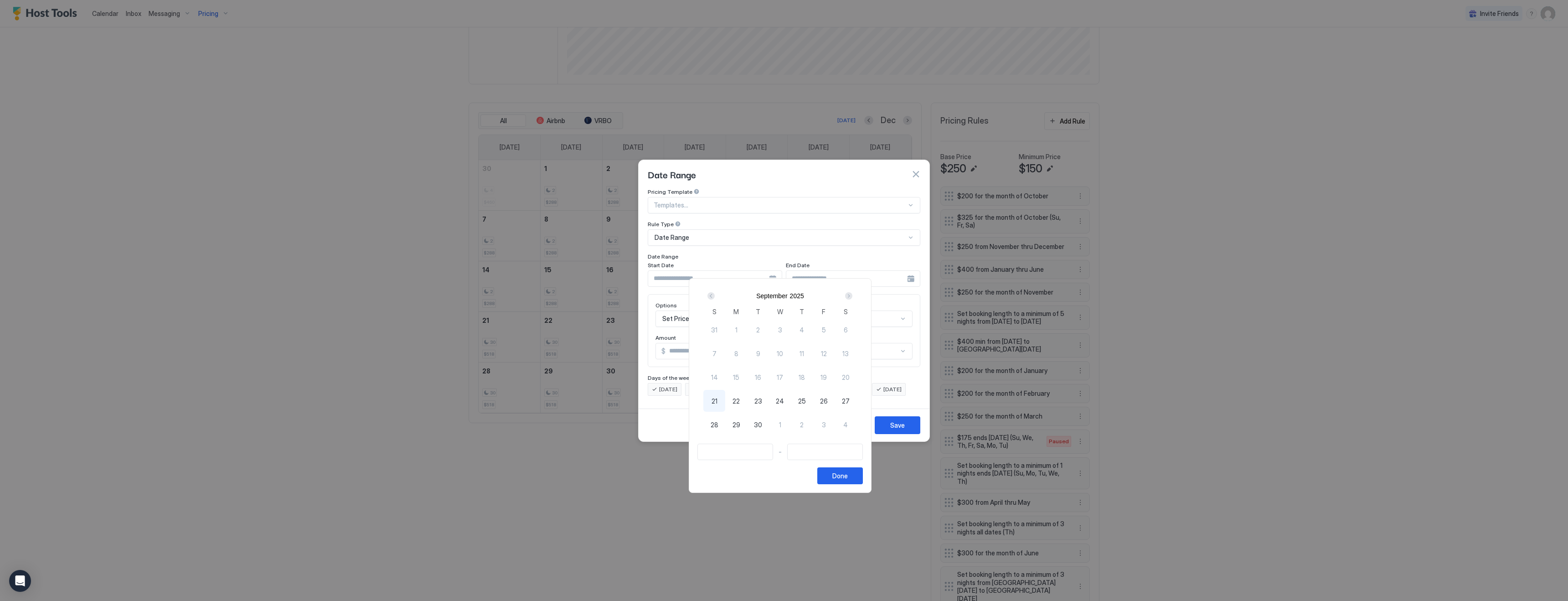
click at [854, 293] on div "Next" at bounding box center [848, 296] width 11 height 11
click at [738, 401] on span "22" at bounding box center [736, 401] width 7 height 10
type input "**********"
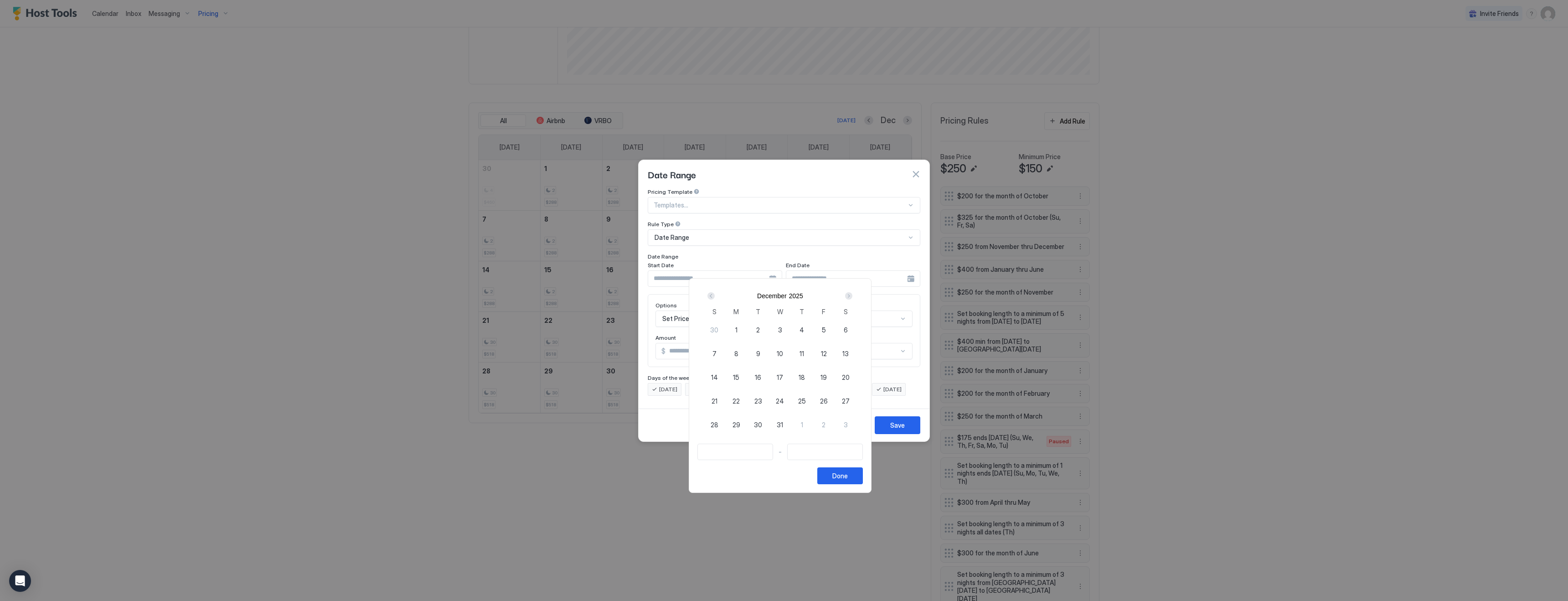
type input "**********"
click at [853, 297] on div "Next" at bounding box center [848, 296] width 7 height 7
type input "**********"
click at [736, 354] on div "5" at bounding box center [735, 353] width 22 height 22
type input "**********"
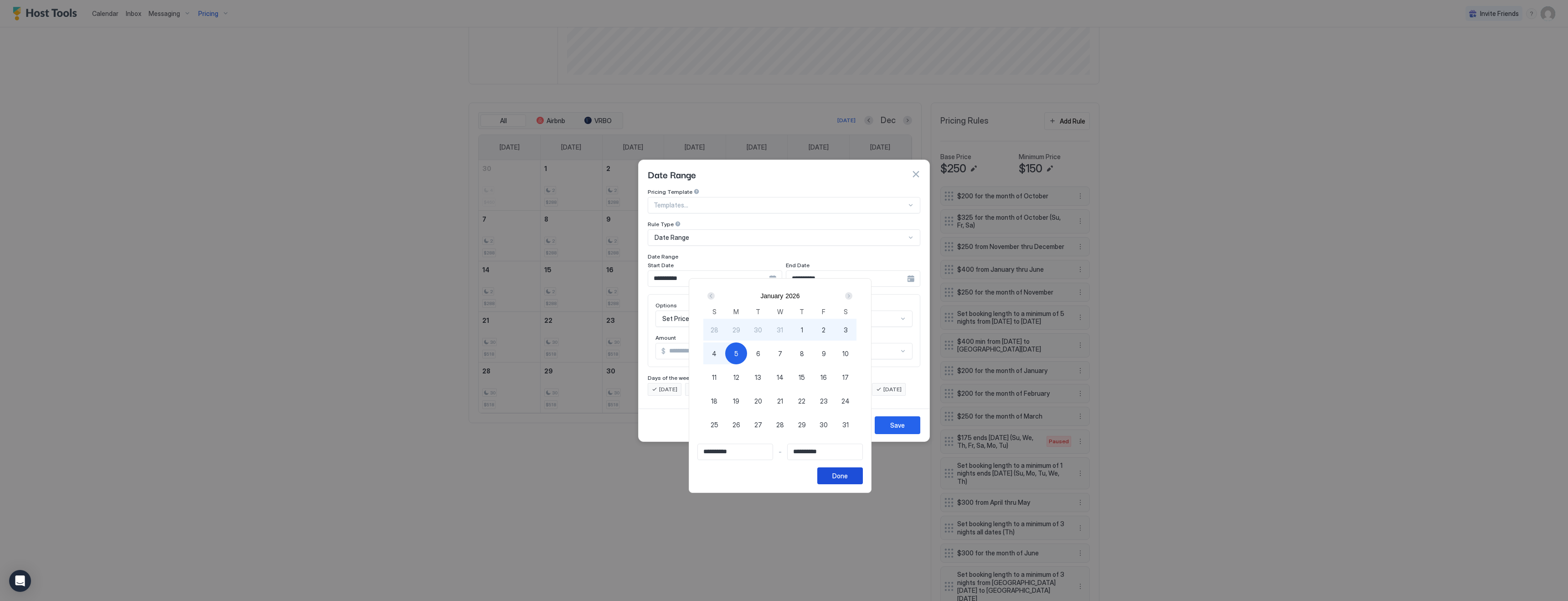
click at [846, 475] on div "Done" at bounding box center [840, 475] width 16 height 10
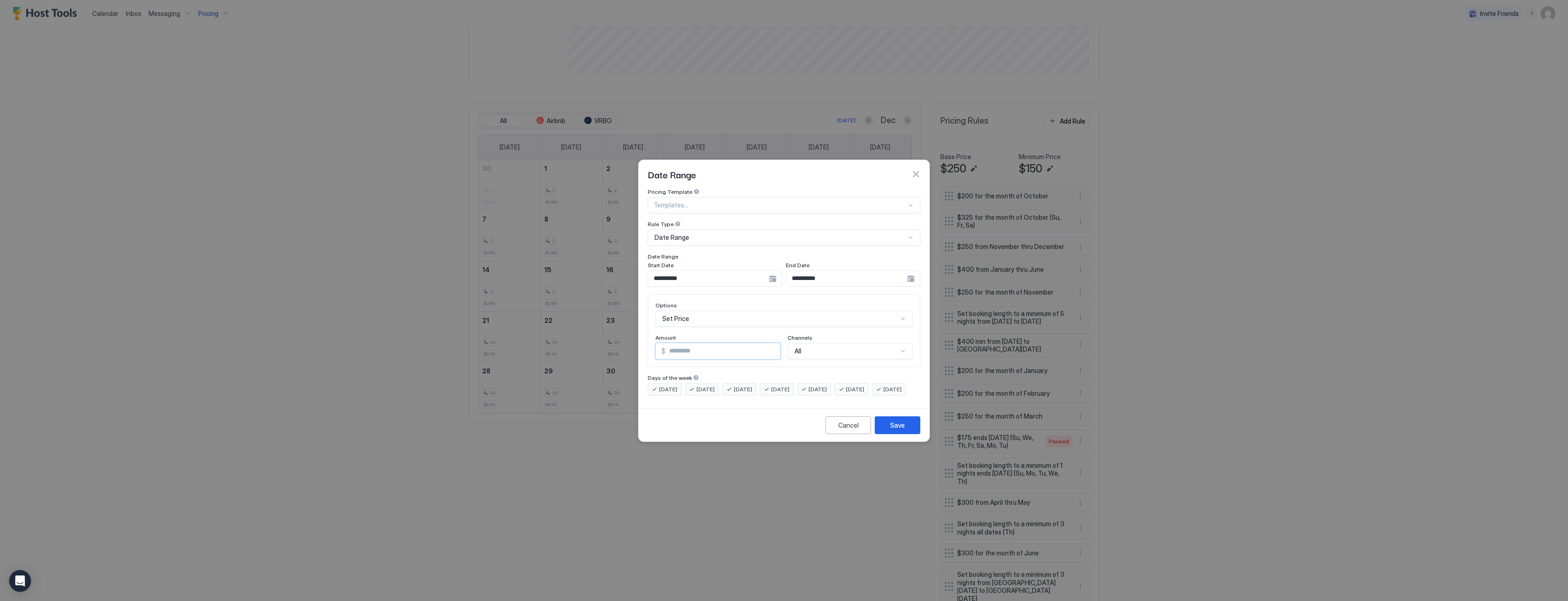
click at [683, 343] on input "*" at bounding box center [722, 351] width 114 height 16
click at [684, 310] on div "Set Price" at bounding box center [784, 318] width 257 height 16
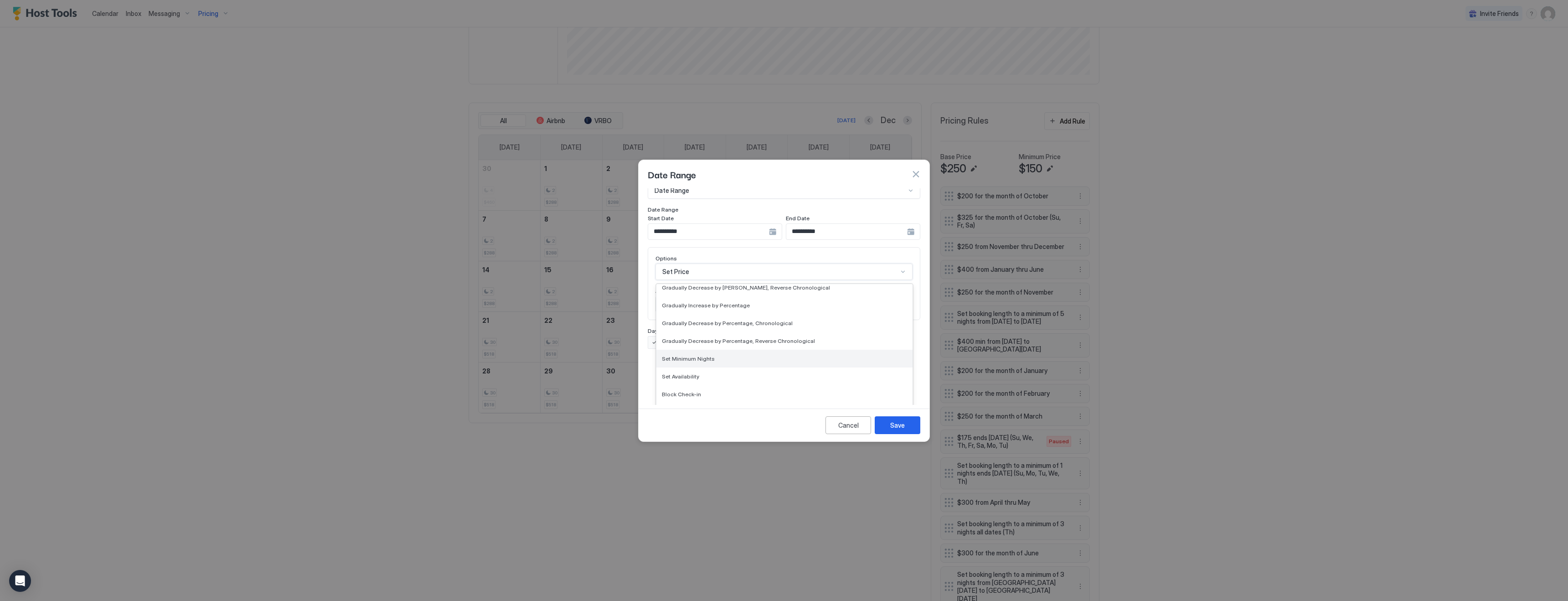
click at [687, 355] on span "Set Minimum Nights" at bounding box center [688, 358] width 53 height 7
click at [674, 343] on input "*" at bounding box center [704, 351] width 98 height 16
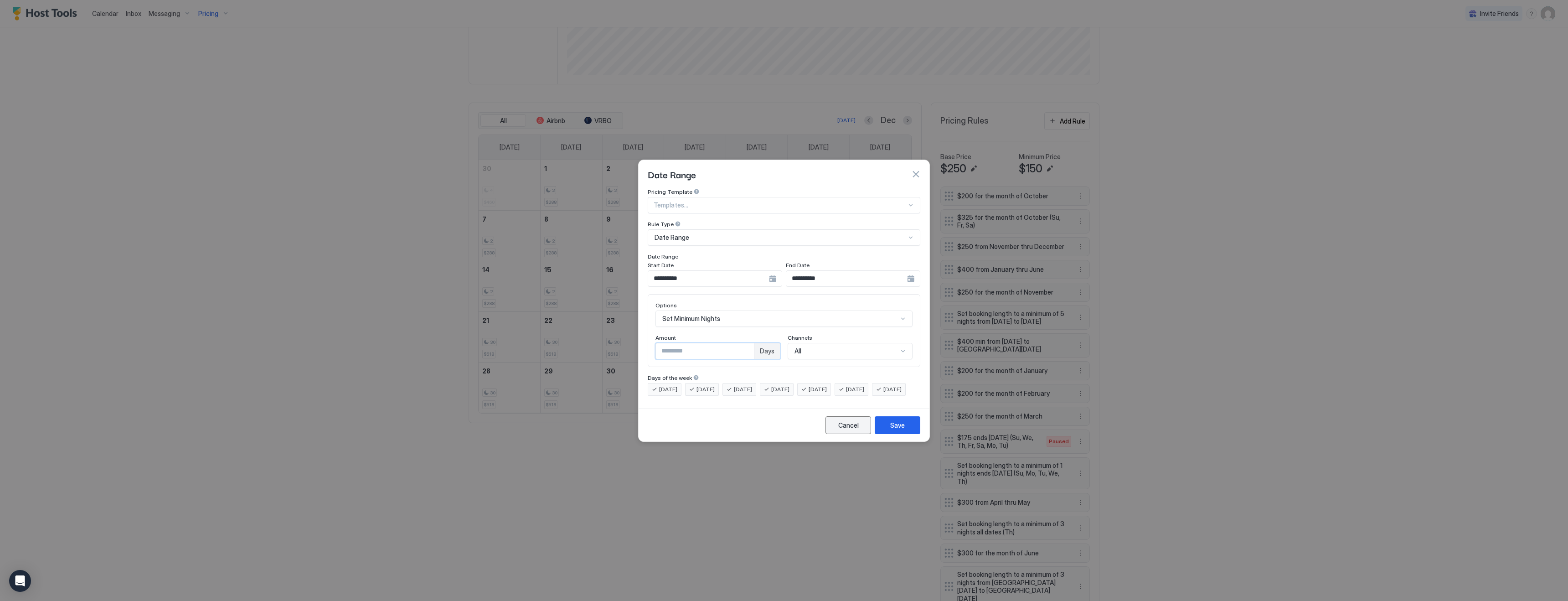
type input "*"
click at [904, 430] on div "Save" at bounding box center [898, 425] width 15 height 10
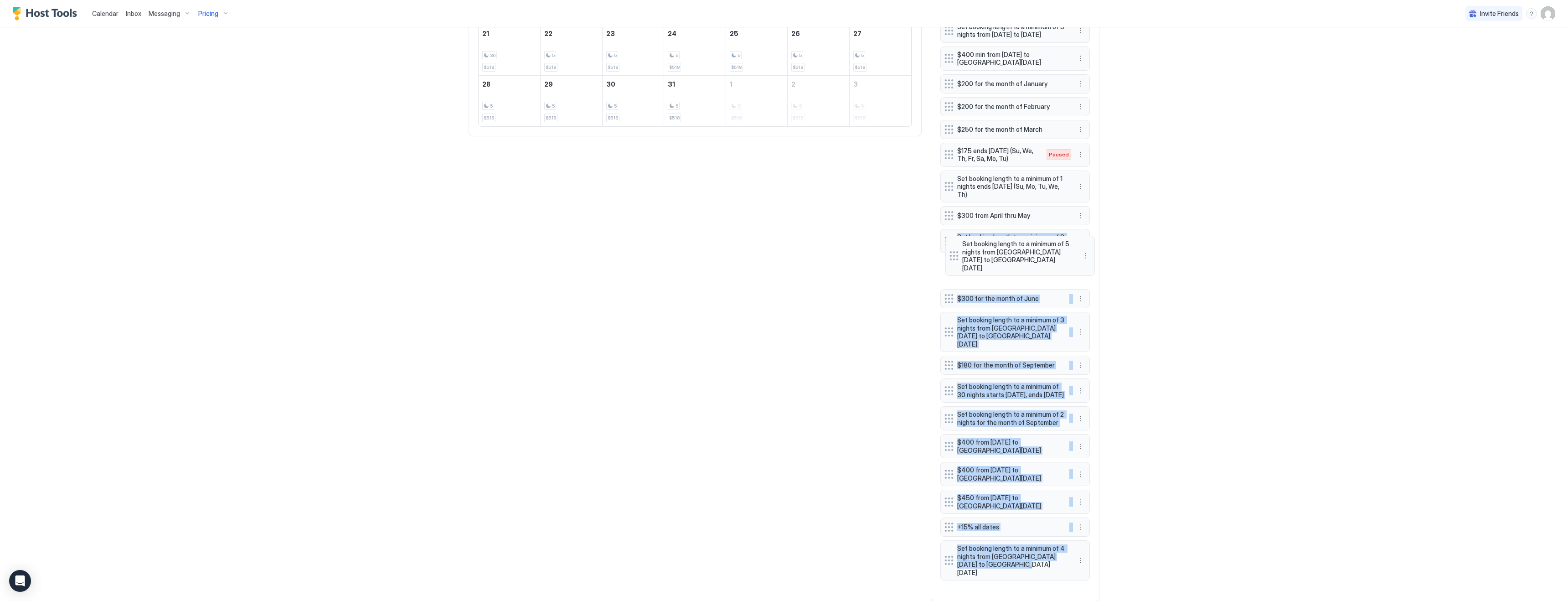
scroll to position [519, 0]
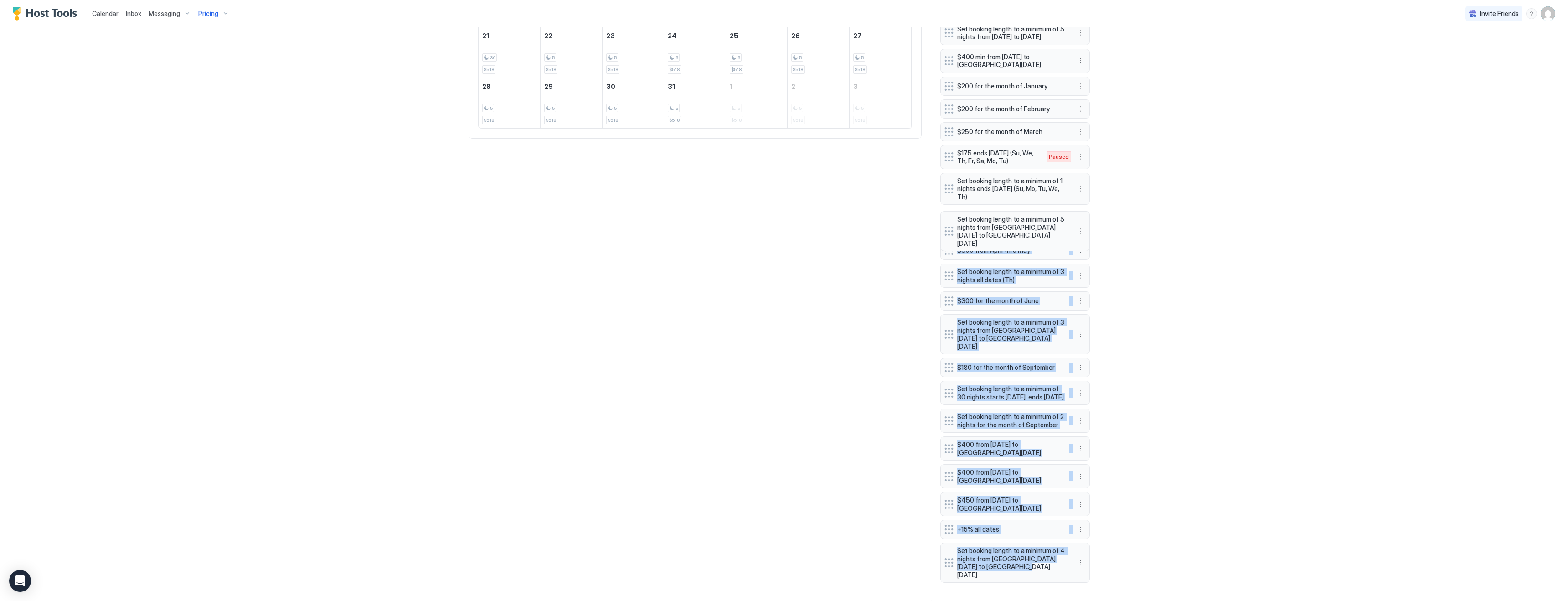
drag, startPoint x: 949, startPoint y: 549, endPoint x: 949, endPoint y: 227, distance: 322.0
click at [949, 227] on div "$200 for the month of October $325 for the month of October (Su, Fr, Sa) $250 f…" at bounding box center [1015, 248] width 149 height 692
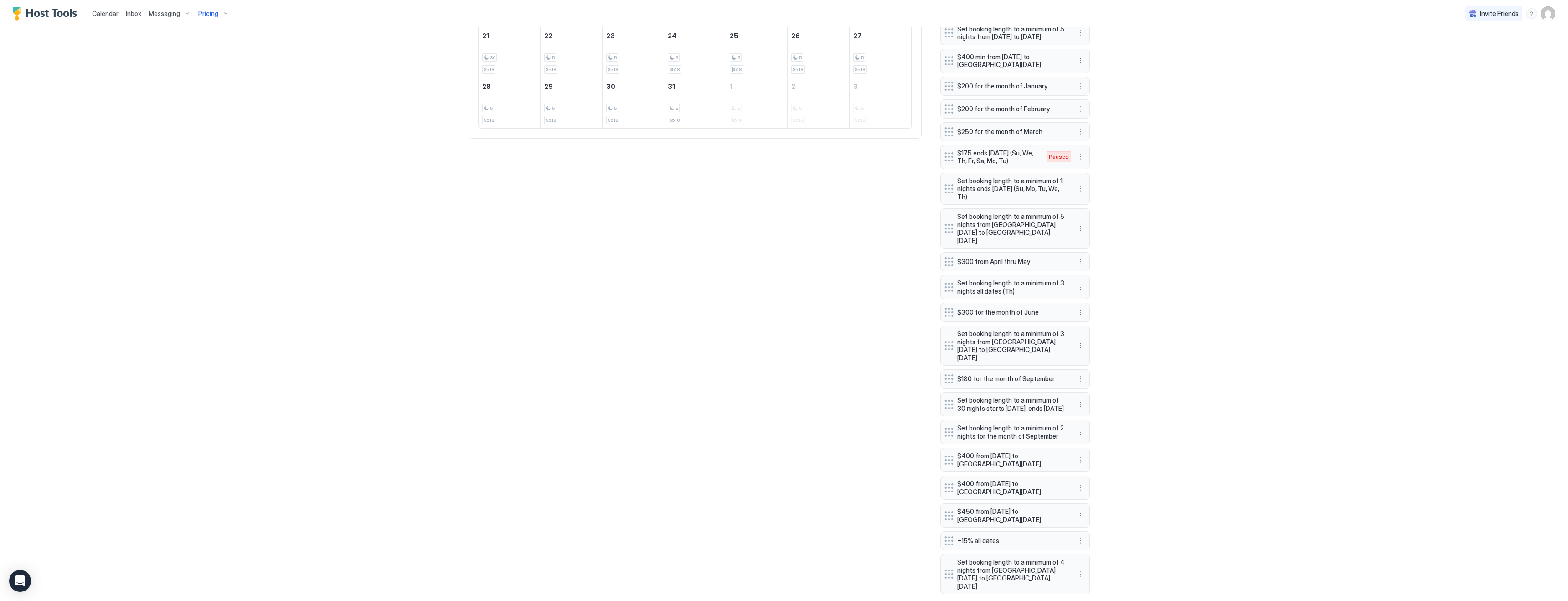
click at [1204, 253] on div "Calendar Inbox Messaging Pricing Invite Friends KG 4 Bed 2 Bath [GEOGRAPHIC_DAT…" at bounding box center [784, 300] width 1568 height 601
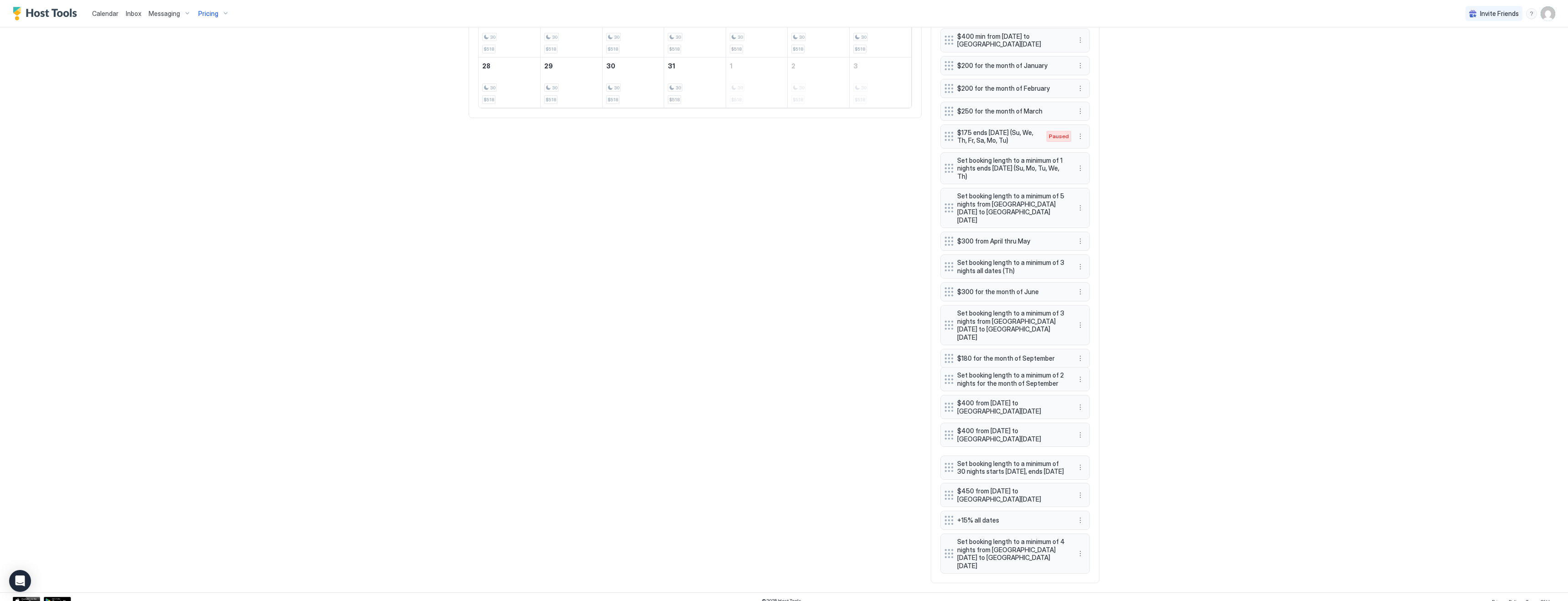
drag, startPoint x: 949, startPoint y: 379, endPoint x: 949, endPoint y: 470, distance: 91.0
click at [1166, 426] on div "Calendar Inbox Messaging Pricing Invite Friends KG 4 Bed 2 Bath [GEOGRAPHIC_DAT…" at bounding box center [784, 300] width 1568 height 601
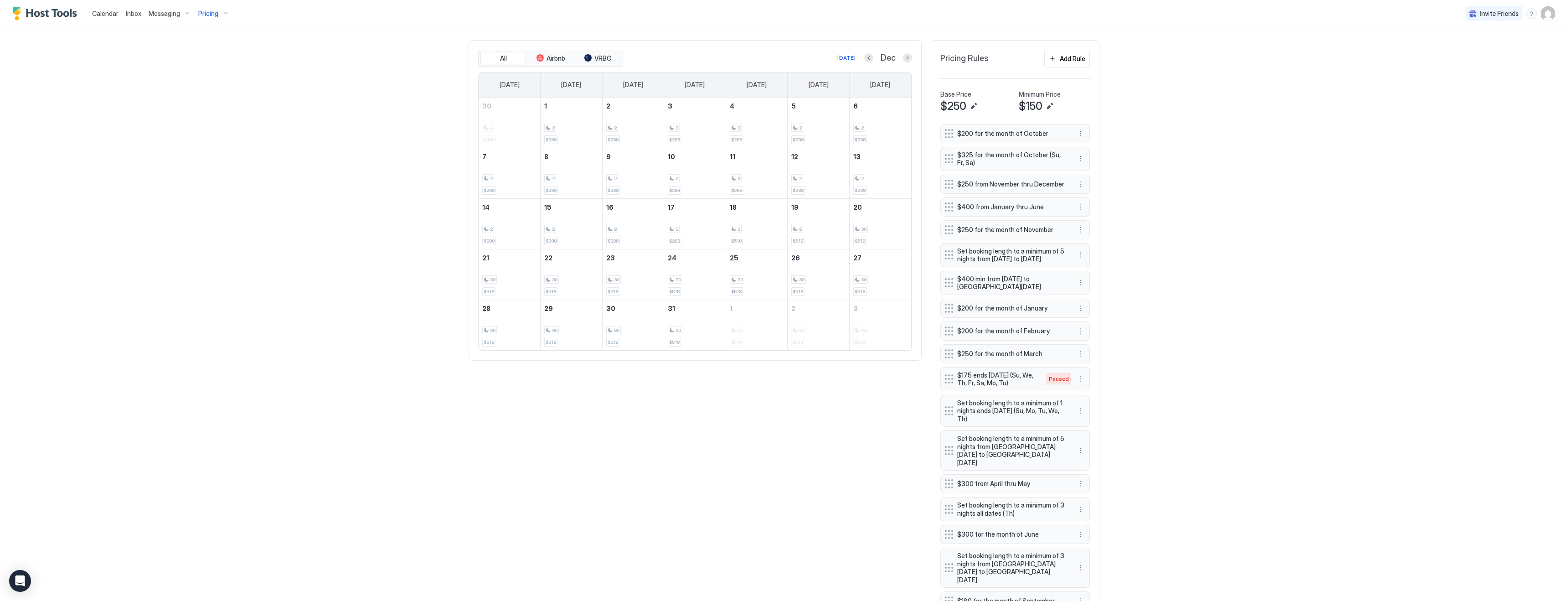
scroll to position [145, 0]
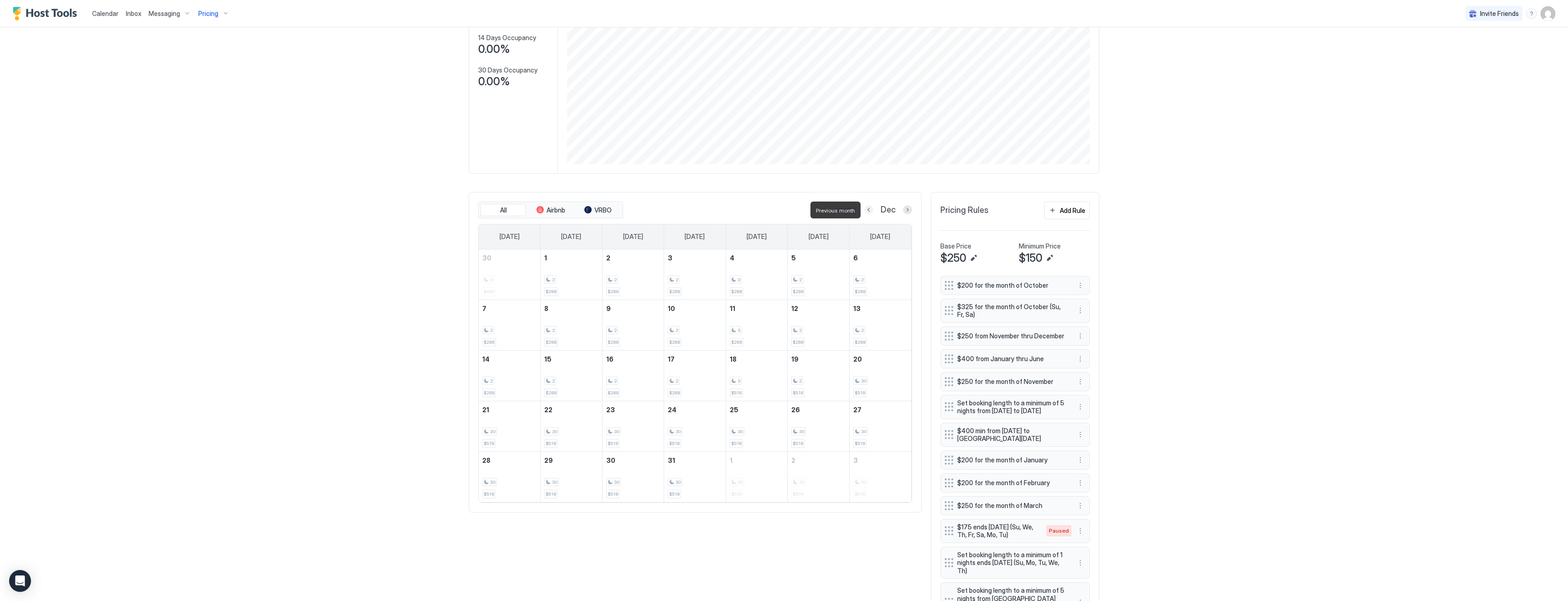
click at [869, 211] on button "Previous month" at bounding box center [869, 210] width 10 height 10
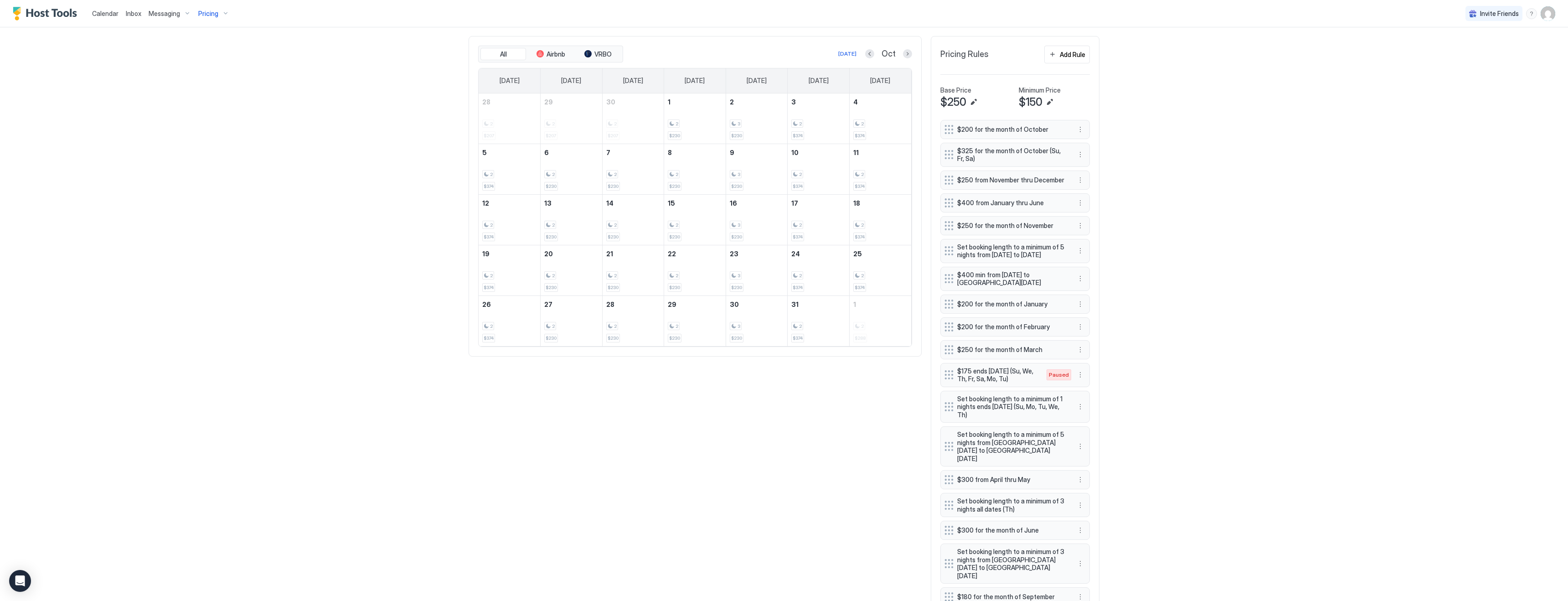
scroll to position [539, 0]
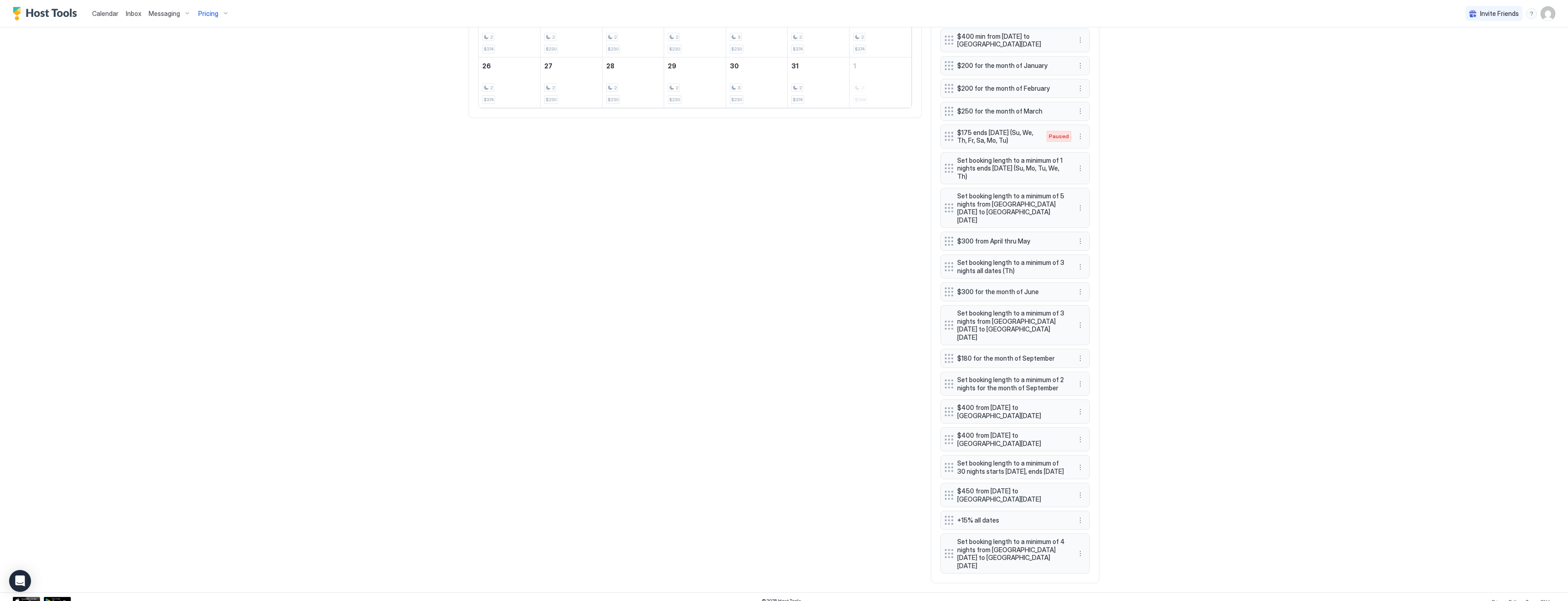
click at [1199, 352] on div "Calendar Inbox Messaging Pricing Invite Friends KG 4 Bed 2 Bath [GEOGRAPHIC_DAT…" at bounding box center [784, 300] width 1568 height 601
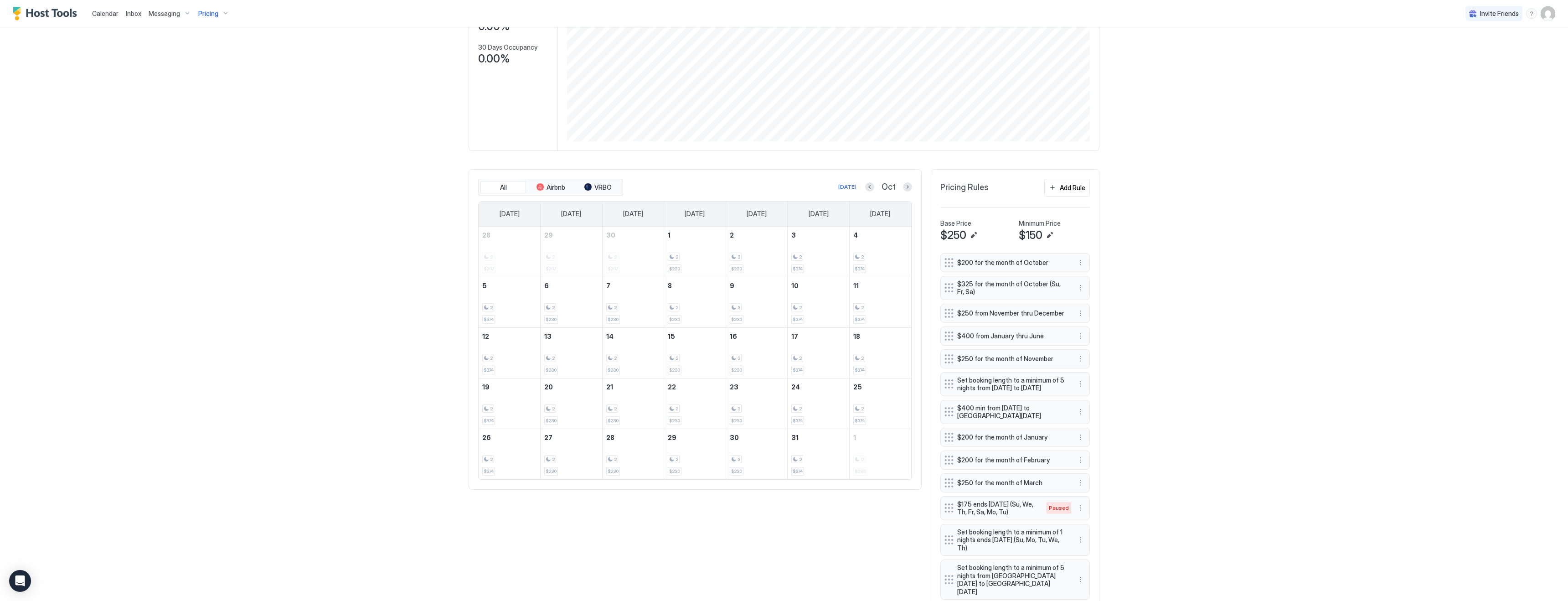
scroll to position [268, 0]
